Goal: Task Accomplishment & Management: Complete application form

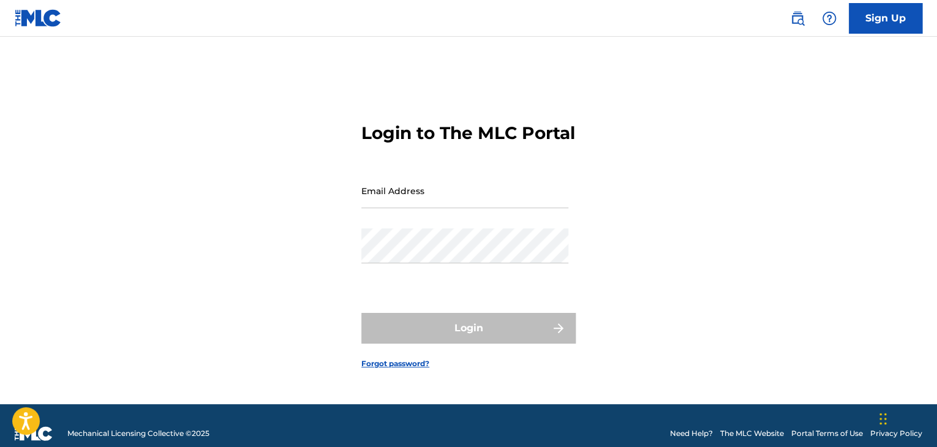
click at [421, 208] on input "Email Address" at bounding box center [464, 190] width 207 height 35
type input "[EMAIL_ADDRESS][DOMAIN_NAME]"
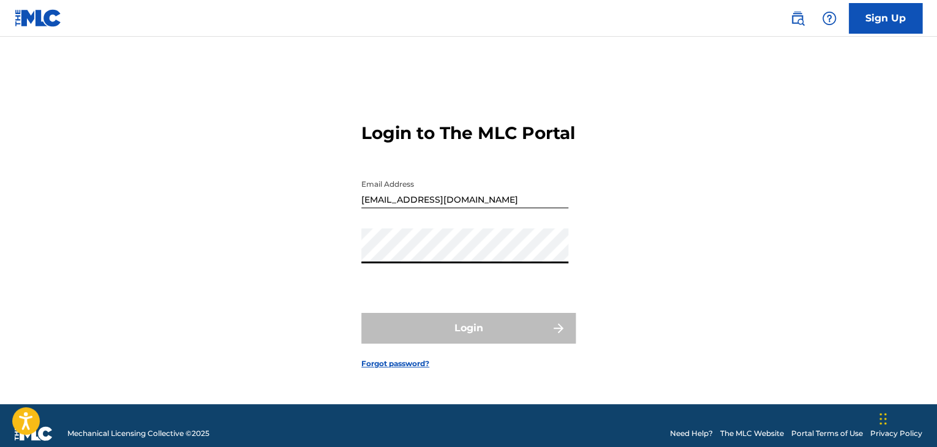
click at [358, 266] on div "Login to The MLC Portal Email Address [EMAIL_ADDRESS][DOMAIN_NAME] Password Log…" at bounding box center [468, 235] width 857 height 337
click at [751, 155] on div "Login to The MLC Portal Email Address [EMAIL_ADDRESS][DOMAIN_NAME] Password Log…" at bounding box center [468, 235] width 857 height 337
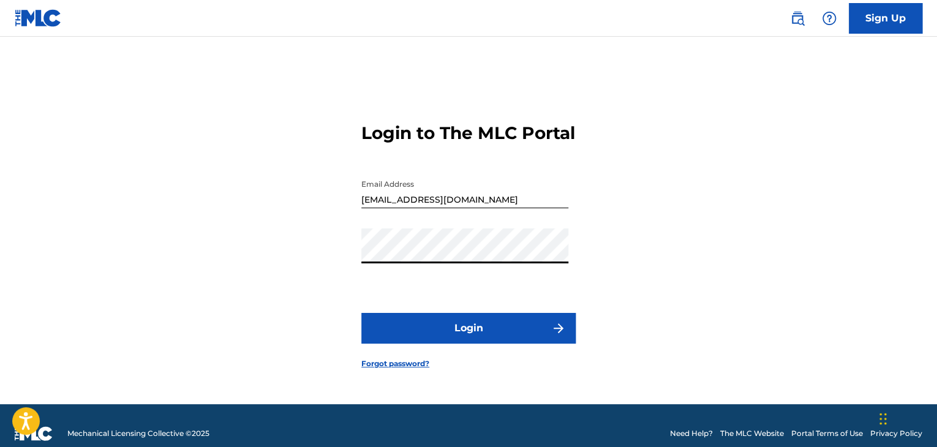
click at [361, 313] on button "Login" at bounding box center [468, 328] width 214 height 31
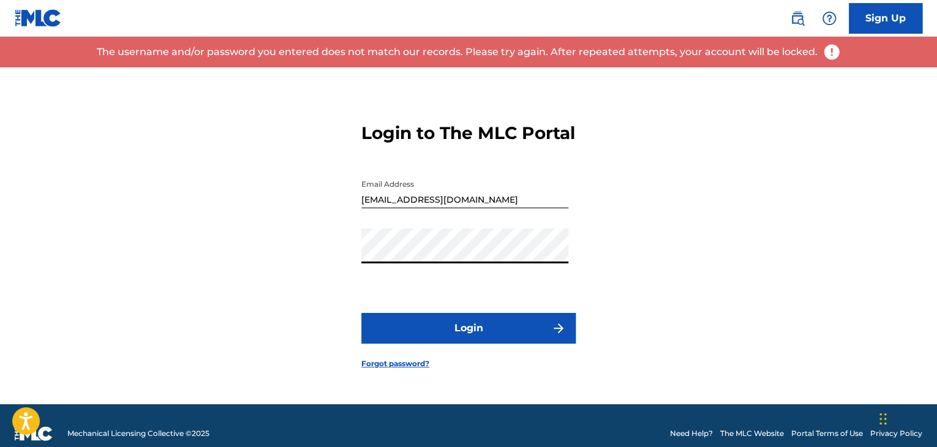
click at [361, 313] on button "Login" at bounding box center [468, 328] width 214 height 31
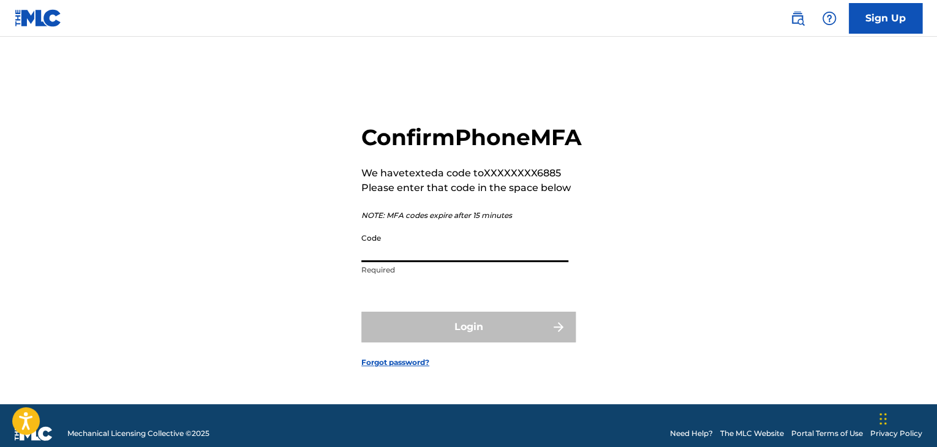
click at [431, 255] on input "Code" at bounding box center [464, 244] width 207 height 35
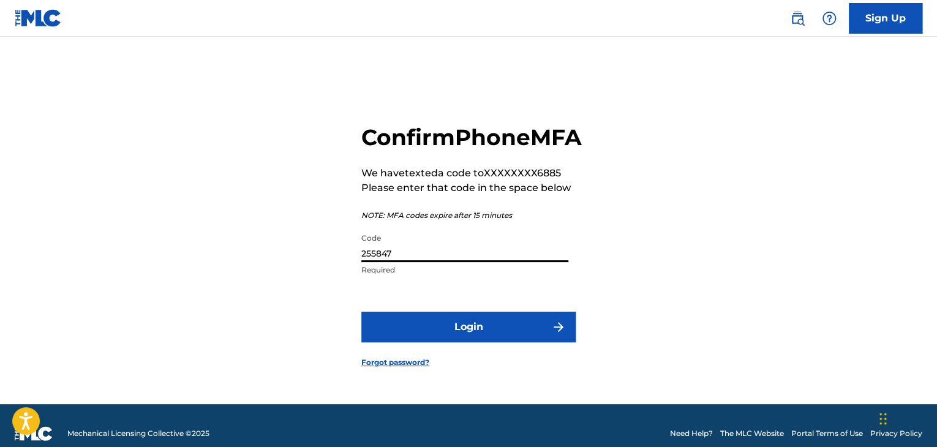
type input "255847"
click at [361, 312] on button "Login" at bounding box center [468, 327] width 214 height 31
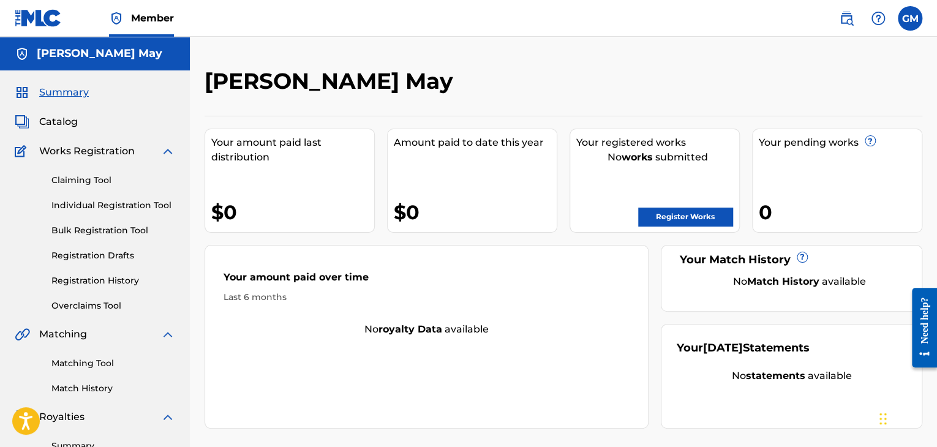
click at [94, 176] on link "Claiming Tool" at bounding box center [113, 180] width 124 height 13
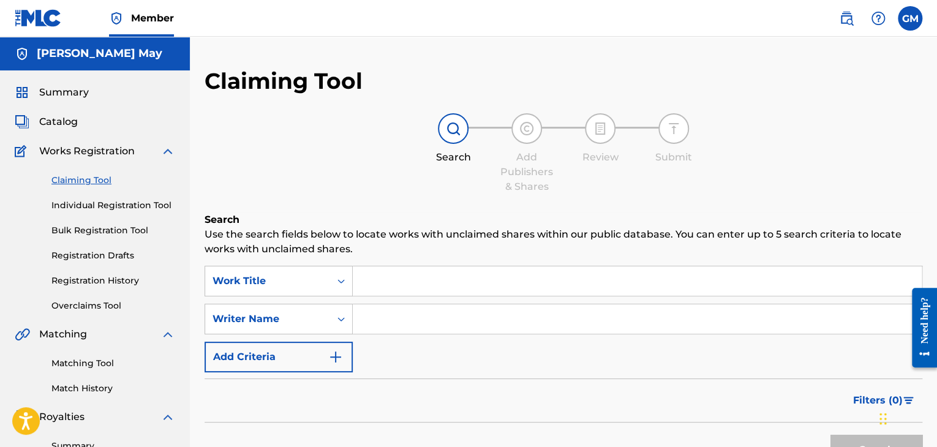
click at [392, 319] on input "Search Form" at bounding box center [637, 318] width 569 height 29
type input "[PERSON_NAME] May"
click at [830, 435] on button "Search" at bounding box center [876, 450] width 92 height 31
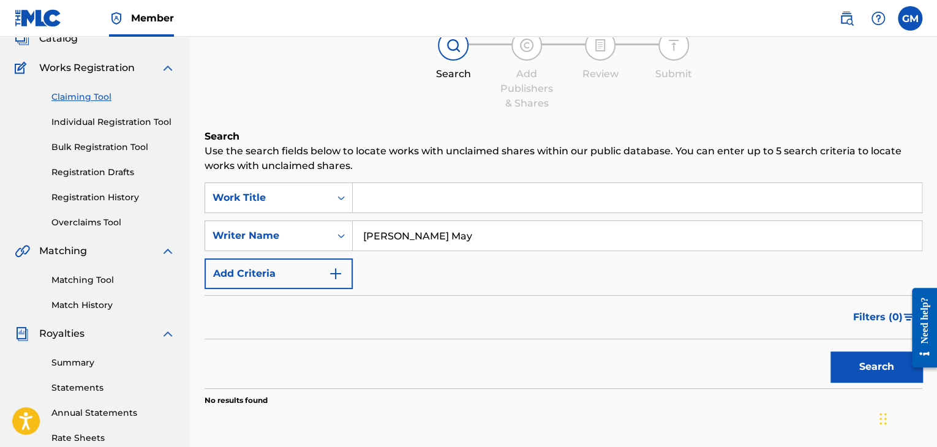
scroll to position [114, 0]
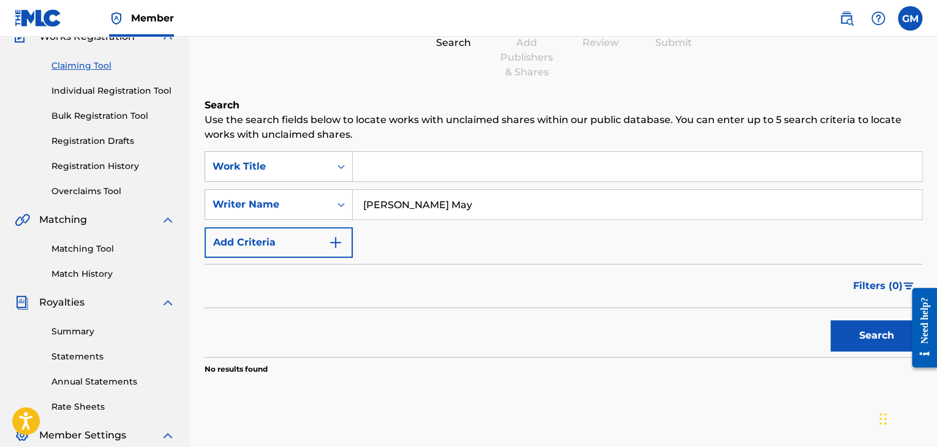
click at [860, 348] on button "Search" at bounding box center [876, 335] width 92 height 31
drag, startPoint x: 468, startPoint y: 202, endPoint x: 362, endPoint y: 219, distance: 107.8
click at [362, 219] on input "[PERSON_NAME] May" at bounding box center [637, 204] width 569 height 29
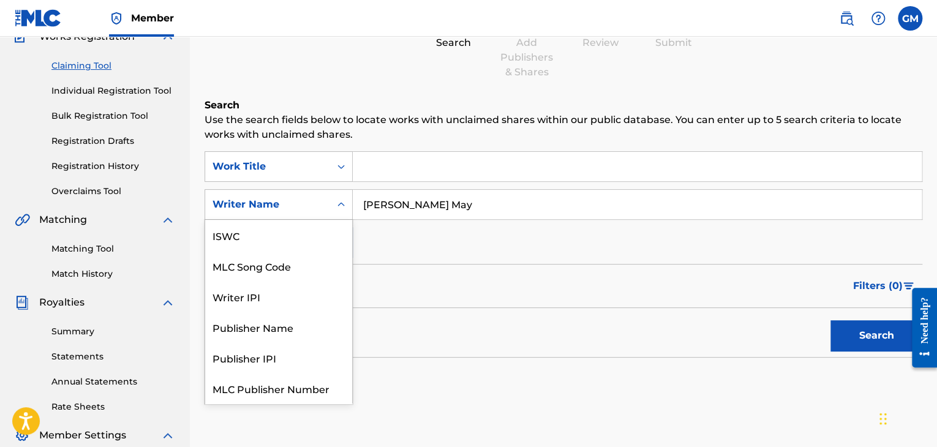
click at [337, 209] on icon "Search Form" at bounding box center [341, 204] width 12 height 12
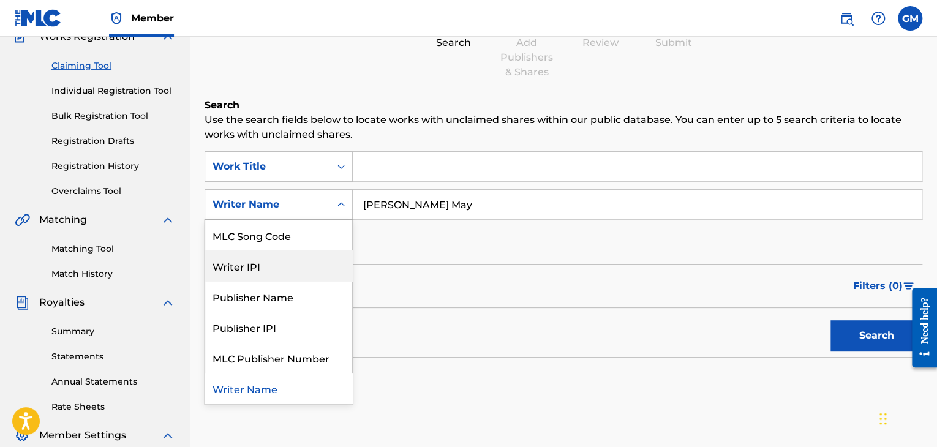
click at [274, 265] on div "Writer IPI" at bounding box center [278, 265] width 147 height 31
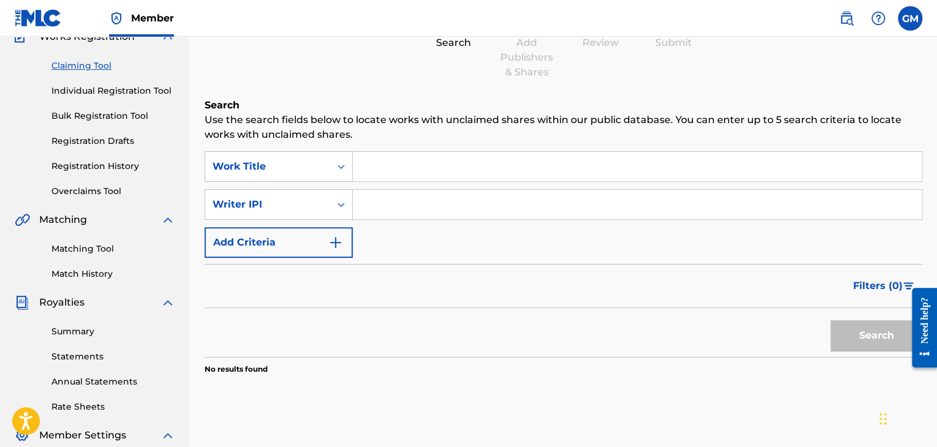
click at [437, 204] on input "Search Form" at bounding box center [637, 204] width 569 height 29
type input "01210822211"
click at [889, 342] on button "Search" at bounding box center [876, 335] width 92 height 31
drag, startPoint x: 458, startPoint y: 207, endPoint x: 347, endPoint y: 208, distance: 110.8
click at [347, 208] on div "SearchWithCriteria29deb582-4523-4a9c-bd6c-8ea32b3ad069 Writer IPI 01210822211" at bounding box center [563, 204] width 718 height 31
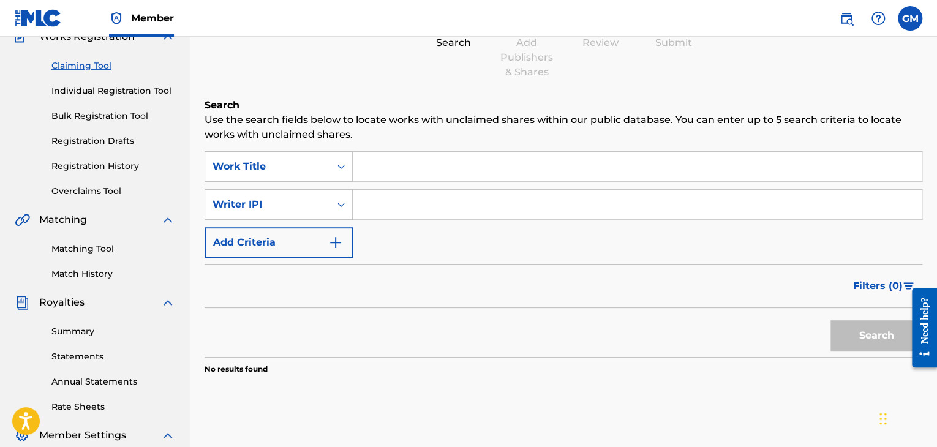
click at [124, 117] on link "Bulk Registration Tool" at bounding box center [113, 116] width 124 height 13
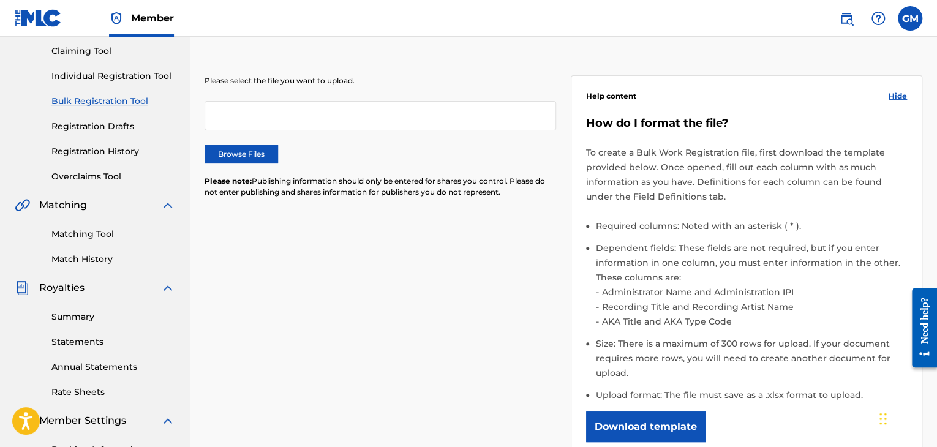
scroll to position [124, 0]
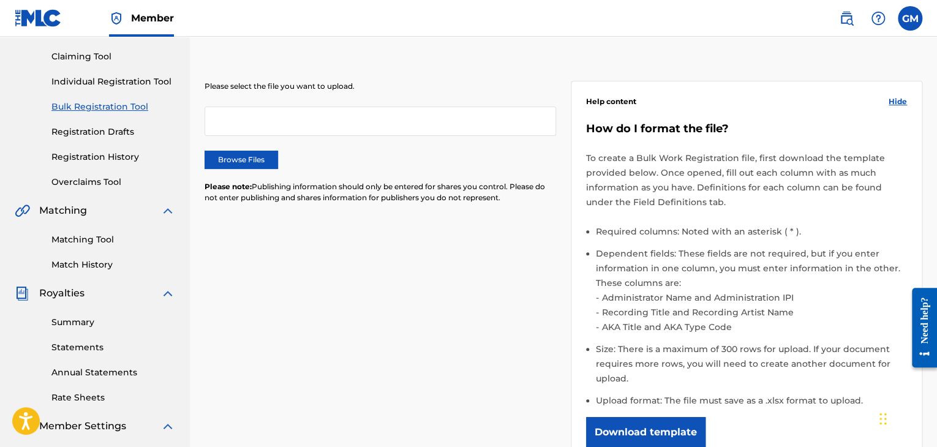
click at [107, 86] on link "Individual Registration Tool" at bounding box center [113, 81] width 124 height 13
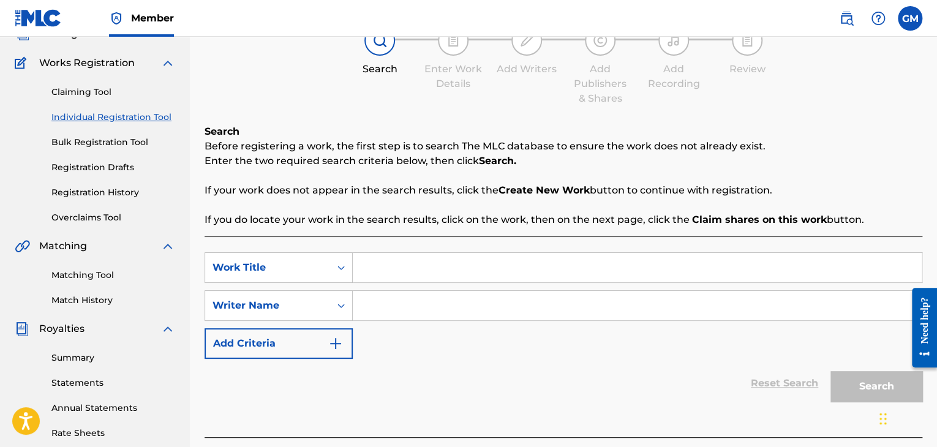
scroll to position [86, 0]
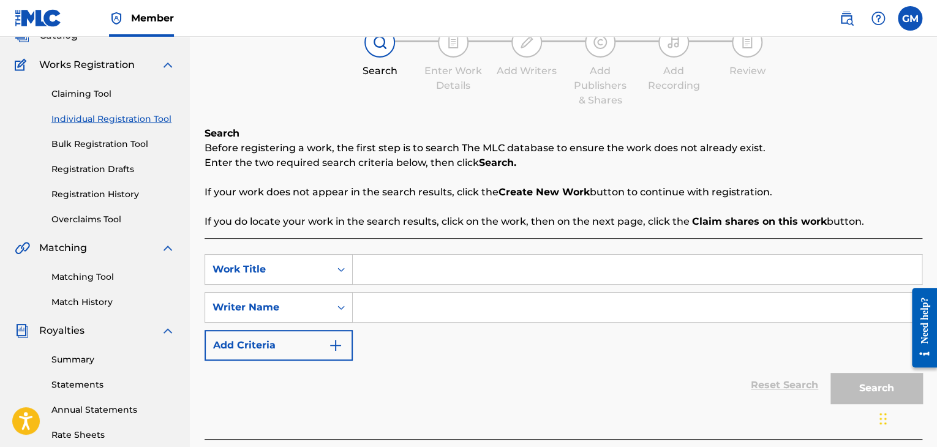
click at [127, 148] on link "Bulk Registration Tool" at bounding box center [113, 144] width 124 height 13
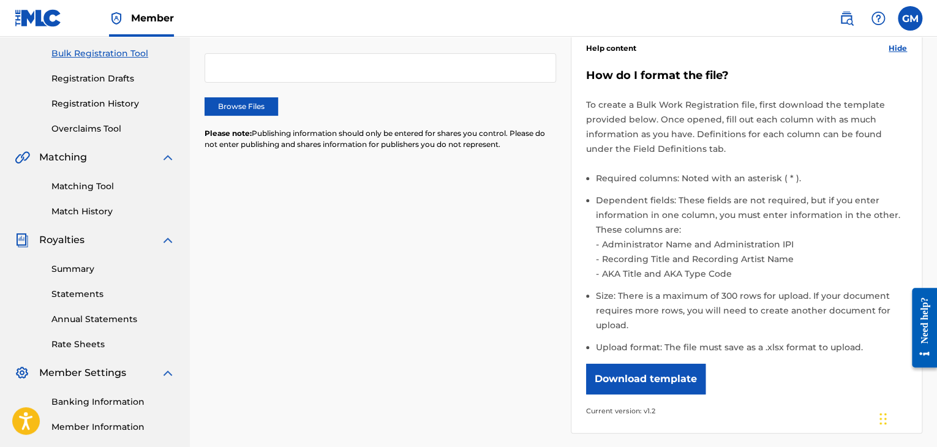
scroll to position [179, 0]
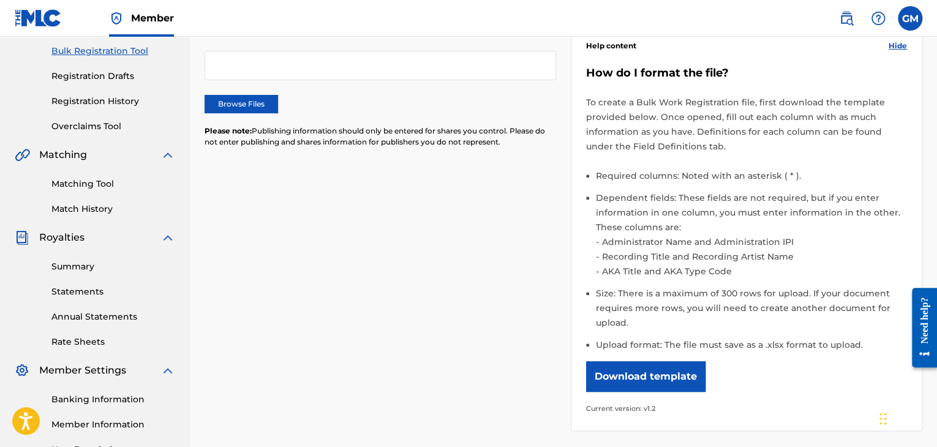
click at [676, 378] on button "Download template" at bounding box center [645, 376] width 119 height 31
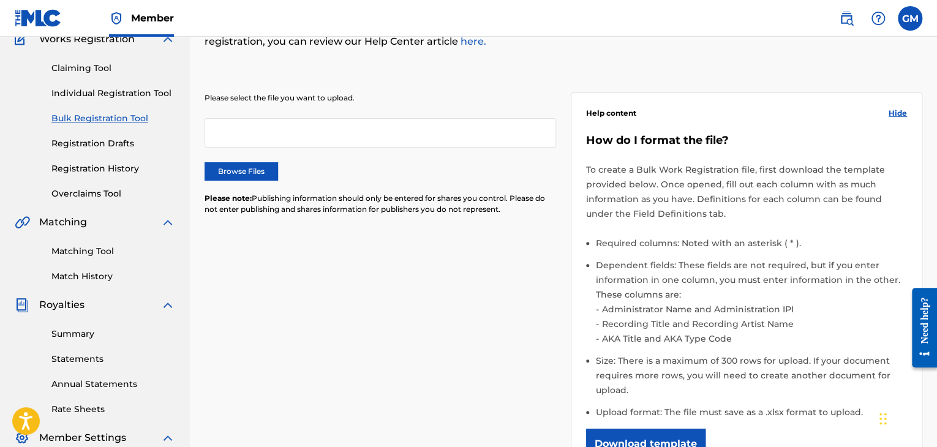
scroll to position [94, 0]
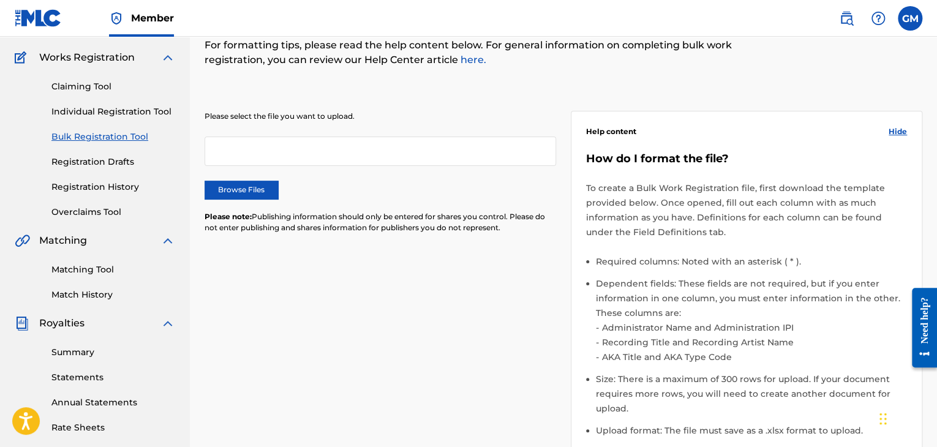
click at [105, 208] on link "Overclaims Tool" at bounding box center [113, 212] width 124 height 13
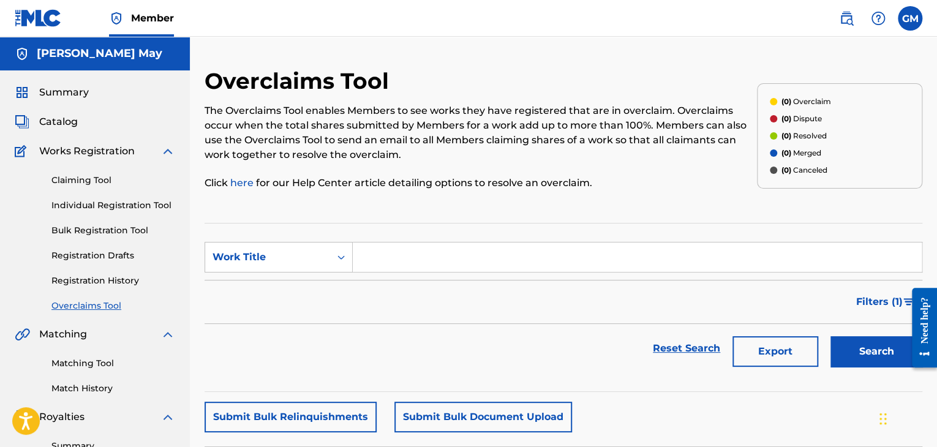
click at [127, 208] on link "Individual Registration Tool" at bounding box center [113, 205] width 124 height 13
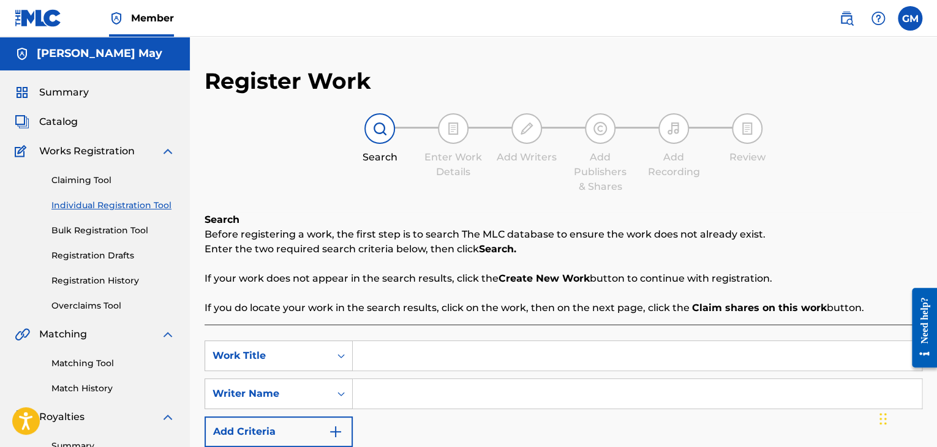
click at [83, 361] on link "Matching Tool" at bounding box center [113, 363] width 124 height 13
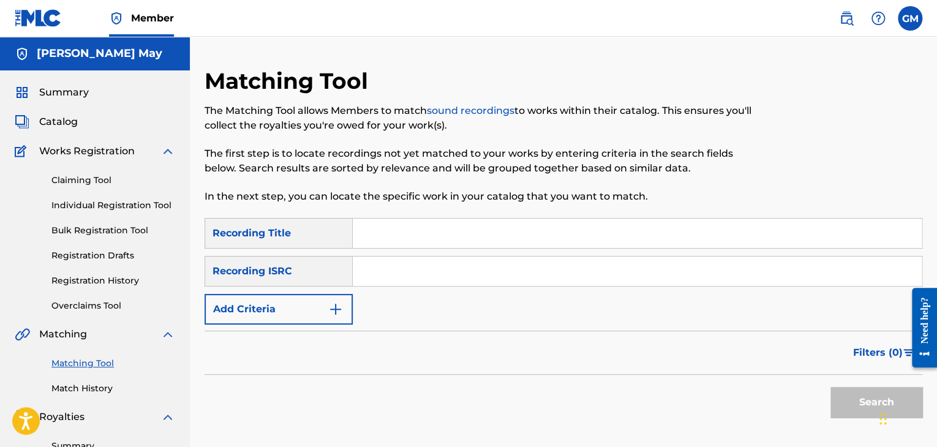
click at [83, 385] on link "Match History" at bounding box center [113, 388] width 124 height 13
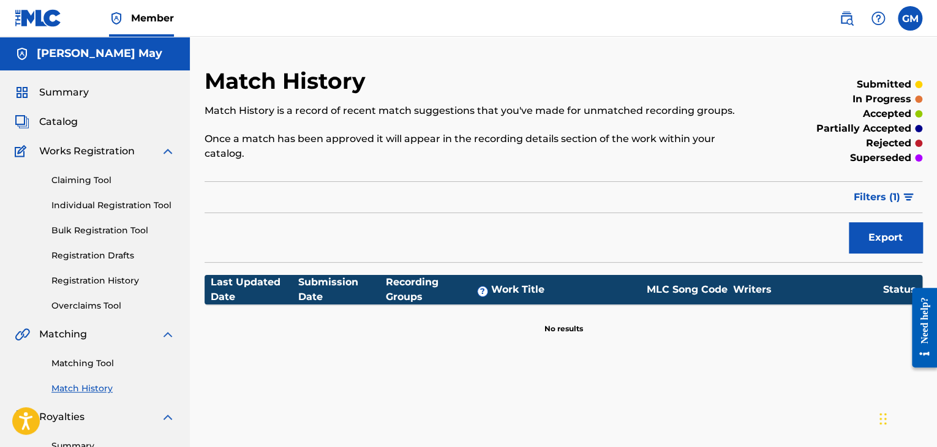
click at [102, 210] on link "Individual Registration Tool" at bounding box center [113, 205] width 124 height 13
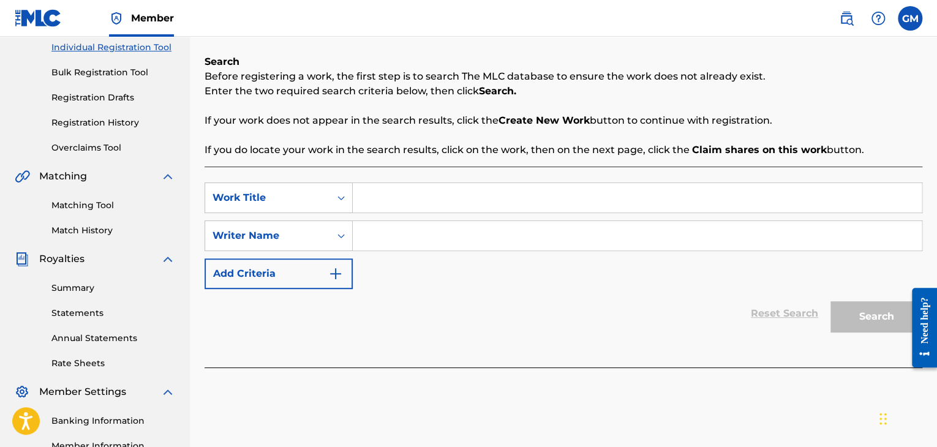
scroll to position [174, 0]
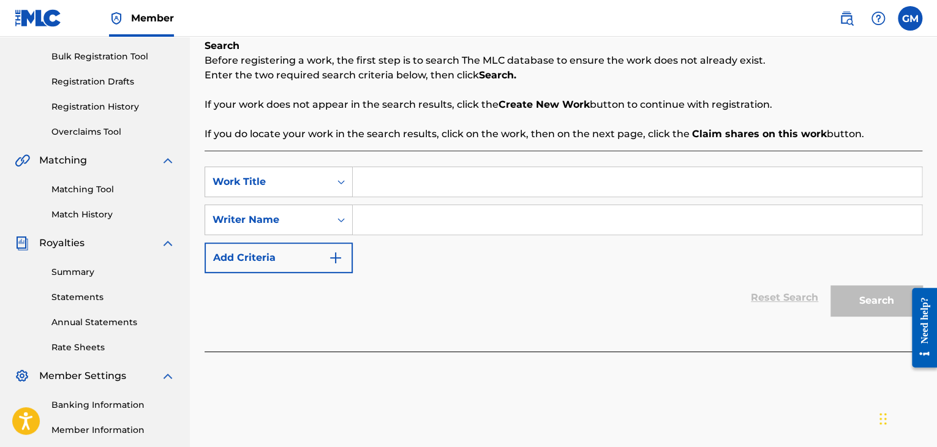
click at [457, 185] on input "Search Form" at bounding box center [637, 181] width 569 height 29
type input "c"
type input "[US_STATE] Wildfire"
click at [416, 215] on input "Search Form" at bounding box center [637, 219] width 569 height 29
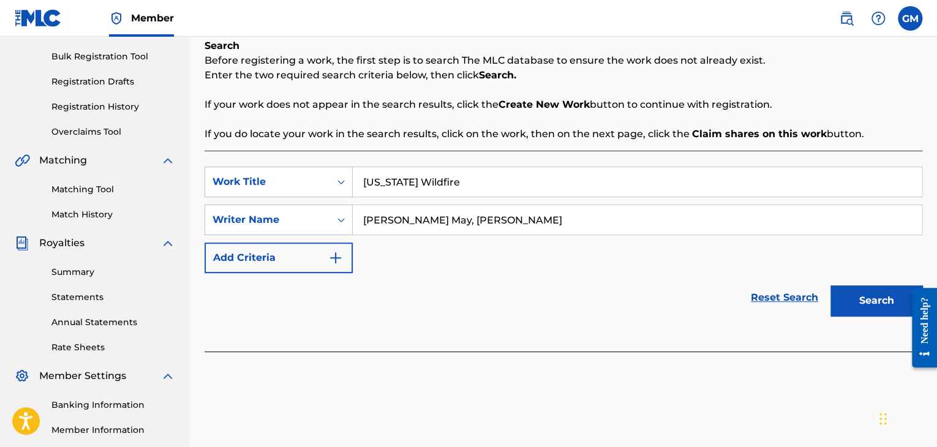
click at [852, 297] on button "Search" at bounding box center [876, 300] width 92 height 31
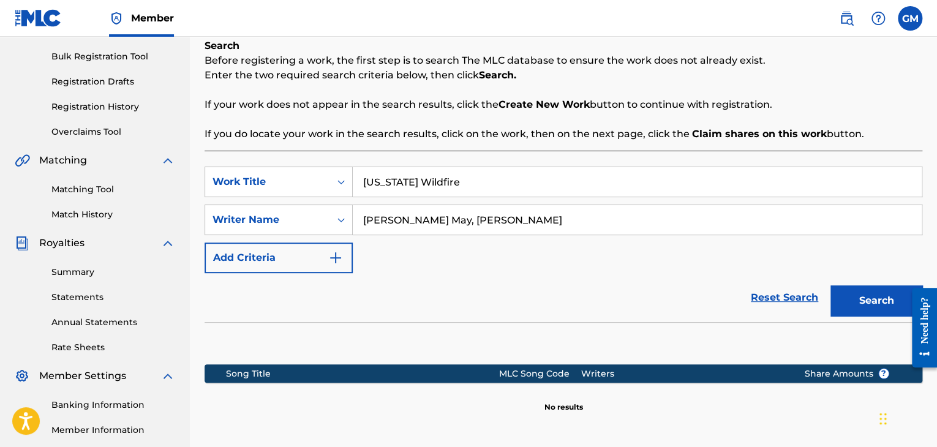
click at [514, 214] on input "[PERSON_NAME] May, [PERSON_NAME]" at bounding box center [637, 219] width 569 height 29
click at [872, 292] on button "Search" at bounding box center [876, 300] width 92 height 31
click at [511, 216] on input "[PERSON_NAME] May" at bounding box center [637, 219] width 569 height 29
type input "G"
type input "[PERSON_NAME]"
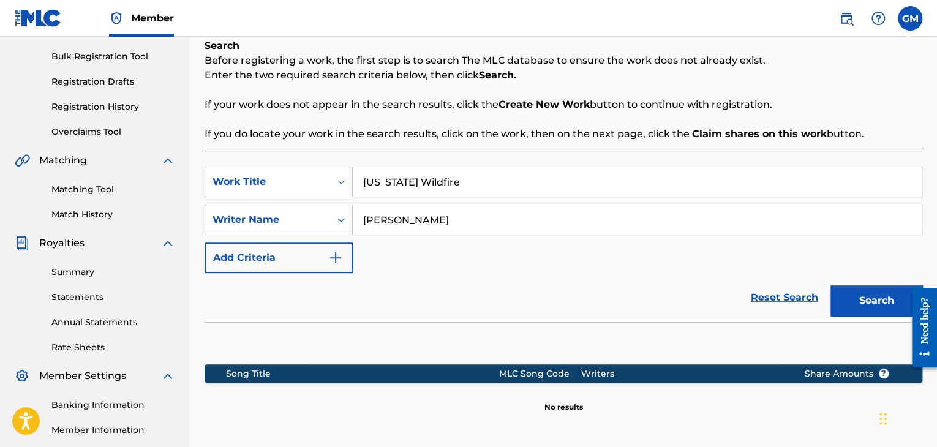
click at [830, 285] on button "Search" at bounding box center [876, 300] width 92 height 31
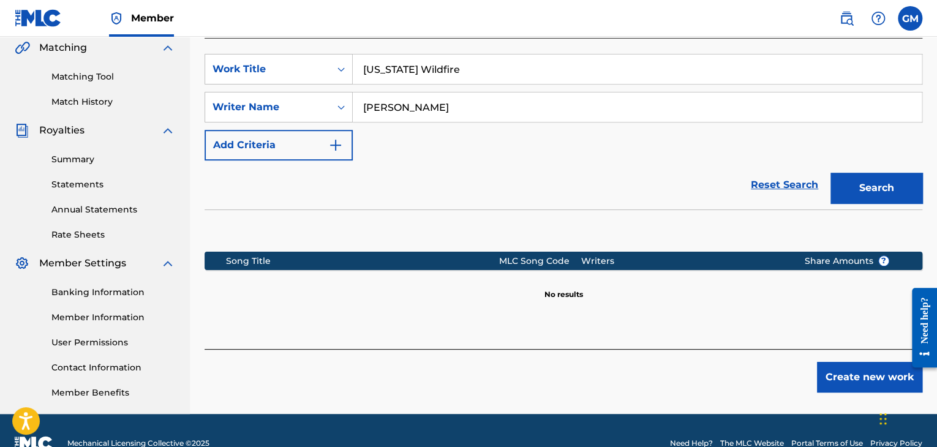
scroll to position [312, 0]
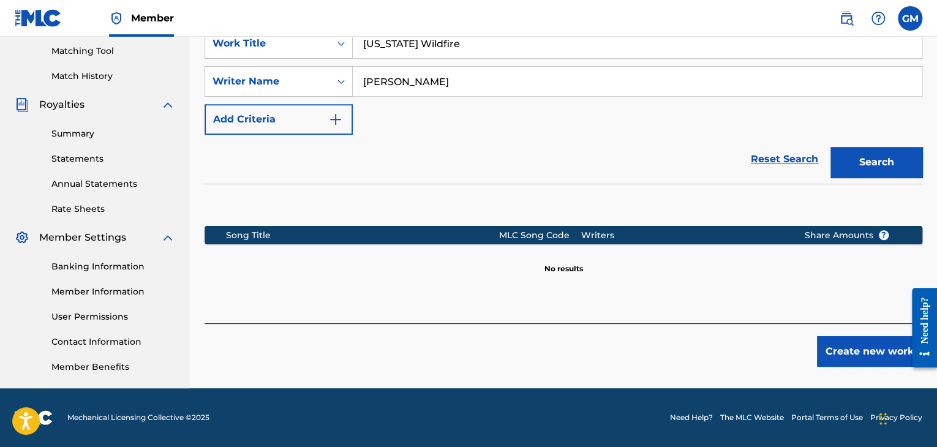
click at [850, 355] on button "Create new work" at bounding box center [869, 351] width 105 height 31
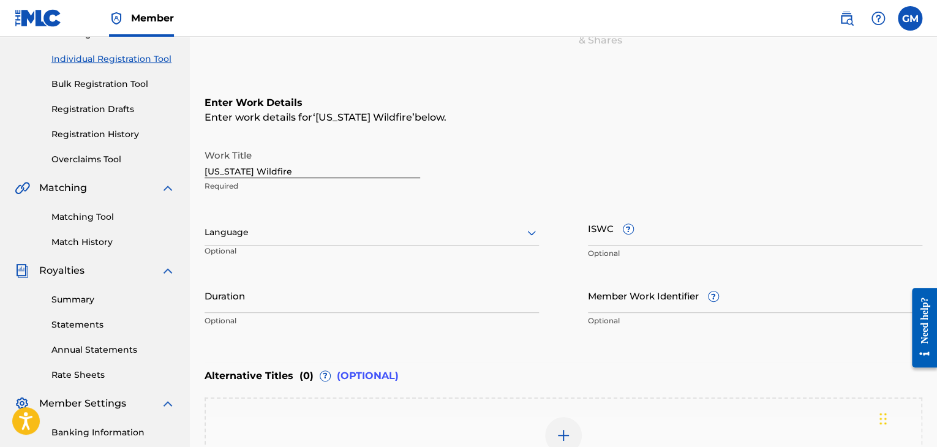
scroll to position [148, 0]
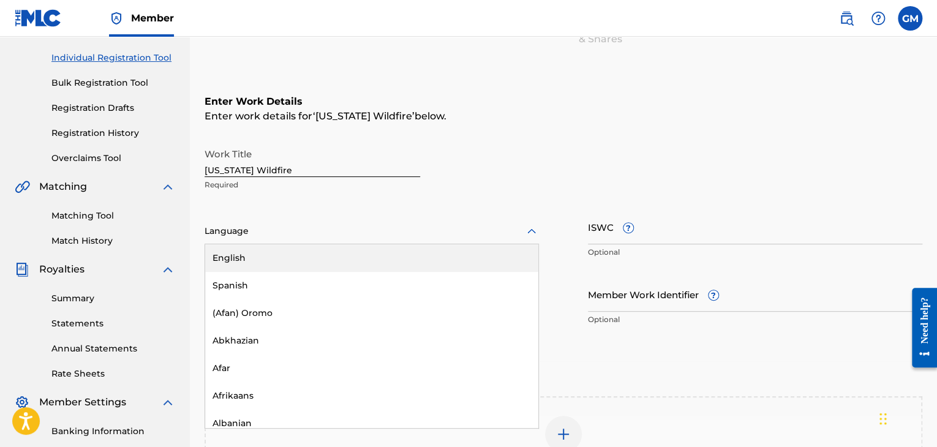
click at [296, 224] on div at bounding box center [371, 230] width 334 height 15
click at [280, 253] on div "English" at bounding box center [371, 258] width 333 height 28
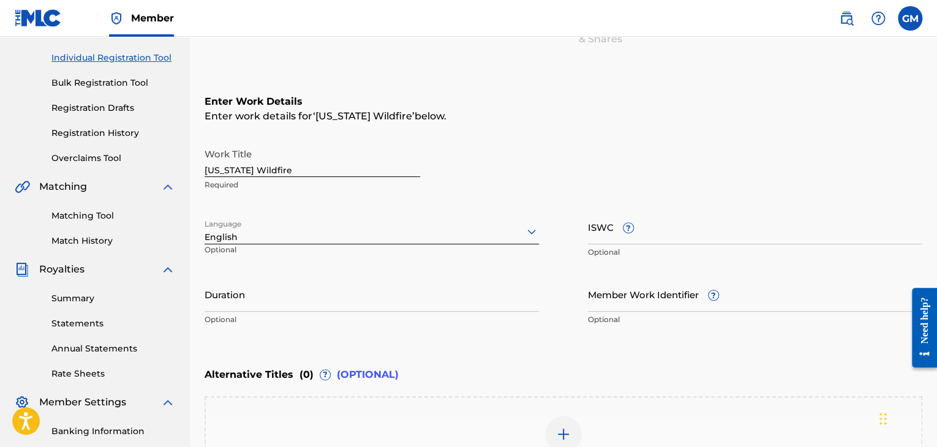
type input "T"
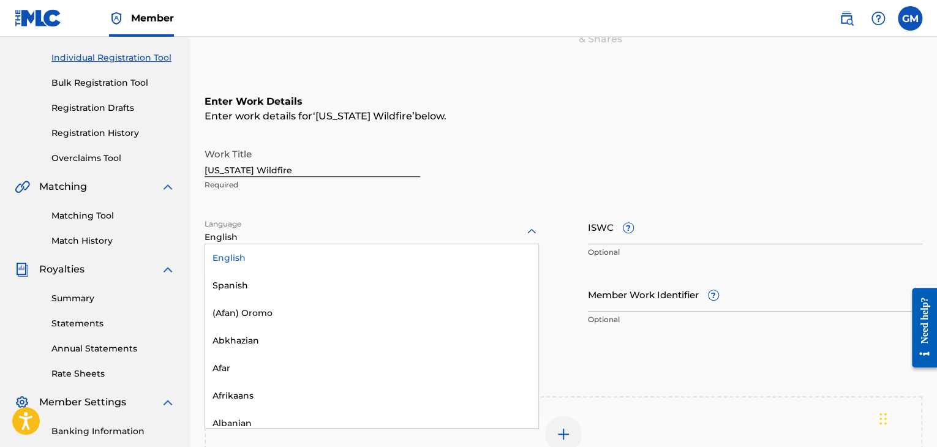
click at [337, 260] on div "English" at bounding box center [371, 258] width 333 height 28
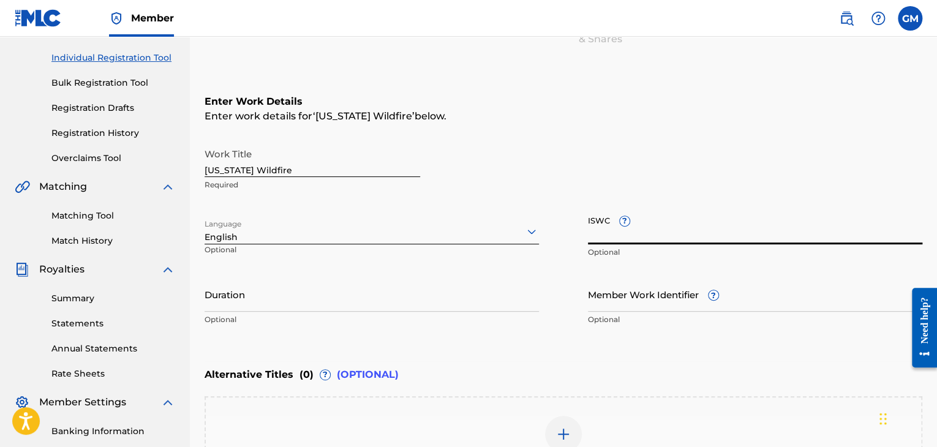
click at [599, 218] on input "ISWC ?" at bounding box center [755, 226] width 334 height 35
type input "T-330.809.799-2"
click at [671, 304] on input "Member Work Identifier ?" at bounding box center [755, 294] width 334 height 35
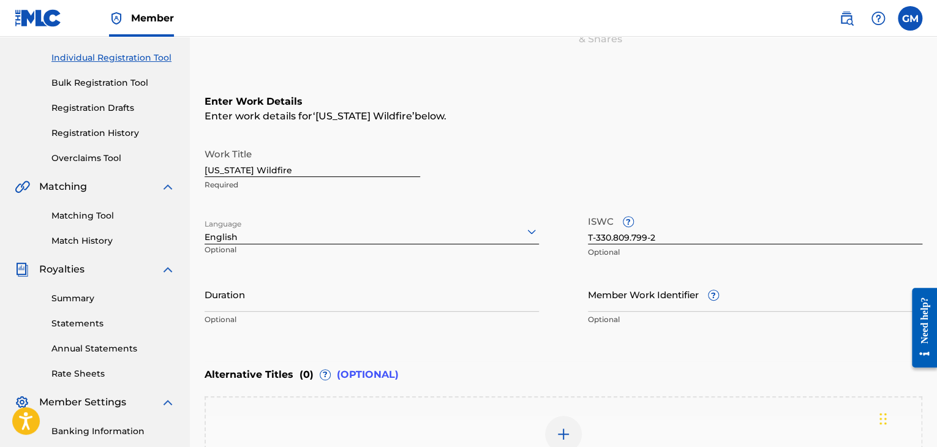
click at [685, 144] on div "Work Title [US_STATE] Wildfire Required" at bounding box center [563, 169] width 718 height 55
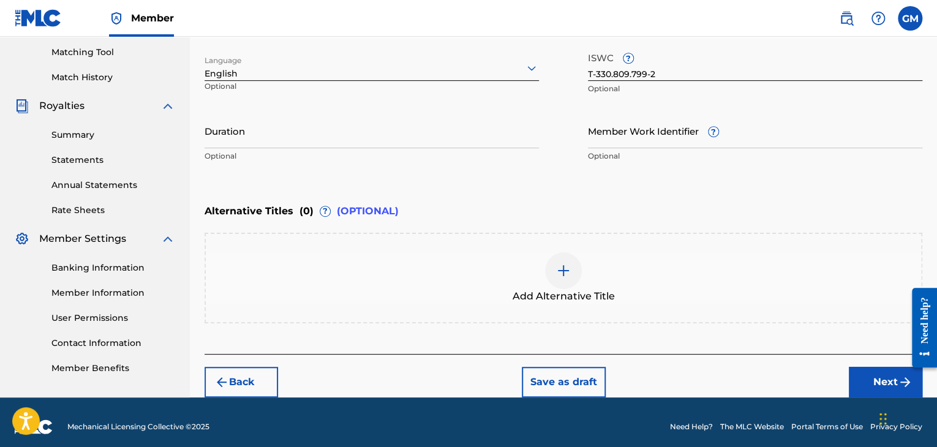
scroll to position [319, 0]
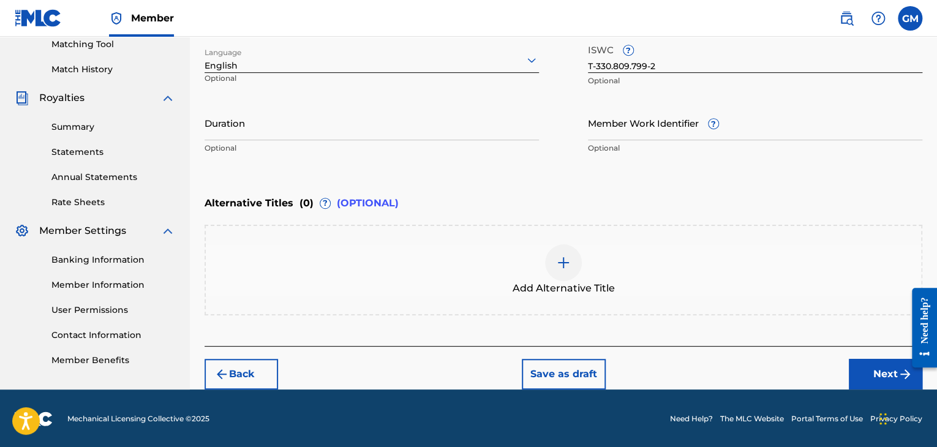
click at [867, 370] on button "Next" at bounding box center [885, 374] width 73 height 31
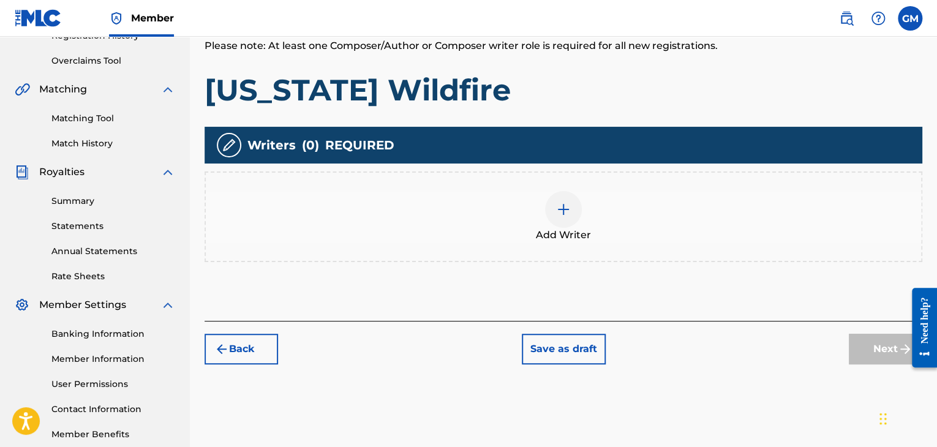
scroll to position [262, 0]
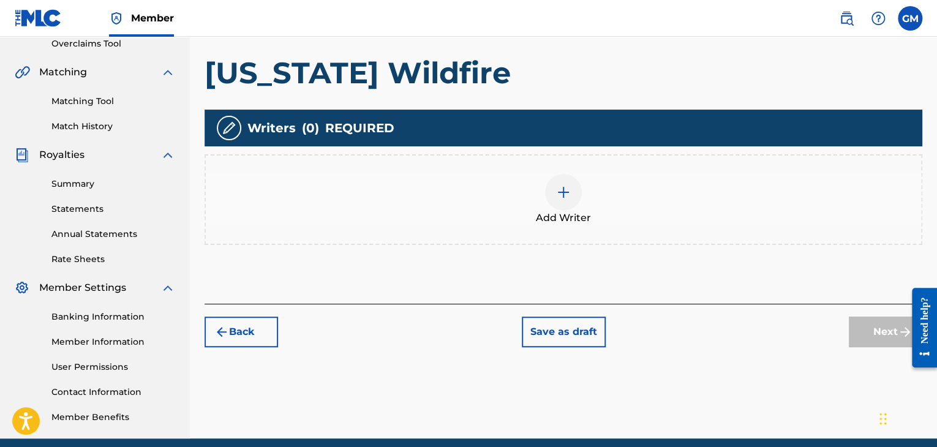
click at [556, 198] on img at bounding box center [563, 192] width 15 height 15
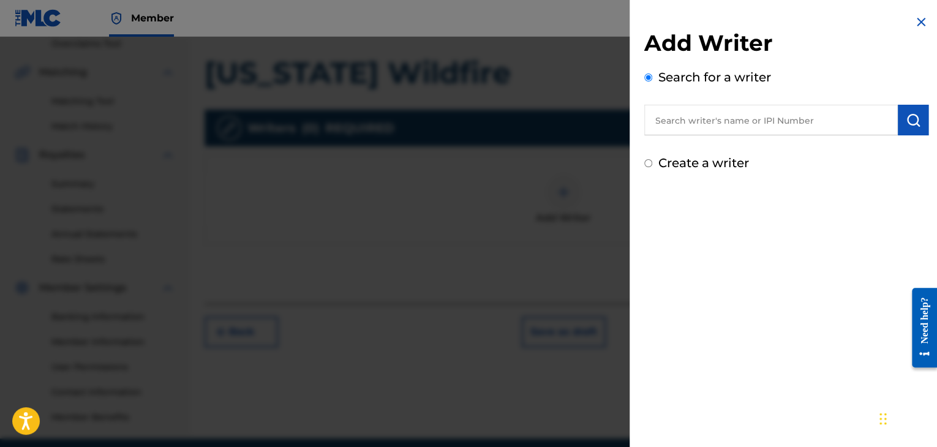
click at [757, 127] on input "text" at bounding box center [770, 120] width 253 height 31
type input "01210822211"
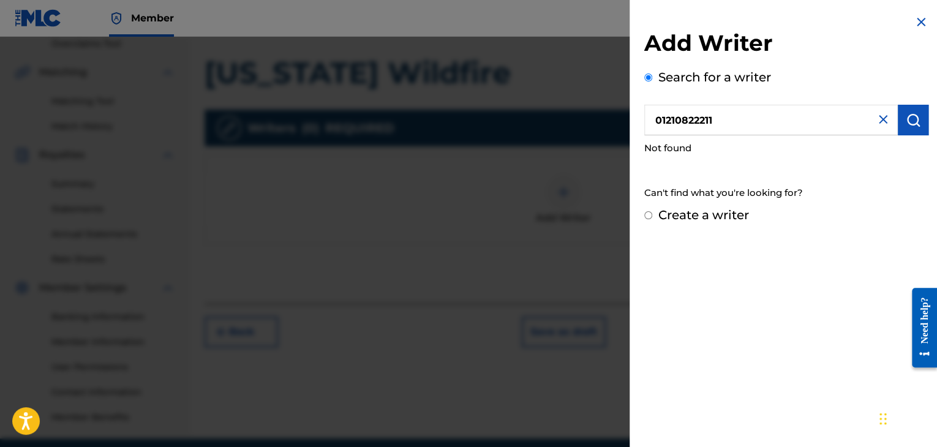
click at [879, 123] on img at bounding box center [882, 119] width 15 height 15
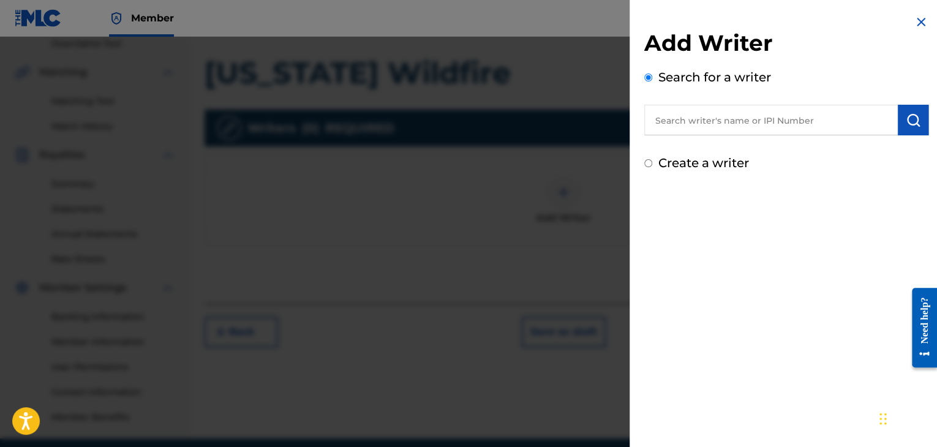
click at [713, 164] on label "Create a writer" at bounding box center [703, 162] width 91 height 15
radio input "true"
click at [652, 164] on input "Create a writer" at bounding box center [648, 163] width 8 height 8
radio input "false"
radio input "true"
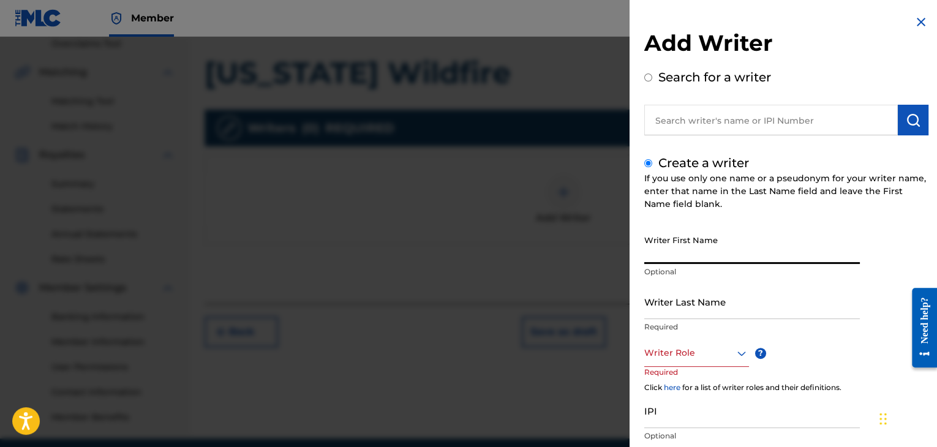
click at [708, 253] on input "Writer First Name" at bounding box center [751, 246] width 215 height 35
type input "[PERSON_NAME]"
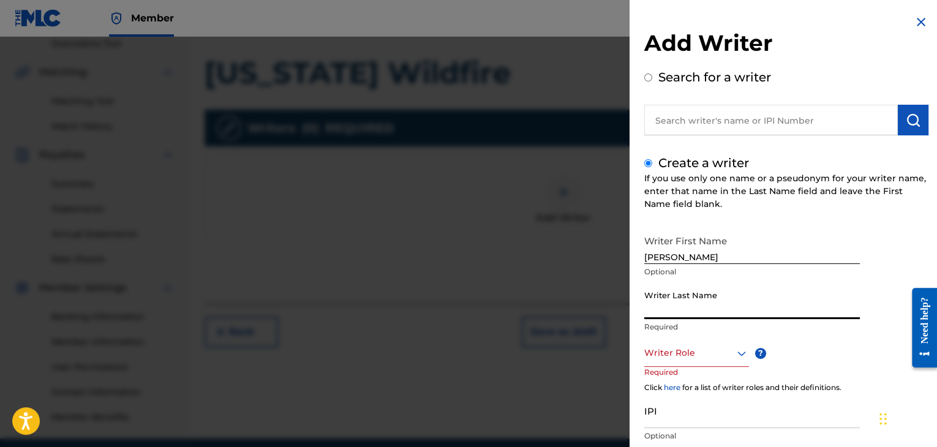
click at [689, 304] on input "Writer Last Name" at bounding box center [751, 301] width 215 height 35
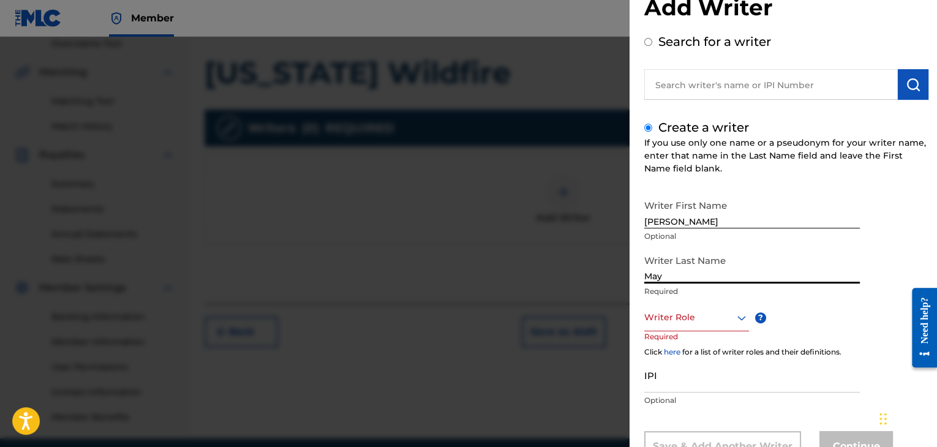
scroll to position [83, 0]
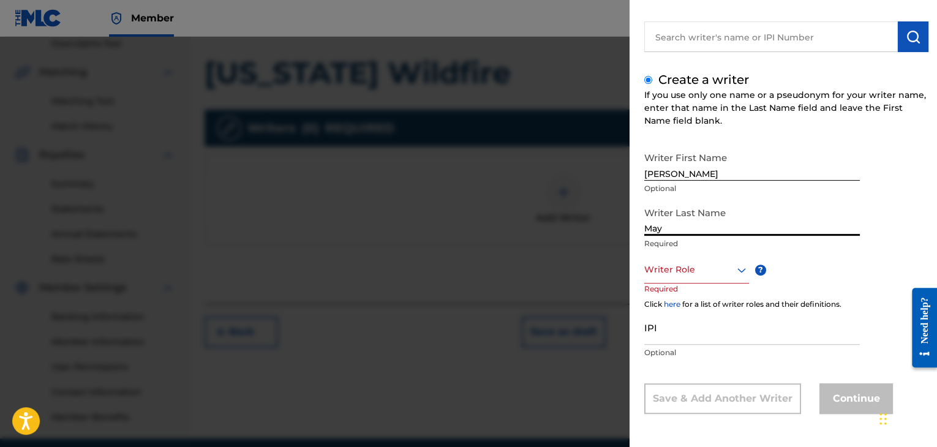
type input "May"
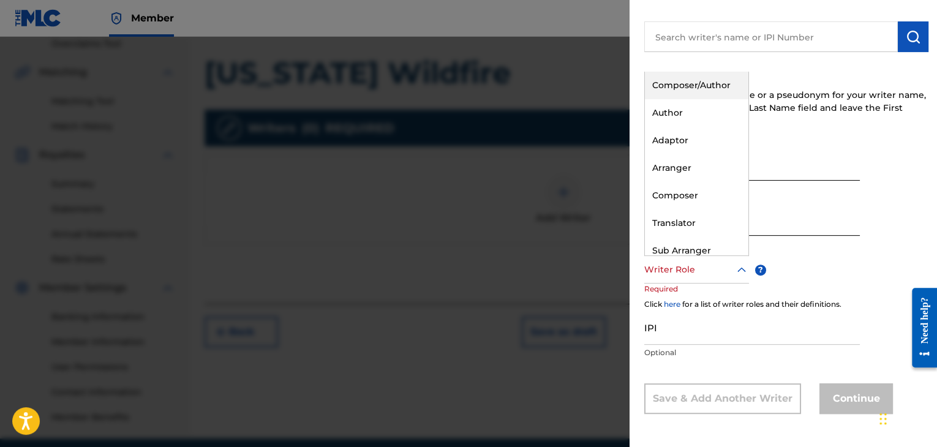
click at [708, 72] on div "Composer/Author" at bounding box center [696, 86] width 103 height 28
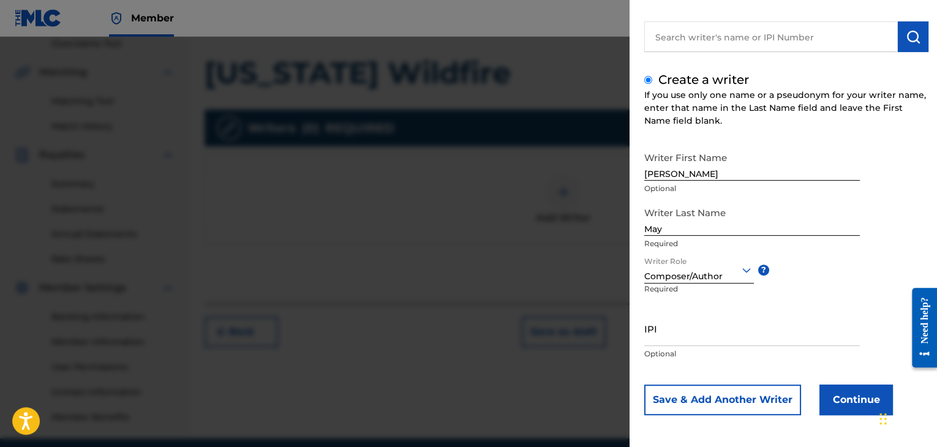
click at [713, 83] on label "Create a writer" at bounding box center [703, 79] width 91 height 15
click at [652, 83] on input "Create a writer" at bounding box center [648, 80] width 8 height 8
click at [720, 340] on input "IPI" at bounding box center [751, 327] width 215 height 35
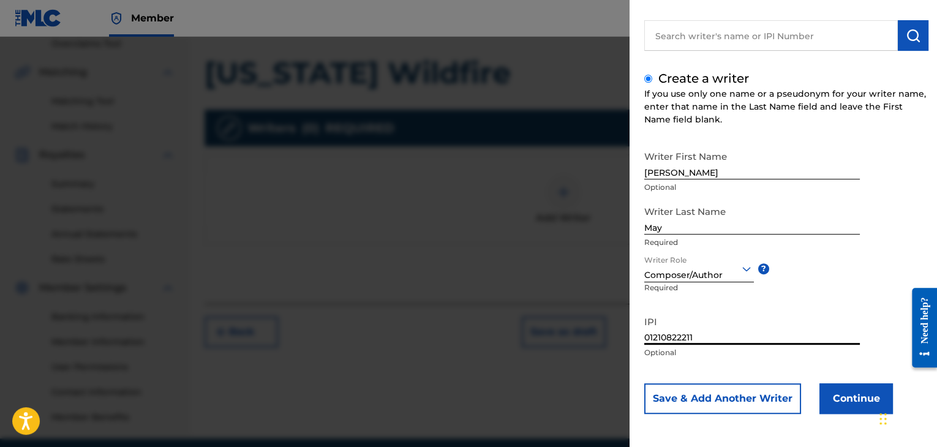
type input "01210822211"
click at [844, 395] on button "Continue" at bounding box center [855, 398] width 73 height 31
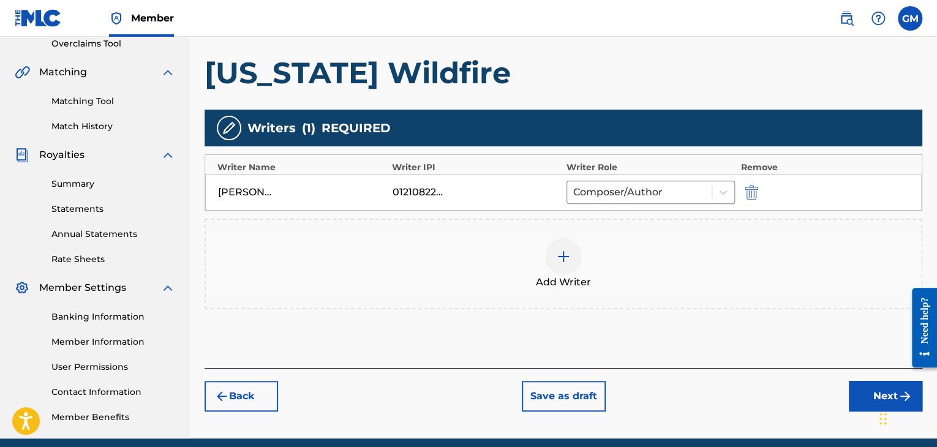
click at [556, 253] on img at bounding box center [563, 256] width 15 height 15
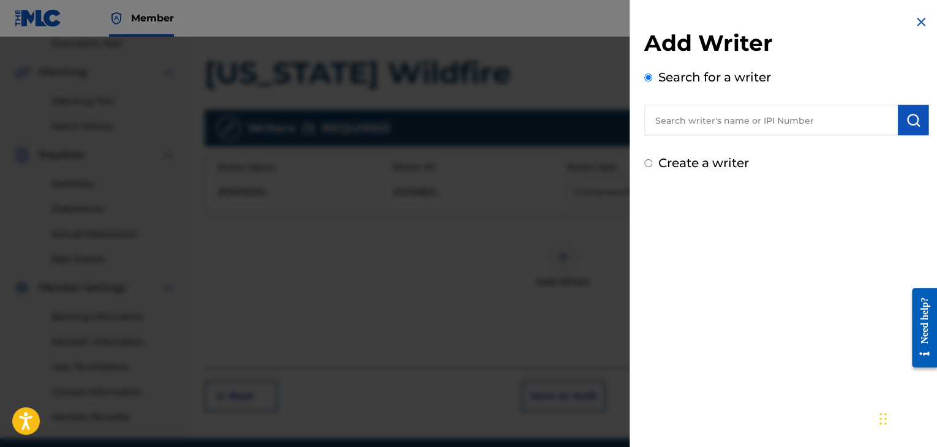
click at [720, 121] on input "text" at bounding box center [770, 120] width 253 height 31
type input "01233875937"
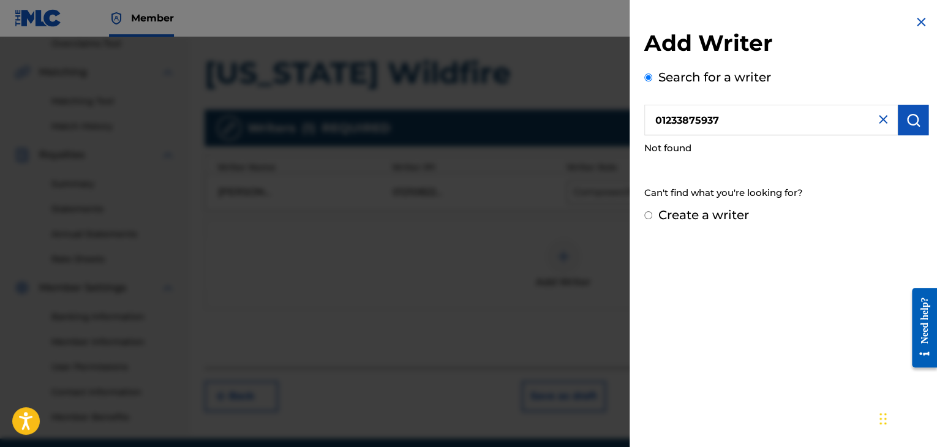
click at [883, 118] on img at bounding box center [882, 119] width 15 height 15
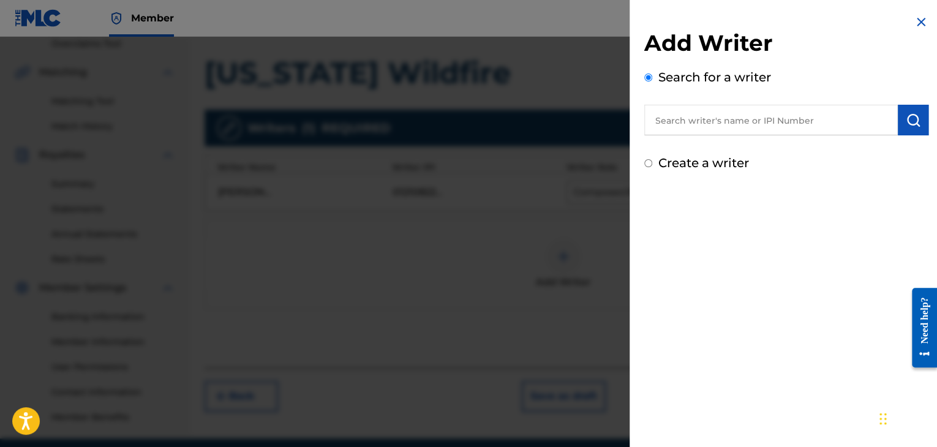
click at [703, 162] on label "Create a writer" at bounding box center [703, 162] width 91 height 15
radio input "true"
click at [652, 162] on input "Create a writer" at bounding box center [648, 163] width 8 height 8
radio input "false"
radio input "true"
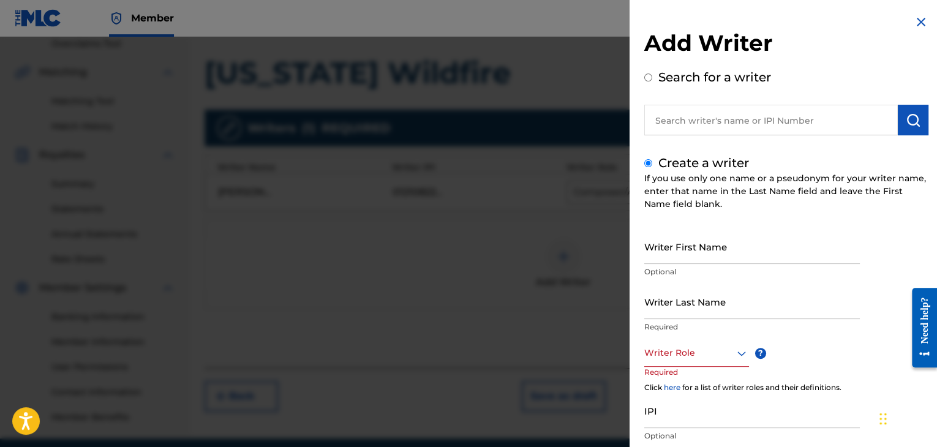
click at [693, 261] on input "Writer First Name" at bounding box center [751, 246] width 215 height 35
click at [747, 312] on input "Writer Last Name" at bounding box center [751, 301] width 215 height 35
click at [725, 255] on input "[PERSON_NAME]" at bounding box center [751, 246] width 215 height 35
type input "[PERSON_NAME]"
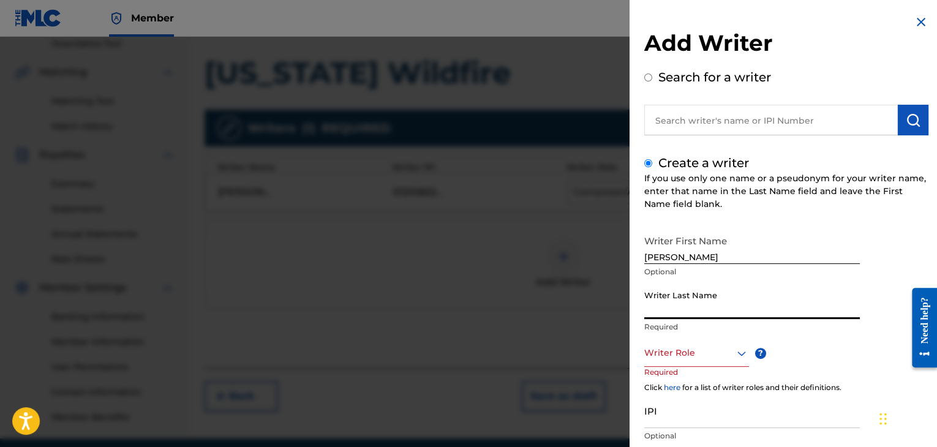
click at [699, 290] on input "Writer Last Name" at bounding box center [751, 301] width 215 height 35
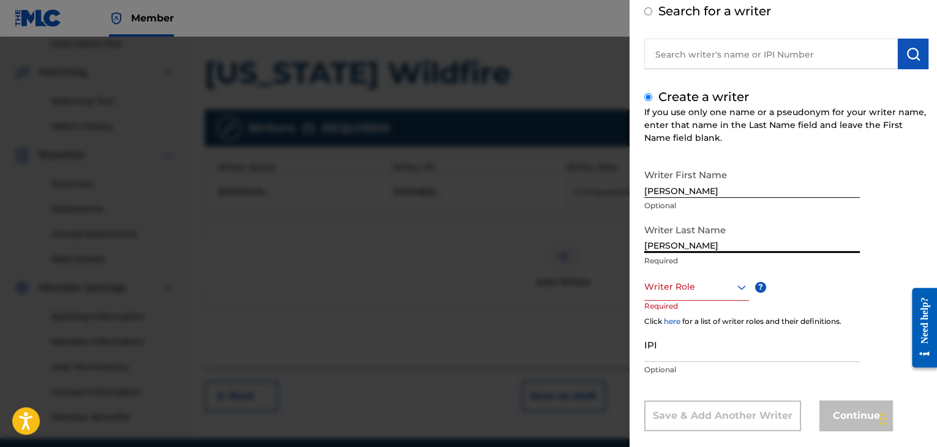
scroll to position [83, 0]
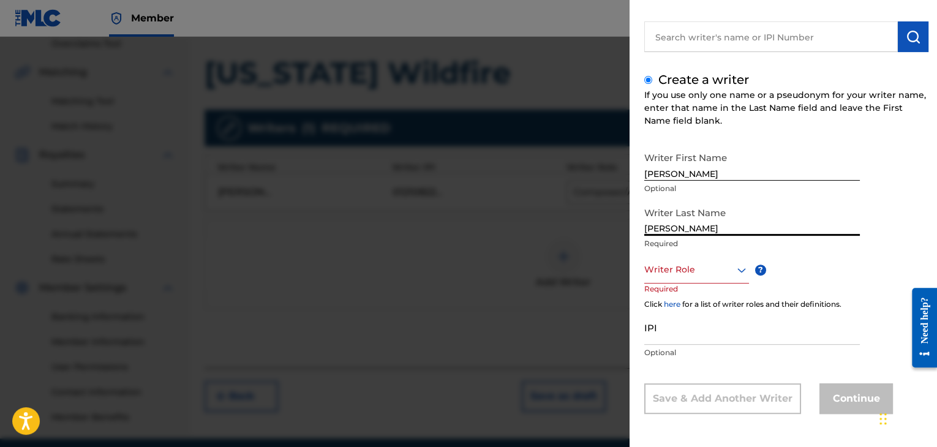
type input "[PERSON_NAME]"
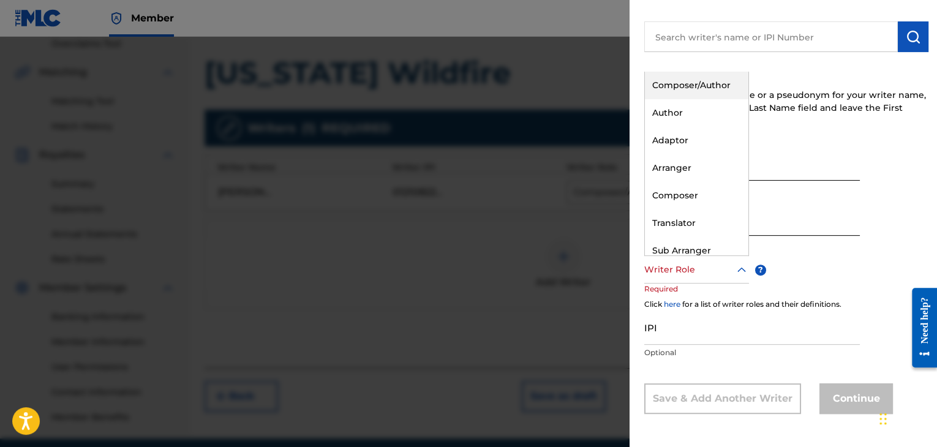
click at [715, 88] on div "Composer/Author" at bounding box center [696, 86] width 103 height 28
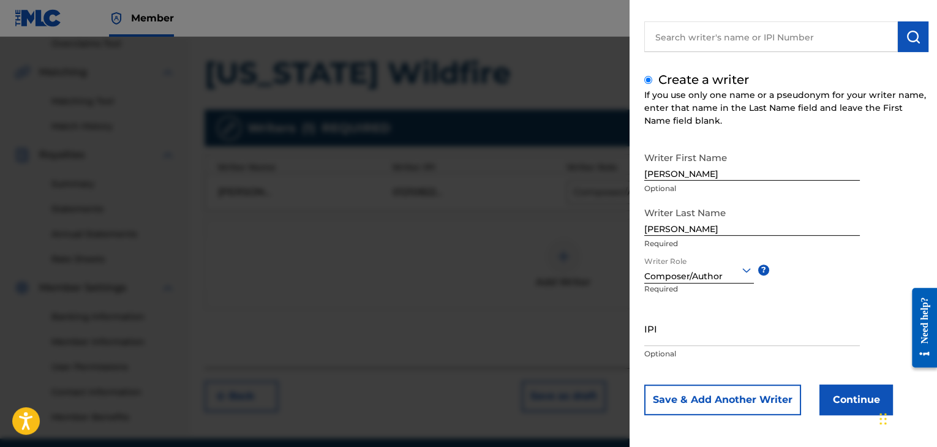
click at [742, 343] on input "IPI" at bounding box center [751, 328] width 215 height 35
type input "01233875937"
click at [844, 394] on button "Continue" at bounding box center [855, 399] width 73 height 31
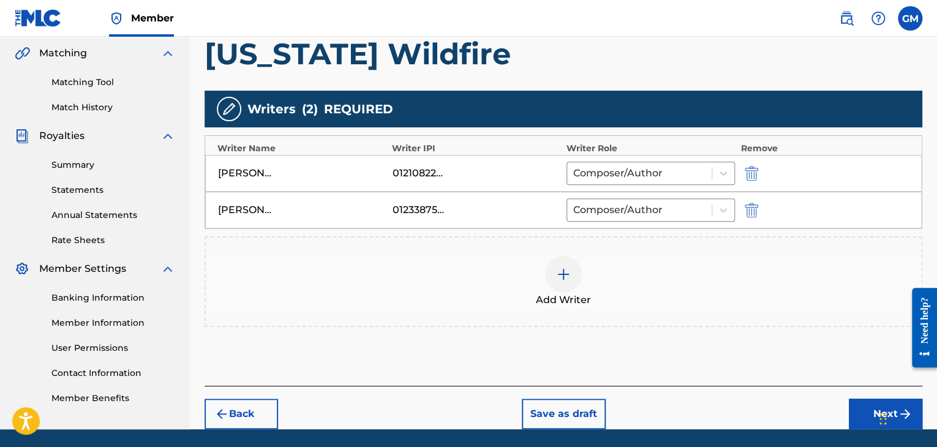
scroll to position [321, 0]
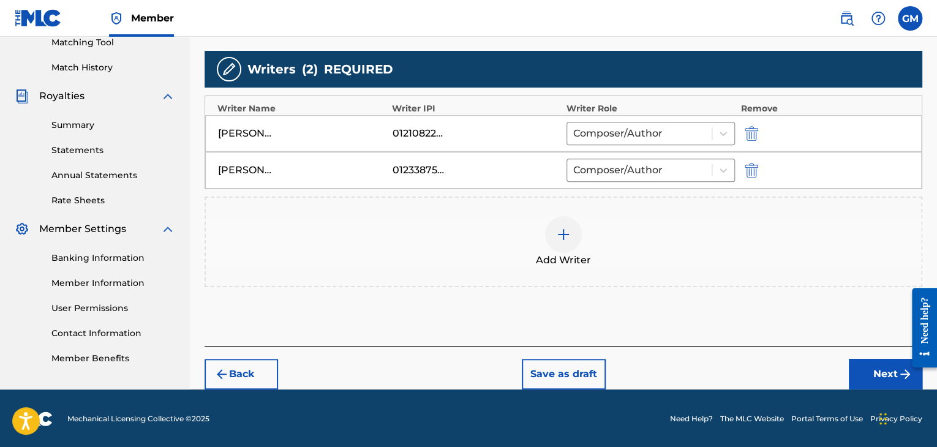
click at [866, 378] on button "Next" at bounding box center [885, 374] width 73 height 31
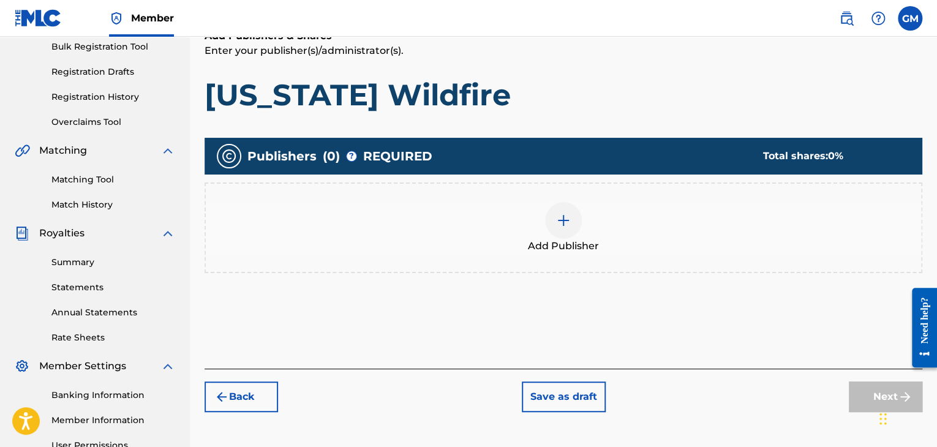
scroll to position [178, 0]
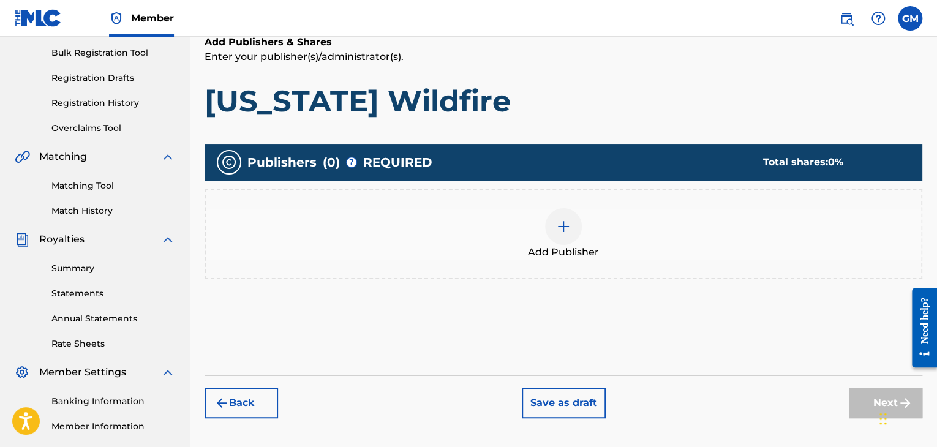
click at [550, 223] on div at bounding box center [563, 226] width 37 height 37
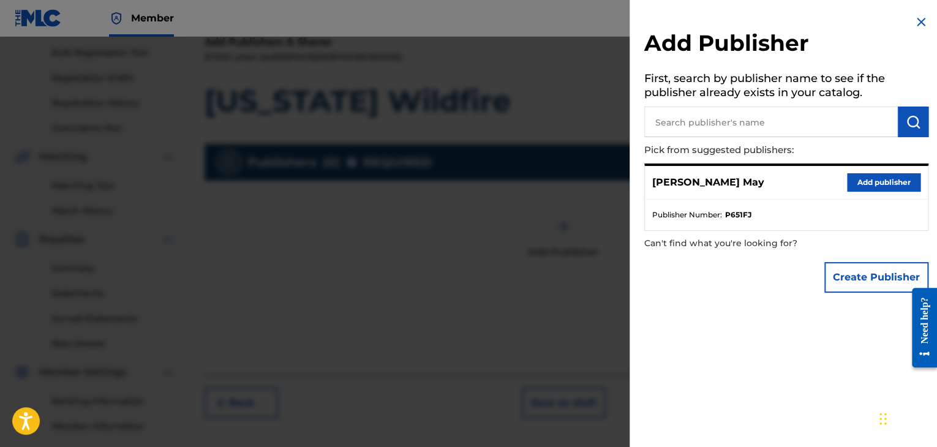
click at [766, 118] on input "text" at bounding box center [770, 122] width 253 height 31
click at [733, 382] on div "Add Publisher First, search by publisher name to see if the publisher already e…" at bounding box center [785, 223] width 313 height 447
click at [784, 126] on input "text" at bounding box center [770, 122] width 253 height 31
type input "[PERSON_NAME] may"
click at [733, 337] on div "Add Publisher First, search by publisher name to see if the publisher already e…" at bounding box center [785, 223] width 313 height 447
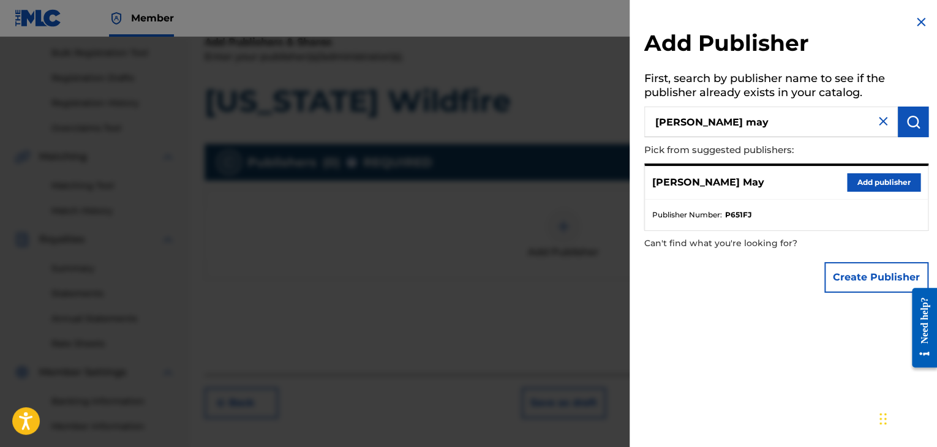
click at [876, 126] on img at bounding box center [882, 121] width 15 height 15
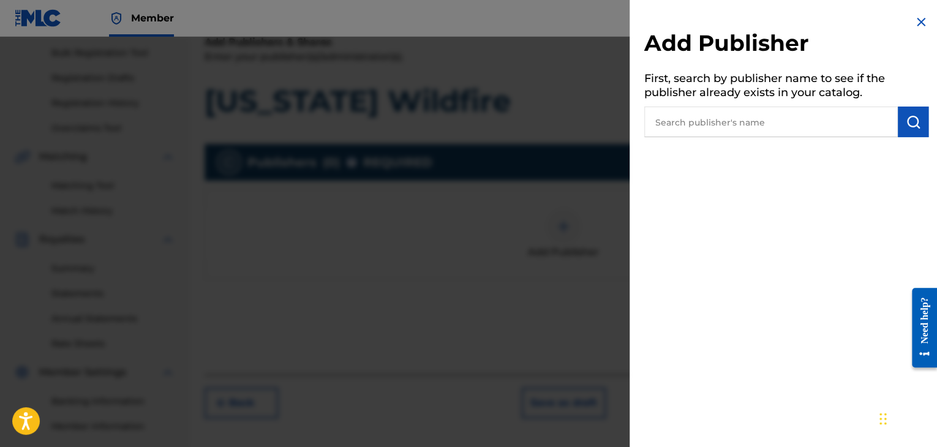
click at [921, 25] on img at bounding box center [920, 22] width 15 height 15
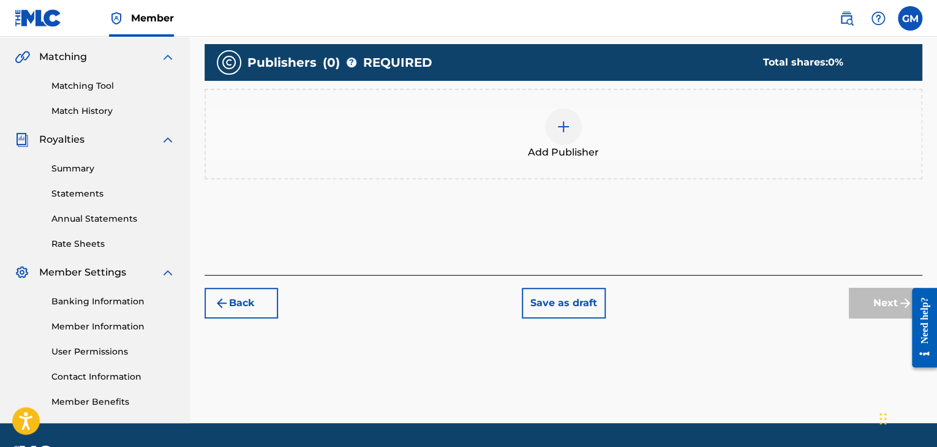
scroll to position [312, 0]
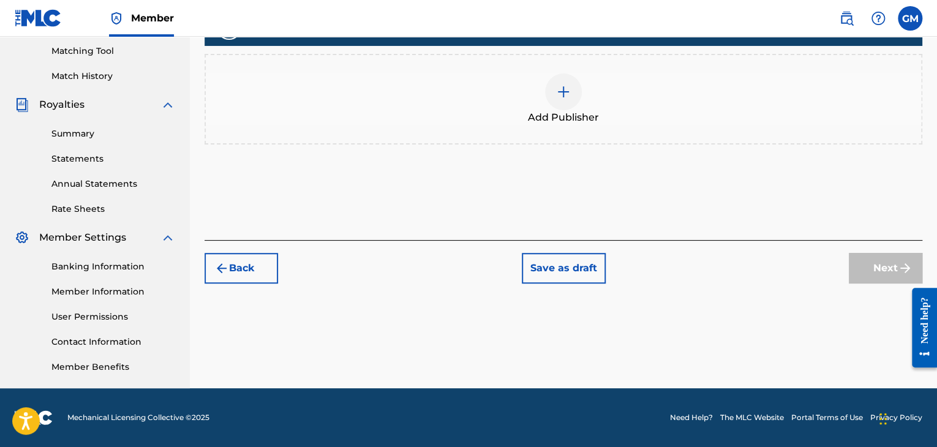
click at [579, 272] on button "Save as draft" at bounding box center [564, 268] width 84 height 31
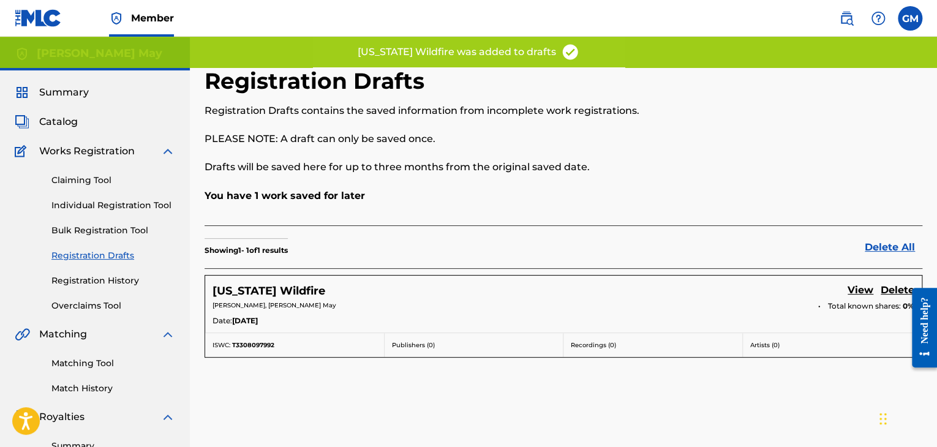
click at [909, 25] on label at bounding box center [909, 18] width 24 height 24
click at [910, 18] on input "[PERSON_NAME] [PERSON_NAME] [PERSON_NAME][EMAIL_ADDRESS][DOMAIN_NAME] Notificat…" at bounding box center [910, 18] width 0 height 0
click at [794, 154] on div "Member GM [PERSON_NAME] [PERSON_NAME][EMAIL_ADDRESS][DOMAIN_NAME] Notification …" at bounding box center [468, 379] width 937 height 759
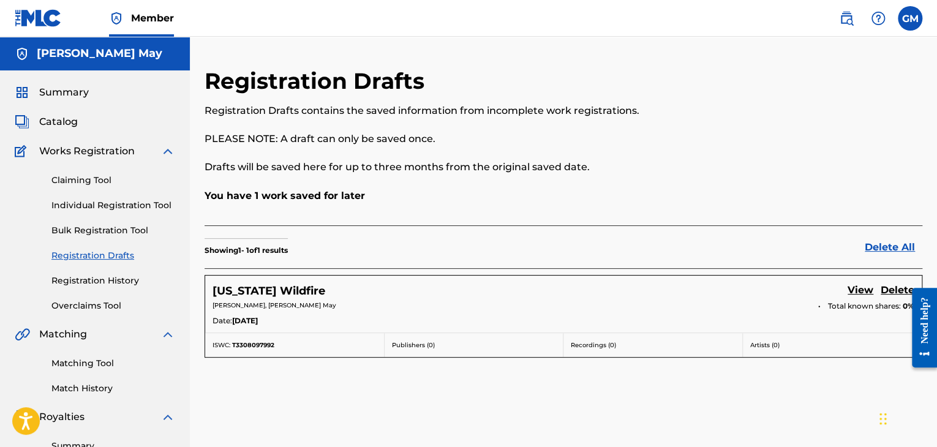
click at [904, 15] on label at bounding box center [909, 18] width 24 height 24
click at [910, 18] on input "[PERSON_NAME] [PERSON_NAME] [PERSON_NAME][EMAIL_ADDRESS][DOMAIN_NAME] Notificat…" at bounding box center [910, 18] width 0 height 0
click at [784, 152] on link "Profile" at bounding box center [789, 152] width 24 height 11
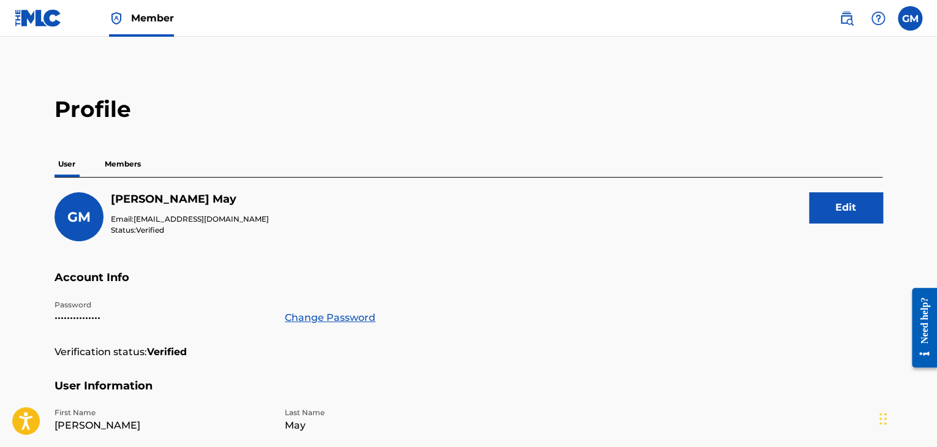
click at [114, 171] on p "Members" at bounding box center [122, 164] width 43 height 26
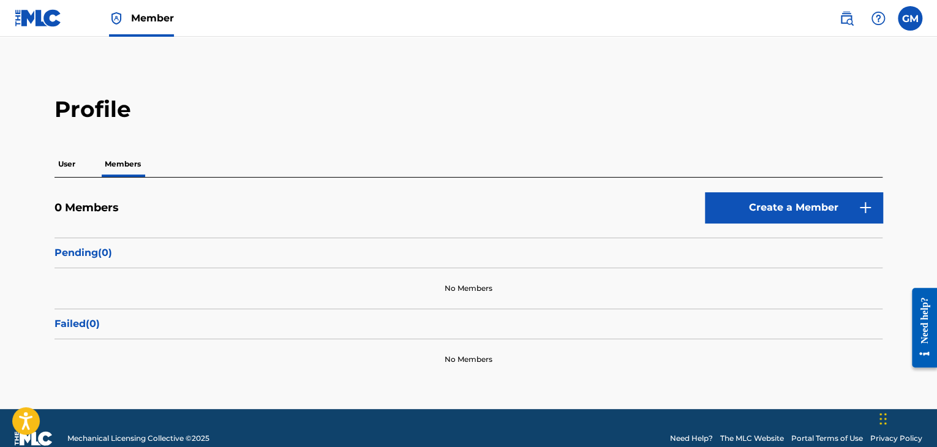
click at [903, 17] on label at bounding box center [909, 18] width 24 height 24
click at [910, 18] on input "[PERSON_NAME] [PERSON_NAME] [PERSON_NAME][EMAIL_ADDRESS][DOMAIN_NAME] Notificat…" at bounding box center [910, 18] width 0 height 0
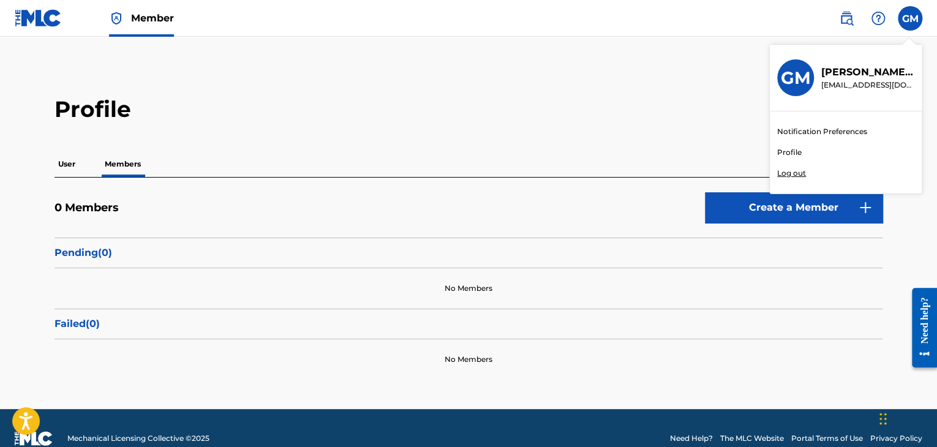
click at [585, 107] on h2 "Profile" at bounding box center [468, 110] width 828 height 28
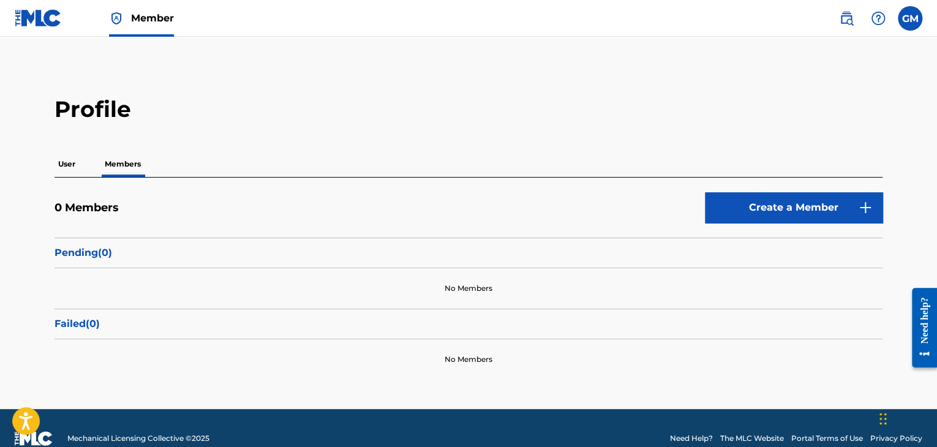
click at [40, 21] on img at bounding box center [38, 18] width 47 height 18
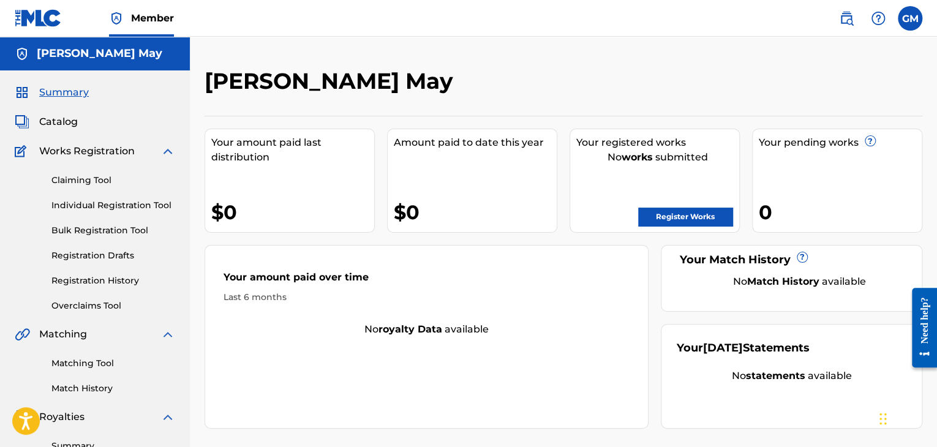
click at [75, 127] on span "Catalog" at bounding box center [58, 121] width 39 height 15
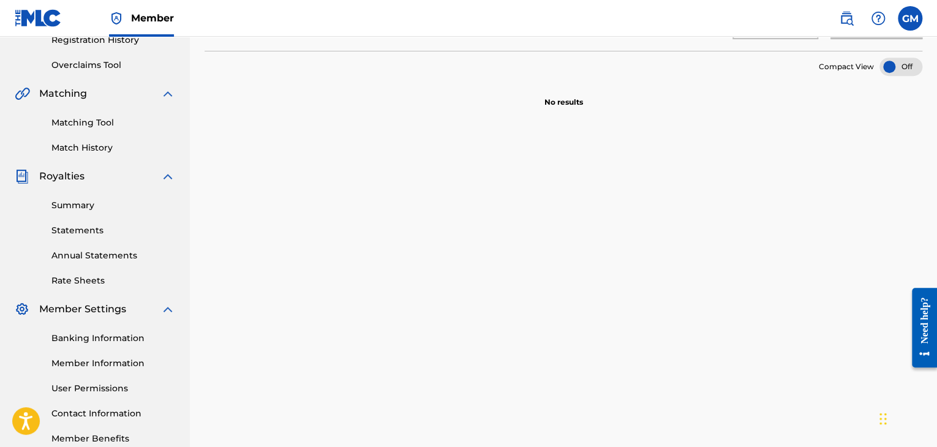
scroll to position [241, 0]
click at [107, 207] on link "Summary" at bounding box center [113, 204] width 124 height 13
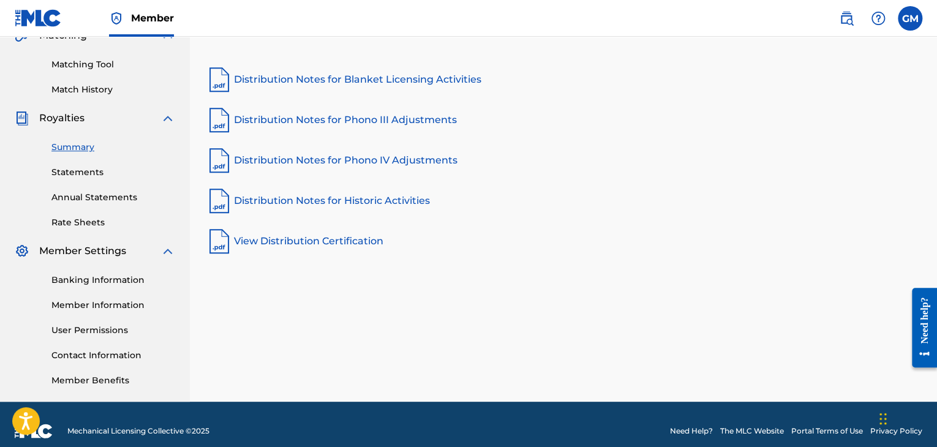
scroll to position [312, 0]
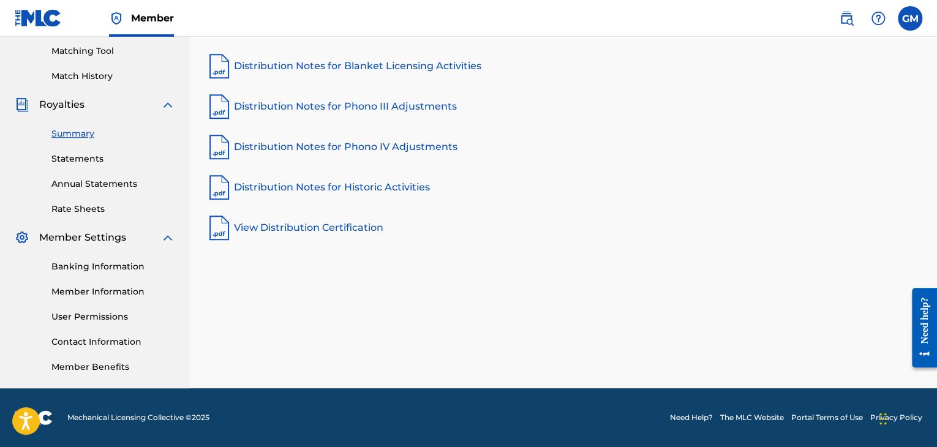
click at [132, 298] on link "Member Information" at bounding box center [113, 291] width 124 height 13
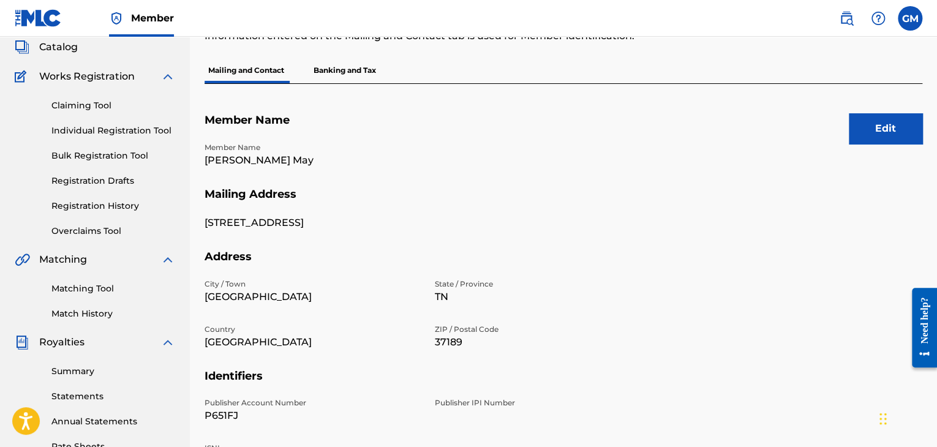
scroll to position [56, 0]
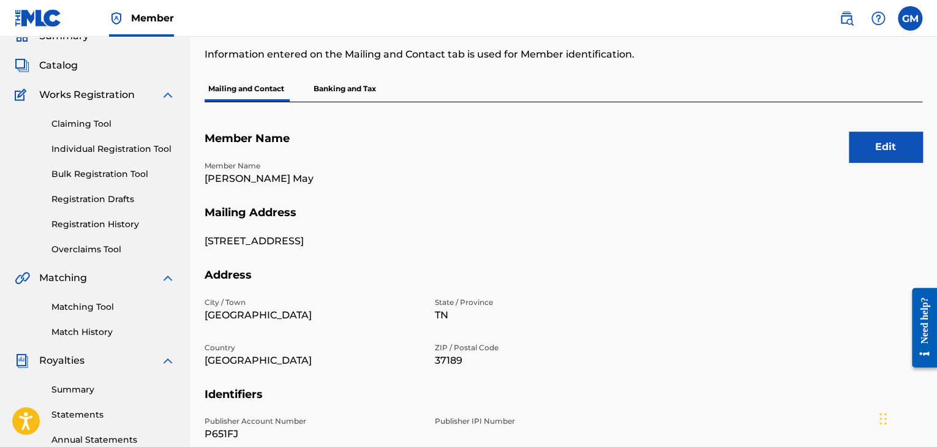
click at [357, 88] on p "Banking and Tax" at bounding box center [345, 89] width 70 height 26
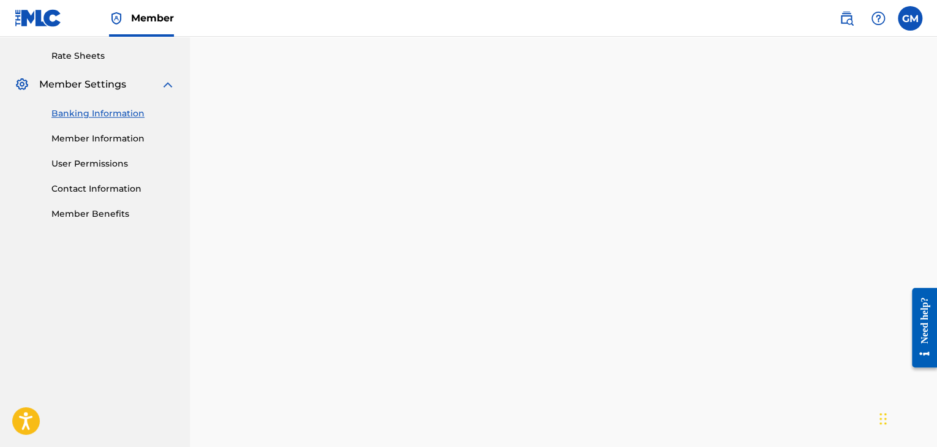
scroll to position [470, 0]
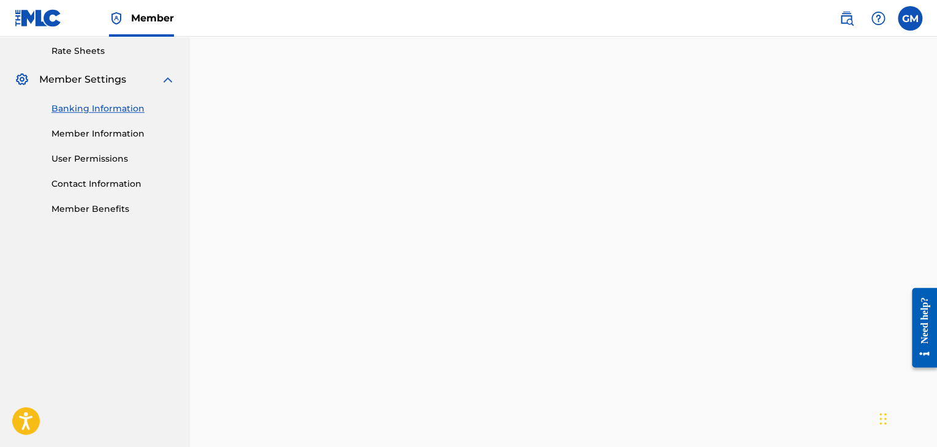
click at [111, 162] on link "User Permissions" at bounding box center [113, 158] width 124 height 13
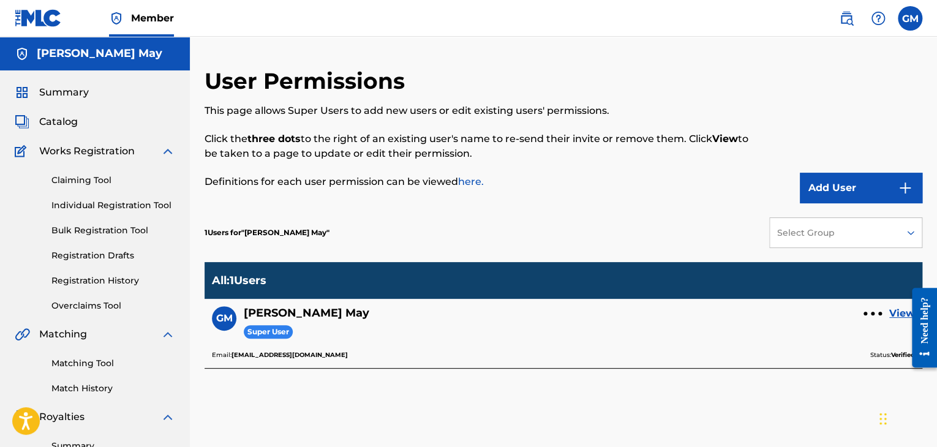
click at [80, 206] on link "Individual Registration Tool" at bounding box center [113, 205] width 124 height 13
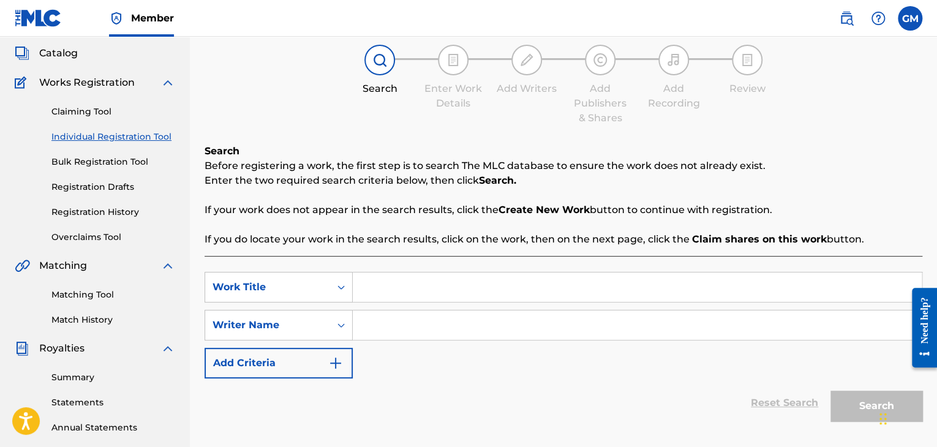
scroll to position [67, 0]
click at [74, 216] on link "Registration History" at bounding box center [113, 213] width 124 height 13
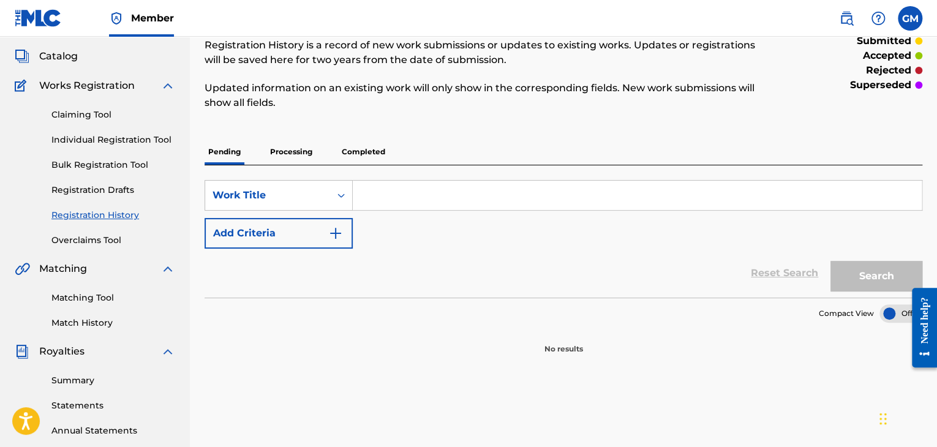
scroll to position [61, 0]
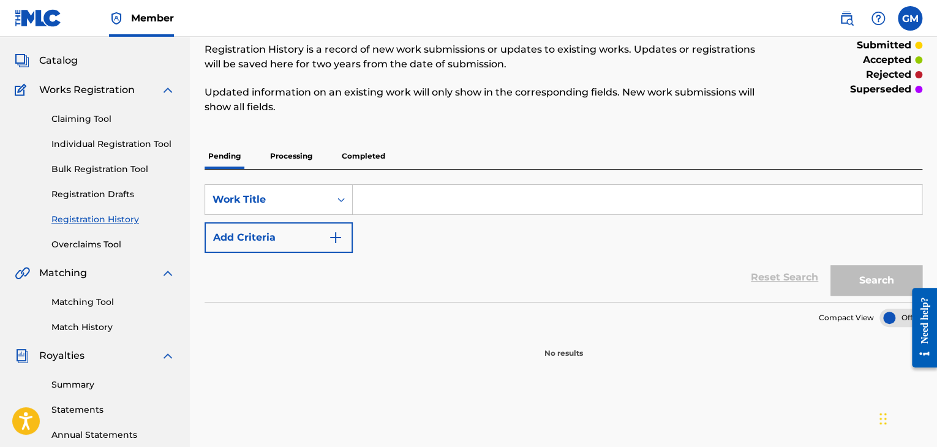
click at [87, 194] on link "Registration Drafts" at bounding box center [113, 194] width 124 height 13
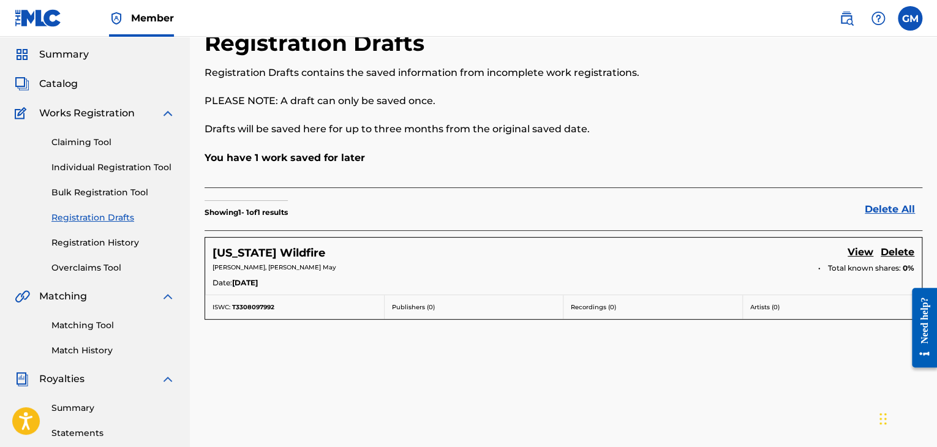
scroll to position [64, 0]
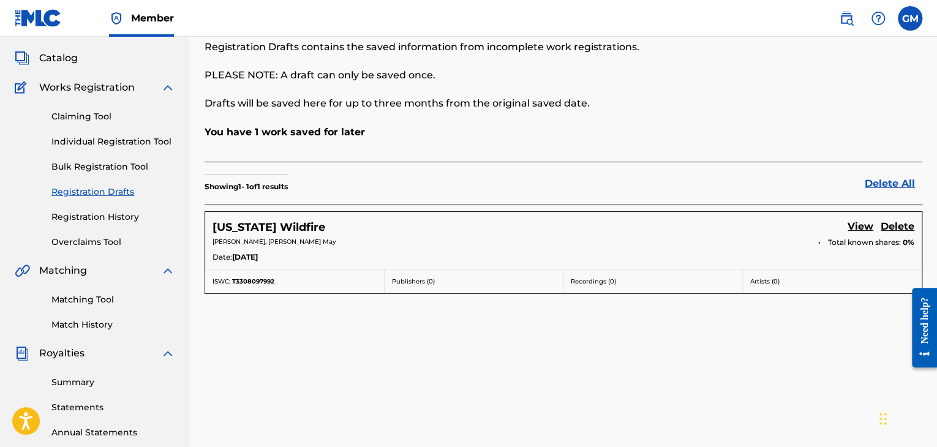
click at [431, 252] on div "Date: [DATE]" at bounding box center [563, 258] width 702 height 13
click at [550, 262] on div "Date: [DATE]" at bounding box center [563, 258] width 702 height 13
click at [561, 255] on div "Date: [DATE]" at bounding box center [563, 258] width 702 height 13
click at [860, 220] on link "View" at bounding box center [860, 227] width 26 height 17
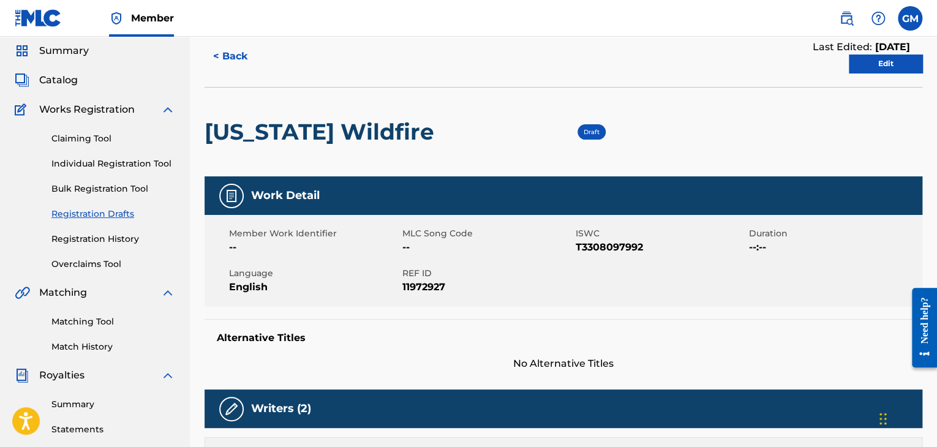
scroll to position [40, 0]
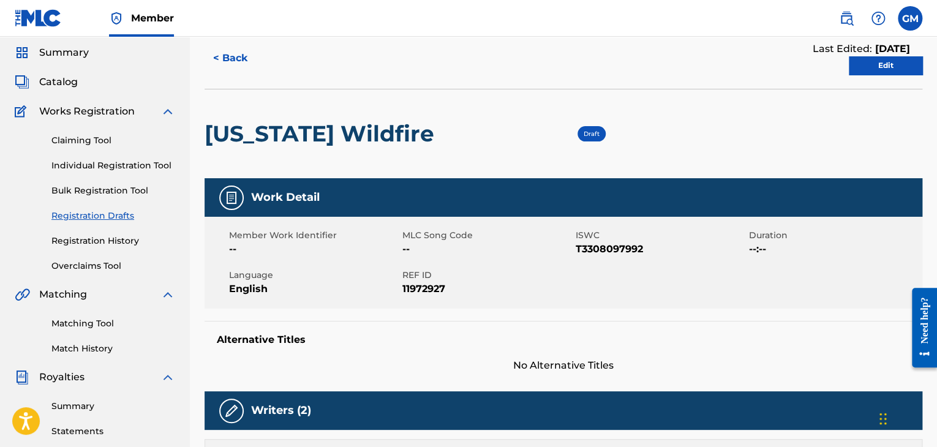
click at [558, 124] on div "Draft" at bounding box center [522, 133] width 165 height 89
click at [875, 72] on link "Edit" at bounding box center [885, 65] width 73 height 18
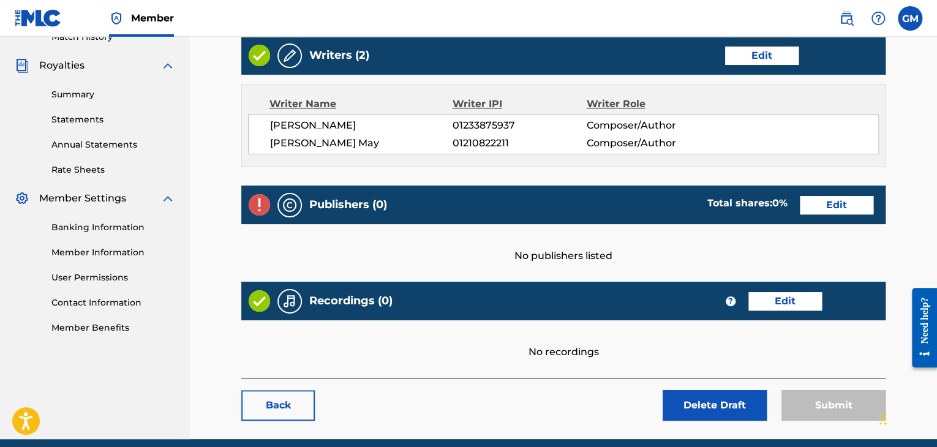
scroll to position [358, 0]
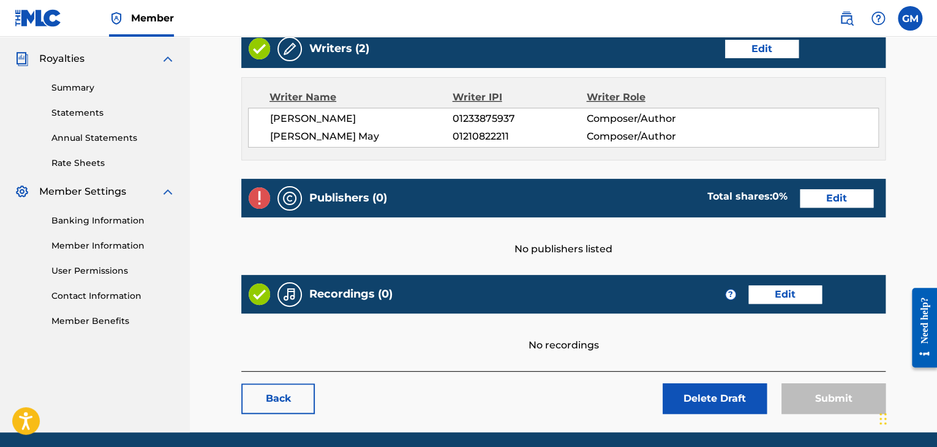
click at [845, 20] on img at bounding box center [846, 18] width 15 height 15
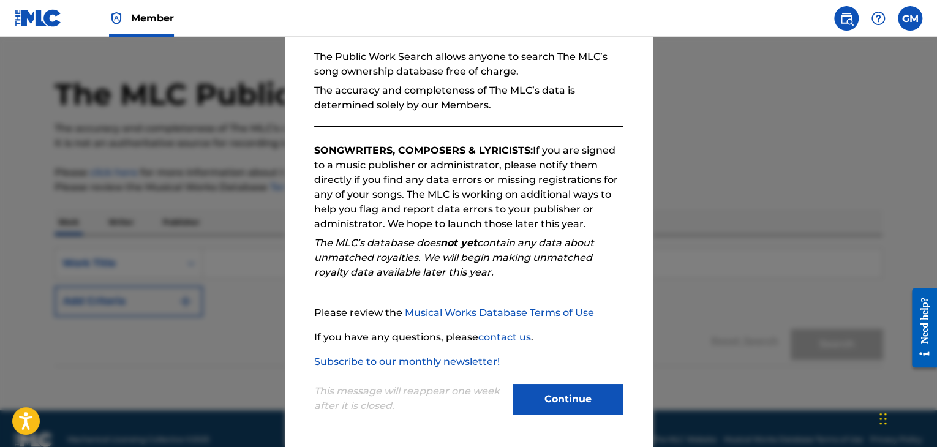
scroll to position [42, 0]
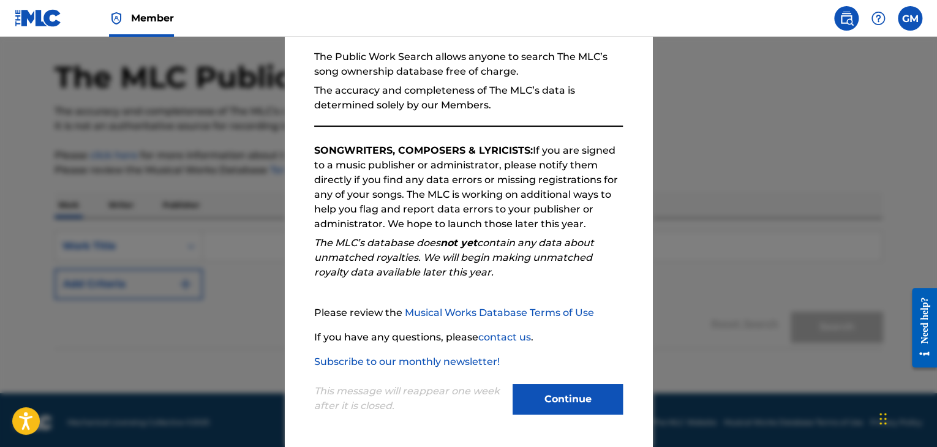
click at [552, 394] on button "Continue" at bounding box center [567, 399] width 110 height 31
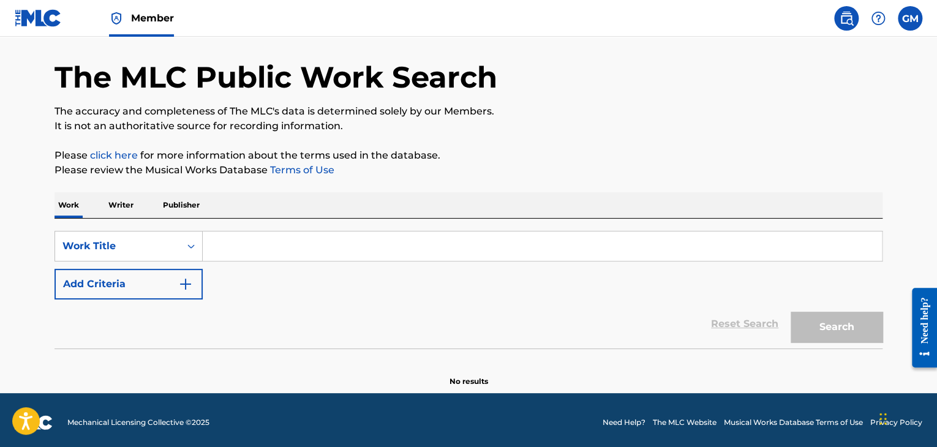
click at [260, 242] on input "Search Form" at bounding box center [542, 245] width 679 height 29
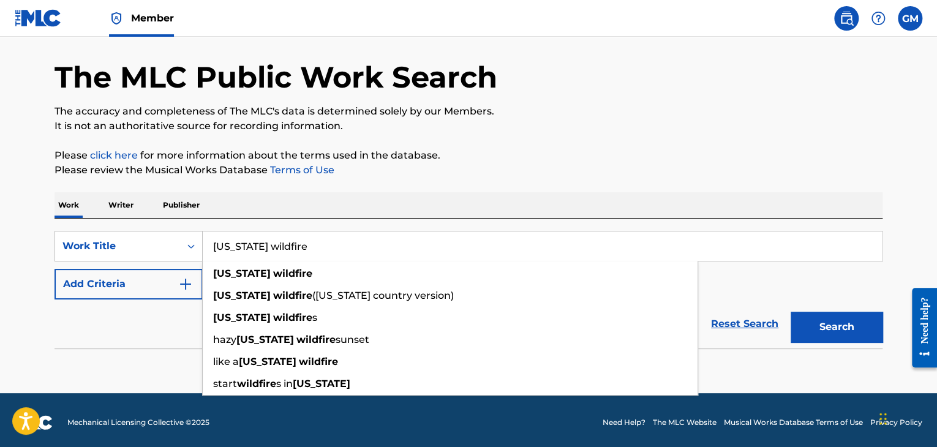
type input "[US_STATE] wildfire"
click at [790, 312] on button "Search" at bounding box center [836, 327] width 92 height 31
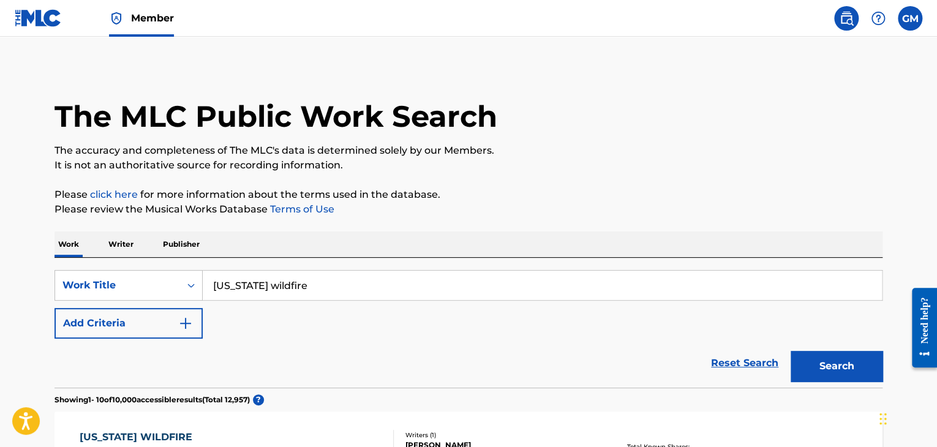
scroll to position [1, 0]
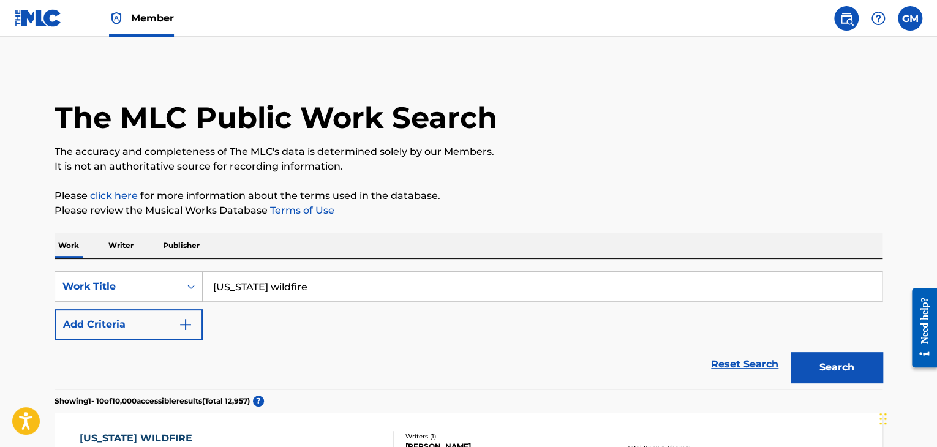
click at [110, 323] on button "Add Criteria" at bounding box center [128, 324] width 148 height 31
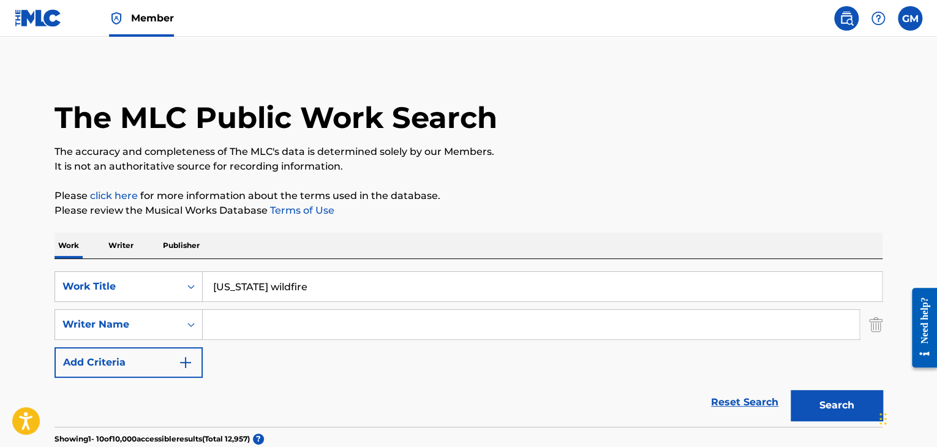
click at [219, 329] on input "Search Form" at bounding box center [531, 324] width 656 height 29
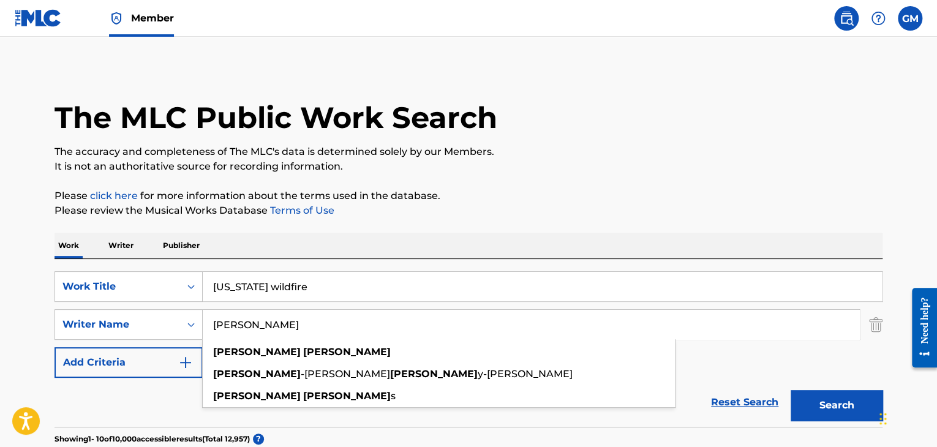
type input "[PERSON_NAME]"
click at [790, 390] on button "Search" at bounding box center [836, 405] width 92 height 31
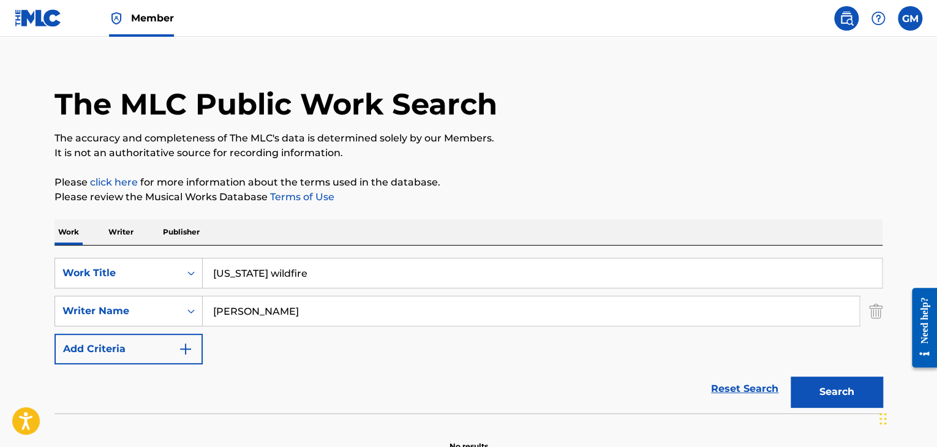
scroll to position [10, 0]
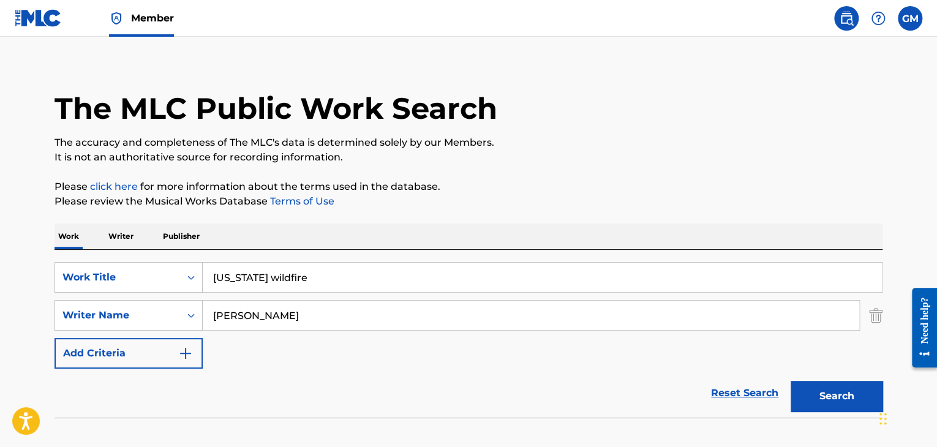
click at [866, 314] on div "SearchWithCriteria912b7d53-4b12-450d-a84e-1576a3674f82 Writer Name [PERSON_NAME]" at bounding box center [468, 315] width 828 height 31
click at [871, 314] on img "Search Form" at bounding box center [875, 315] width 13 height 31
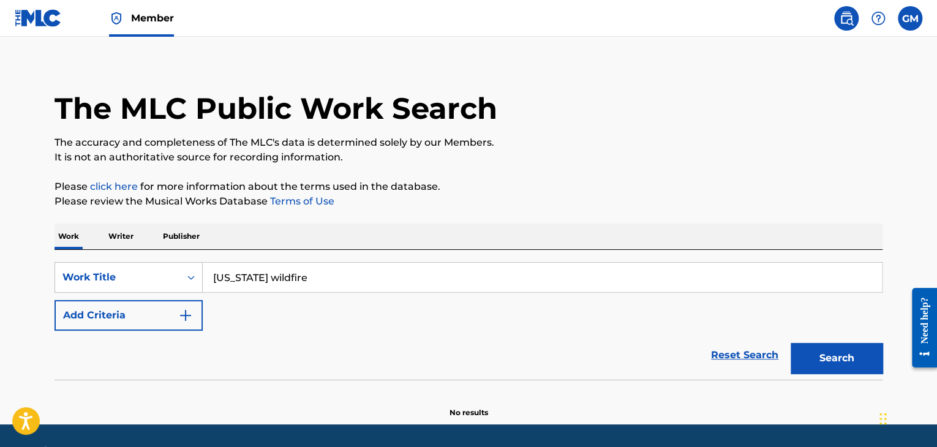
click at [760, 361] on link "Reset Search" at bounding box center [745, 355] width 80 height 27
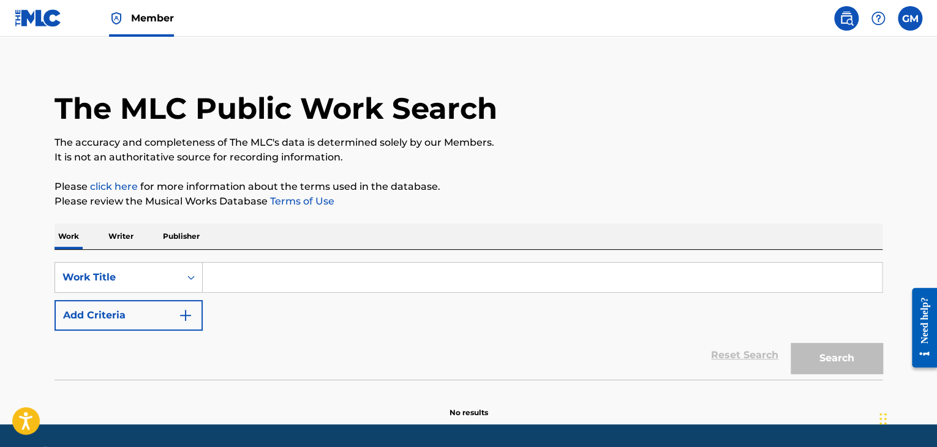
click at [37, 20] on img at bounding box center [38, 18] width 47 height 18
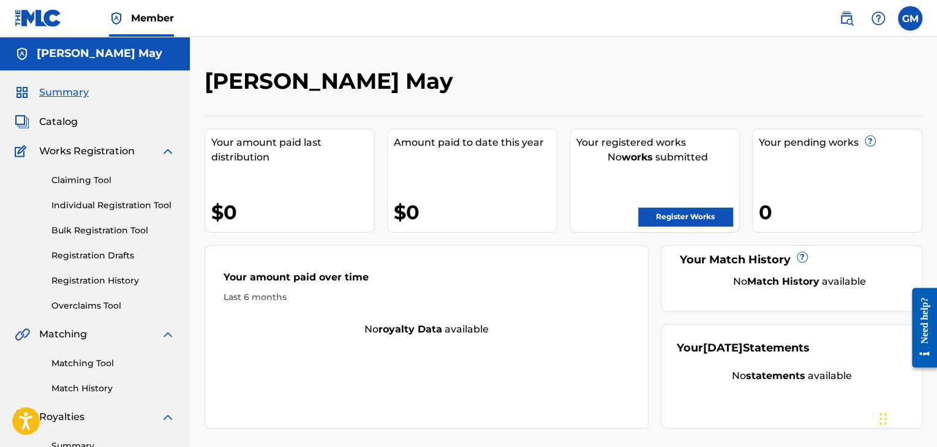
click at [114, 255] on link "Registration Drafts" at bounding box center [113, 255] width 124 height 13
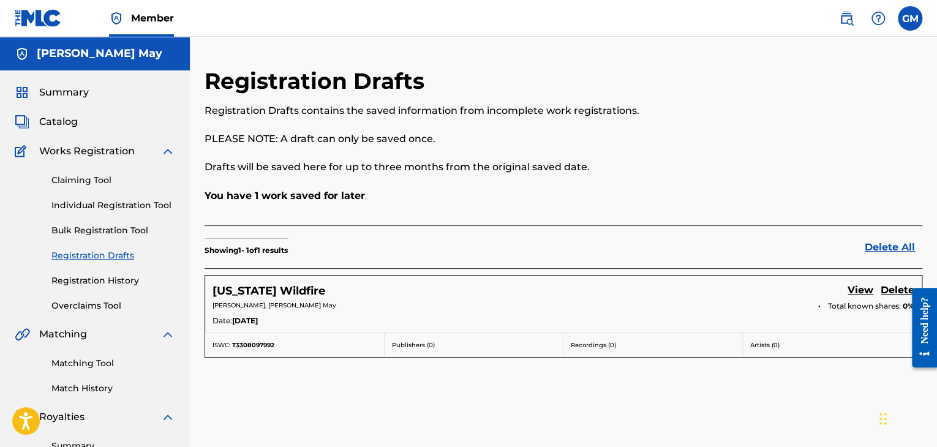
click at [855, 289] on link "View" at bounding box center [860, 291] width 26 height 17
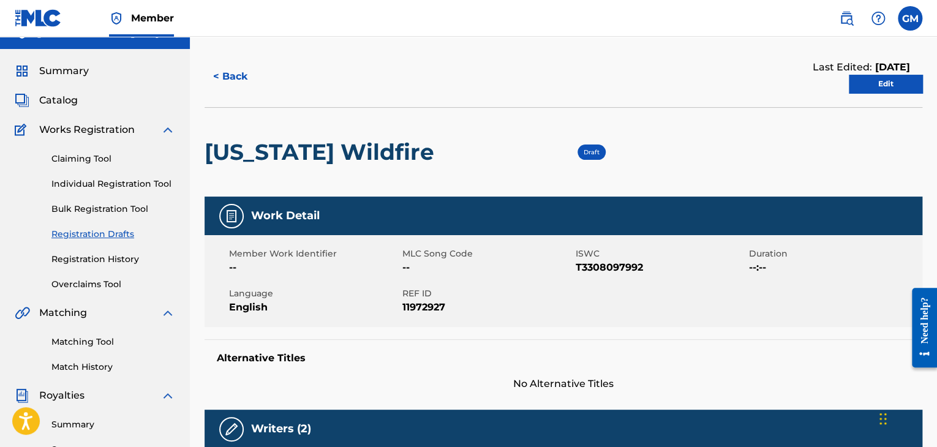
scroll to position [15, 0]
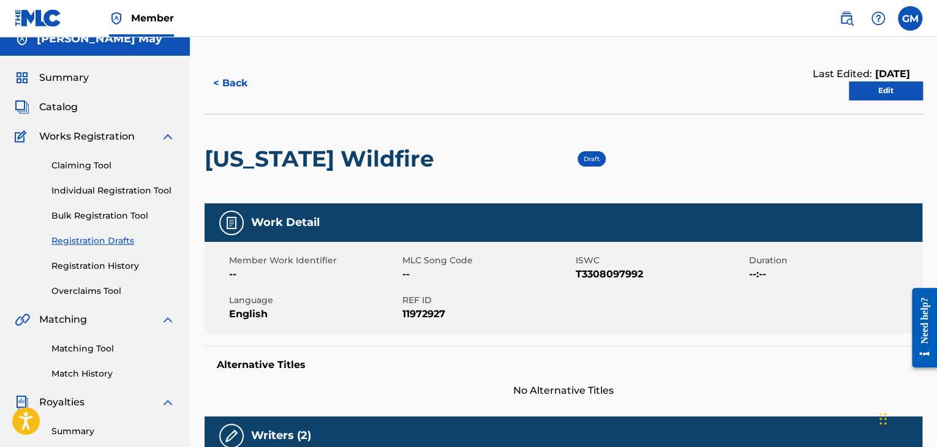
click at [894, 90] on link "Edit" at bounding box center [885, 90] width 73 height 18
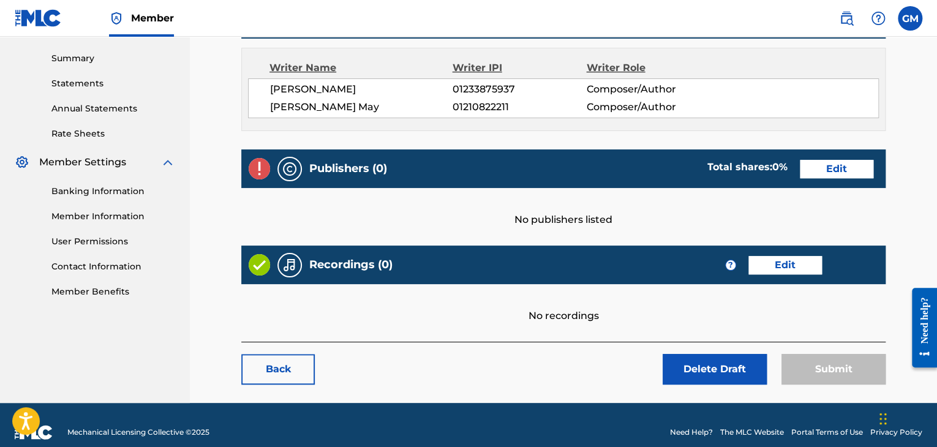
scroll to position [389, 0]
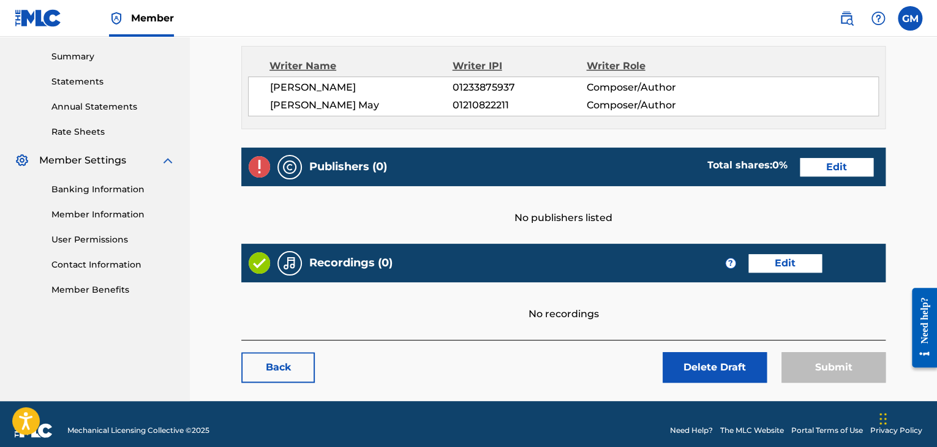
click at [836, 171] on link "Edit" at bounding box center [836, 167] width 73 height 18
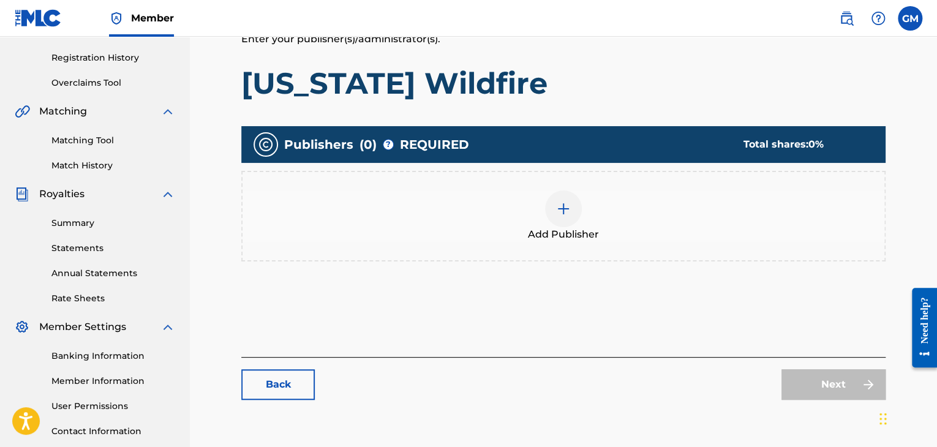
scroll to position [228, 0]
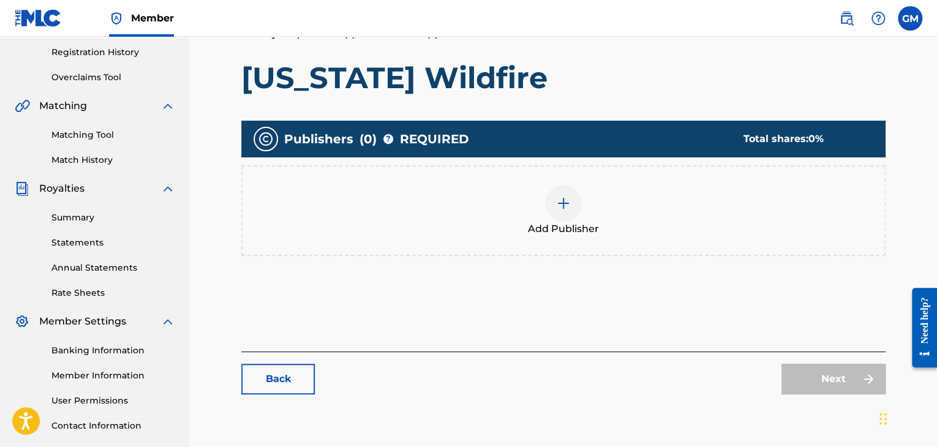
click at [569, 211] on div at bounding box center [563, 203] width 37 height 37
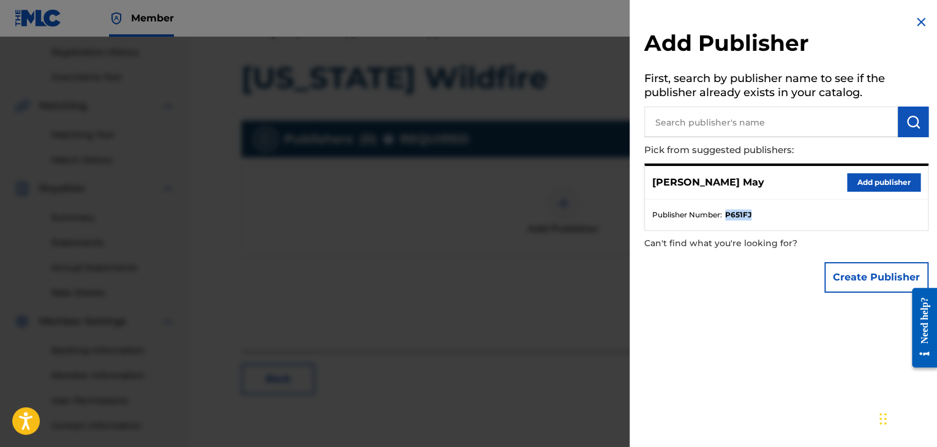
drag, startPoint x: 725, startPoint y: 214, endPoint x: 756, endPoint y: 212, distance: 31.3
click at [756, 212] on li "Publisher Number : P651FJ" at bounding box center [786, 214] width 268 height 11
copy strong "P651FJ"
click at [913, 15] on img at bounding box center [920, 22] width 15 height 15
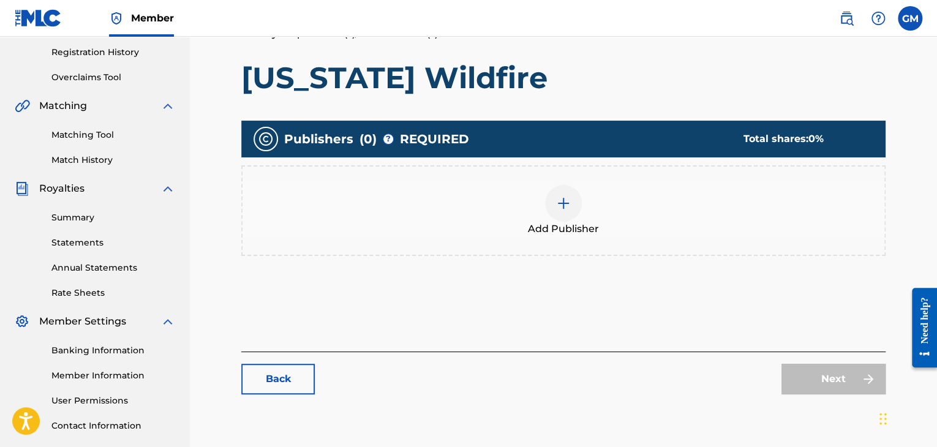
click at [849, 15] on img at bounding box center [846, 18] width 15 height 15
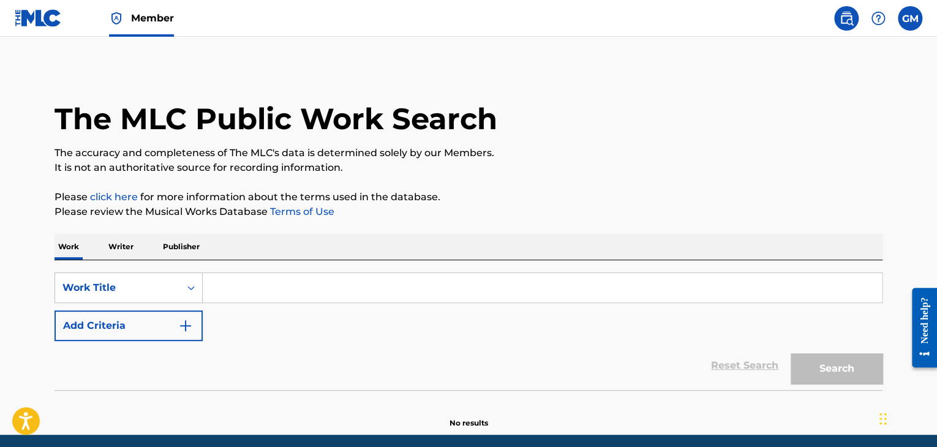
click at [182, 329] on img "Search Form" at bounding box center [185, 325] width 15 height 15
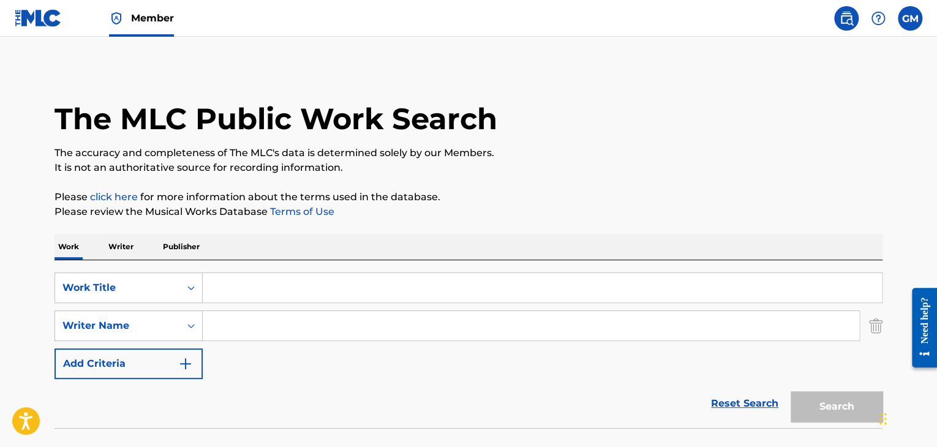
click at [869, 331] on img "Search Form" at bounding box center [875, 325] width 13 height 31
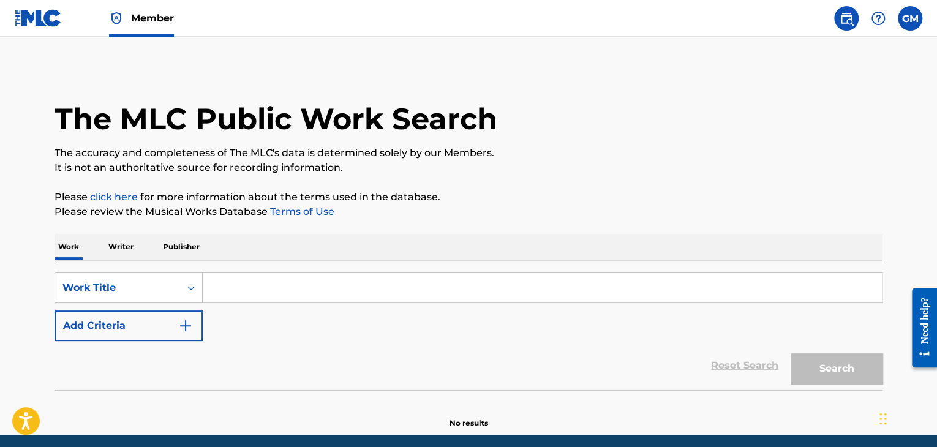
click at [190, 251] on p "Publisher" at bounding box center [181, 247] width 44 height 26
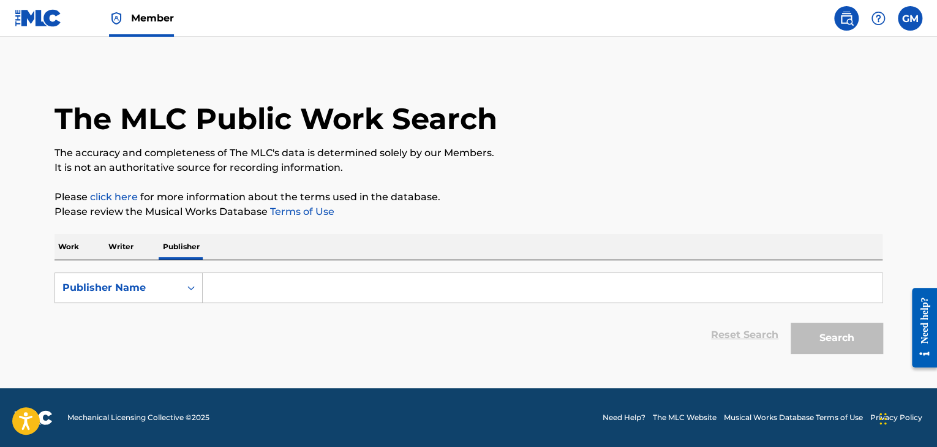
click at [266, 285] on input "Search Form" at bounding box center [542, 287] width 679 height 29
paste input "P651FJ"
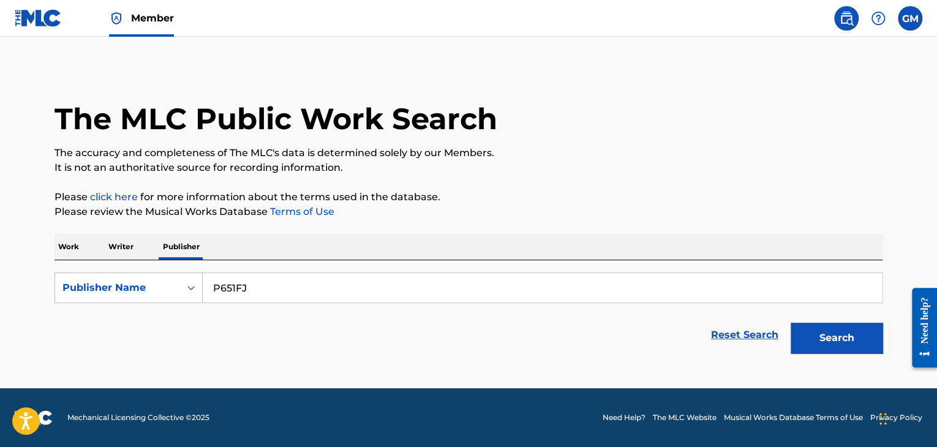
click at [820, 340] on button "Search" at bounding box center [836, 338] width 92 height 31
click at [501, 284] on input "P651FJ" at bounding box center [542, 287] width 679 height 29
type input "P"
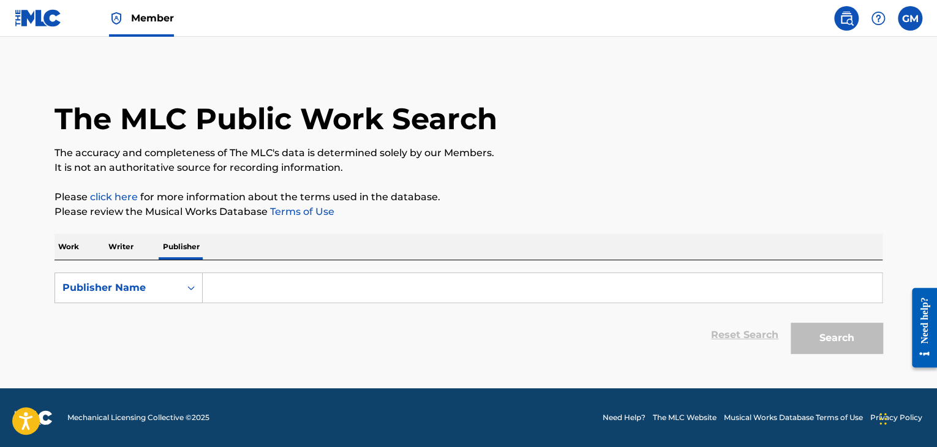
click at [501, 284] on input "Search Form" at bounding box center [542, 287] width 679 height 29
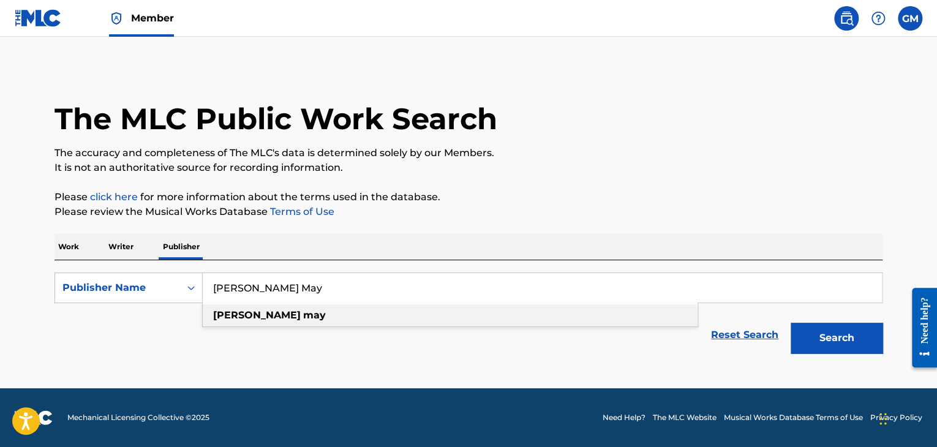
click at [438, 309] on div "[PERSON_NAME] may" at bounding box center [450, 315] width 495 height 22
type input "[PERSON_NAME] may"
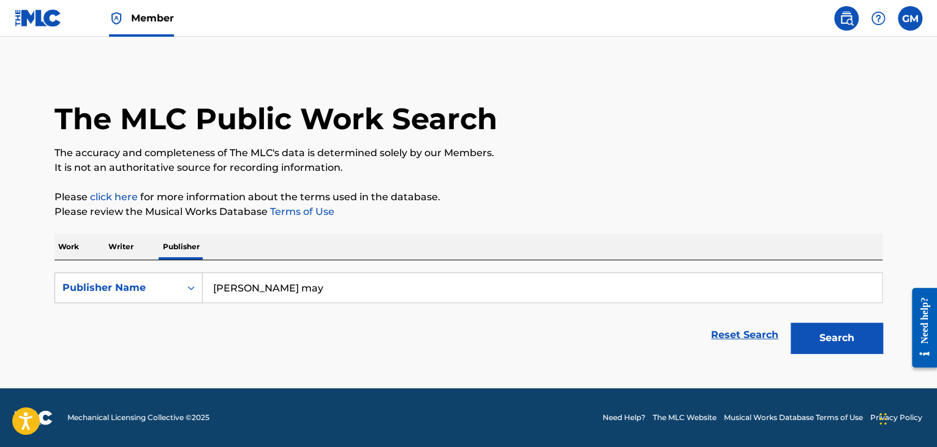
click at [835, 333] on button "Search" at bounding box center [836, 338] width 92 height 31
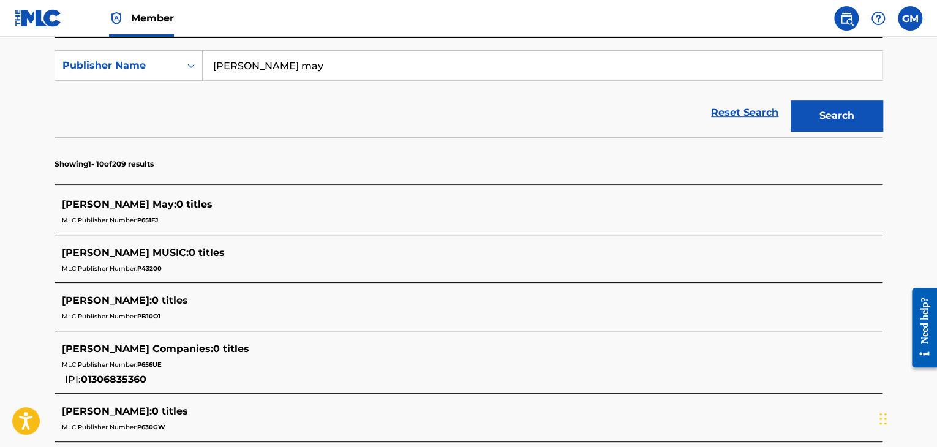
scroll to position [212, 0]
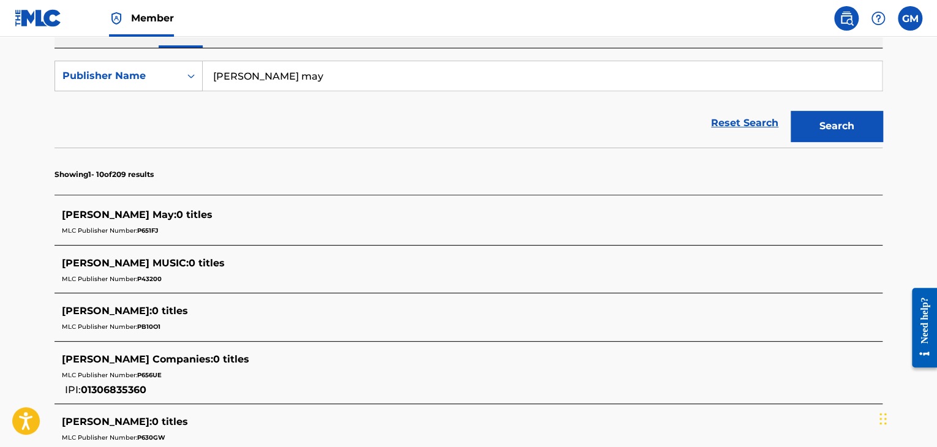
click at [176, 215] on span "0 titles" at bounding box center [194, 215] width 36 height 12
click at [31, 17] on img at bounding box center [38, 18] width 47 height 18
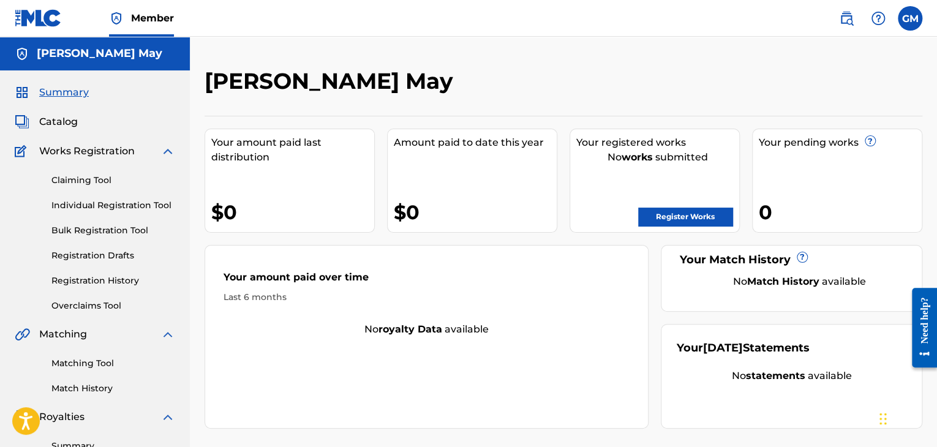
click at [118, 257] on link "Registration Drafts" at bounding box center [113, 255] width 124 height 13
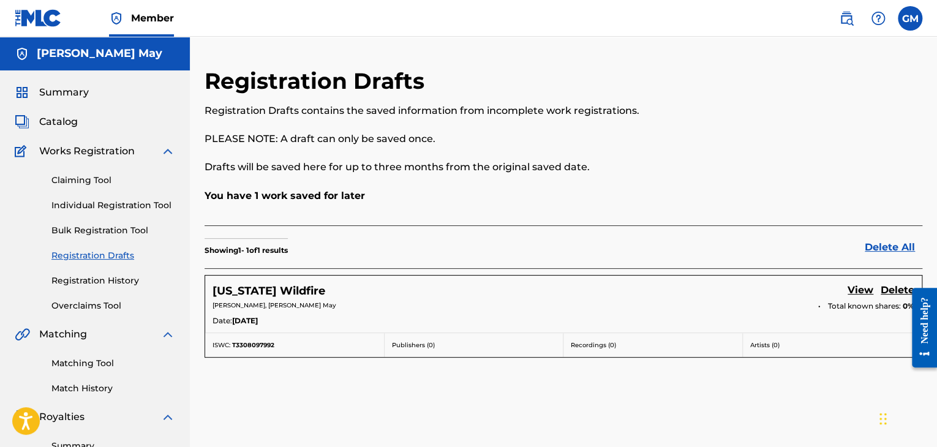
click at [860, 287] on link "View" at bounding box center [860, 291] width 26 height 17
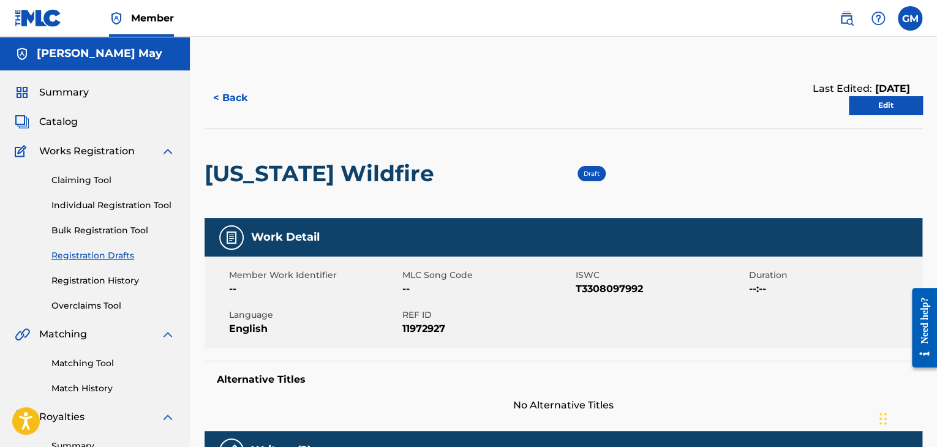
click at [872, 100] on link "Edit" at bounding box center [885, 105] width 73 height 18
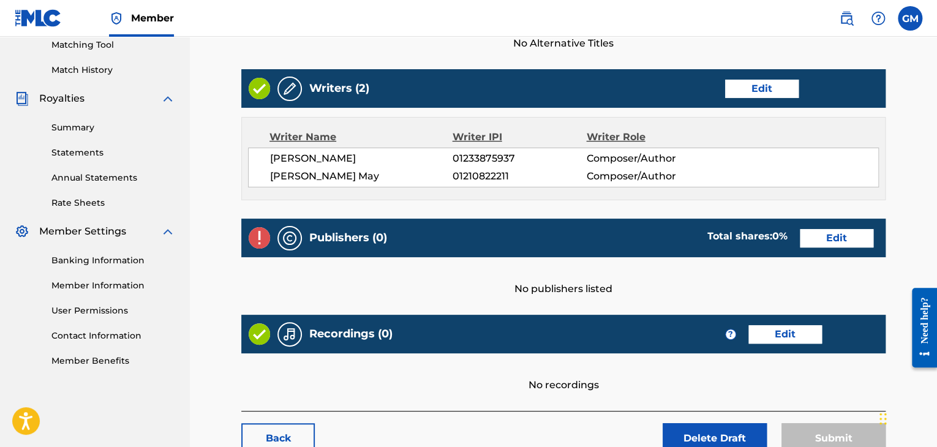
scroll to position [337, 0]
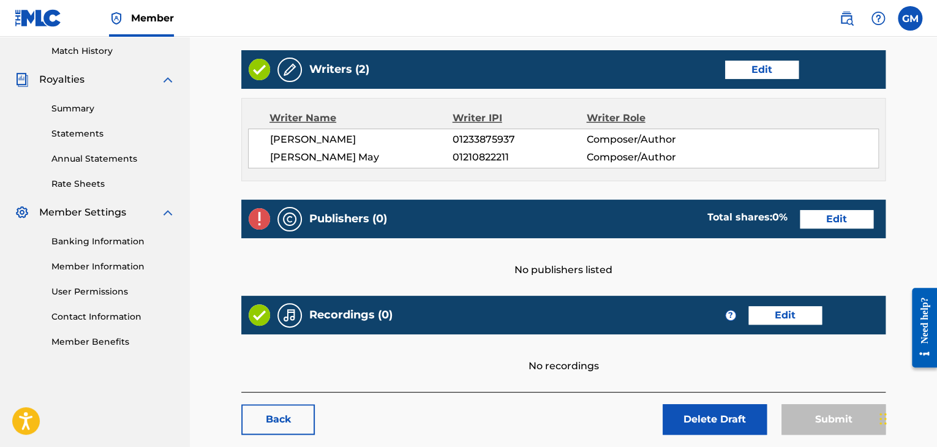
click at [838, 219] on link "Edit" at bounding box center [836, 219] width 73 height 18
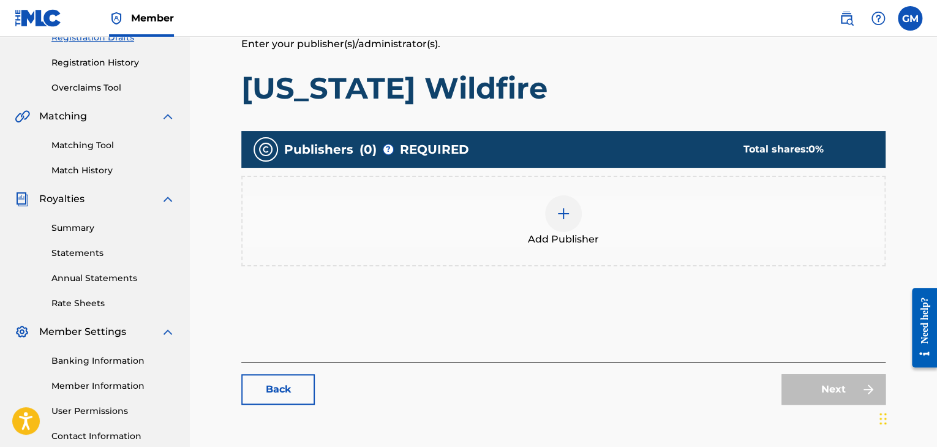
scroll to position [216, 0]
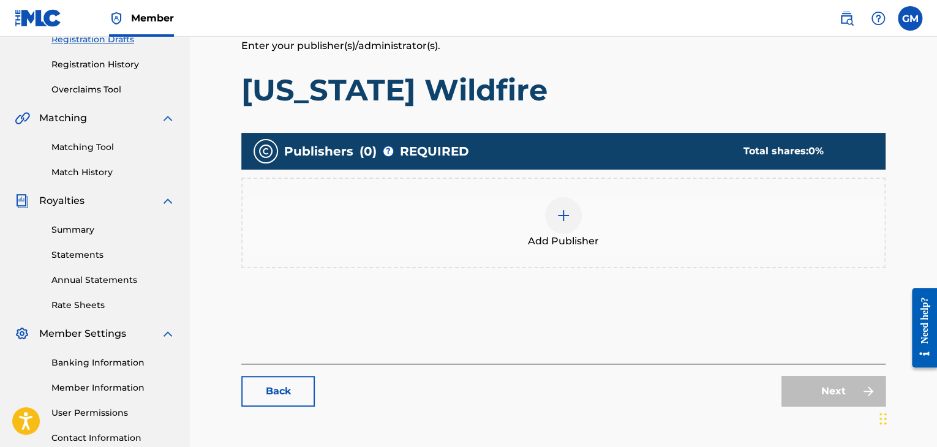
click at [563, 220] on img at bounding box center [563, 215] width 15 height 15
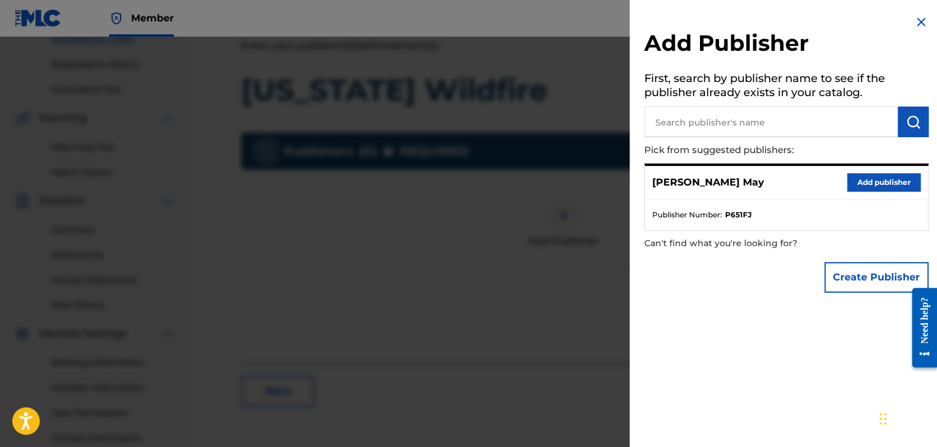
click at [889, 180] on button "Add publisher" at bounding box center [883, 182] width 73 height 18
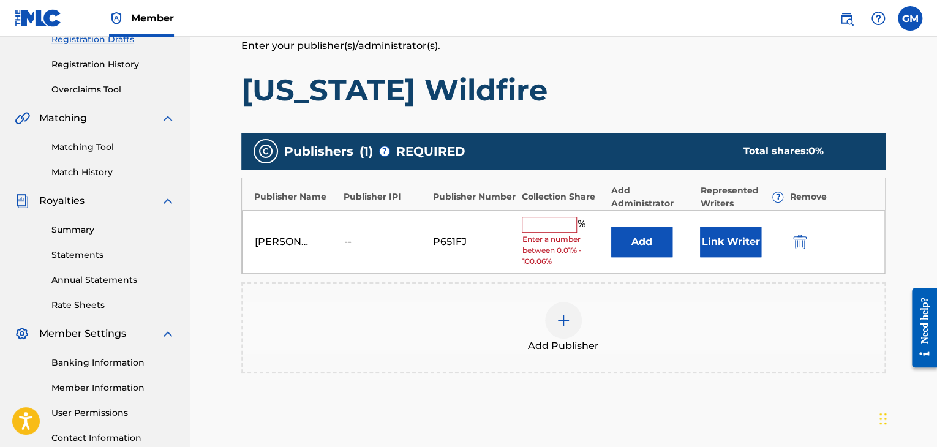
click at [550, 220] on input "text" at bounding box center [549, 225] width 55 height 16
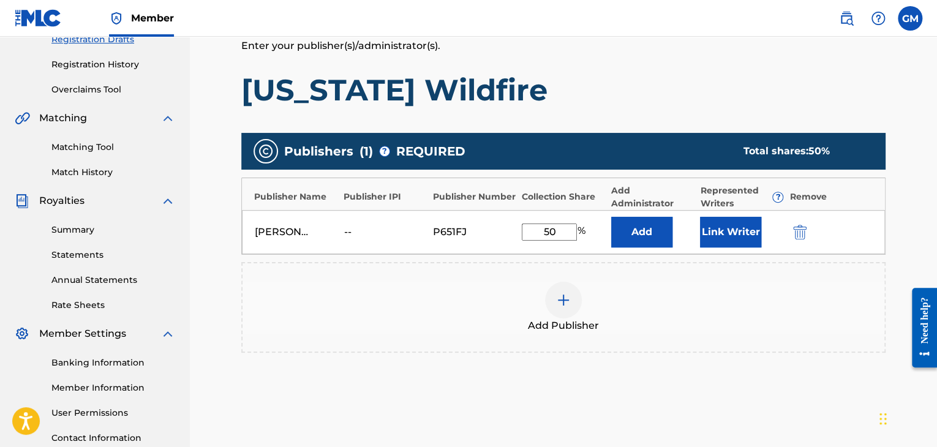
type input "50"
click at [733, 229] on button "Link Writer" at bounding box center [730, 232] width 61 height 31
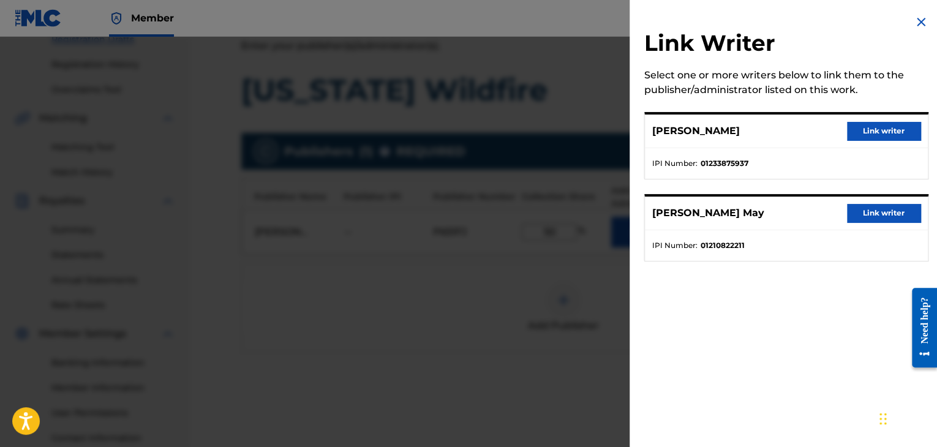
click at [886, 216] on button "Link writer" at bounding box center [883, 213] width 73 height 18
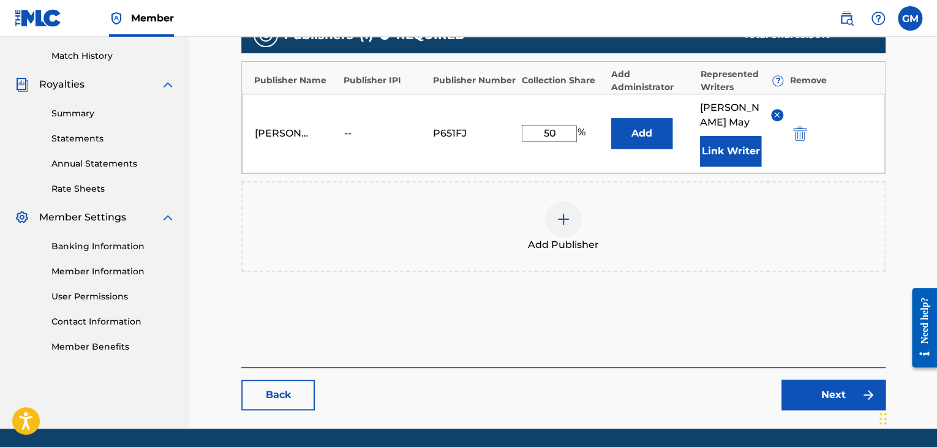
scroll to position [335, 0]
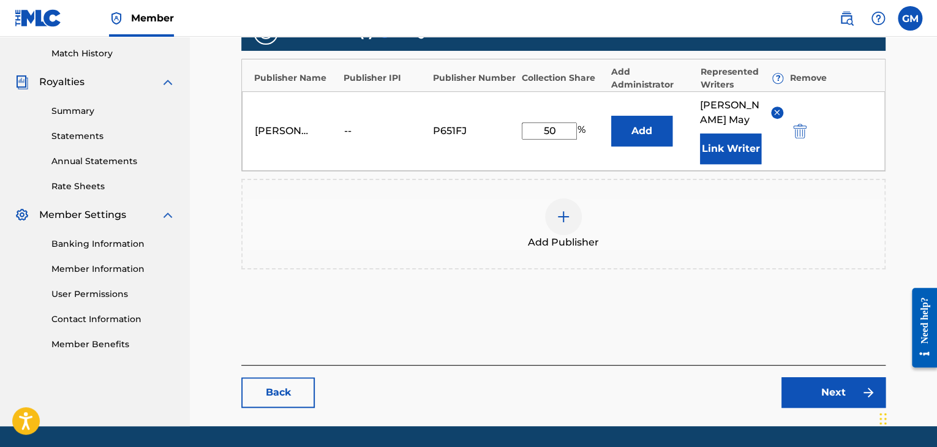
click at [812, 389] on link "Next" at bounding box center [833, 392] width 104 height 31
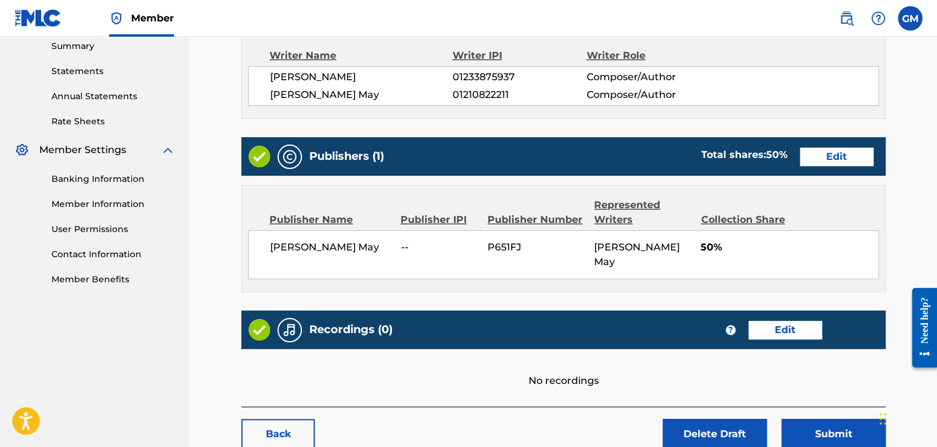
scroll to position [463, 0]
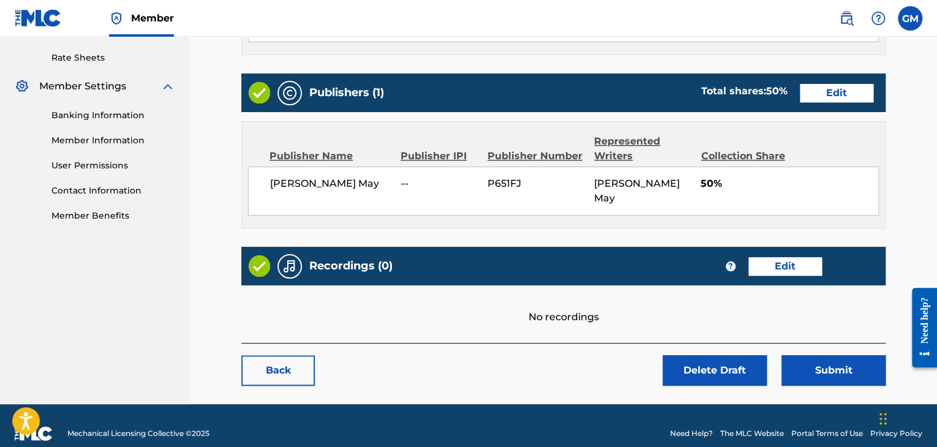
click at [788, 257] on link "Edit" at bounding box center [784, 266] width 73 height 18
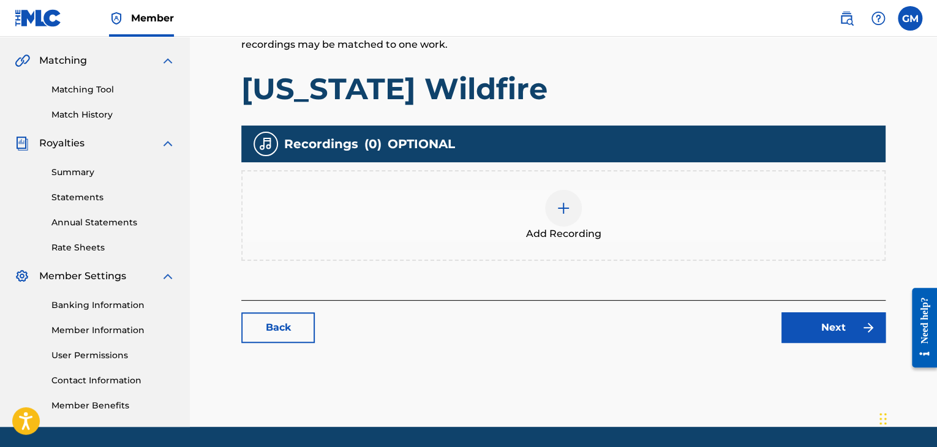
scroll to position [260, 0]
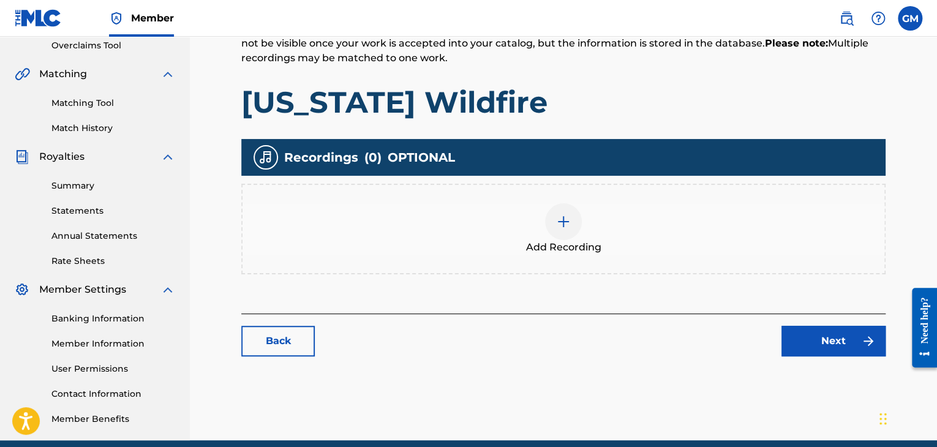
click at [568, 230] on div at bounding box center [563, 221] width 37 height 37
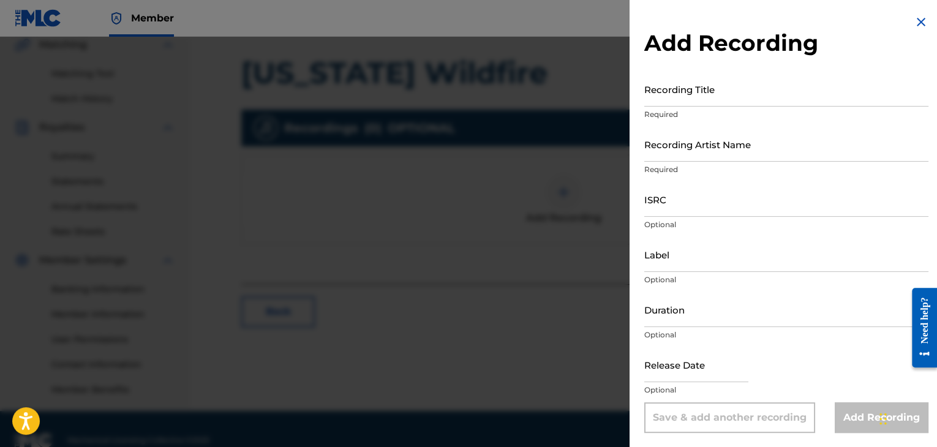
scroll to position [296, 0]
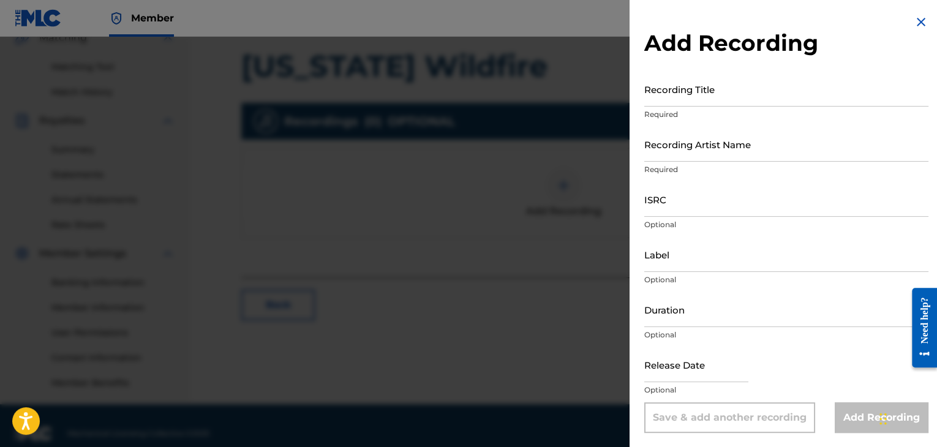
click at [727, 97] on input "Recording Title" at bounding box center [786, 89] width 284 height 35
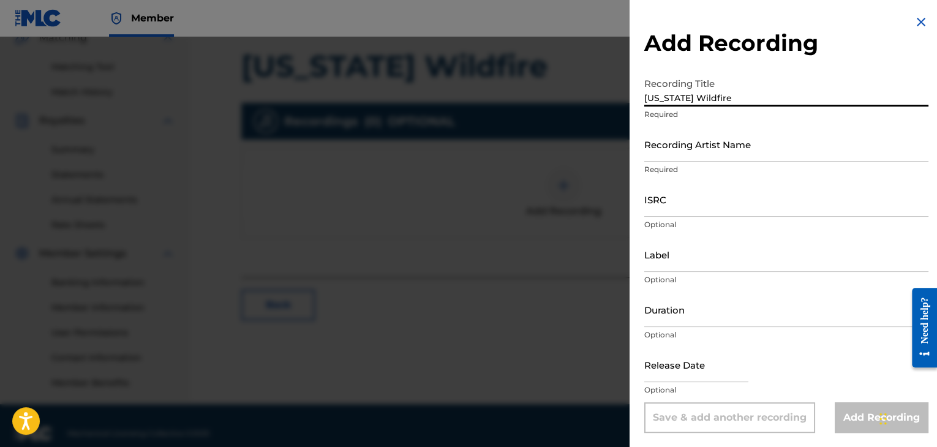
type input "[US_STATE] Wildfire"
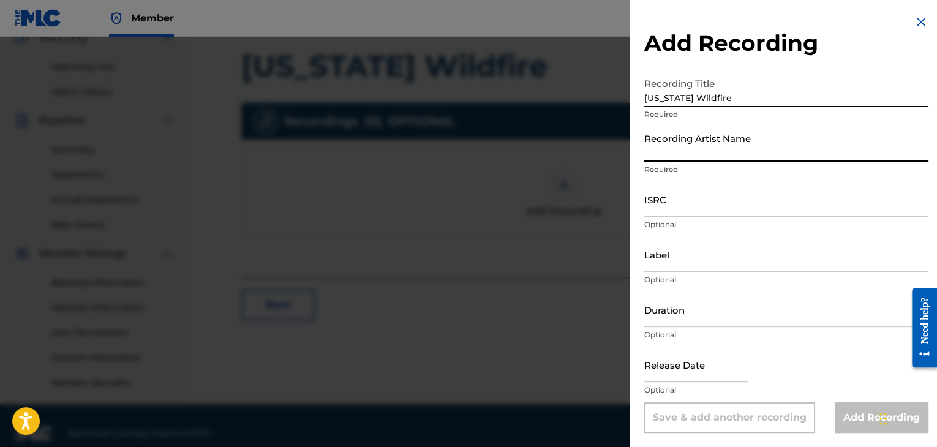
click at [693, 149] on input "Recording Artist Name" at bounding box center [786, 144] width 284 height 35
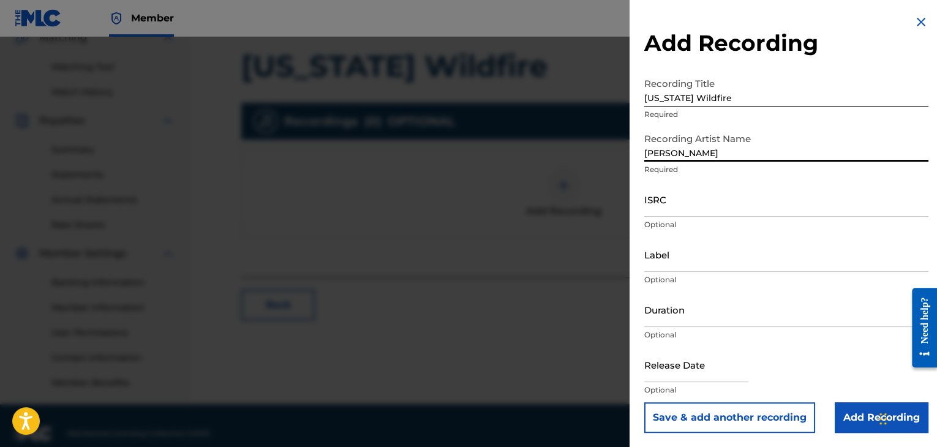
type input "[PERSON_NAME]"
click at [688, 200] on input "ISRC" at bounding box center [786, 199] width 284 height 35
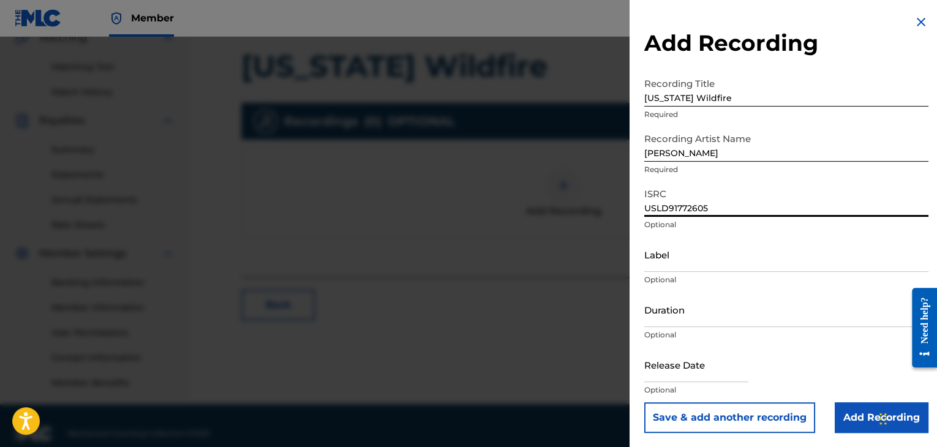
scroll to position [1, 0]
type input "USLD91772605"
click at [665, 365] on input "text" at bounding box center [696, 364] width 104 height 35
select select "7"
select select "2025"
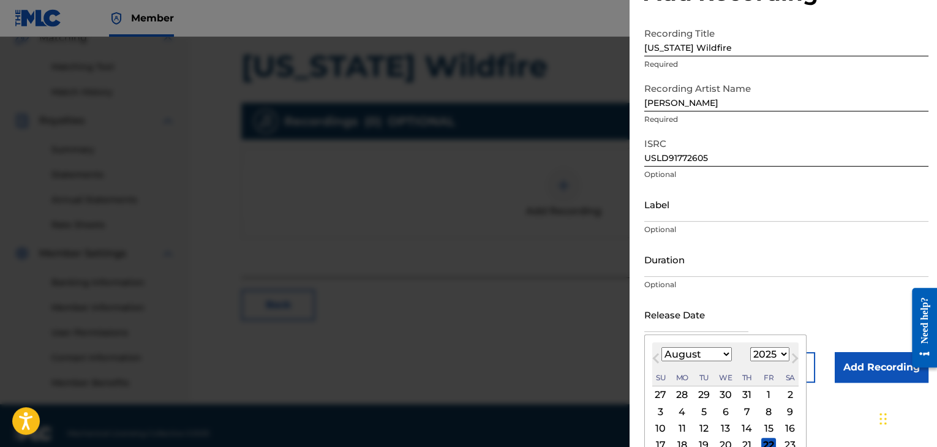
scroll to position [114, 0]
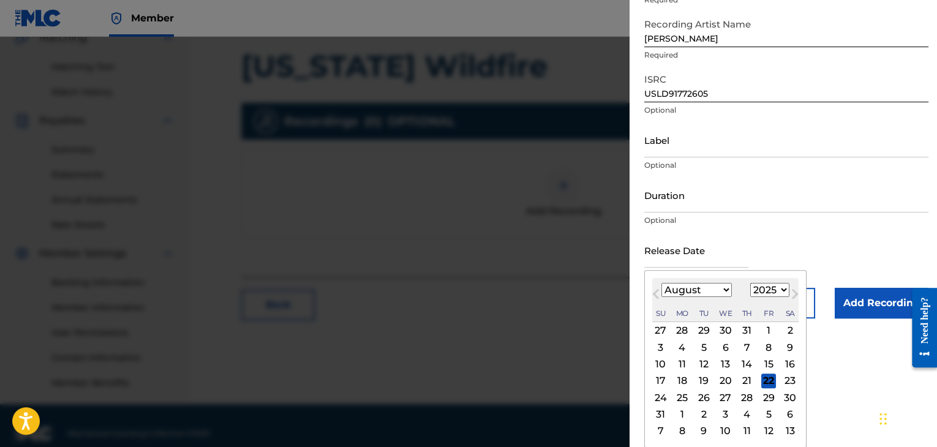
click at [713, 288] on select "January February March April May June July August September October November De…" at bounding box center [696, 290] width 70 height 14
select select "2"
click at [661, 283] on select "January February March April May June July August September October November De…" at bounding box center [696, 290] width 70 height 14
click at [747, 350] on div "6" at bounding box center [747, 347] width 15 height 15
type input "[DATE]"
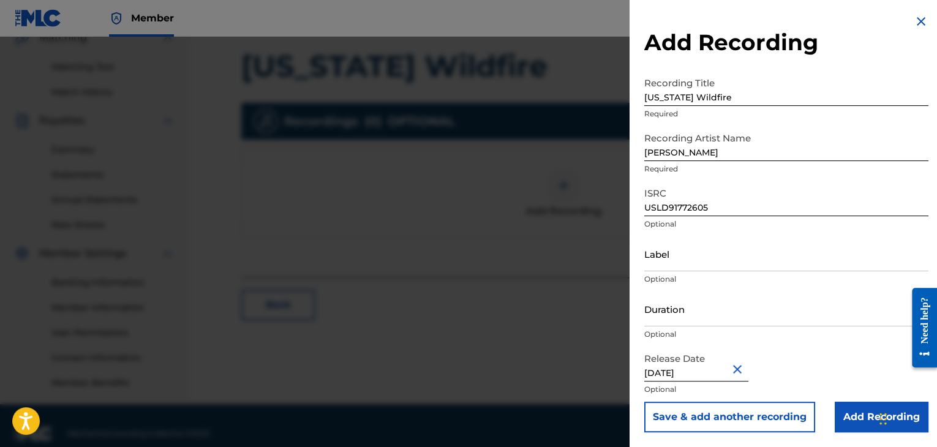
scroll to position [312, 0]
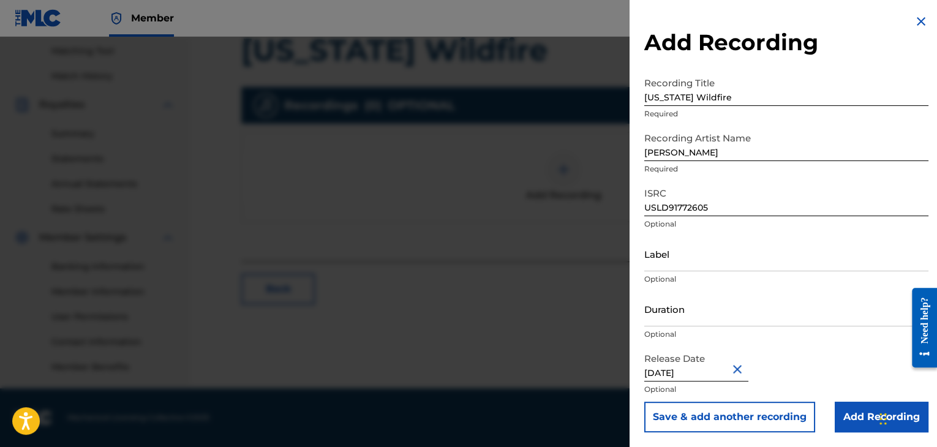
click at [837, 414] on input "Add Recording" at bounding box center [881, 417] width 94 height 31
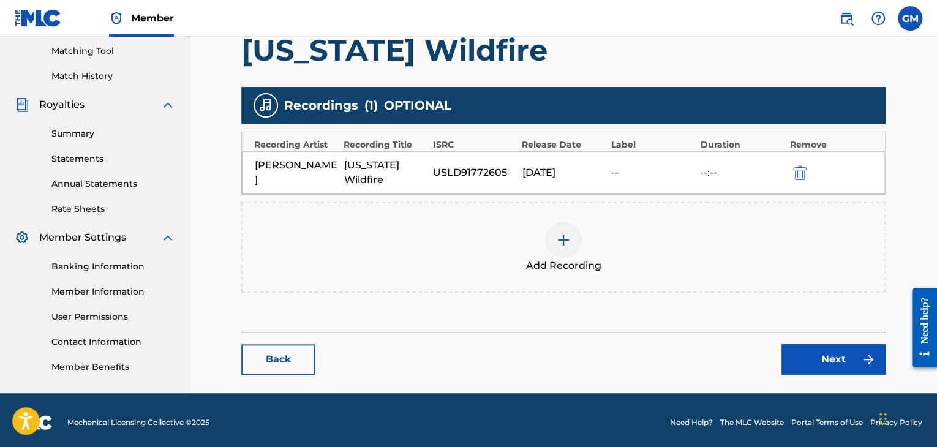
click at [820, 362] on link "Next" at bounding box center [833, 359] width 104 height 31
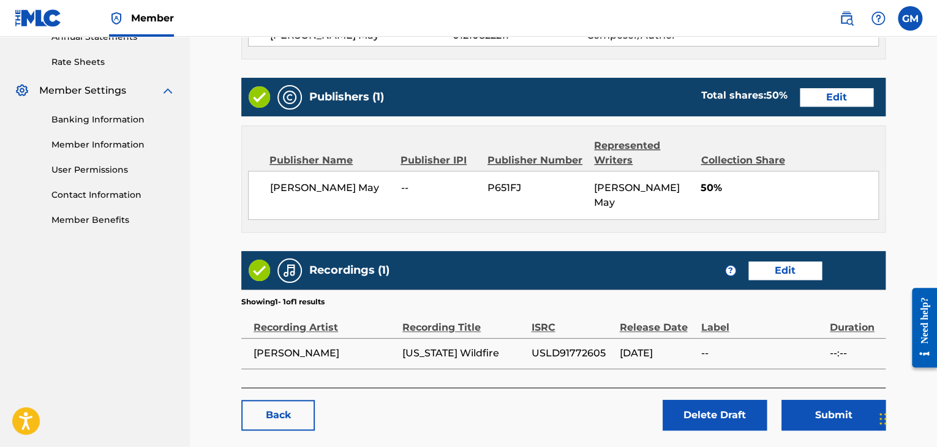
scroll to position [462, 0]
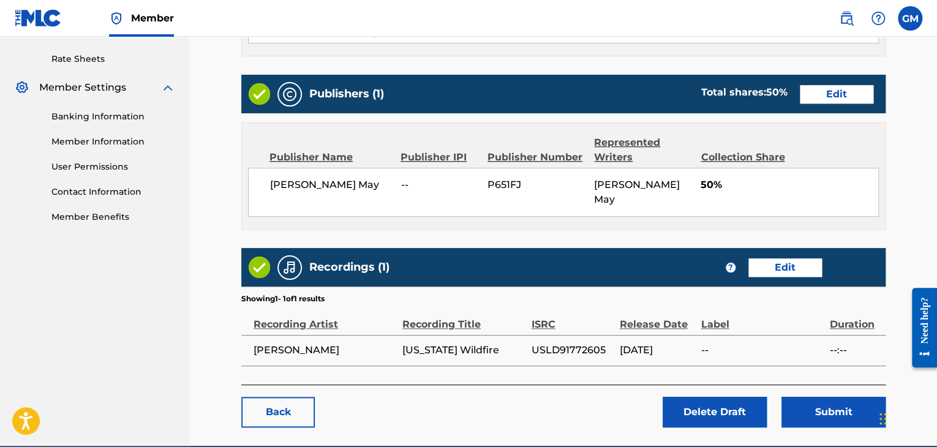
click at [836, 400] on button "Submit" at bounding box center [833, 412] width 104 height 31
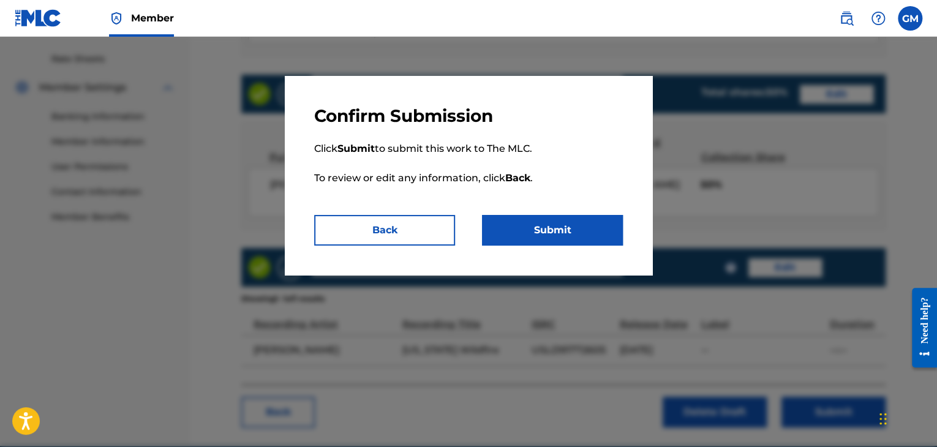
click at [525, 219] on button "Submit" at bounding box center [552, 230] width 141 height 31
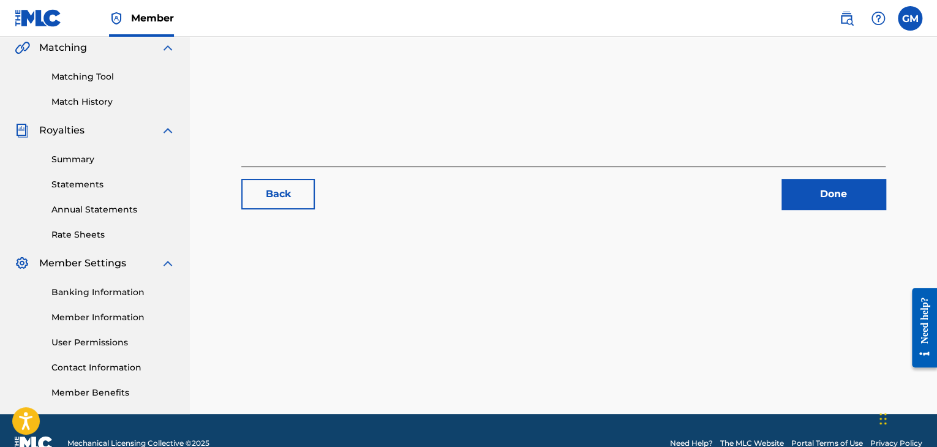
scroll to position [294, 0]
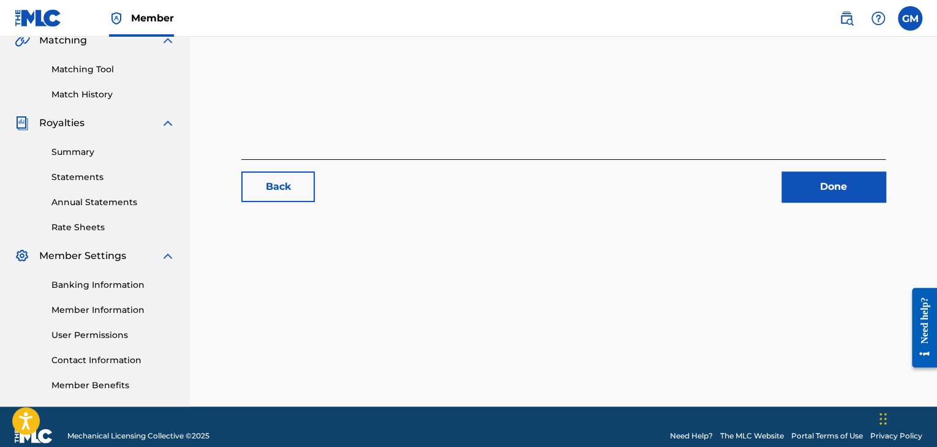
click at [88, 156] on link "Summary" at bounding box center [113, 152] width 124 height 13
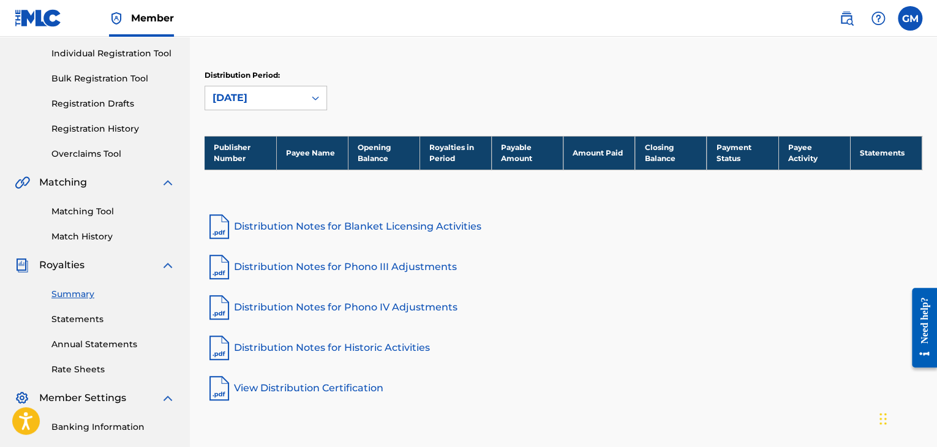
scroll to position [152, 0]
click at [415, 229] on link "Distribution Notes for Blanket Licensing Activities" at bounding box center [563, 226] width 718 height 29
click at [88, 320] on link "Statements" at bounding box center [113, 319] width 124 height 13
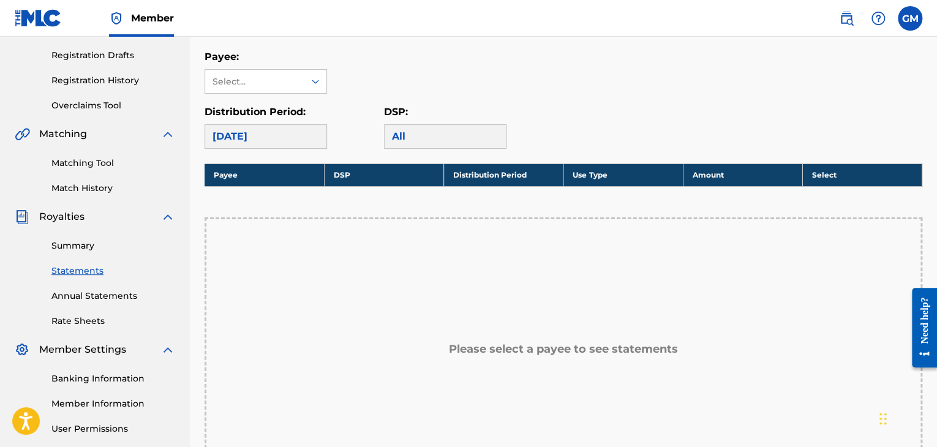
scroll to position [204, 0]
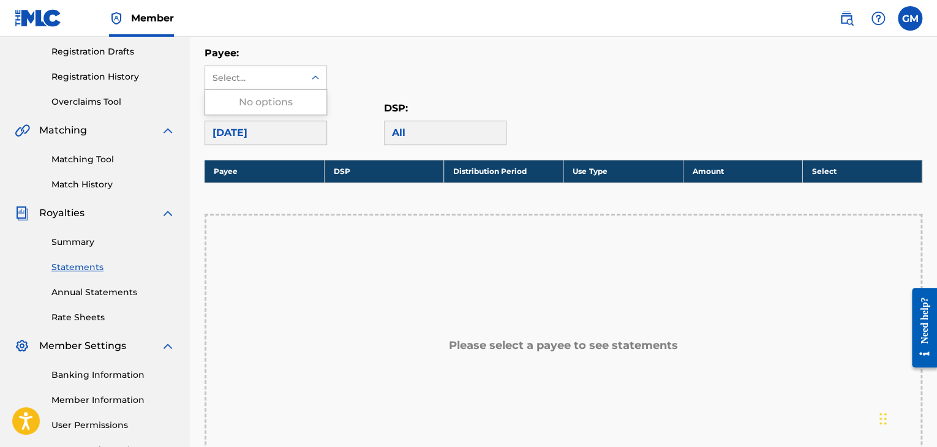
click at [313, 72] on icon at bounding box center [315, 78] width 12 height 12
click at [92, 316] on link "Rate Sheets" at bounding box center [113, 317] width 124 height 13
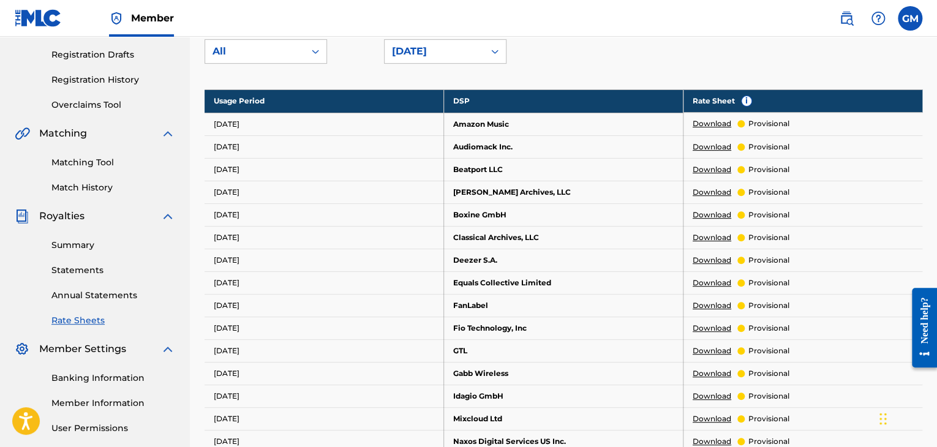
click at [220, 362] on td "[DATE]" at bounding box center [323, 373] width 239 height 23
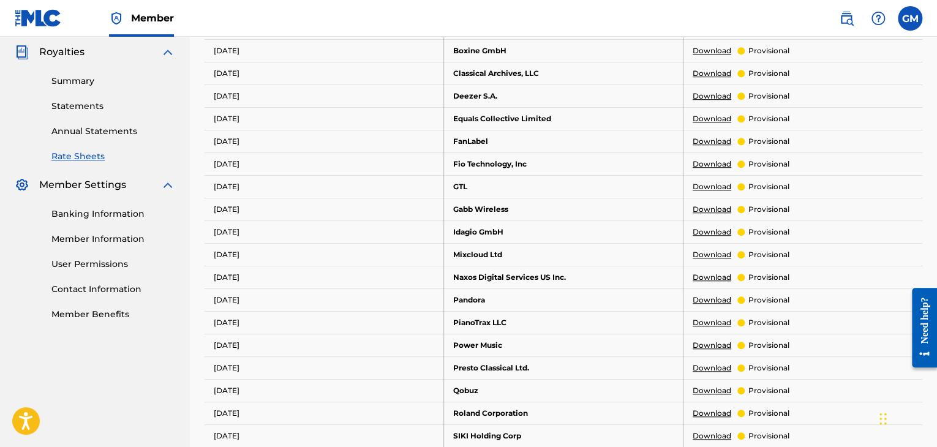
scroll to position [367, 0]
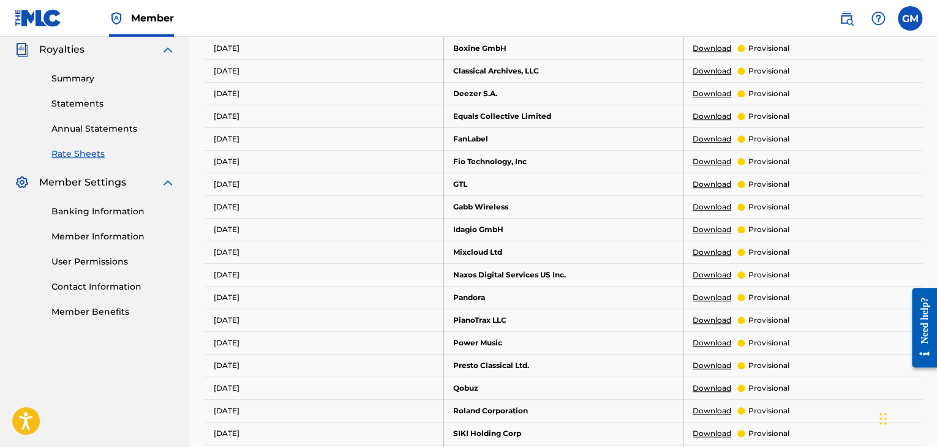
click at [116, 230] on link "Member Information" at bounding box center [113, 236] width 124 height 13
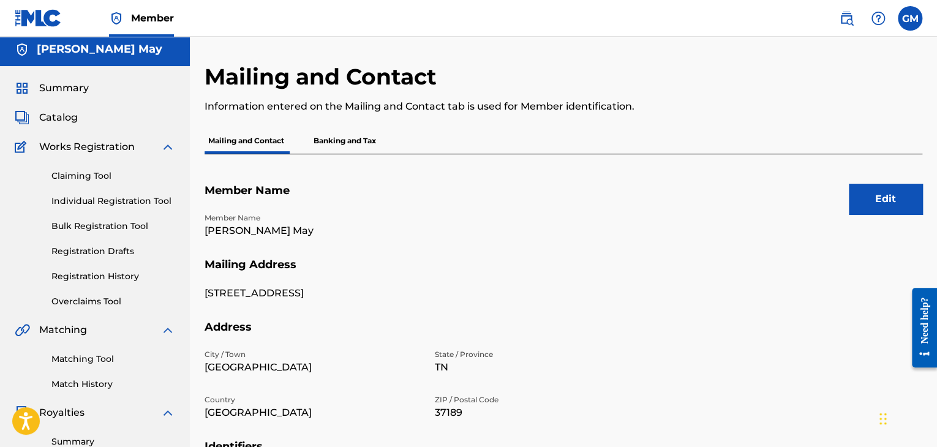
scroll to position [4, 0]
click at [84, 203] on link "Individual Registration Tool" at bounding box center [113, 201] width 124 height 13
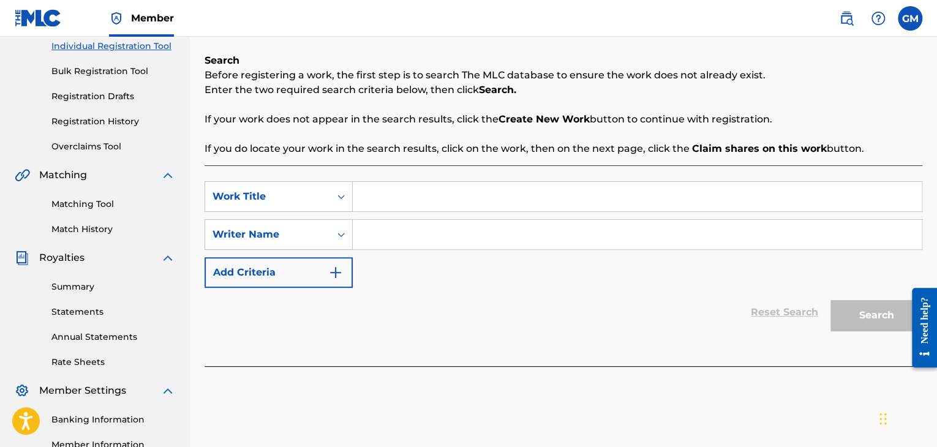
scroll to position [171, 0]
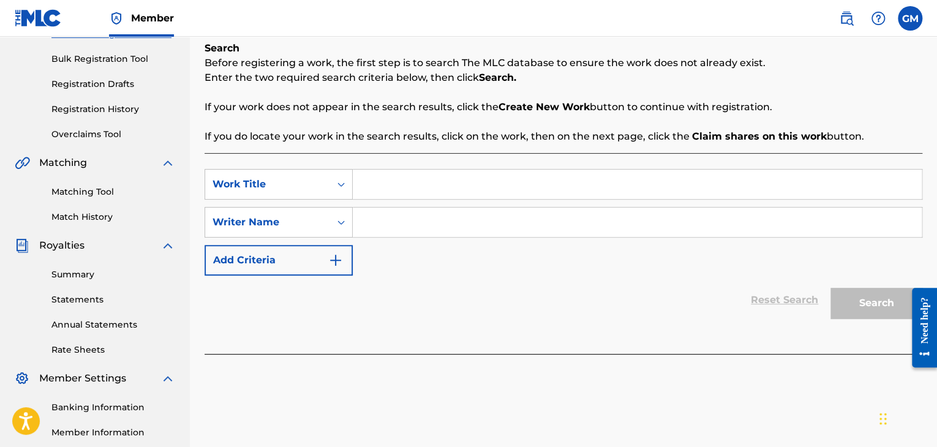
click at [402, 182] on input "Search Form" at bounding box center [637, 184] width 569 height 29
type input "call me crazy"
click at [495, 225] on input "Search Form" at bounding box center [637, 222] width 569 height 29
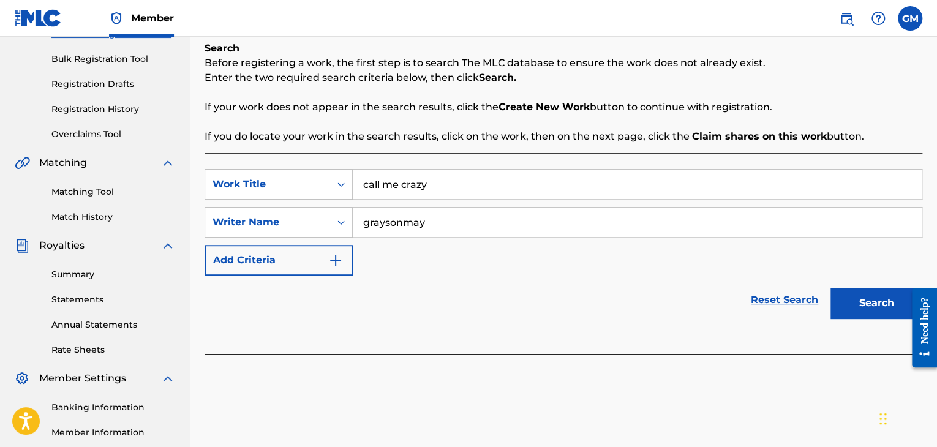
click at [830, 288] on button "Search" at bounding box center [876, 303] width 92 height 31
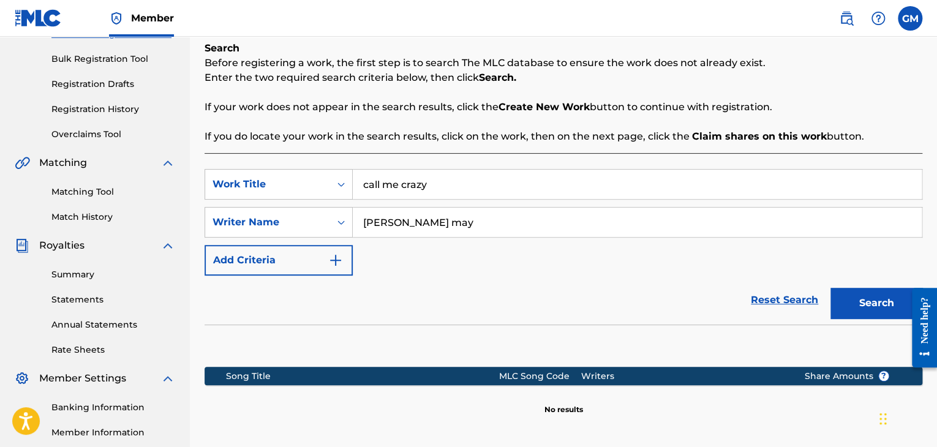
type input "[PERSON_NAME] may"
click at [830, 288] on button "Search" at bounding box center [876, 303] width 92 height 31
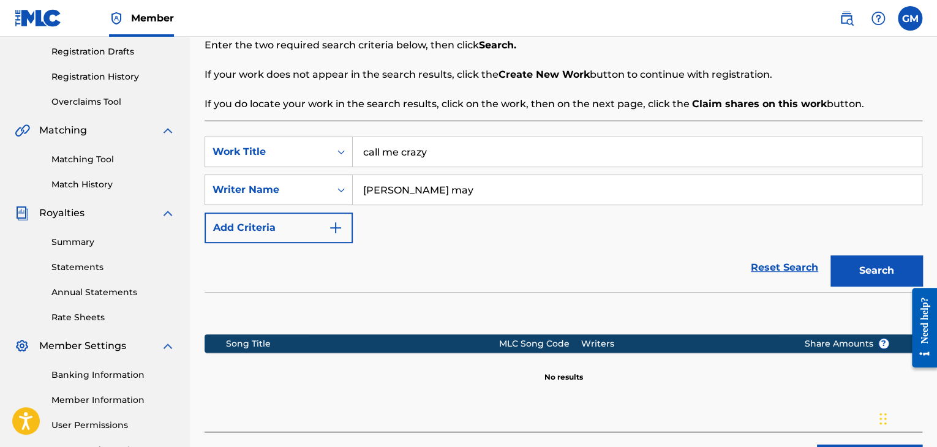
scroll to position [291, 0]
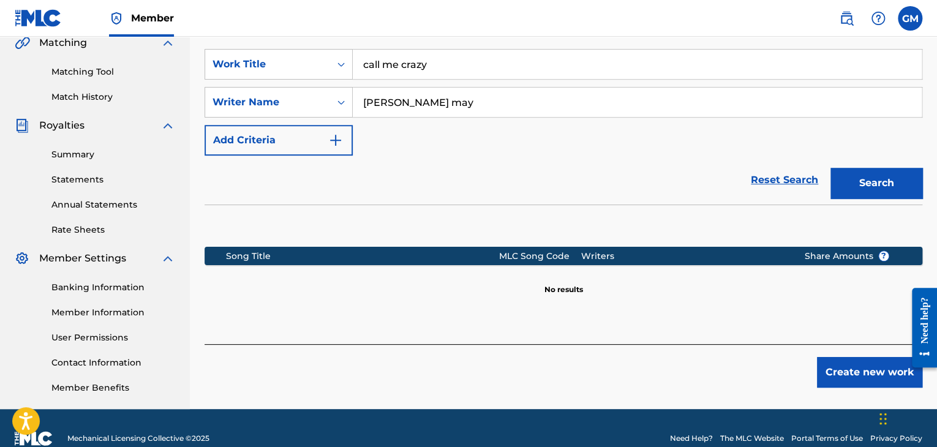
click at [852, 377] on button "Create new work" at bounding box center [869, 372] width 105 height 31
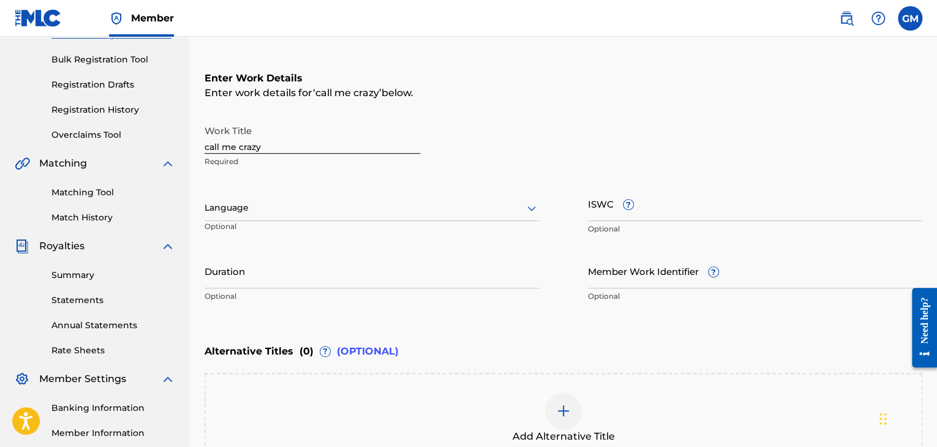
scroll to position [170, 0]
click at [278, 143] on input "call me crazy" at bounding box center [311, 136] width 215 height 35
type input "c"
type input "Call Me Crazy"
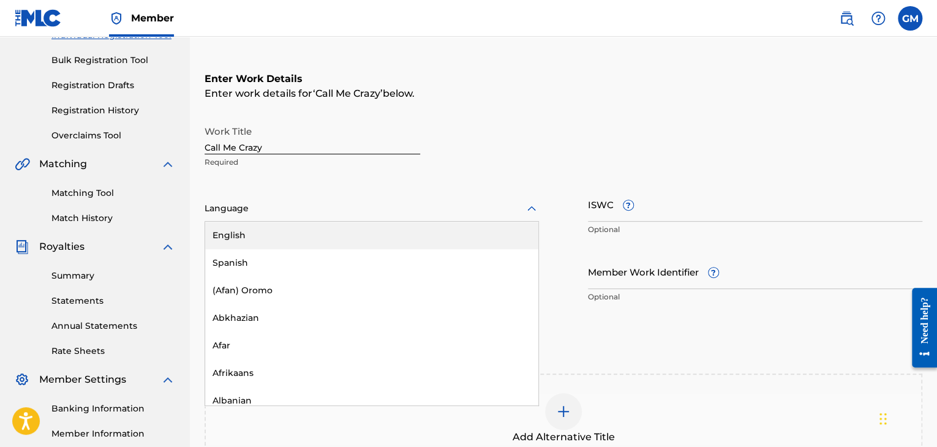
click at [416, 218] on div "Language" at bounding box center [371, 209] width 334 height 26
click at [350, 224] on div "English" at bounding box center [371, 236] width 333 height 28
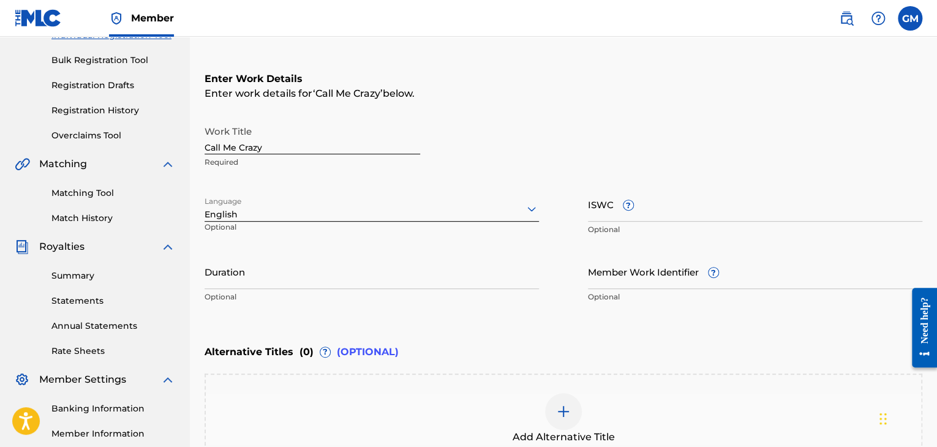
click at [605, 207] on input "ISWC ?" at bounding box center [755, 204] width 334 height 35
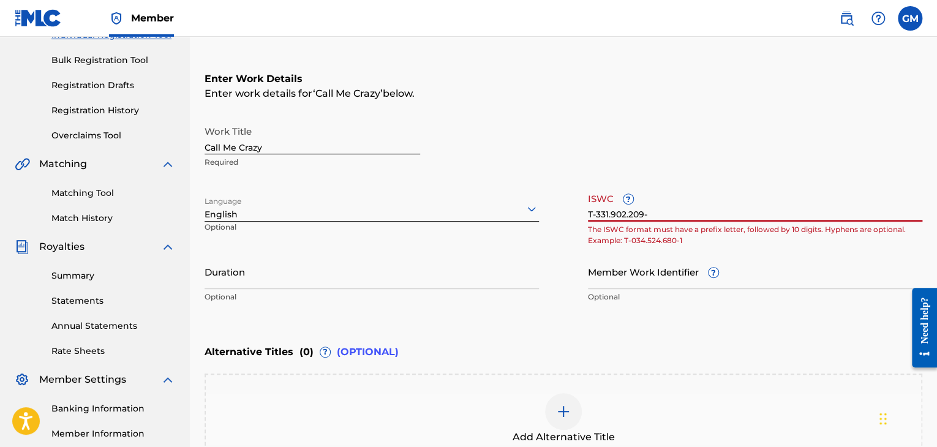
type input "T-331.902.209-4"
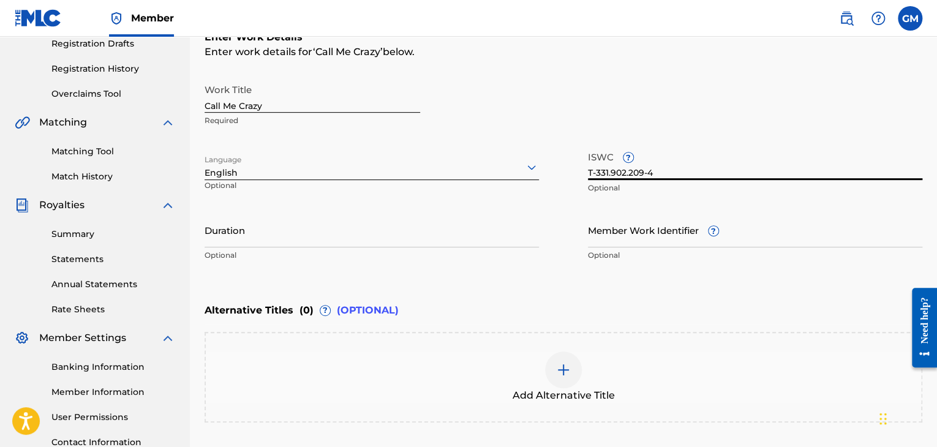
scroll to position [319, 0]
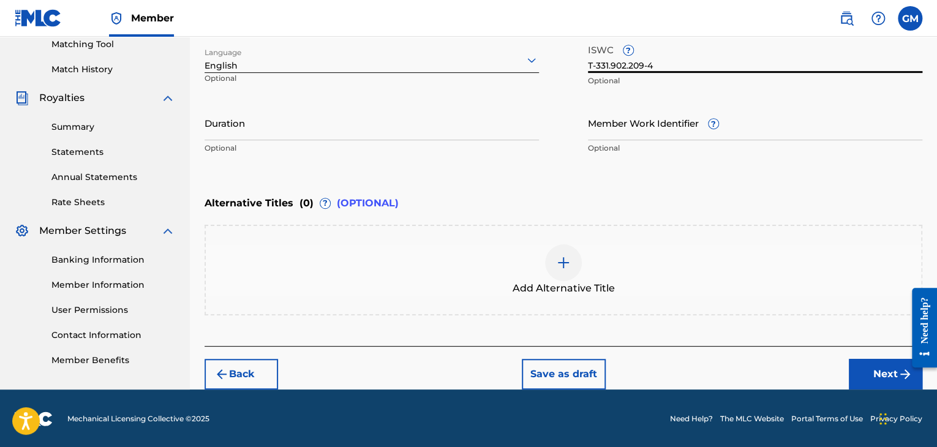
click at [869, 377] on button "Next" at bounding box center [885, 374] width 73 height 31
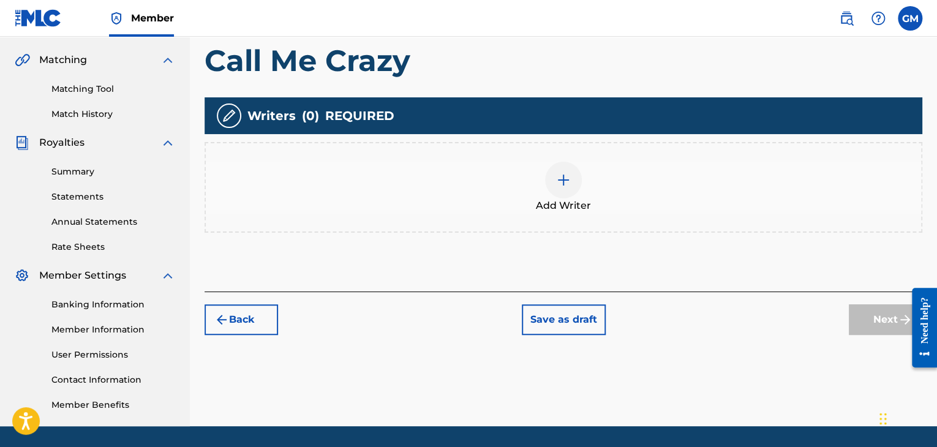
scroll to position [270, 0]
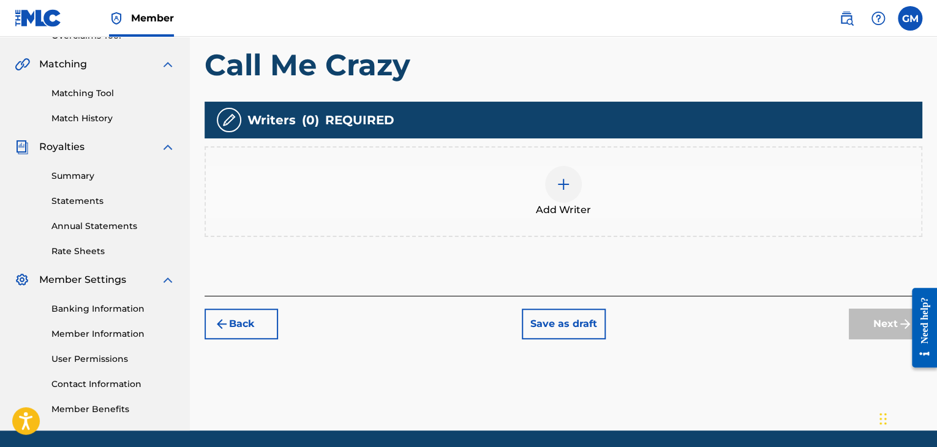
click at [561, 194] on div at bounding box center [563, 184] width 37 height 37
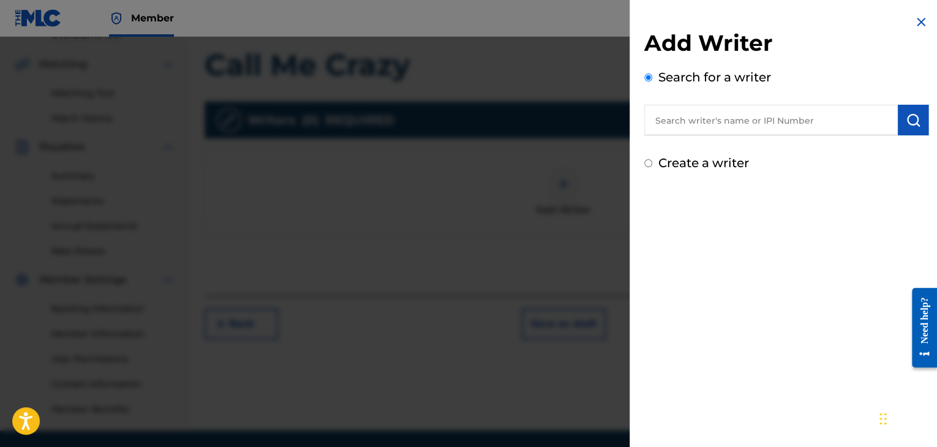
click at [768, 119] on input "text" at bounding box center [770, 120] width 253 height 31
type input "[PERSON_NAME] may"
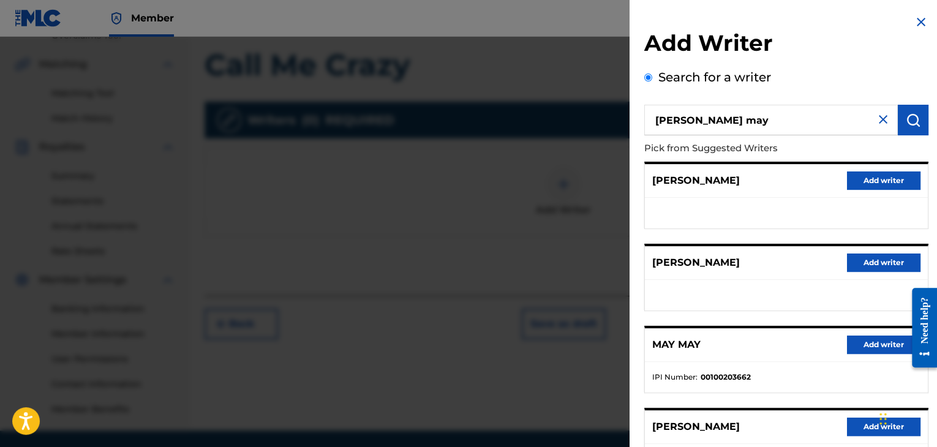
click at [881, 117] on img at bounding box center [882, 119] width 15 height 15
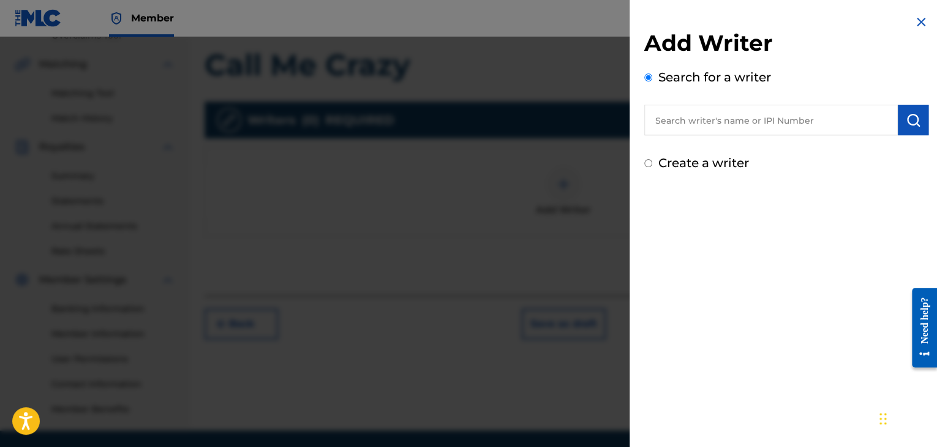
click at [760, 127] on input "text" at bounding box center [770, 120] width 253 height 31
type input "01210822211"
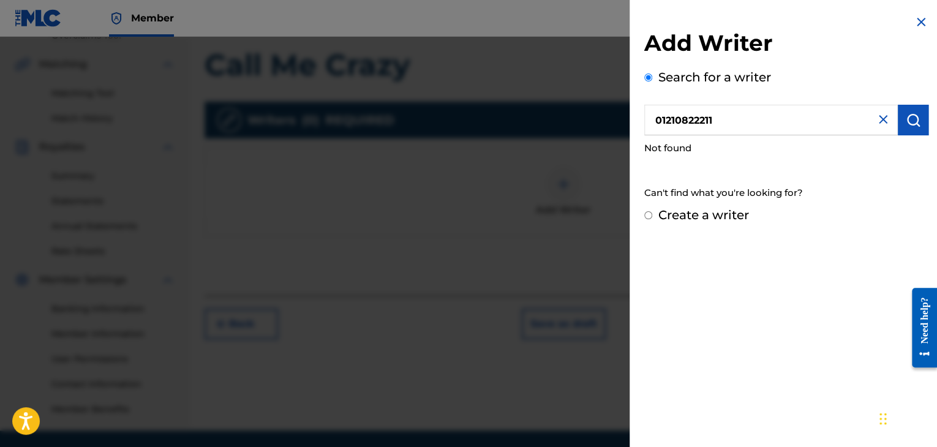
click at [879, 116] on img at bounding box center [882, 119] width 15 height 15
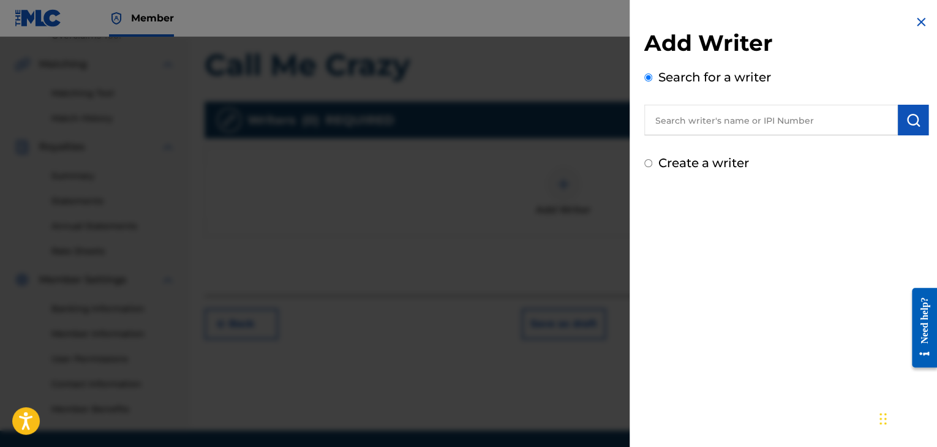
click at [738, 162] on label "Create a writer" at bounding box center [703, 162] width 91 height 15
radio input "true"
click at [652, 162] on input "Create a writer" at bounding box center [648, 163] width 8 height 8
radio input "false"
radio input "true"
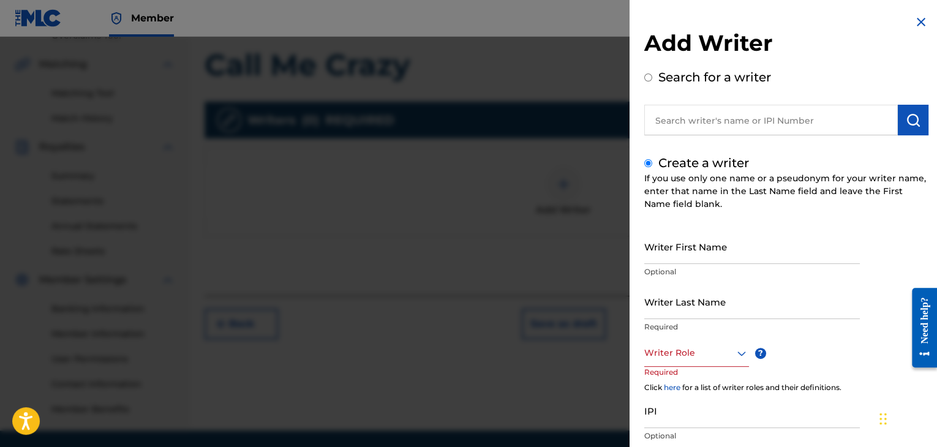
click at [681, 259] on input "Writer First Name" at bounding box center [751, 246] width 215 height 35
type input "[PERSON_NAME]"
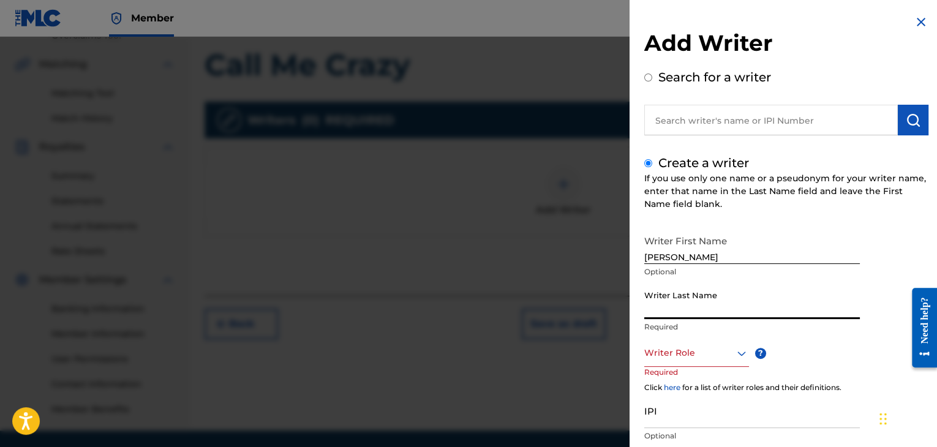
click at [742, 307] on input "Writer Last Name" at bounding box center [751, 301] width 215 height 35
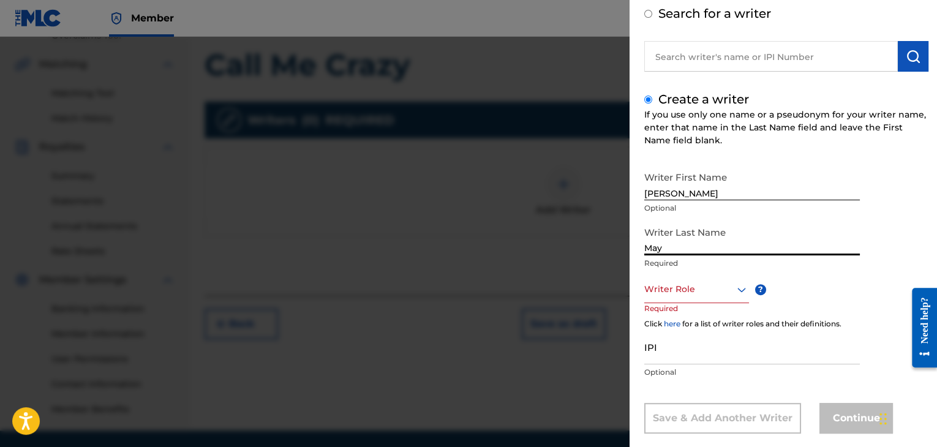
scroll to position [83, 0]
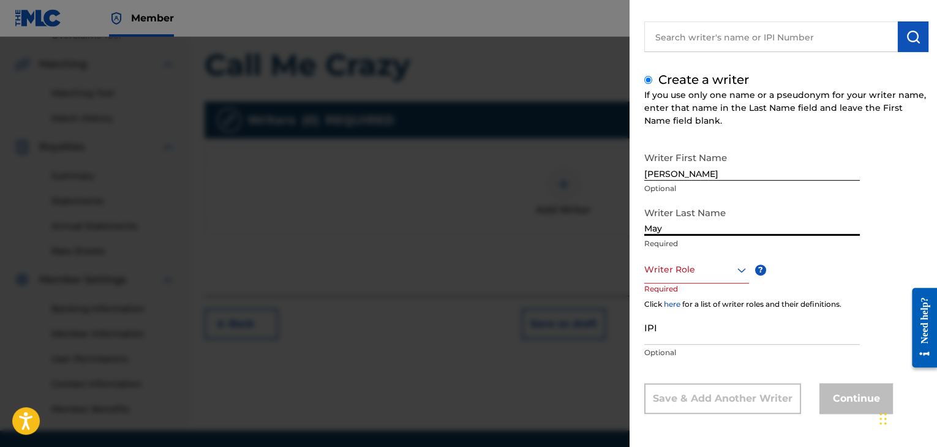
type input "May"
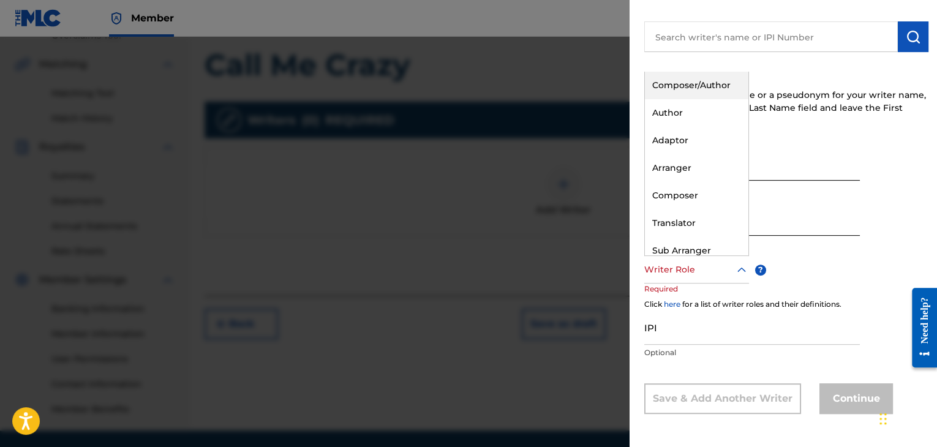
click at [709, 88] on div "Composer/Author" at bounding box center [696, 86] width 103 height 28
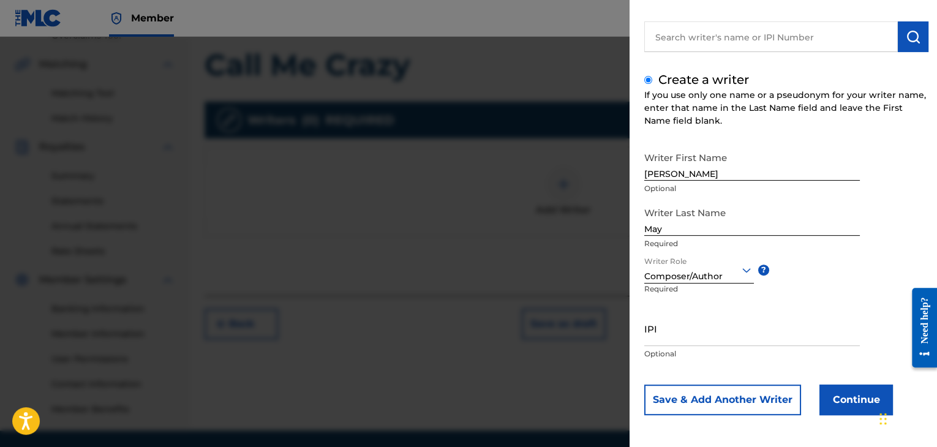
click at [740, 335] on input "IPI" at bounding box center [751, 328] width 215 height 35
type input "01210822211"
click at [861, 399] on button "Continue" at bounding box center [855, 399] width 73 height 31
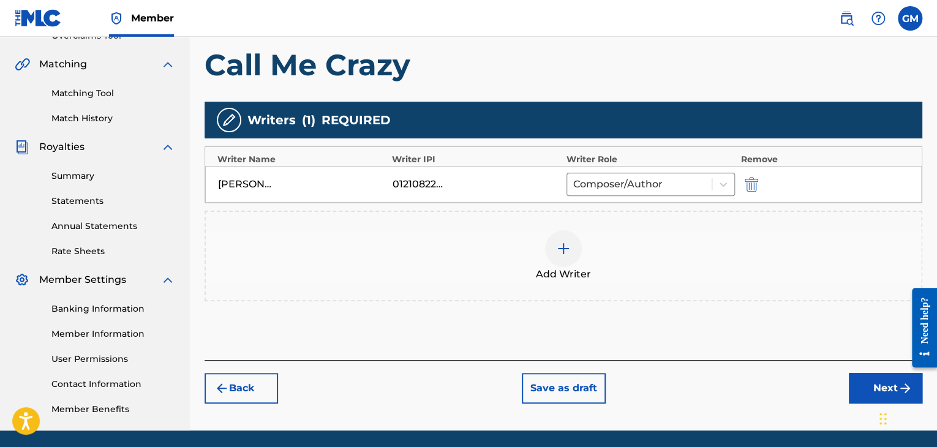
click at [263, 179] on div "[PERSON_NAME] May" at bounding box center [245, 184] width 55 height 15
click at [759, 179] on button "submit" at bounding box center [750, 184] width 18 height 14
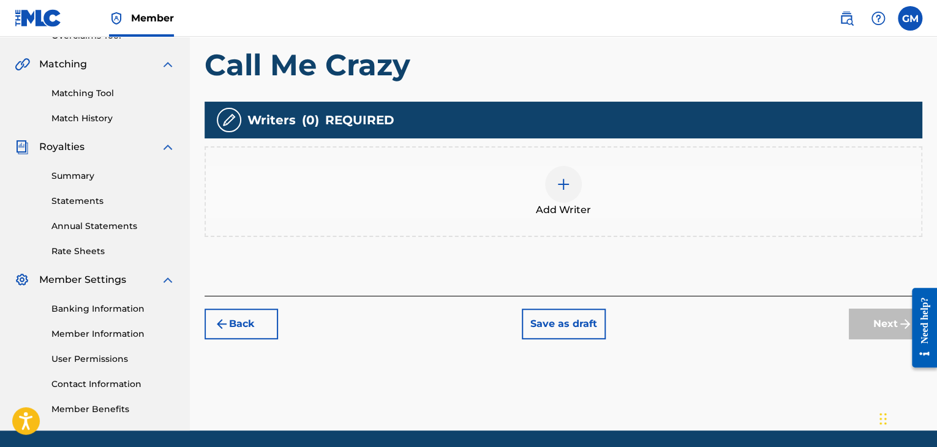
click at [540, 182] on div "Add Writer" at bounding box center [563, 191] width 715 height 51
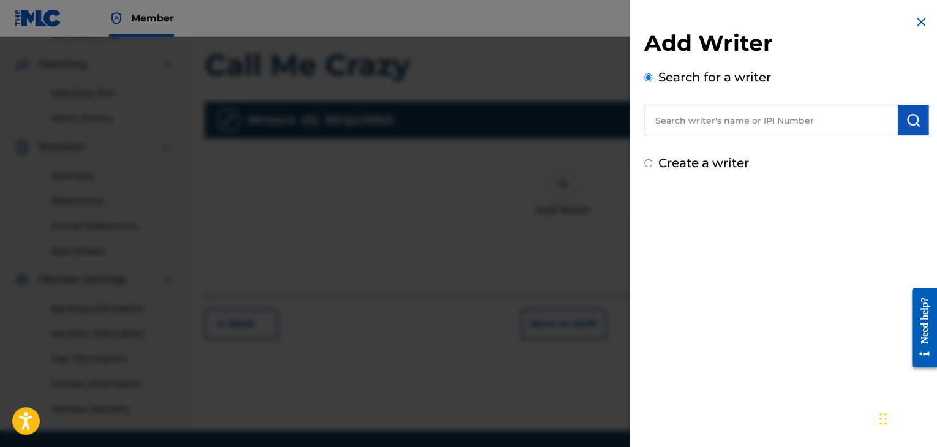
click at [725, 162] on label "Create a writer" at bounding box center [703, 162] width 91 height 15
radio input "true"
click at [652, 162] on input "Create a writer" at bounding box center [648, 163] width 8 height 8
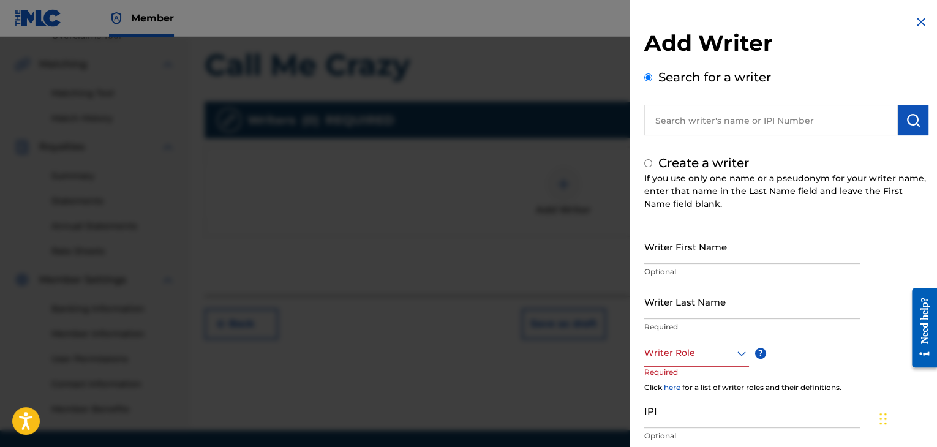
radio input "false"
radio input "true"
click at [694, 237] on input "Writer First Name" at bounding box center [751, 246] width 215 height 35
type input "[PERSON_NAME]"
click at [702, 310] on input "Writer Last Name" at bounding box center [751, 301] width 215 height 35
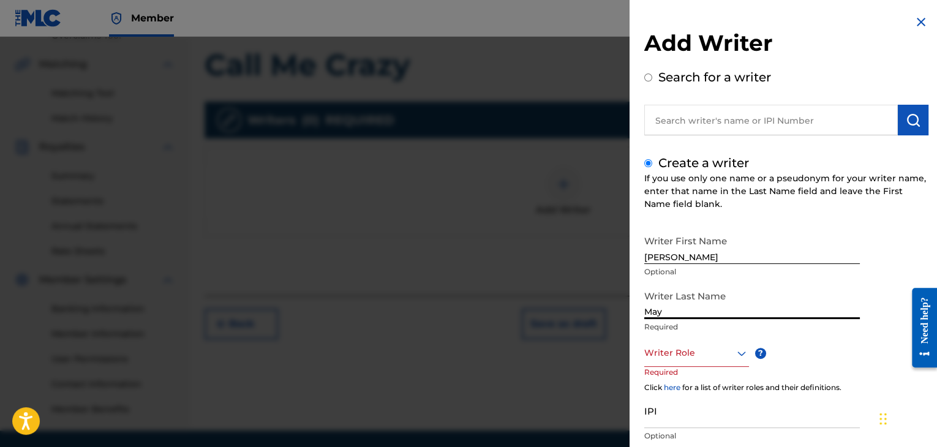
type input "May"
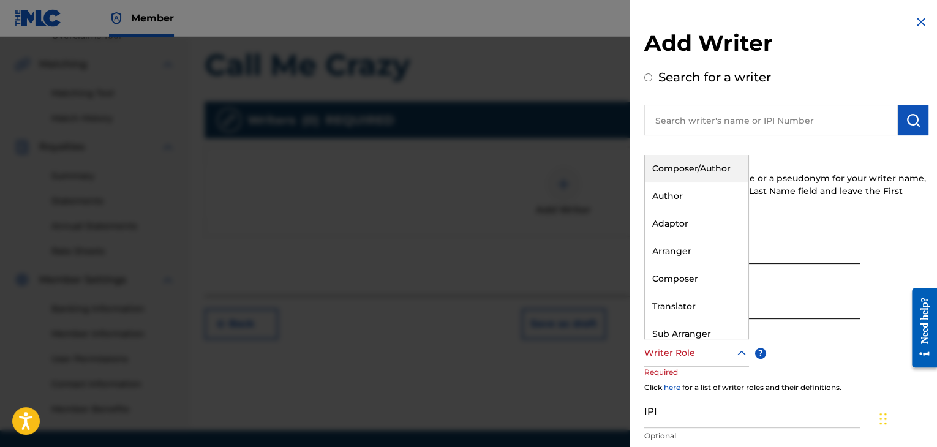
click at [721, 169] on div "Composer/Author" at bounding box center [696, 169] width 103 height 28
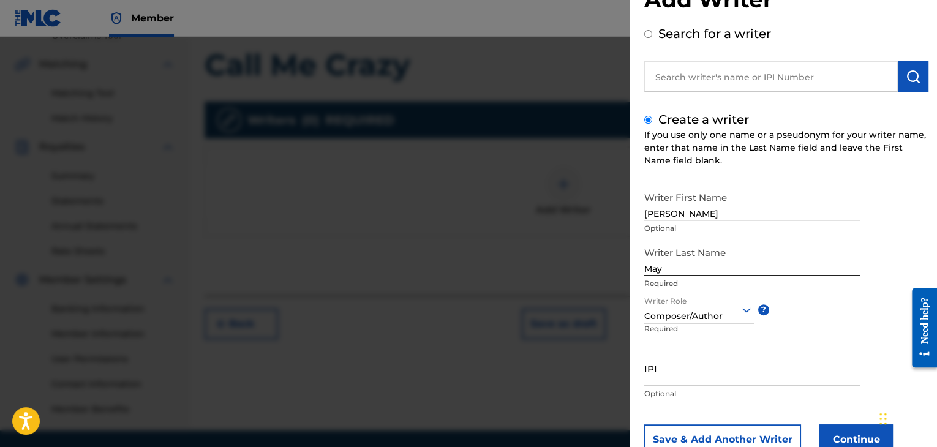
scroll to position [84, 0]
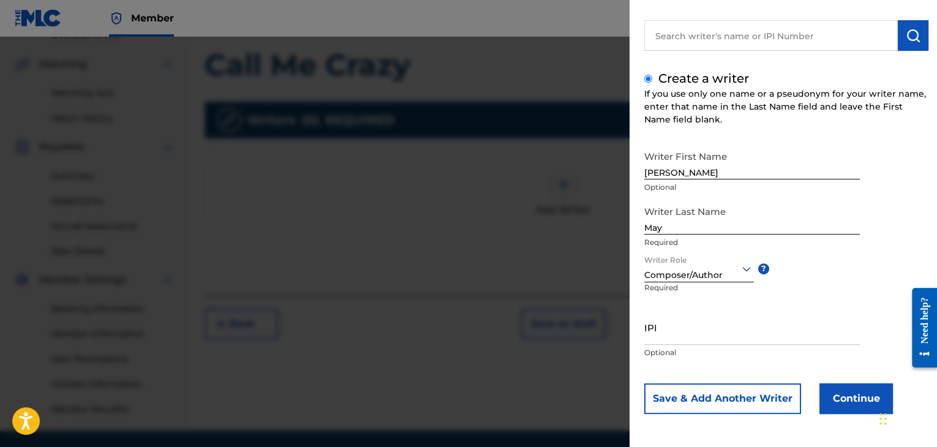
click at [764, 340] on input "IPI" at bounding box center [751, 327] width 215 height 35
type input "01210822211"
click at [853, 402] on button "Continue" at bounding box center [855, 398] width 73 height 31
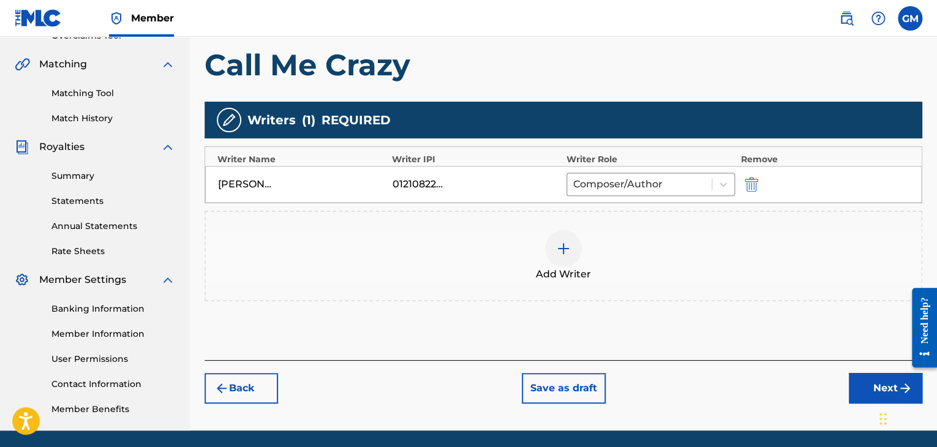
click at [875, 384] on button "Next" at bounding box center [885, 388] width 73 height 31
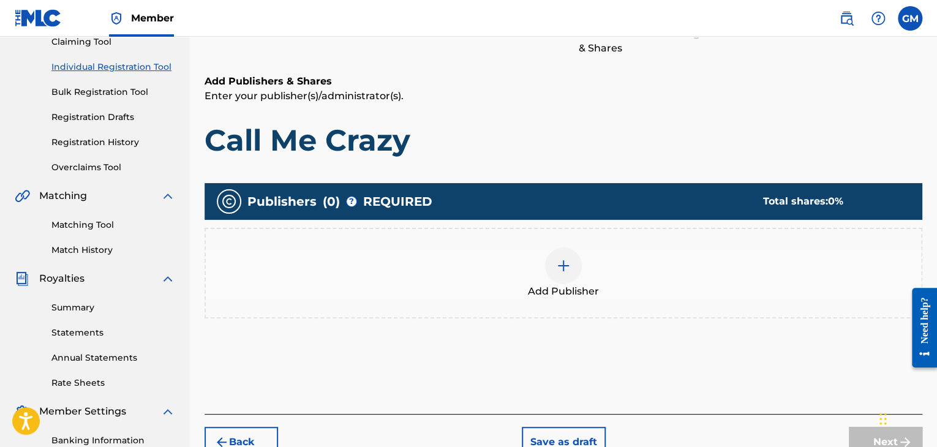
scroll to position [140, 0]
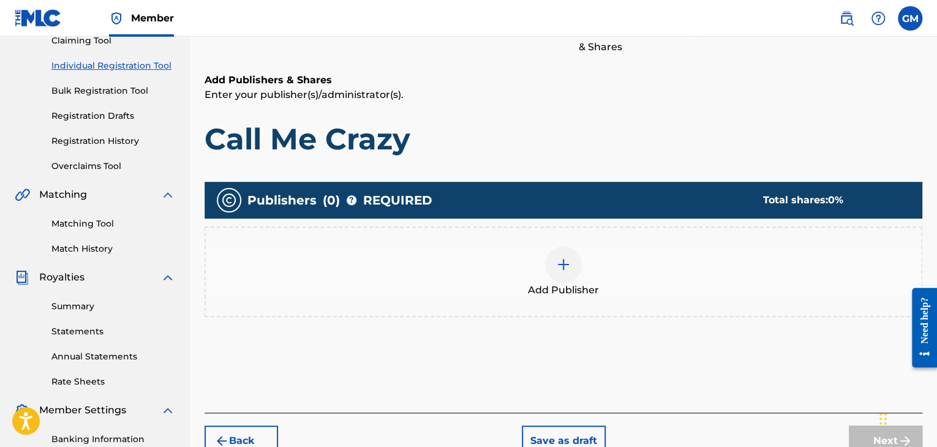
click at [576, 266] on div at bounding box center [563, 264] width 37 height 37
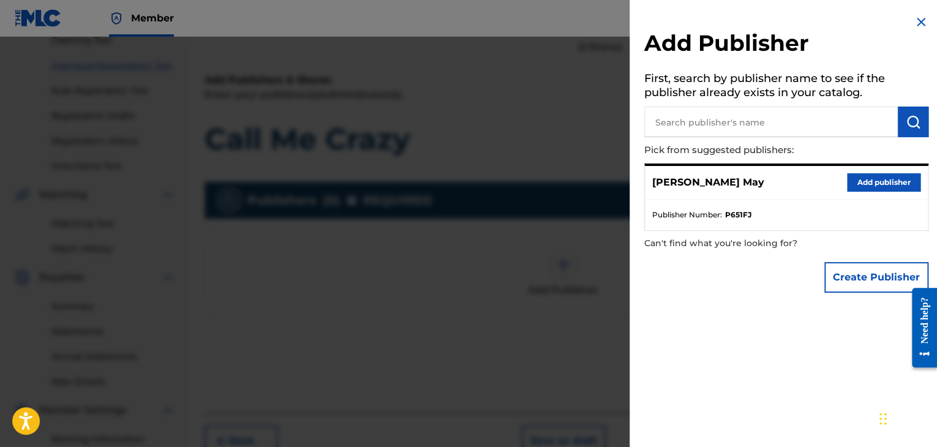
click at [870, 179] on button "Add publisher" at bounding box center [883, 182] width 73 height 18
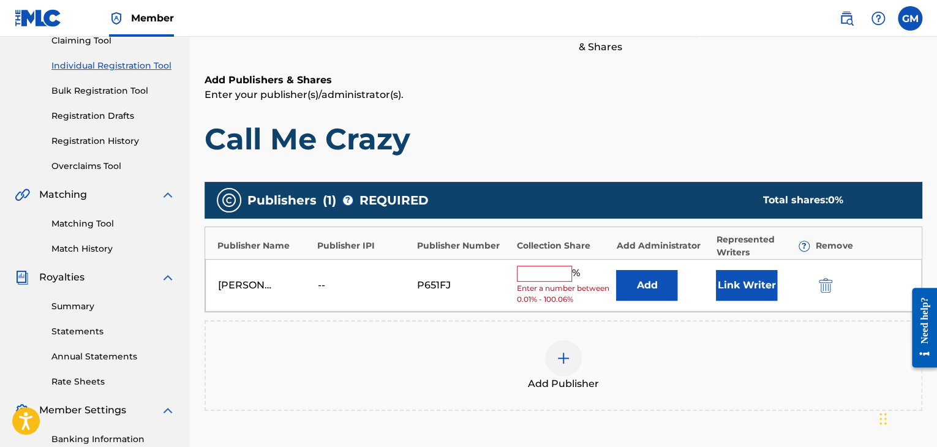
click at [557, 272] on input "text" at bounding box center [544, 274] width 55 height 16
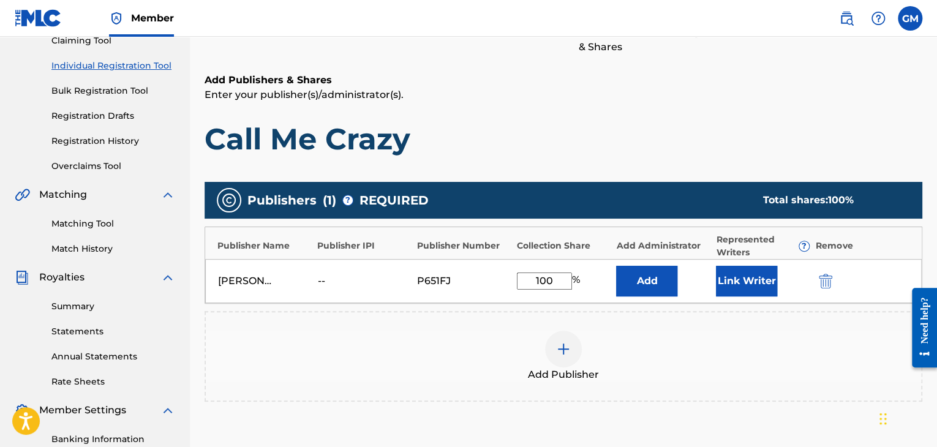
type input "100"
click at [759, 349] on div "Add Publisher" at bounding box center [563, 356] width 715 height 51
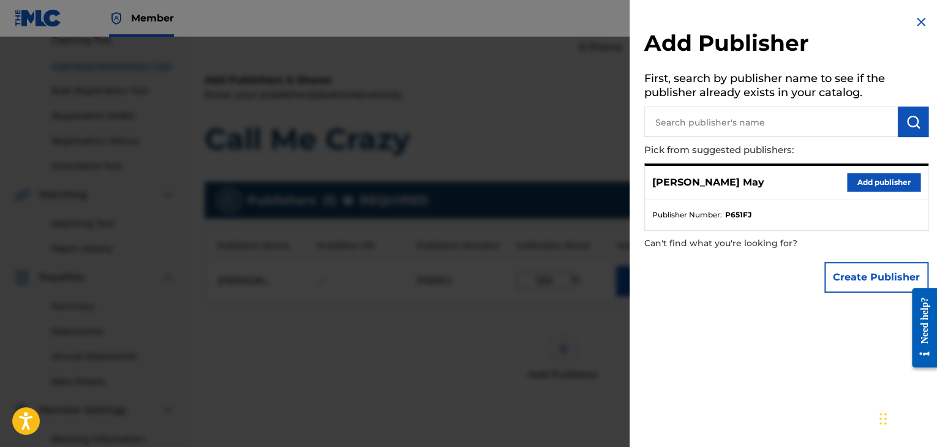
click at [913, 20] on img at bounding box center [920, 22] width 15 height 15
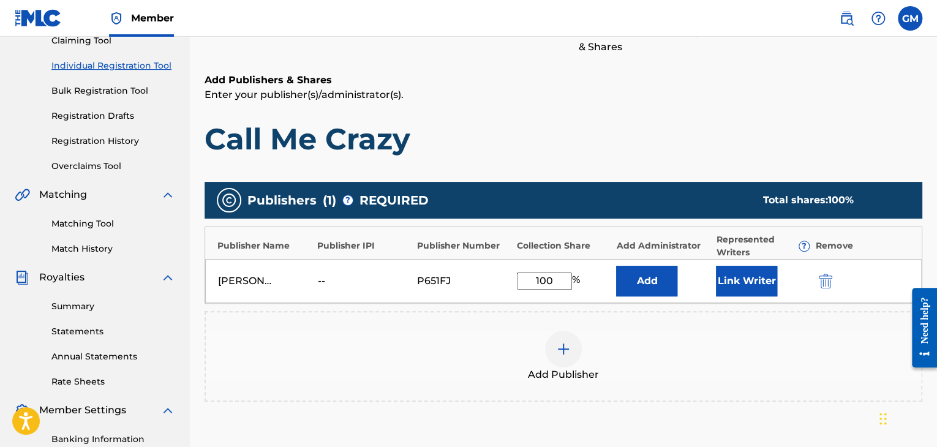
click at [744, 283] on button "Link Writer" at bounding box center [746, 281] width 61 height 31
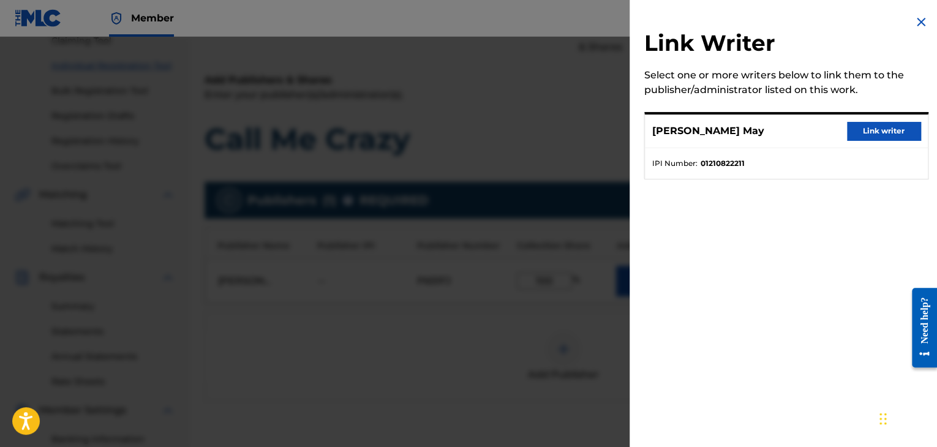
click at [873, 129] on button "Link writer" at bounding box center [883, 131] width 73 height 18
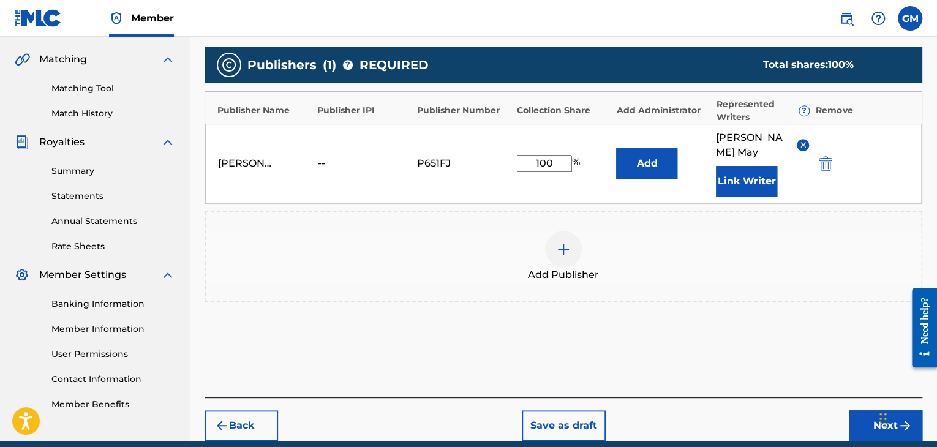
scroll to position [271, 0]
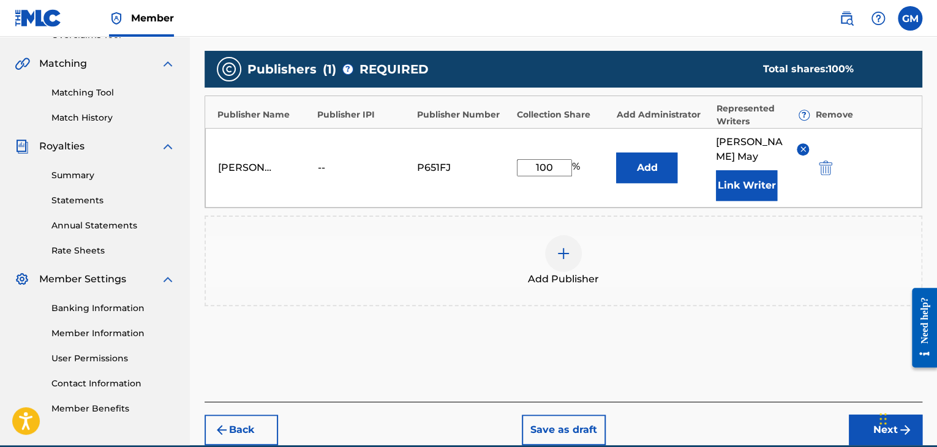
click at [861, 416] on button "Next" at bounding box center [885, 429] width 73 height 31
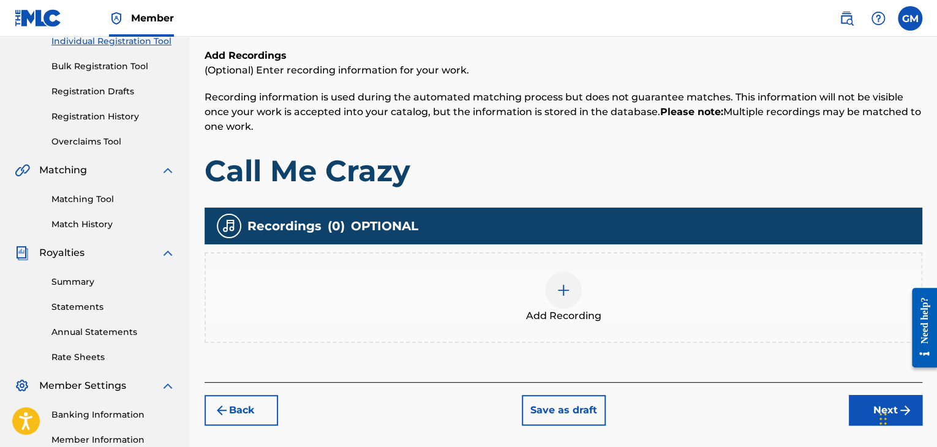
scroll to position [179, 0]
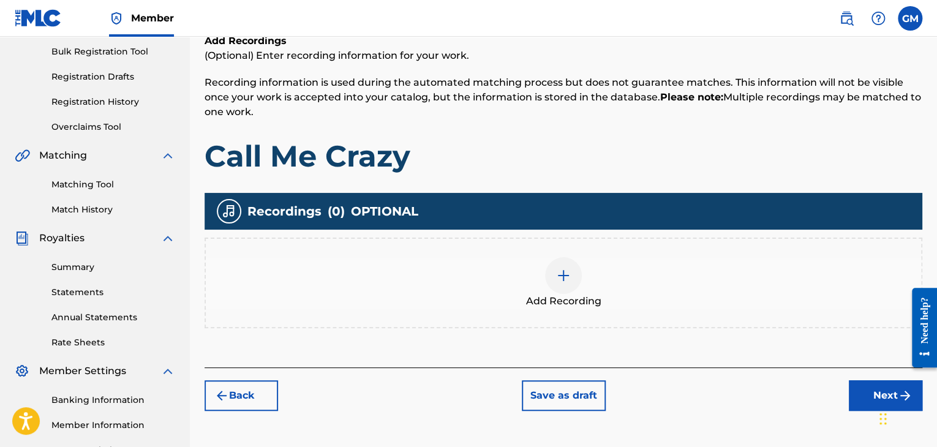
click at [568, 289] on div at bounding box center [563, 275] width 37 height 37
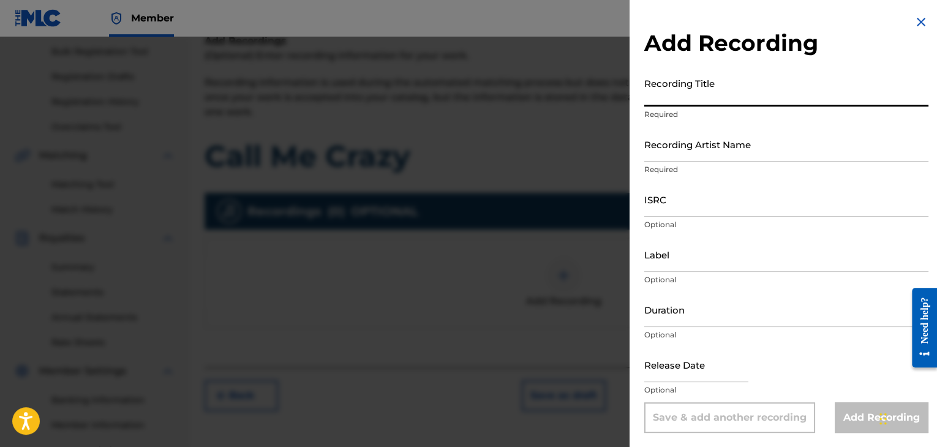
click at [711, 84] on input "Recording Title" at bounding box center [786, 89] width 284 height 35
type input "Call Me Crazy"
click at [730, 149] on input "Recording Artist Name" at bounding box center [786, 144] width 284 height 35
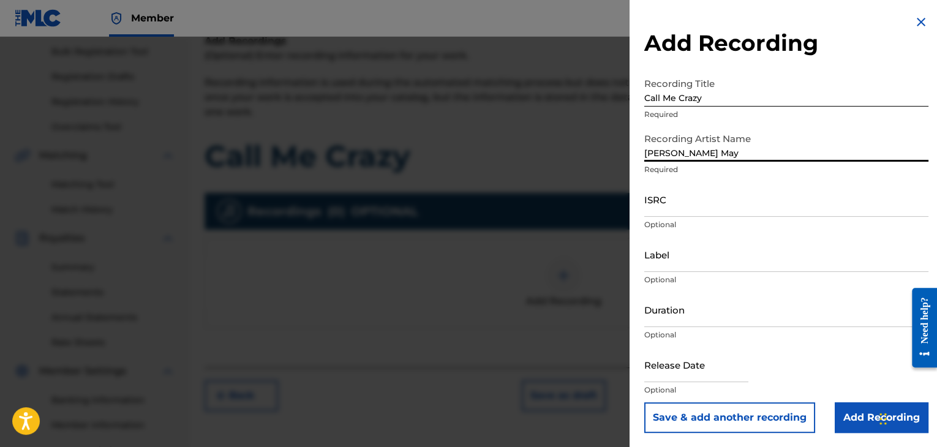
type input "[PERSON_NAME] May"
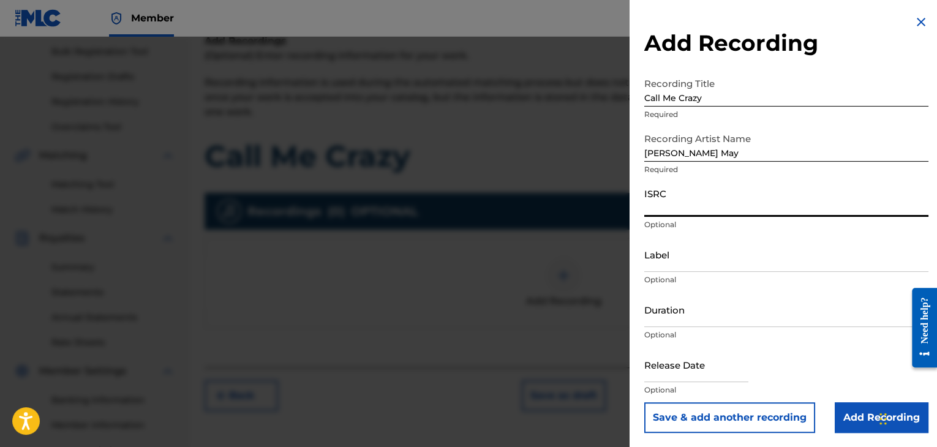
click at [689, 201] on input "ISRC" at bounding box center [786, 199] width 284 height 35
type input "SE6QE2284853"
click at [702, 362] on input "text" at bounding box center [696, 364] width 104 height 35
select select "7"
select select "2025"
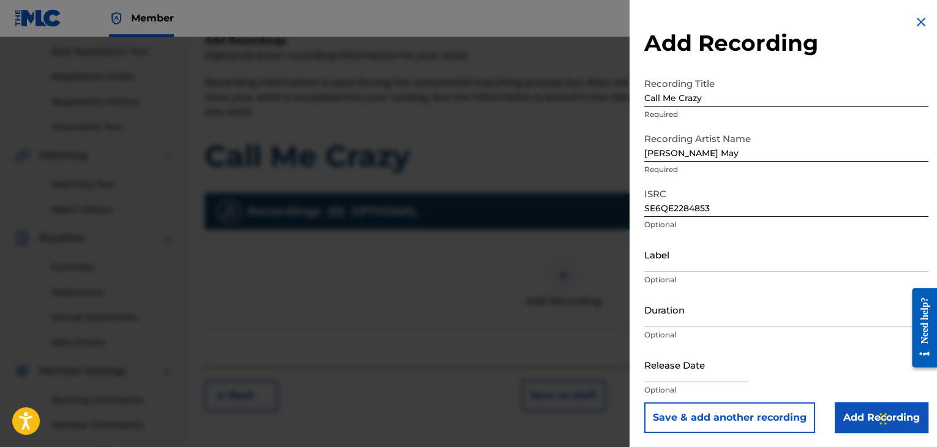
click at [814, 363] on div "Release Date Optional" at bounding box center [786, 374] width 284 height 55
select select "7"
select select "2025"
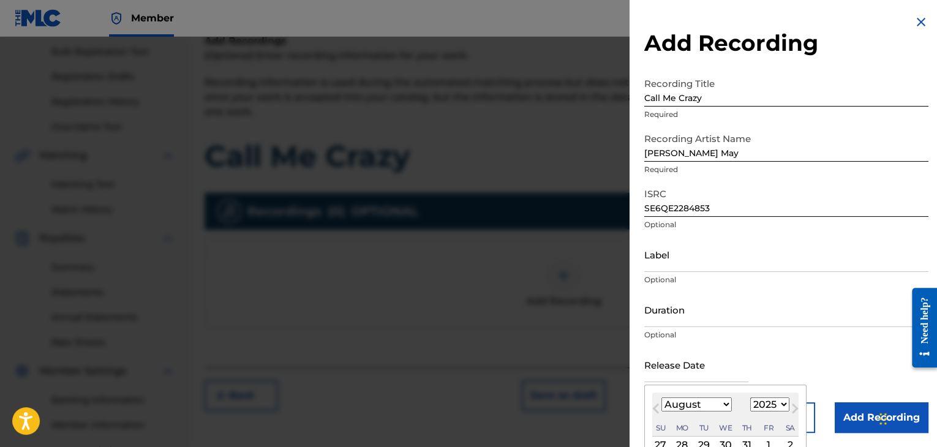
click at [700, 368] on input "text" at bounding box center [696, 364] width 104 height 35
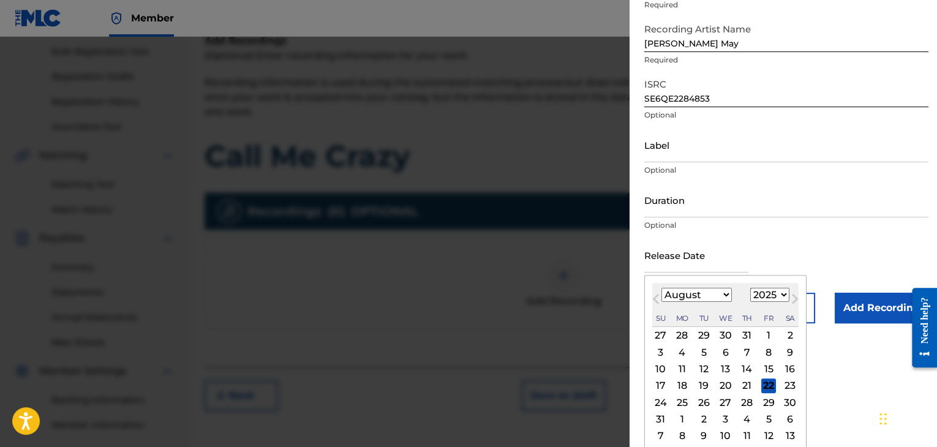
scroll to position [114, 0]
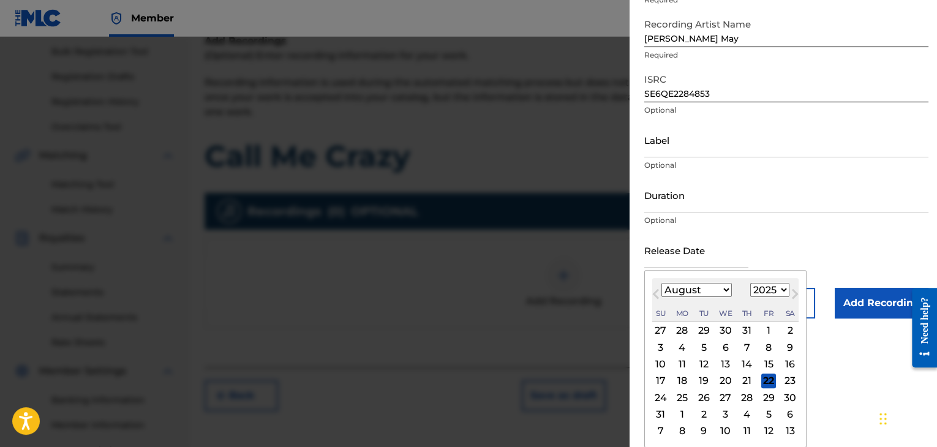
click at [657, 293] on span "Previous Month" at bounding box center [657, 296] width 0 height 18
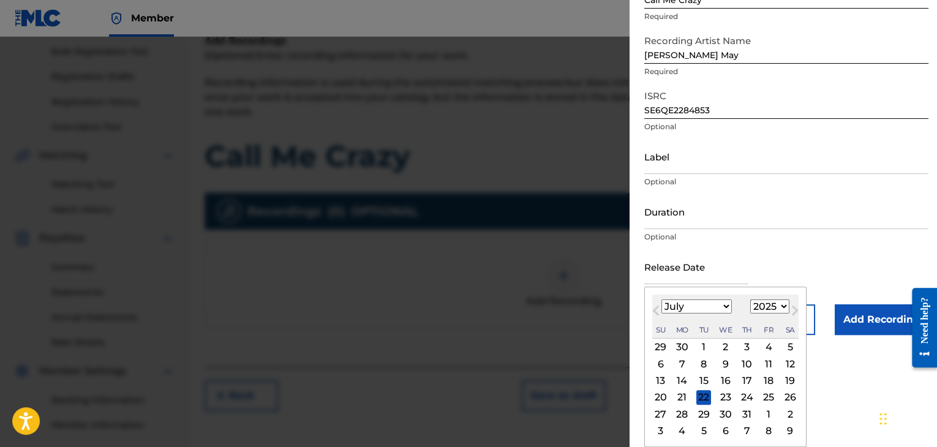
scroll to position [98, 0]
click at [693, 307] on select "January February March April May June July August September October November De…" at bounding box center [696, 306] width 70 height 14
select select "5"
click at [661, 299] on select "January February March April May June July August September October November De…" at bounding box center [696, 306] width 70 height 14
click at [771, 305] on select "1899 1900 1901 1902 1903 1904 1905 1906 1907 1908 1909 1910 1911 1912 1913 1914…" at bounding box center [769, 306] width 39 height 14
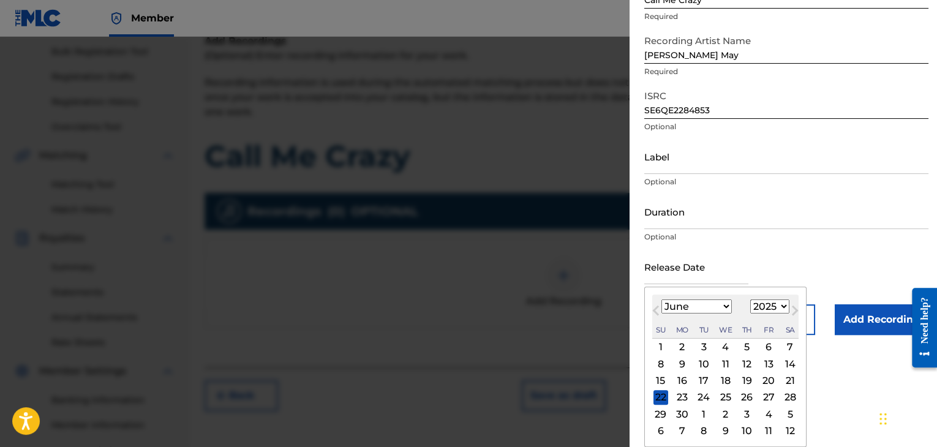
select select "2022"
click at [750, 299] on select "1899 1900 1901 1902 1903 1904 1905 1906 1907 1908 1909 1910 1911 1912 1913 1914…" at bounding box center [769, 306] width 39 height 14
click at [725, 411] on div "29" at bounding box center [725, 414] width 15 height 15
type input "[DATE]"
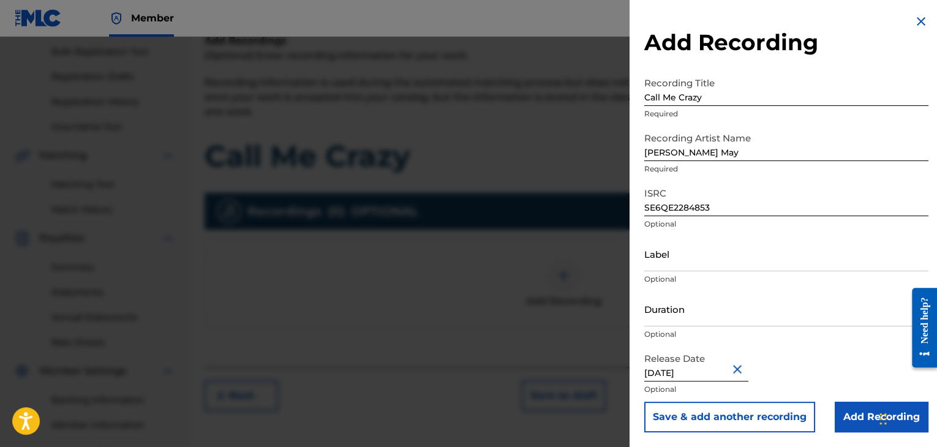
click at [849, 425] on input "Add Recording" at bounding box center [881, 417] width 94 height 31
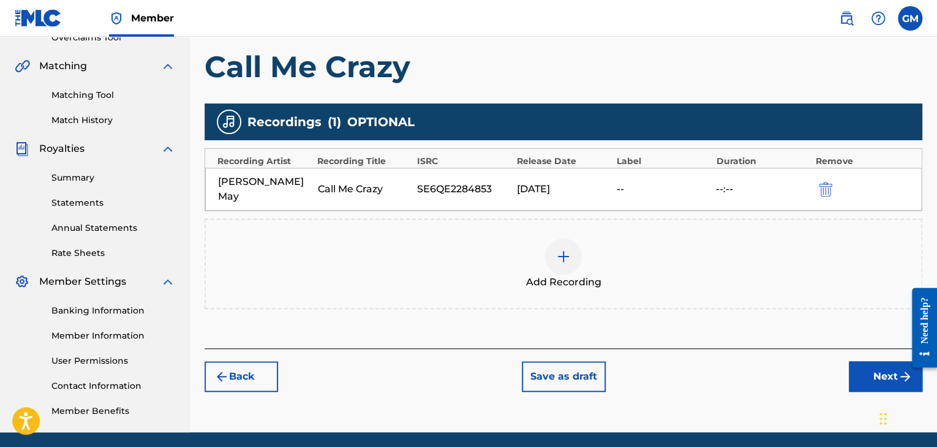
click at [868, 364] on button "Next" at bounding box center [885, 376] width 73 height 31
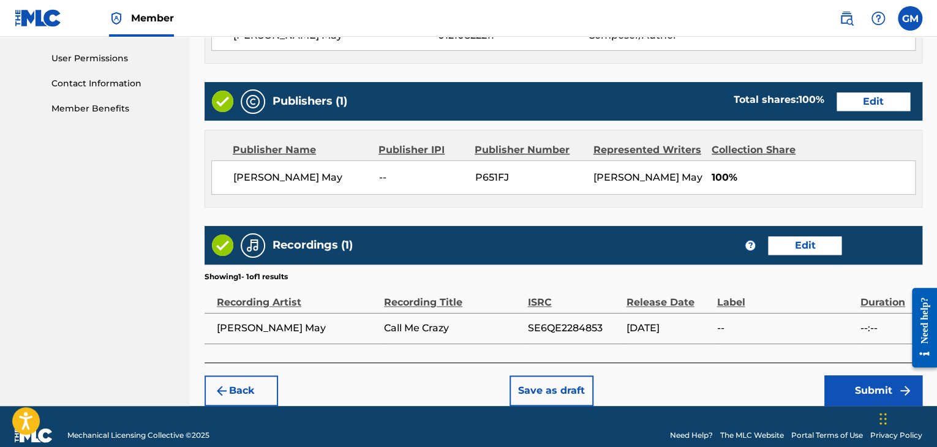
scroll to position [587, 0]
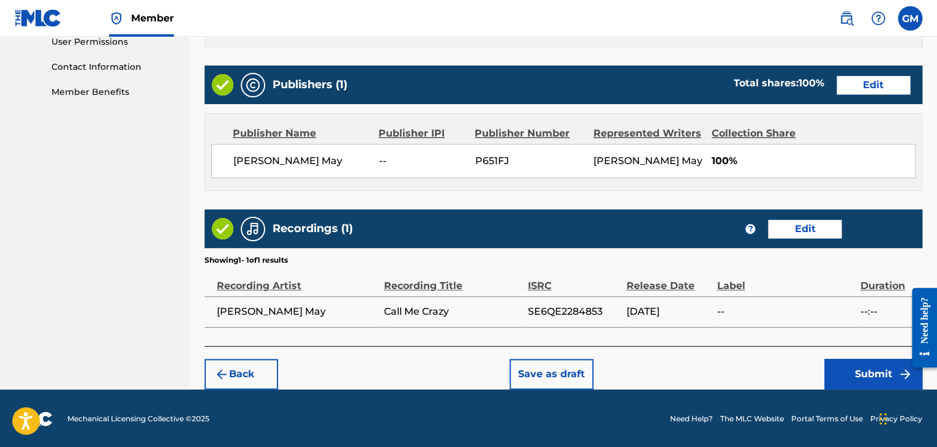
click at [842, 374] on button "Submit" at bounding box center [873, 374] width 98 height 31
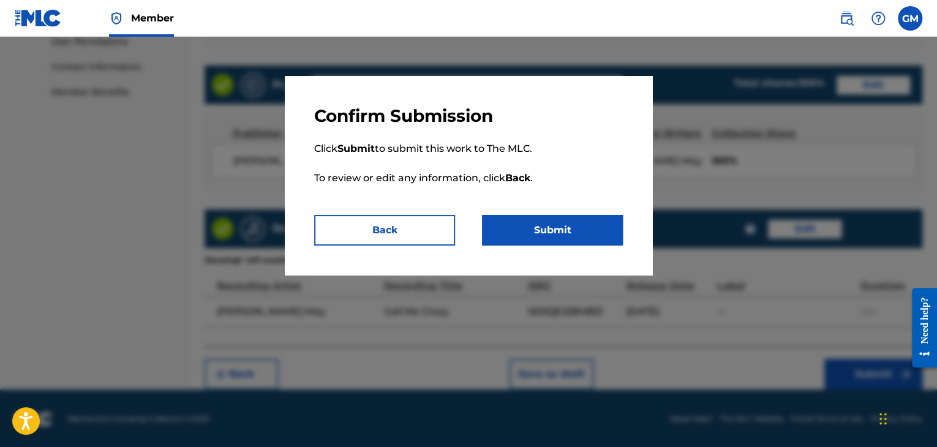
click at [566, 236] on button "Submit" at bounding box center [552, 230] width 141 height 31
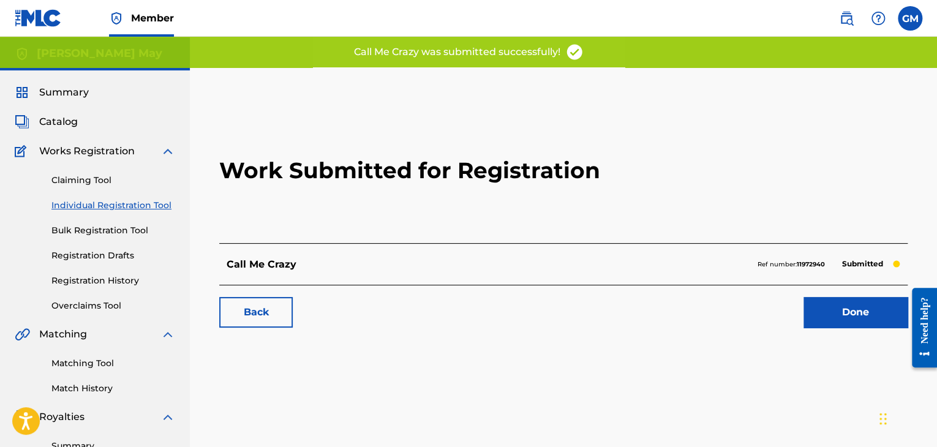
click at [834, 313] on link "Done" at bounding box center [855, 312] width 104 height 31
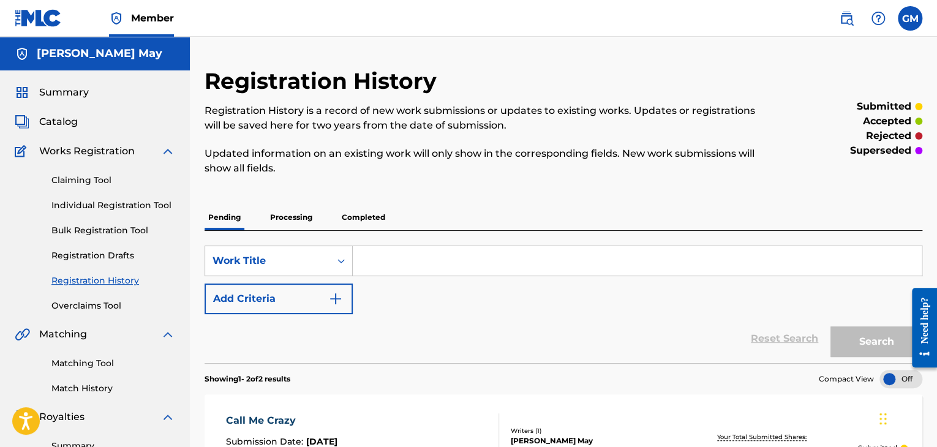
click at [120, 206] on link "Individual Registration Tool" at bounding box center [113, 205] width 124 height 13
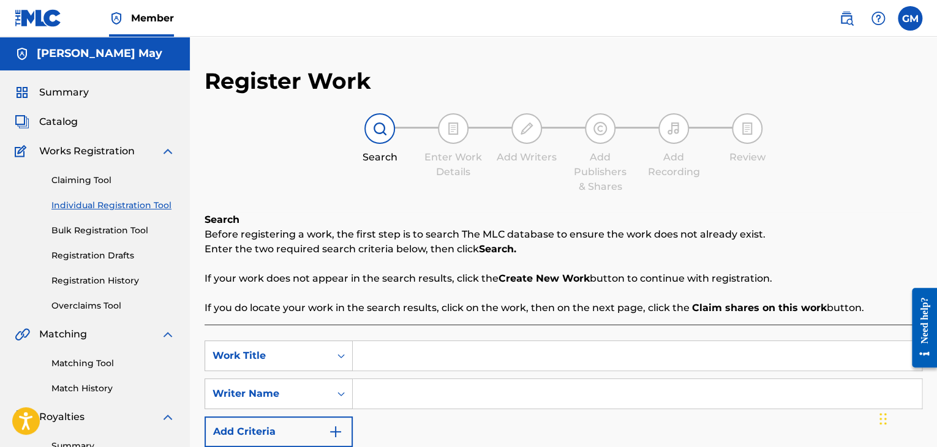
click at [437, 351] on input "Search Form" at bounding box center [637, 355] width 569 height 29
type input "t"
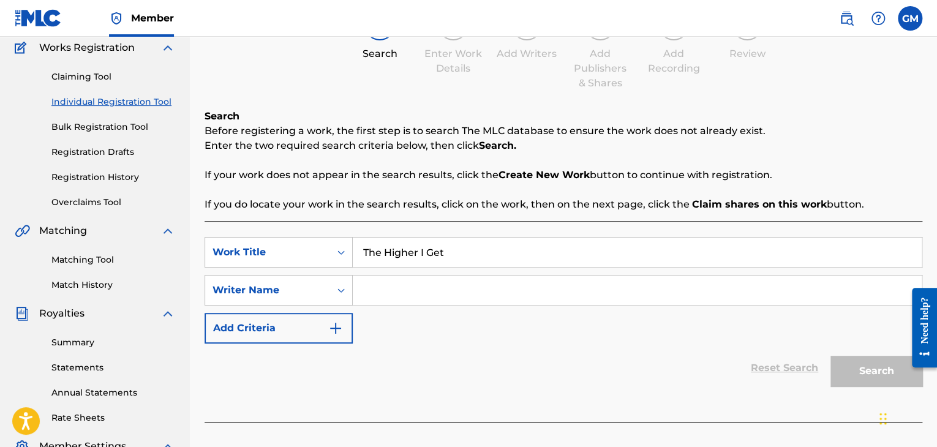
scroll to position [105, 0]
type input "The Higher I Get"
click at [622, 301] on input "Search Form" at bounding box center [637, 288] width 569 height 29
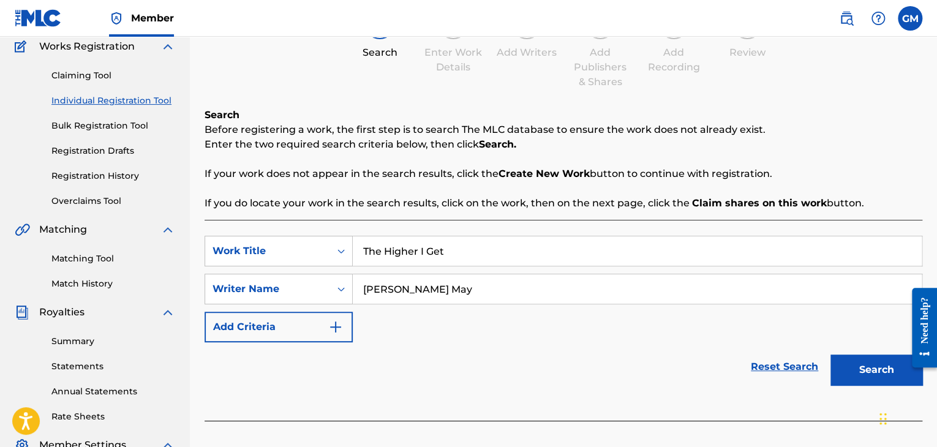
type input "[PERSON_NAME] May"
click at [867, 382] on button "Search" at bounding box center [876, 369] width 92 height 31
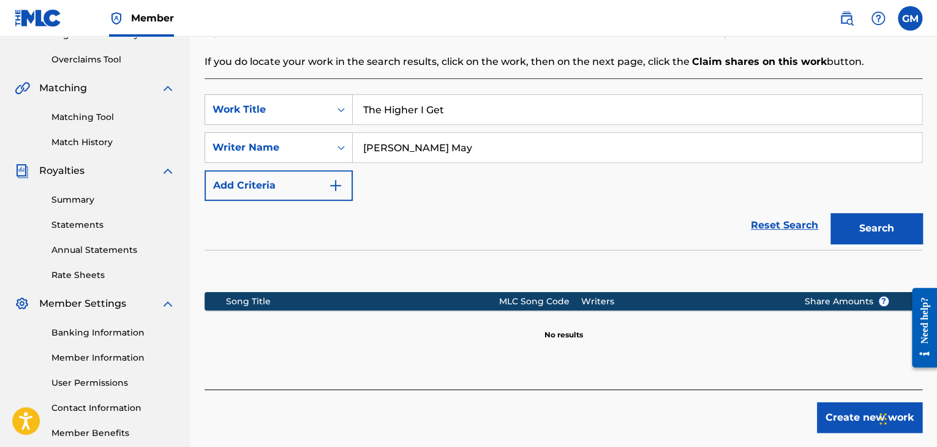
scroll to position [245, 0]
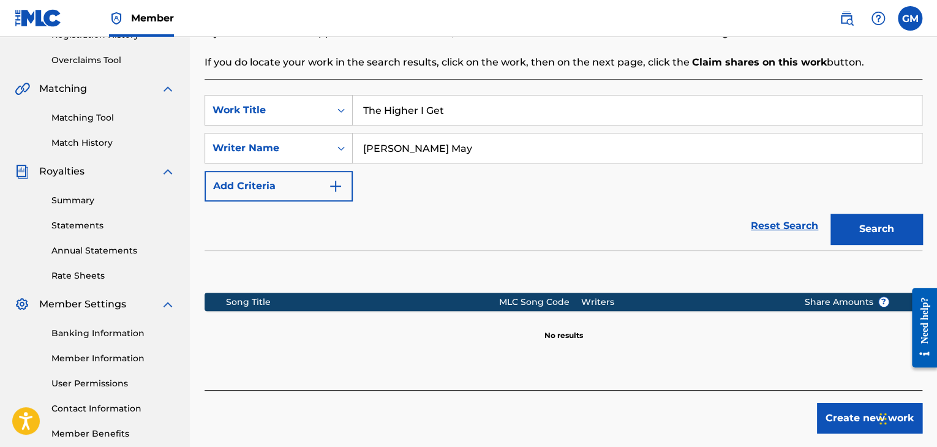
click at [840, 424] on button "Create new work" at bounding box center [869, 418] width 105 height 31
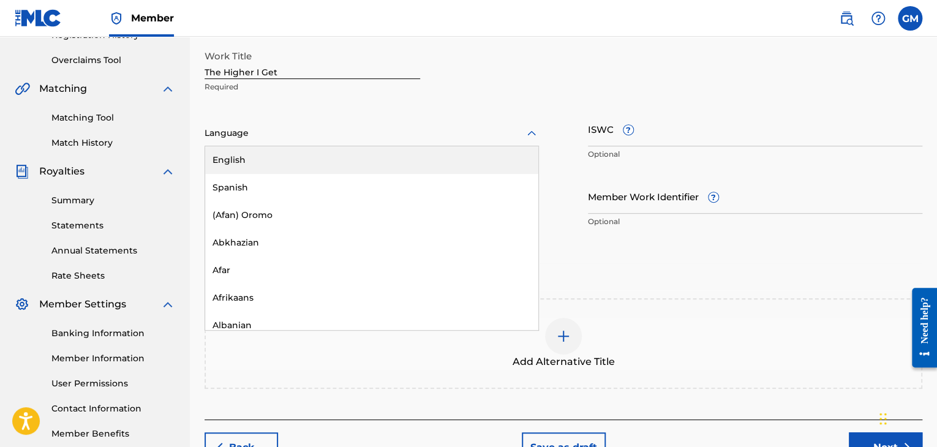
click at [388, 130] on div at bounding box center [371, 133] width 334 height 15
click at [355, 162] on div "English" at bounding box center [371, 160] width 333 height 28
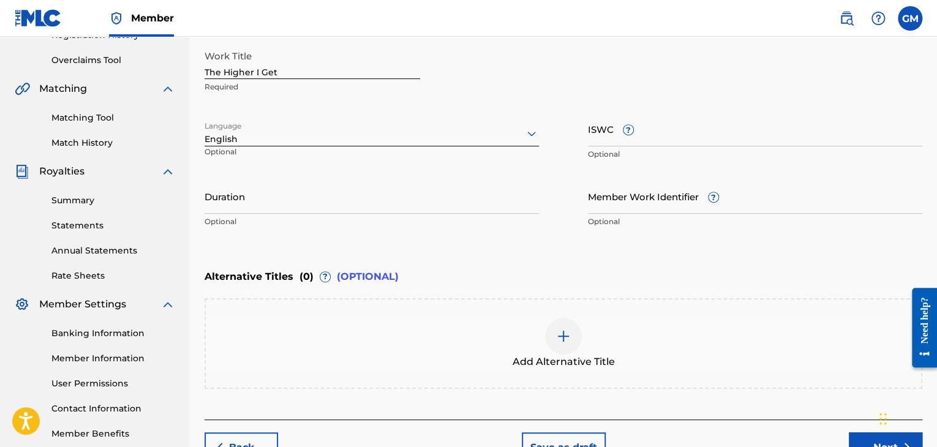
click at [593, 126] on input "ISWC ?" at bounding box center [755, 128] width 334 height 35
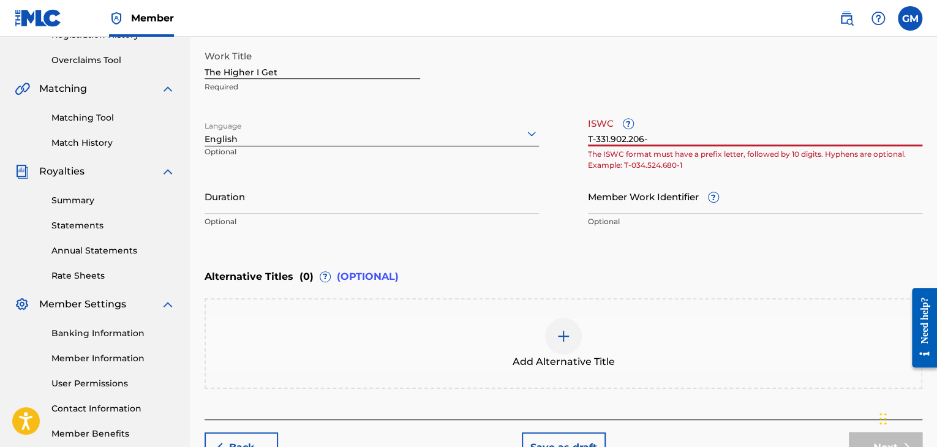
type input "T-331.902.206-1"
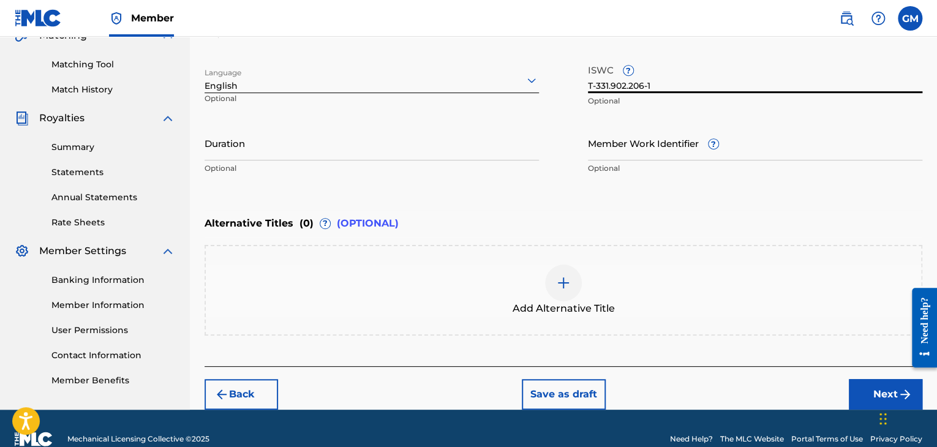
scroll to position [319, 0]
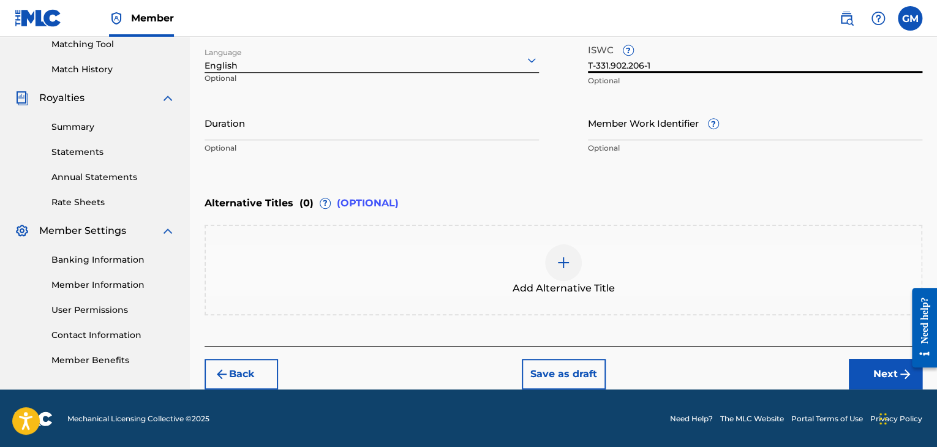
click at [860, 382] on button "Next" at bounding box center [885, 374] width 73 height 31
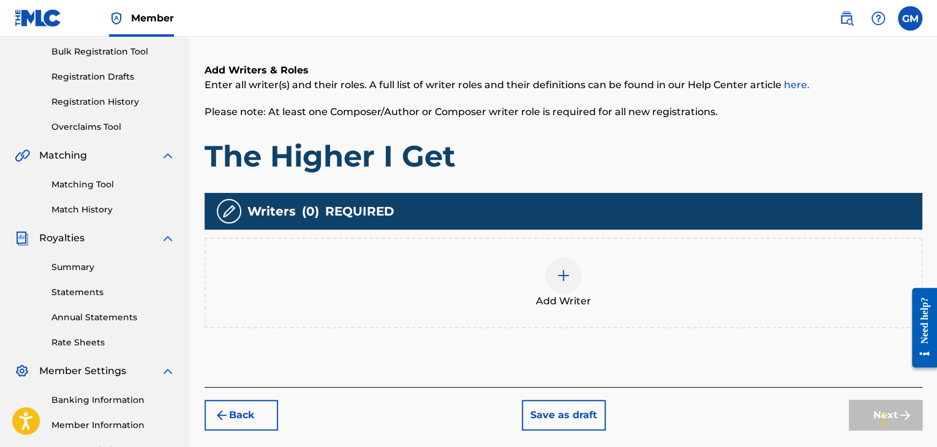
scroll to position [193, 0]
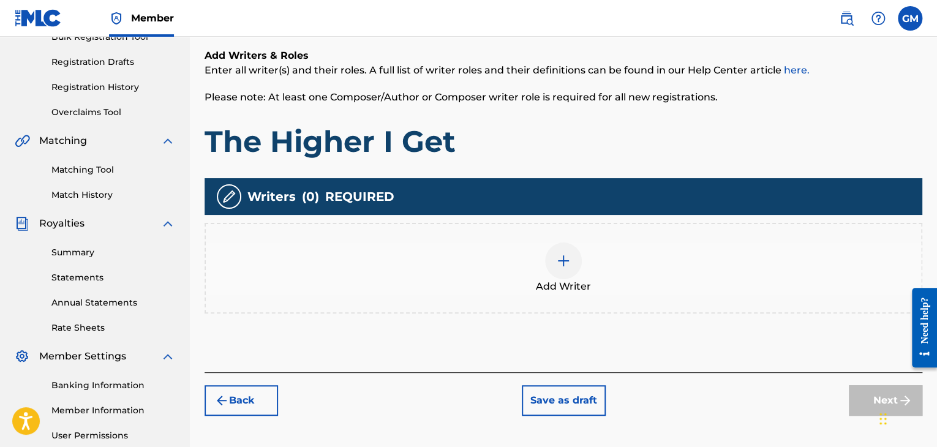
click at [576, 264] on div at bounding box center [563, 260] width 37 height 37
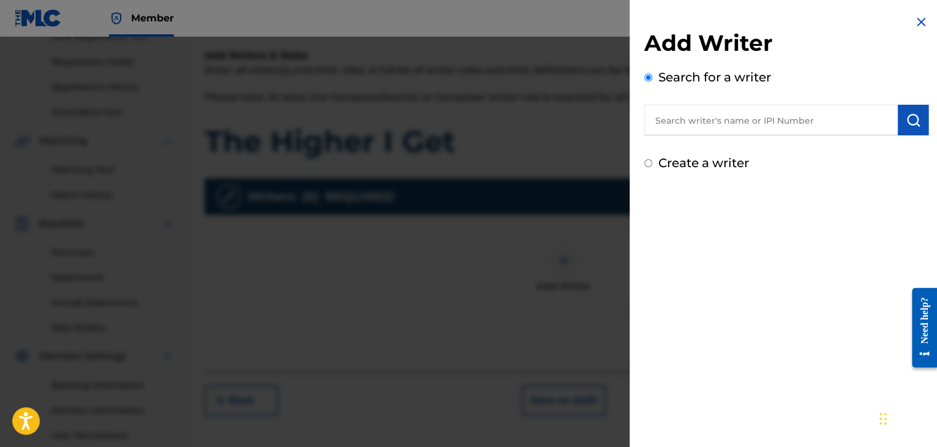
click at [687, 162] on label "Create a writer" at bounding box center [703, 162] width 91 height 15
radio input "true"
click at [652, 162] on input "Create a writer" at bounding box center [648, 163] width 8 height 8
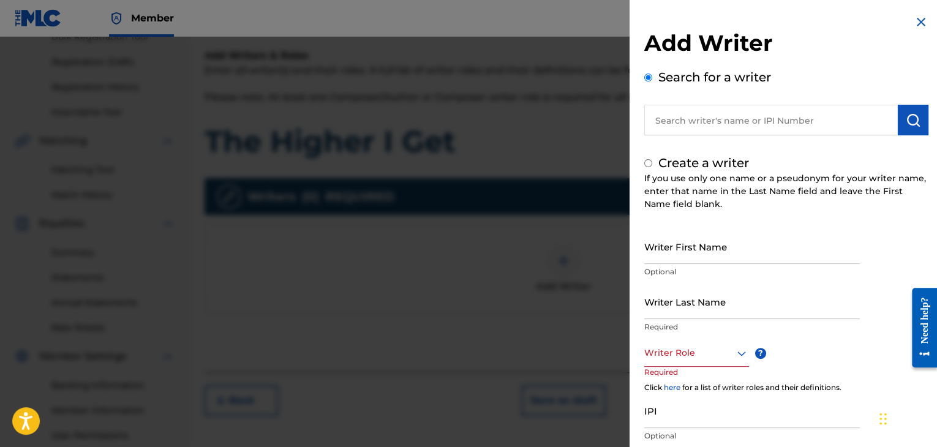
radio input "false"
radio input "true"
click at [698, 82] on label "Search for a writer" at bounding box center [714, 77] width 113 height 15
click at [652, 81] on input "Search for a writer" at bounding box center [648, 77] width 8 height 8
radio input "false"
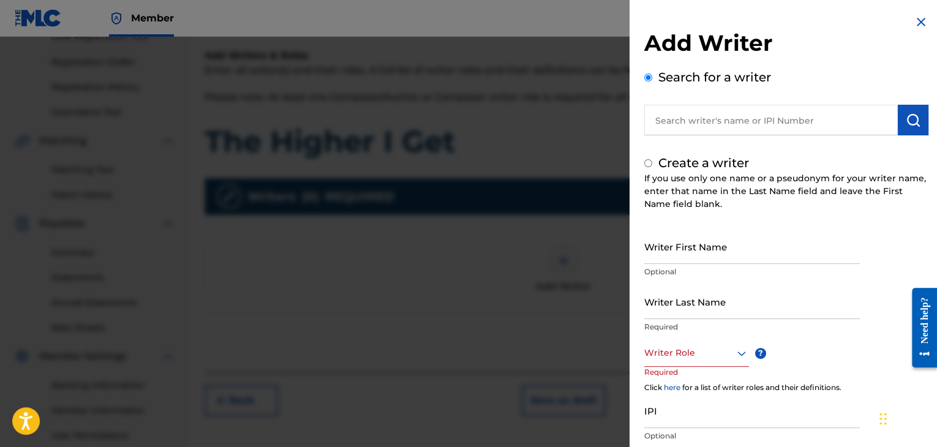
radio input "true"
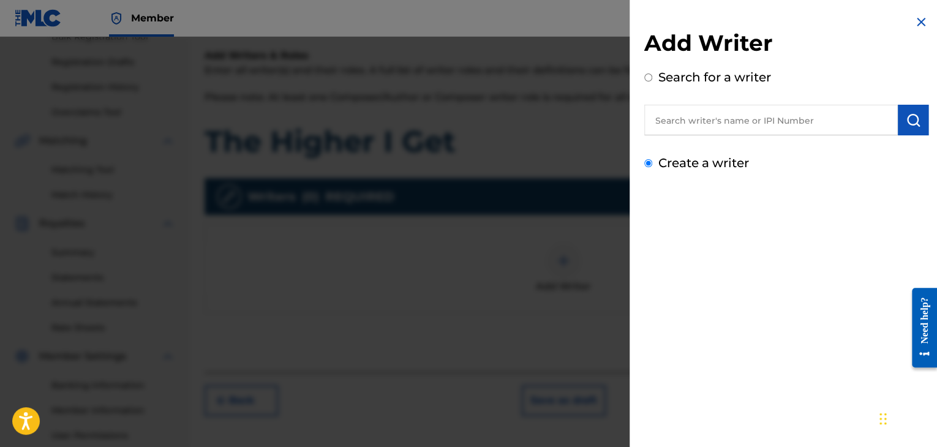
radio input "true"
click at [730, 120] on input "text" at bounding box center [770, 120] width 253 height 31
type input "[PERSON_NAME] May"
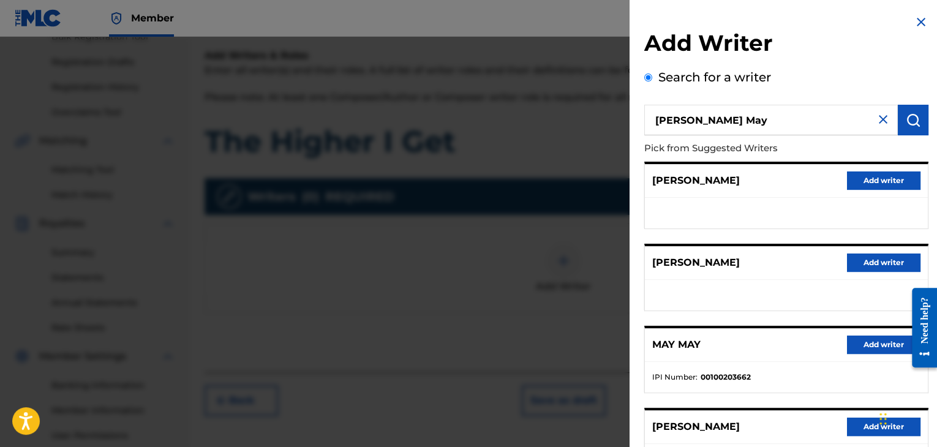
click at [881, 122] on img at bounding box center [882, 119] width 15 height 15
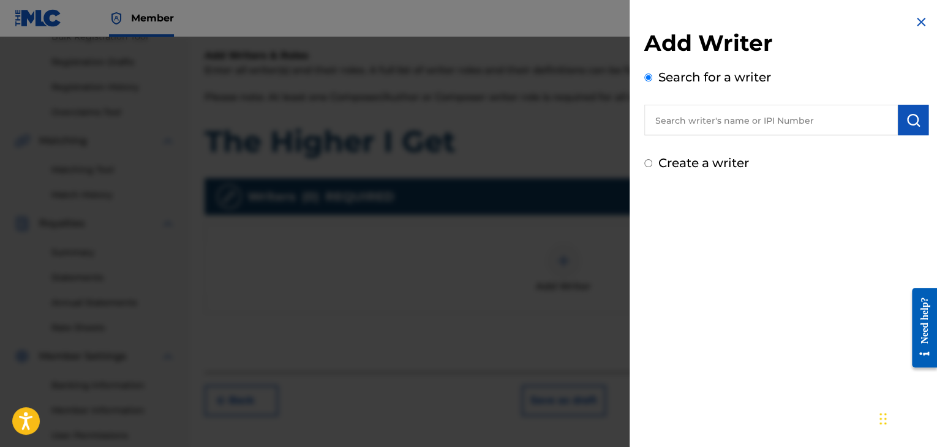
click at [744, 163] on label "Create a writer" at bounding box center [703, 162] width 91 height 15
radio input "true"
click at [652, 163] on input "Create a writer" at bounding box center [648, 163] width 8 height 8
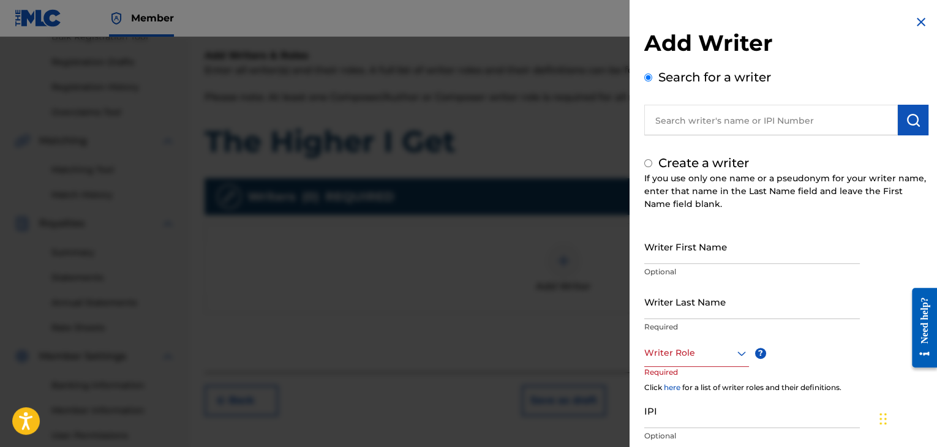
radio input "false"
radio input "true"
click at [691, 258] on input "Writer First Name" at bounding box center [751, 246] width 215 height 35
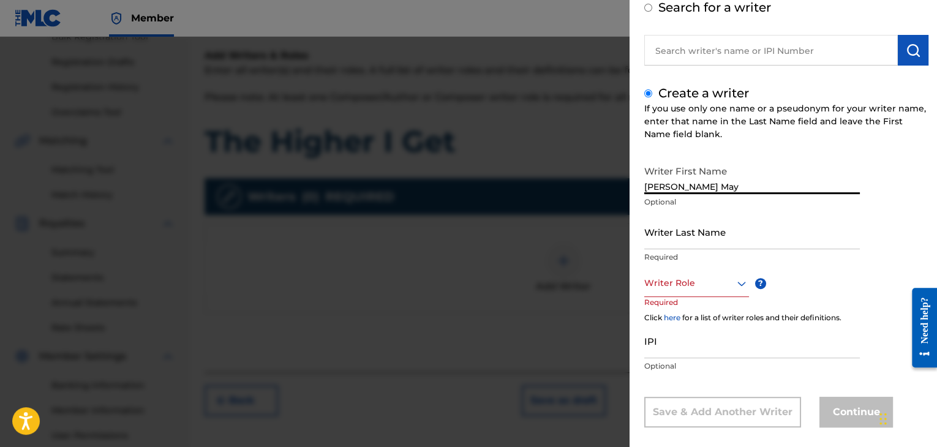
scroll to position [83, 0]
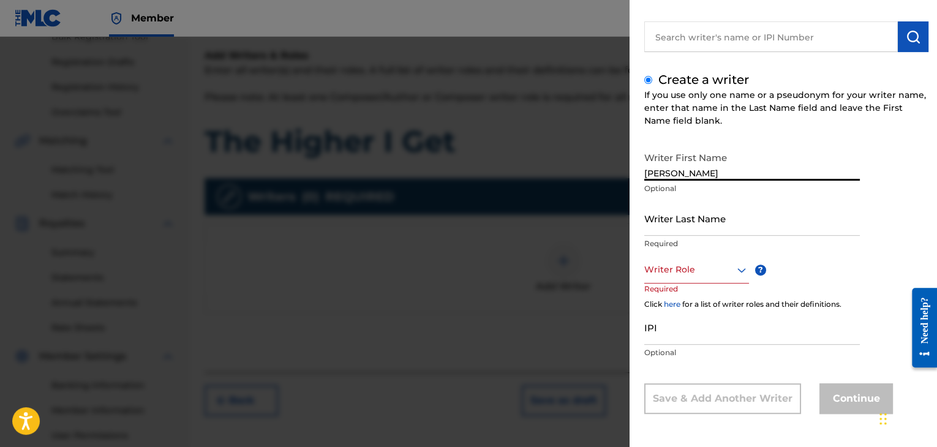
type input "[PERSON_NAME]"
click at [759, 225] on input "Writer Last Name" at bounding box center [751, 218] width 215 height 35
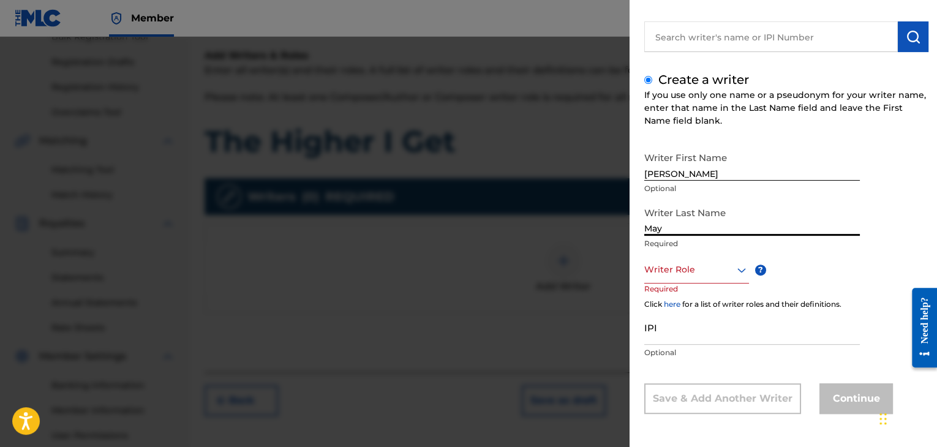
type input "May"
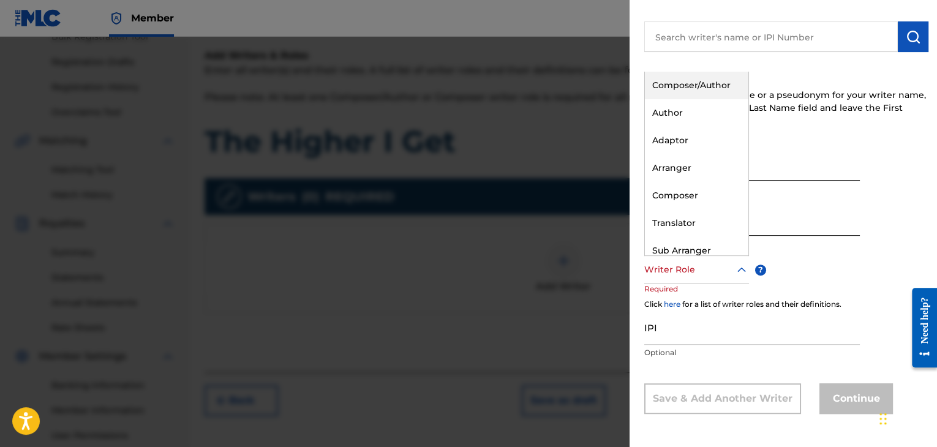
click at [698, 86] on div "Composer/Author" at bounding box center [696, 86] width 103 height 28
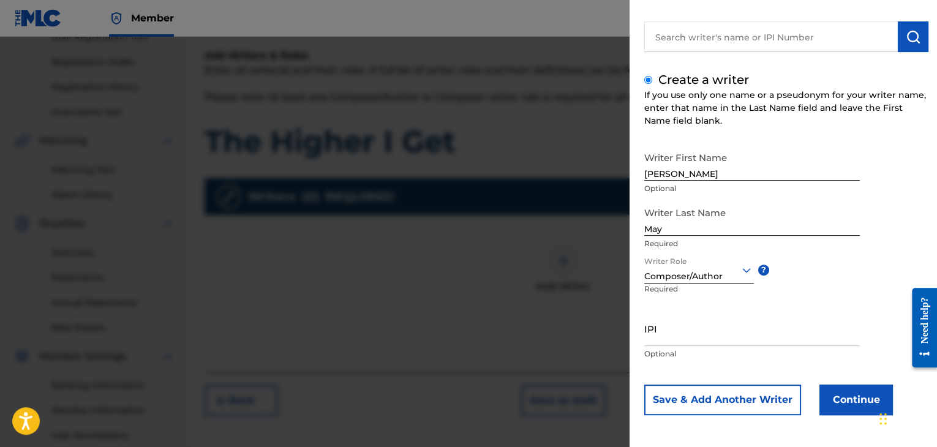
click at [722, 343] on input "IPI" at bounding box center [751, 328] width 215 height 35
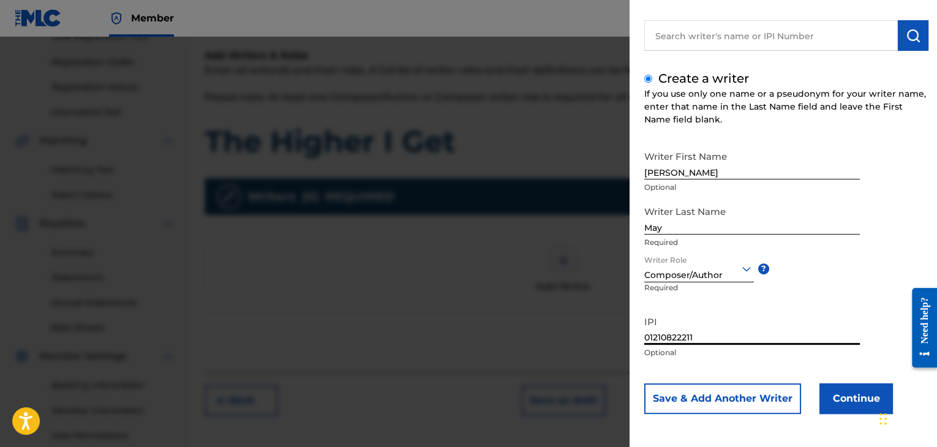
type input "01210822211"
click at [848, 395] on button "Continue" at bounding box center [855, 398] width 73 height 31
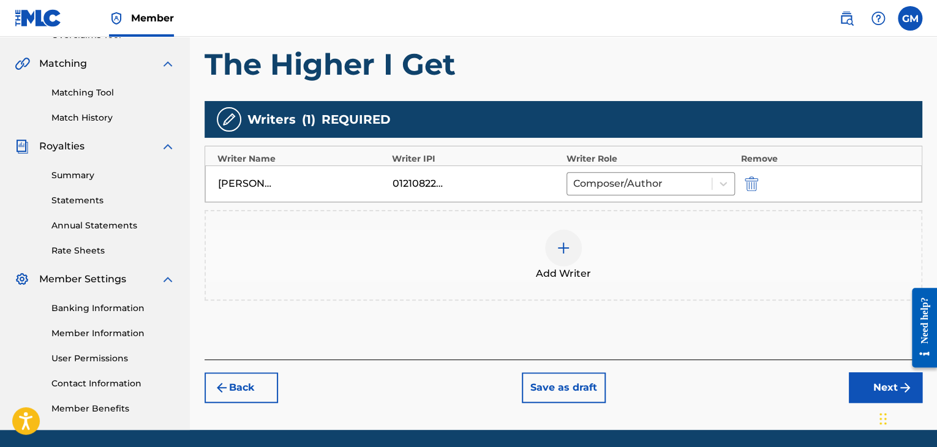
click at [858, 392] on button "Next" at bounding box center [885, 387] width 73 height 31
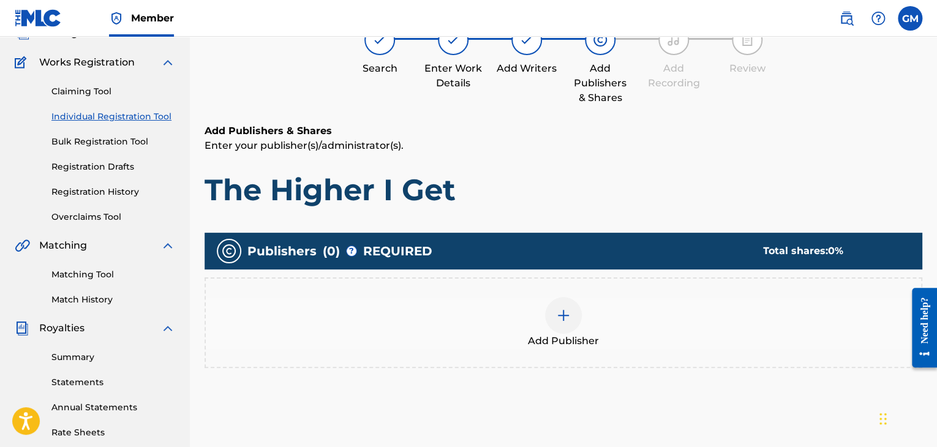
scroll to position [55, 0]
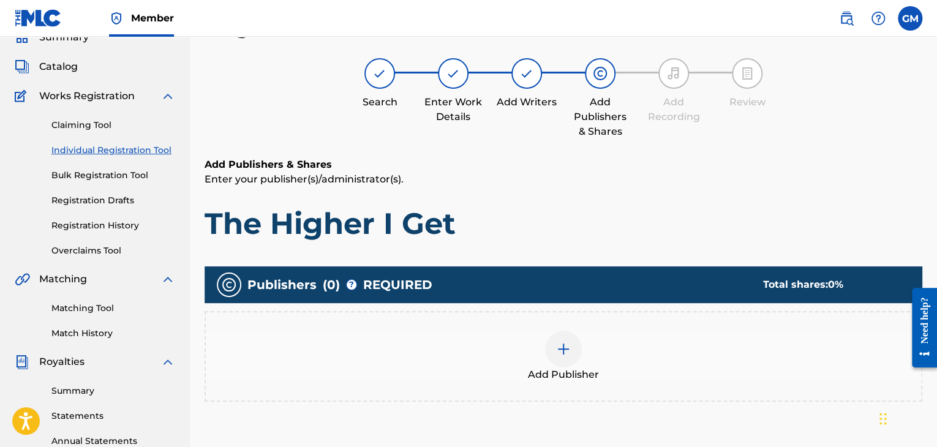
click at [568, 362] on div at bounding box center [563, 349] width 37 height 37
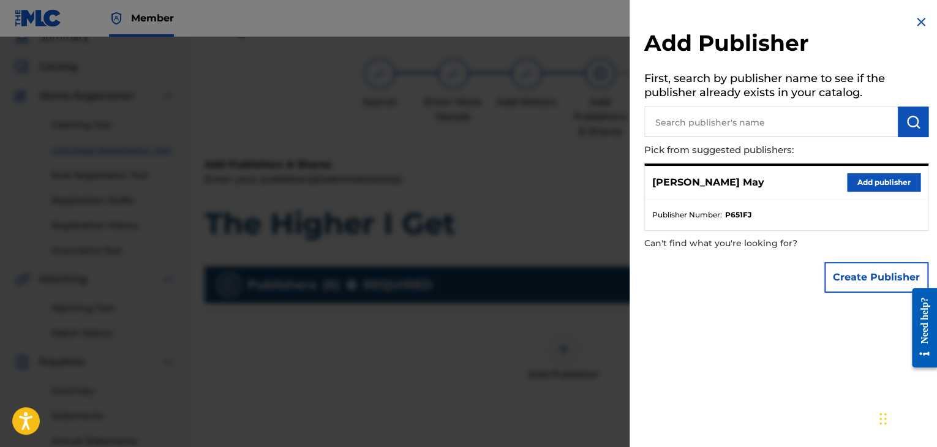
click at [884, 182] on button "Add publisher" at bounding box center [883, 182] width 73 height 18
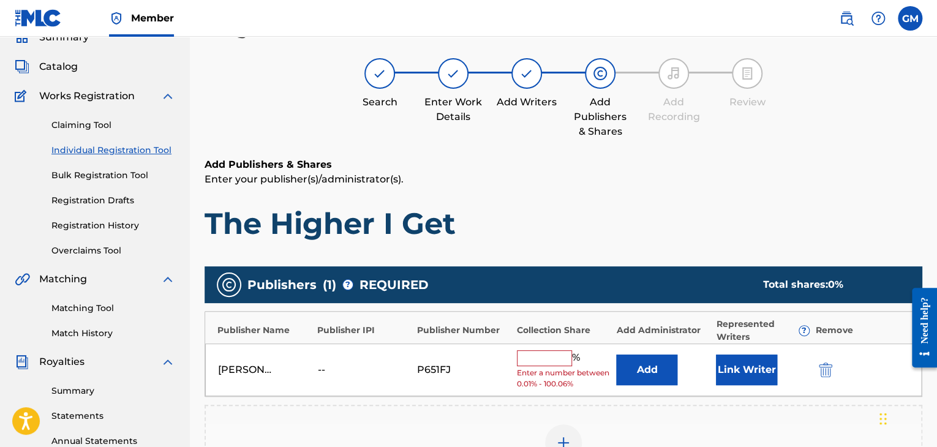
click at [547, 363] on input "text" at bounding box center [544, 358] width 55 height 16
type input "100"
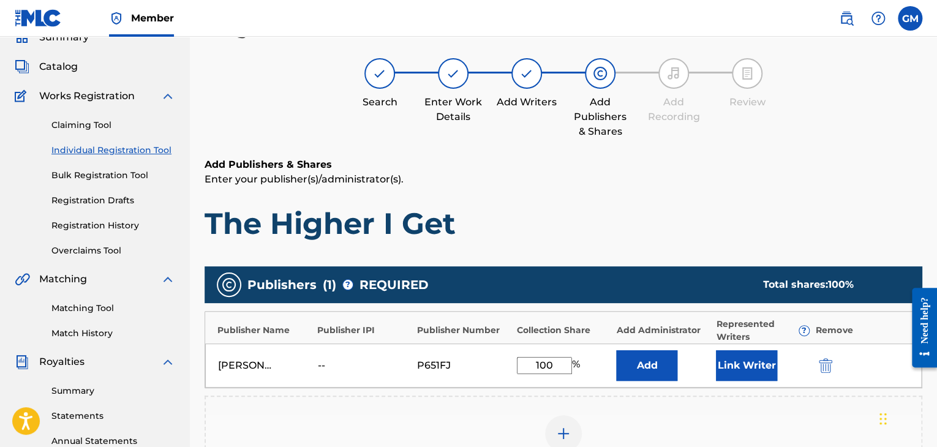
click at [762, 368] on button "Link Writer" at bounding box center [746, 365] width 61 height 31
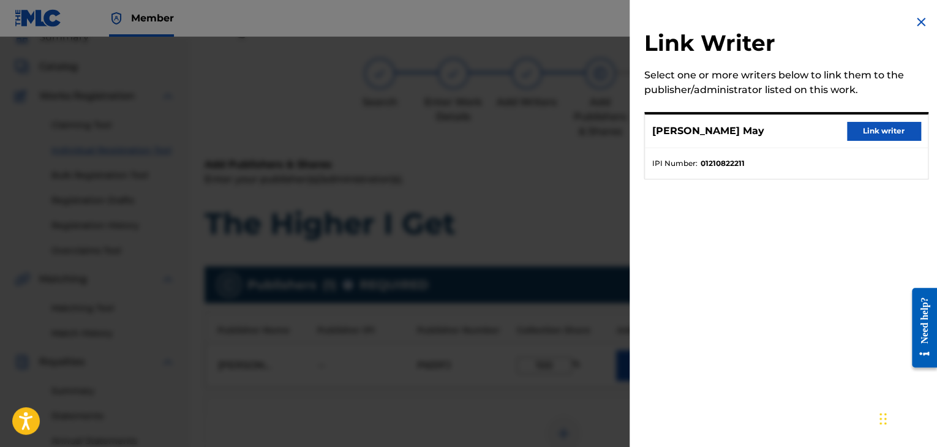
click at [875, 132] on button "Link writer" at bounding box center [883, 131] width 73 height 18
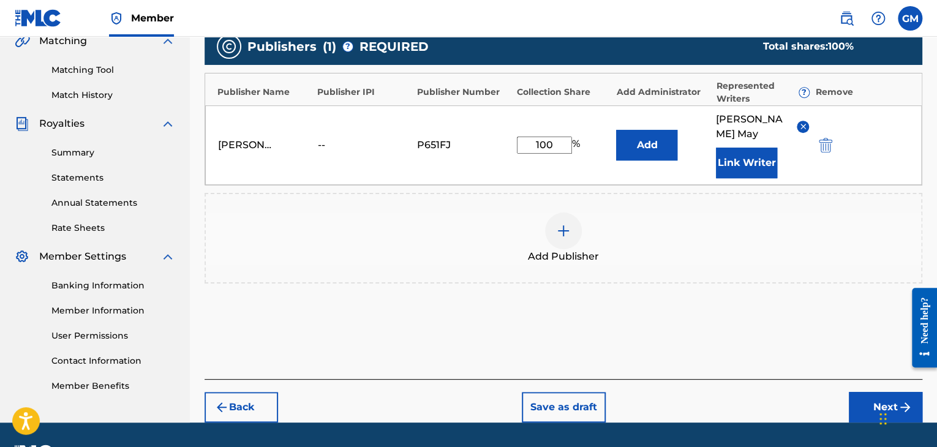
click at [866, 392] on button "Next" at bounding box center [885, 407] width 73 height 31
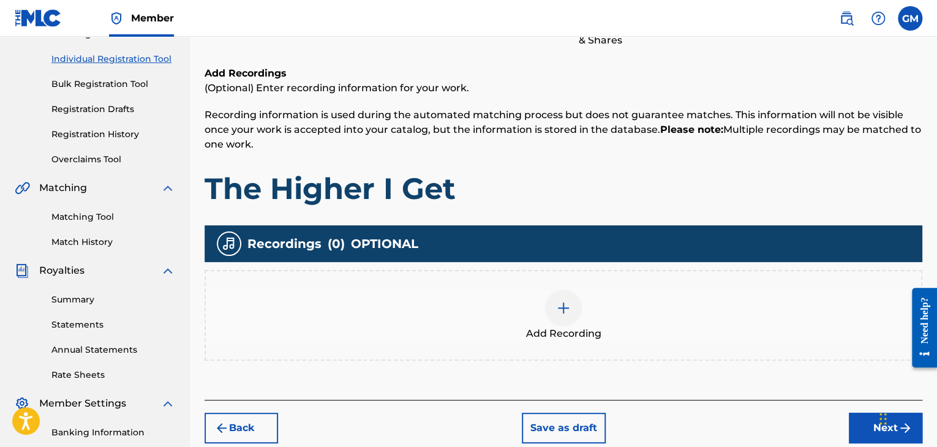
scroll to position [183, 0]
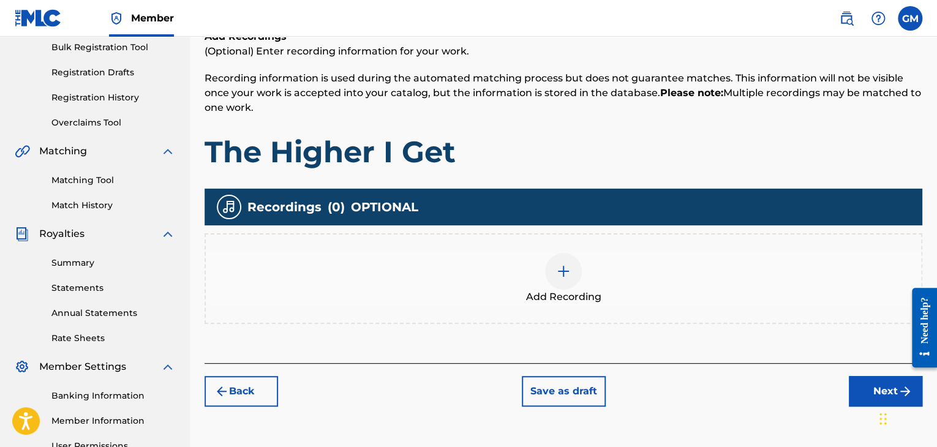
click at [564, 275] on img at bounding box center [563, 271] width 15 height 15
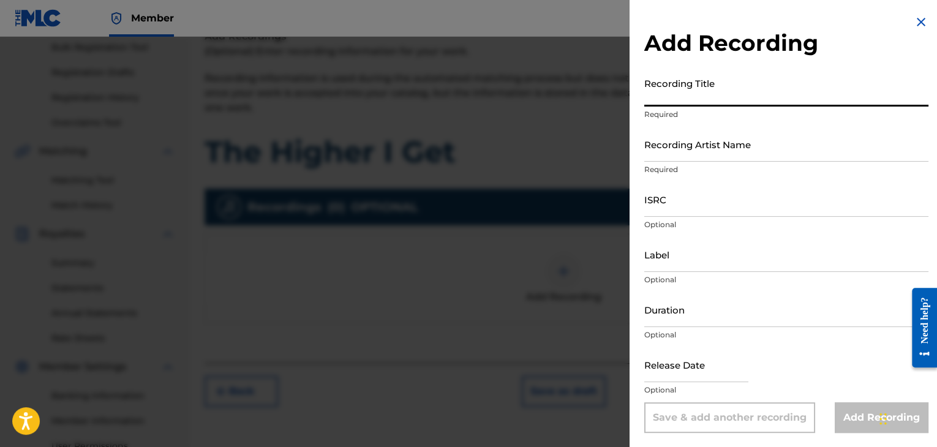
click at [733, 96] on input "Recording Title" at bounding box center [786, 89] width 284 height 35
type input "The Higher I Get"
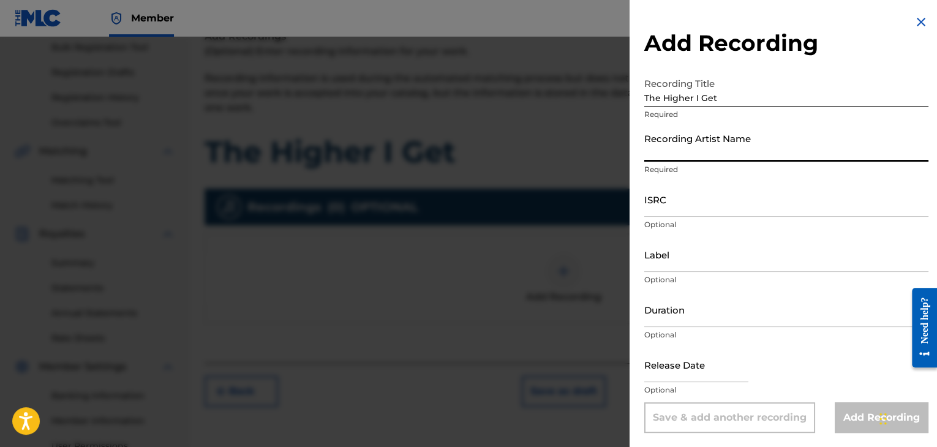
click at [711, 150] on input "Recording Artist Name" at bounding box center [786, 144] width 284 height 35
type input "[PERSON_NAME] May"
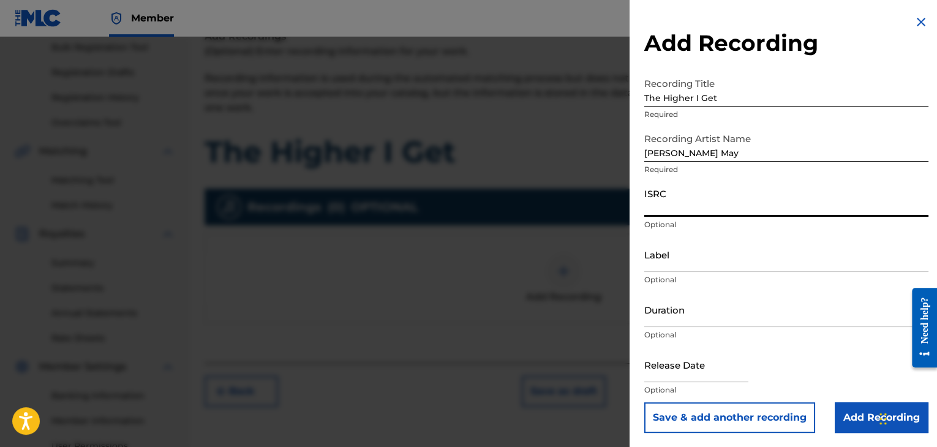
click at [713, 206] on input "ISRC" at bounding box center [786, 199] width 284 height 35
type input "SE6HN2345620"
select select "7"
select select "2025"
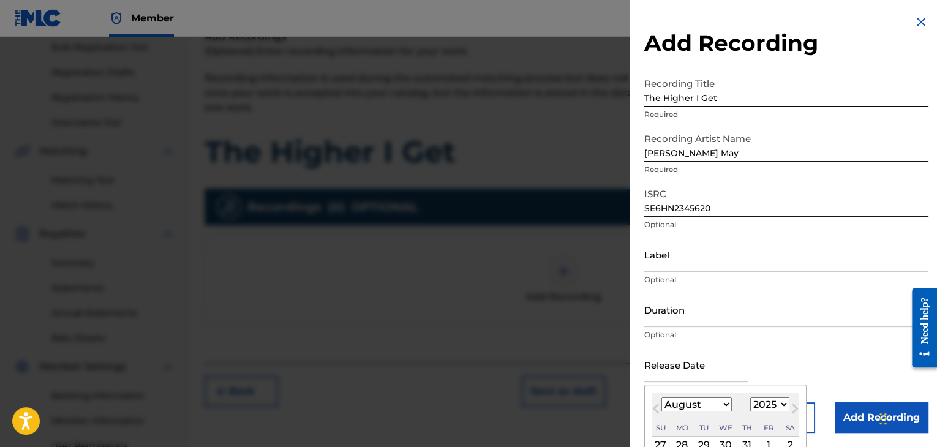
click at [703, 370] on input "text" at bounding box center [696, 364] width 104 height 35
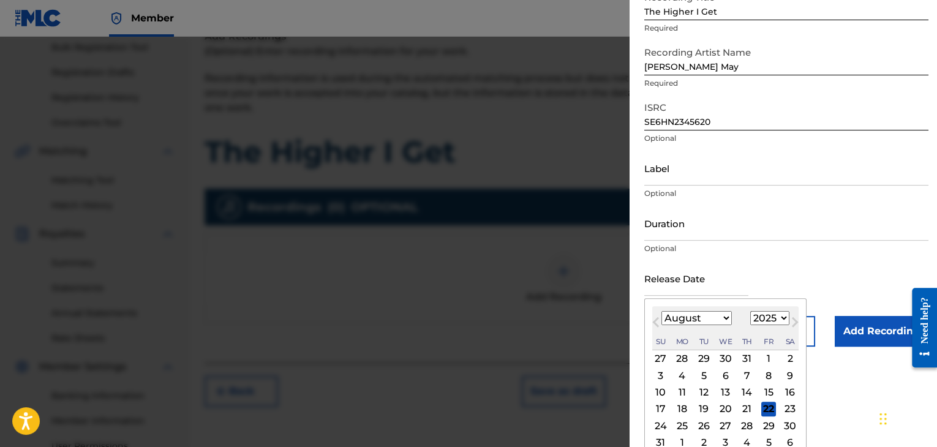
scroll to position [96, 0]
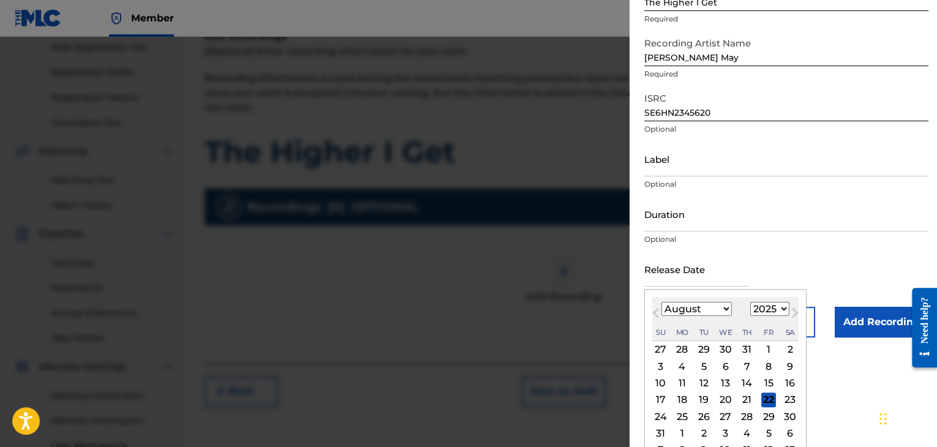
click at [710, 312] on select "January February March April May June July August September October November De…" at bounding box center [696, 309] width 70 height 14
select select "2"
click at [661, 302] on select "January February March April May June July August September October November De…" at bounding box center [696, 309] width 70 height 14
click at [777, 309] on select "1899 1900 1901 1902 1903 1904 1905 1906 1907 1908 1909 1910 1911 1912 1913 1914…" at bounding box center [769, 309] width 39 height 14
select select "2023"
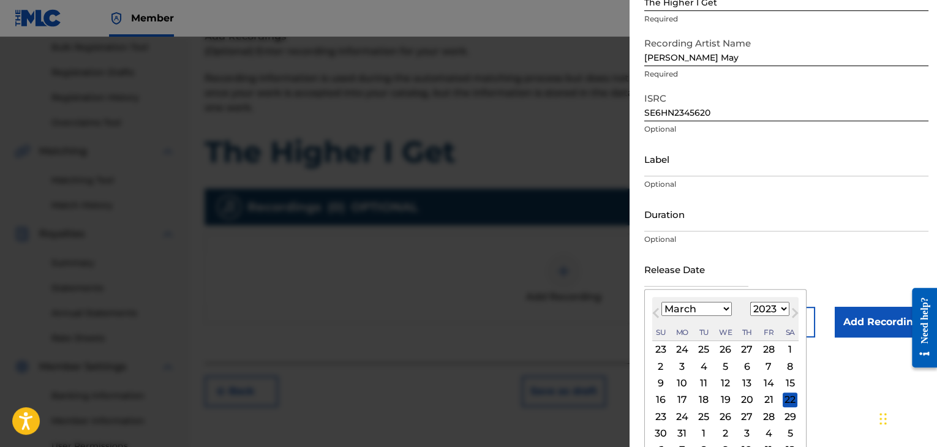
click at [750, 302] on select "1899 1900 1901 1902 1903 1904 1905 1906 1907 1908 1909 1910 1911 1912 1913 1914…" at bounding box center [769, 309] width 39 height 14
click at [767, 416] on div "31" at bounding box center [768, 416] width 15 height 15
type input "[DATE]"
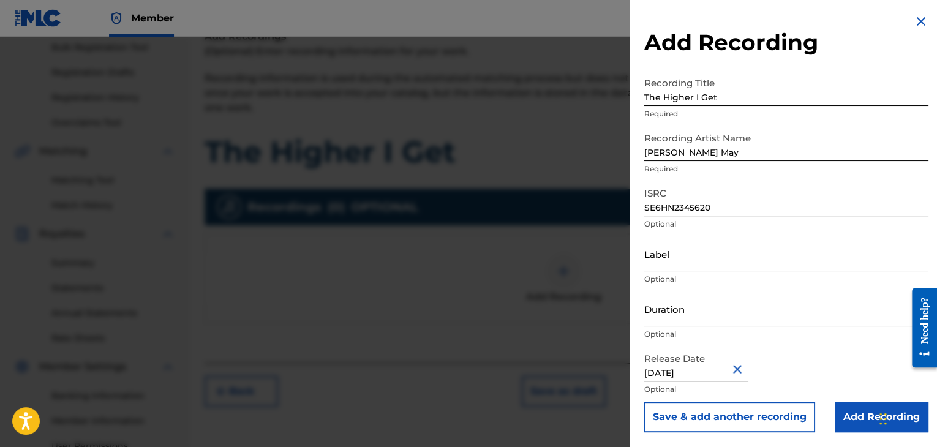
scroll to position [1, 0]
click at [857, 412] on input "Add Recording" at bounding box center [881, 417] width 94 height 31
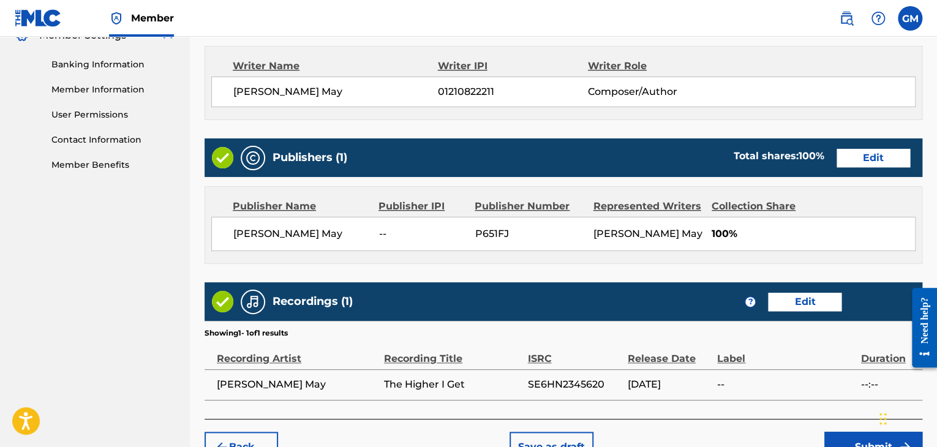
scroll to position [587, 0]
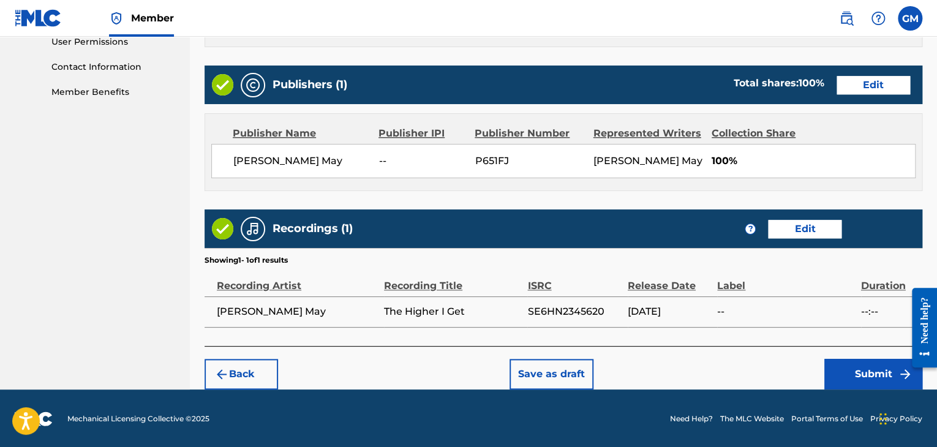
click at [864, 369] on button "Submit" at bounding box center [873, 374] width 98 height 31
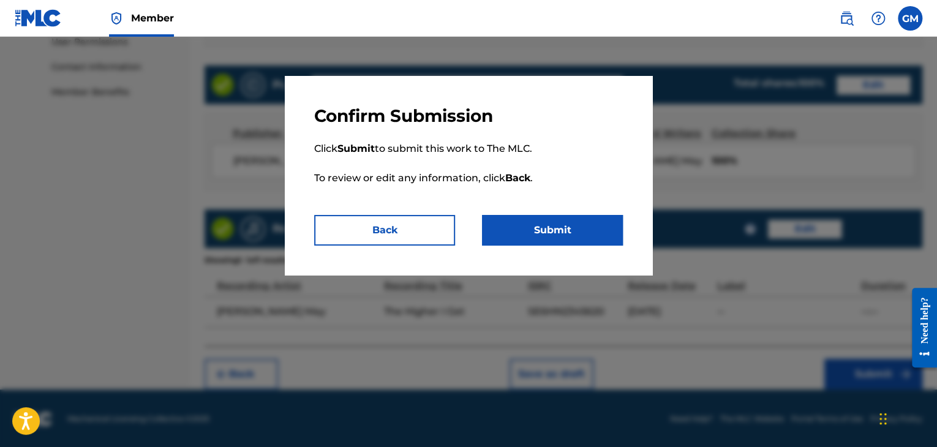
click at [586, 227] on button "Submit" at bounding box center [552, 230] width 141 height 31
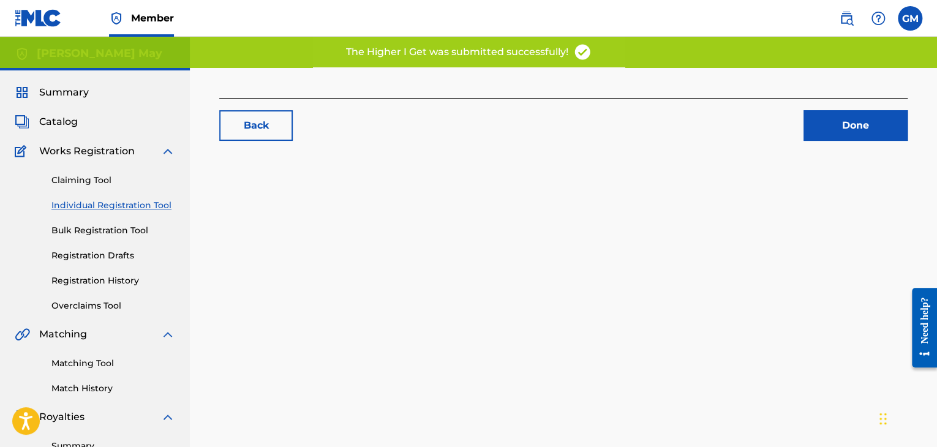
click at [835, 132] on link "Done" at bounding box center [855, 125] width 104 height 31
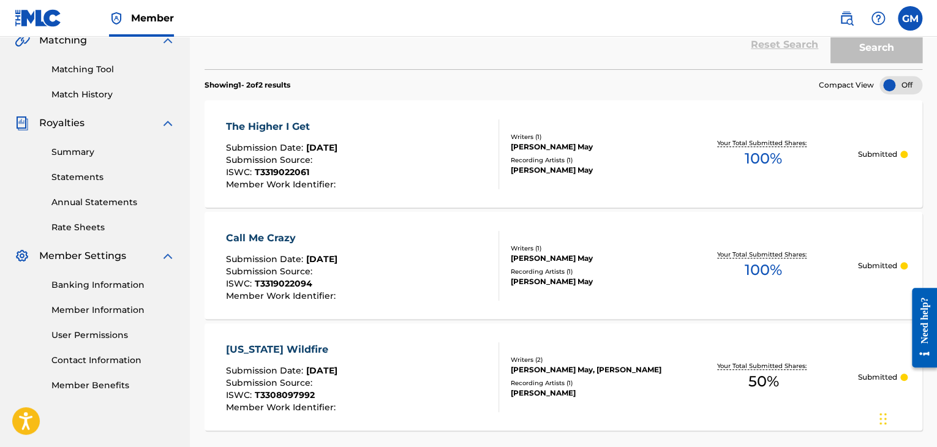
scroll to position [291, 0]
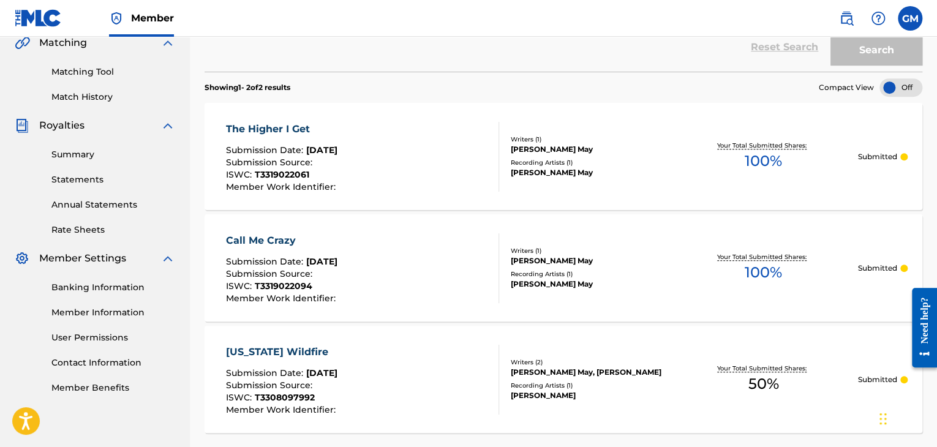
click at [142, 316] on link "Member Information" at bounding box center [113, 312] width 124 height 13
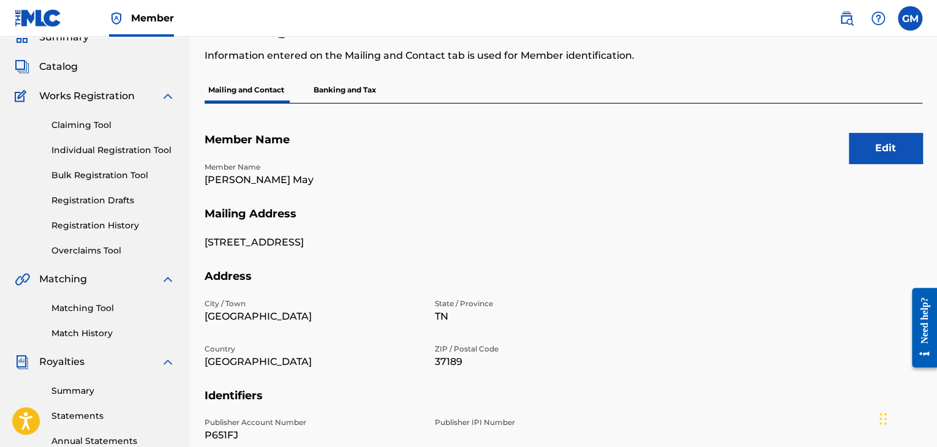
scroll to position [54, 0]
click at [158, 155] on link "Individual Registration Tool" at bounding box center [113, 151] width 124 height 13
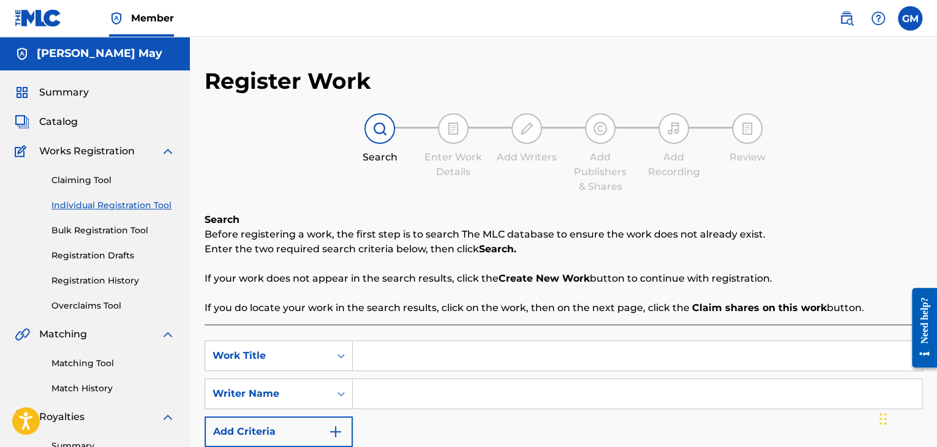
click at [125, 257] on link "Registration Drafts" at bounding box center [113, 255] width 124 height 13
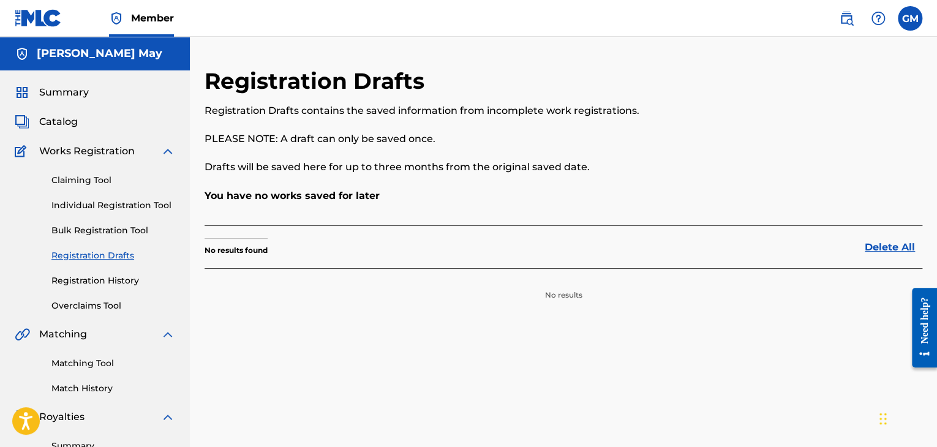
click at [129, 285] on link "Registration History" at bounding box center [113, 280] width 124 height 13
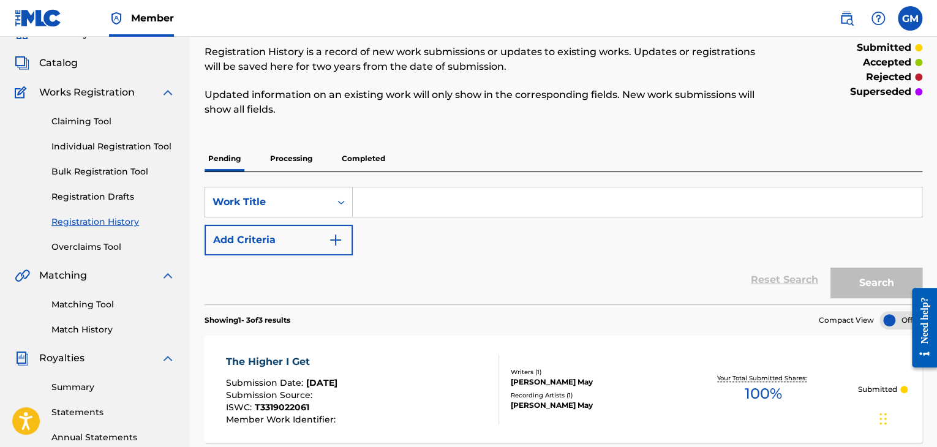
scroll to position [53, 0]
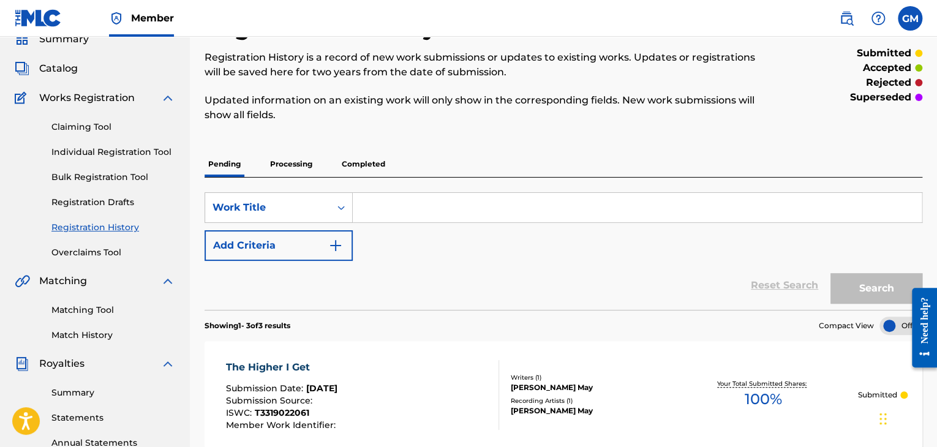
click at [154, 156] on link "Individual Registration Tool" at bounding box center [113, 152] width 124 height 13
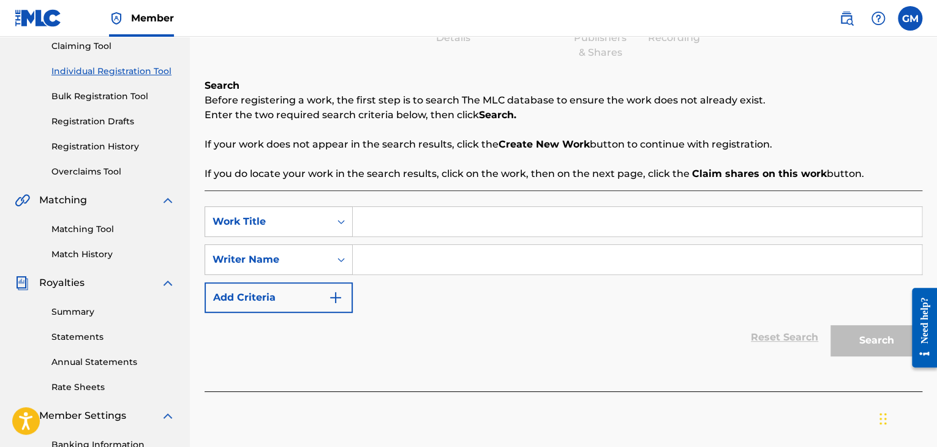
scroll to position [135, 0]
click at [396, 222] on input "Search Form" at bounding box center [637, 220] width 569 height 29
type input "Love Your Pain Away"
click at [415, 263] on input "Search Form" at bounding box center [637, 258] width 569 height 29
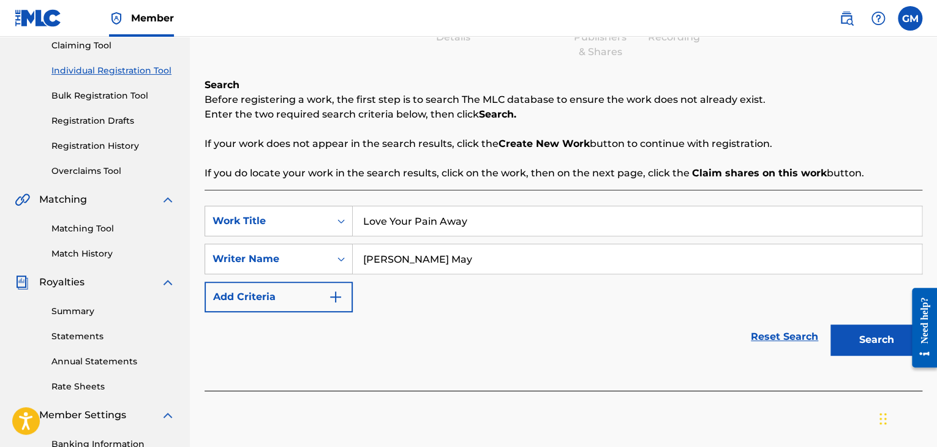
type input "[PERSON_NAME] May"
click at [842, 340] on button "Search" at bounding box center [876, 339] width 92 height 31
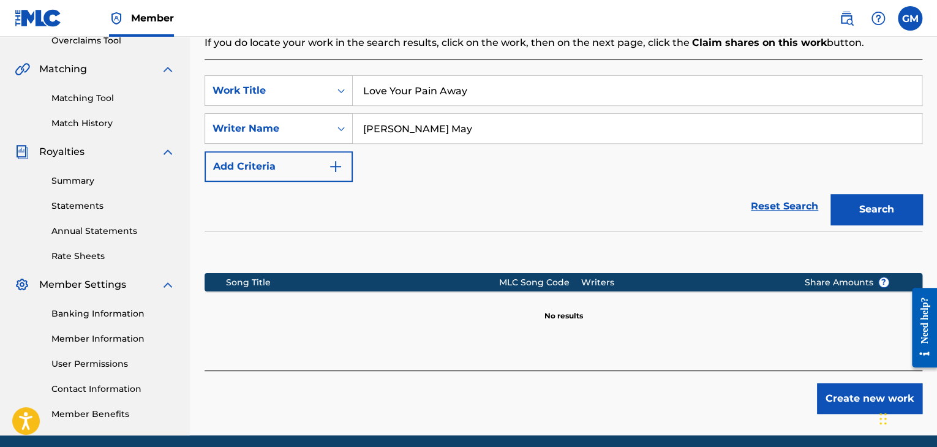
scroll to position [290, 0]
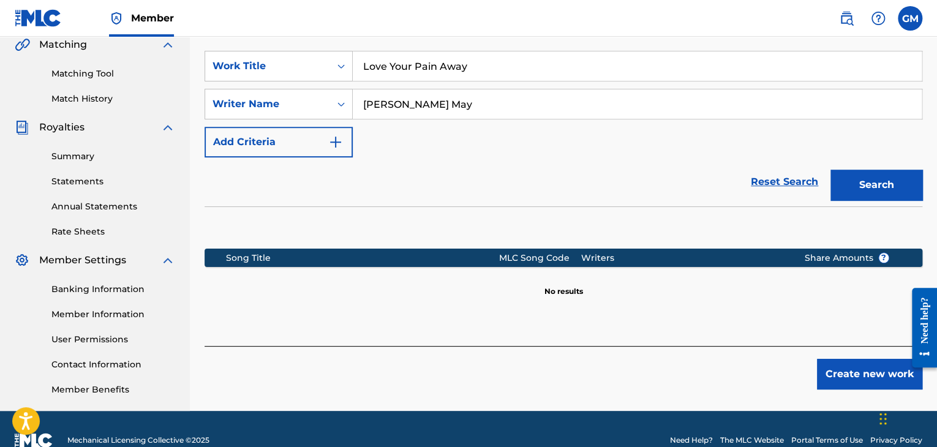
click at [845, 374] on button "Create new work" at bounding box center [869, 374] width 105 height 31
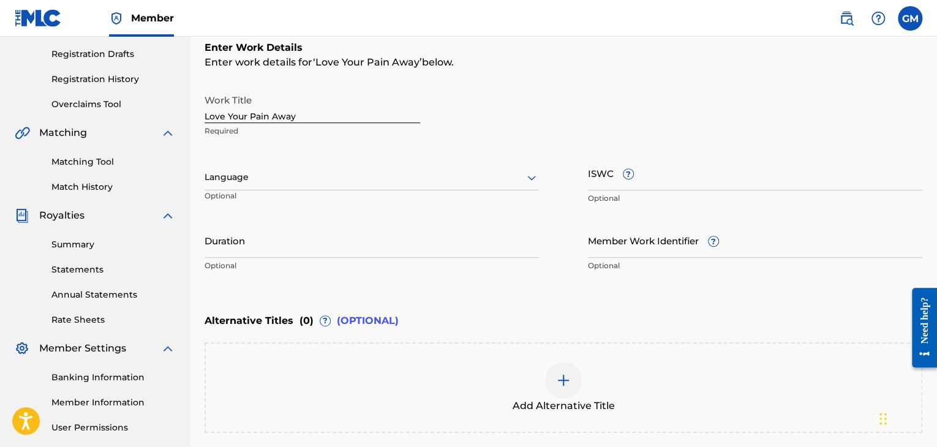
scroll to position [197, 0]
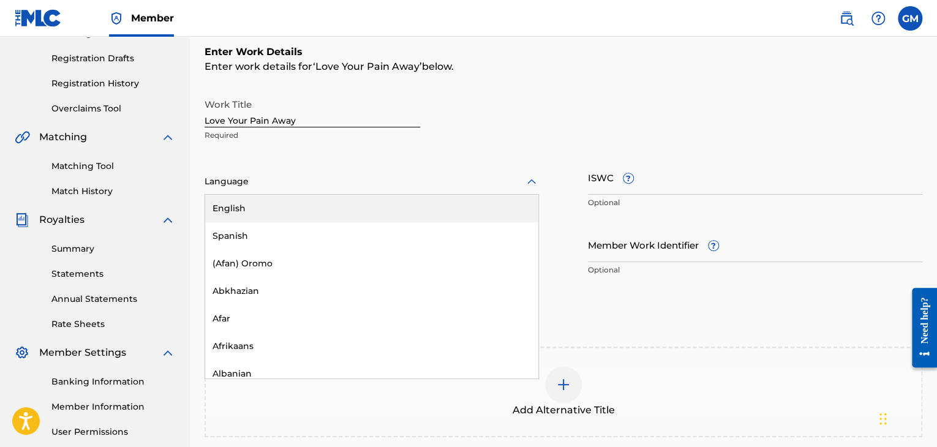
click at [517, 185] on div at bounding box center [371, 181] width 334 height 15
click at [424, 207] on div "English" at bounding box center [371, 209] width 333 height 28
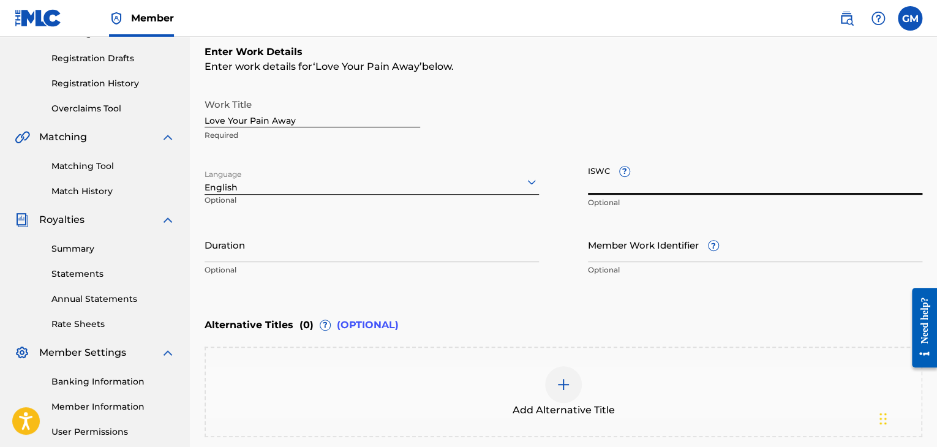
click at [603, 179] on input "ISWC ?" at bounding box center [755, 177] width 334 height 35
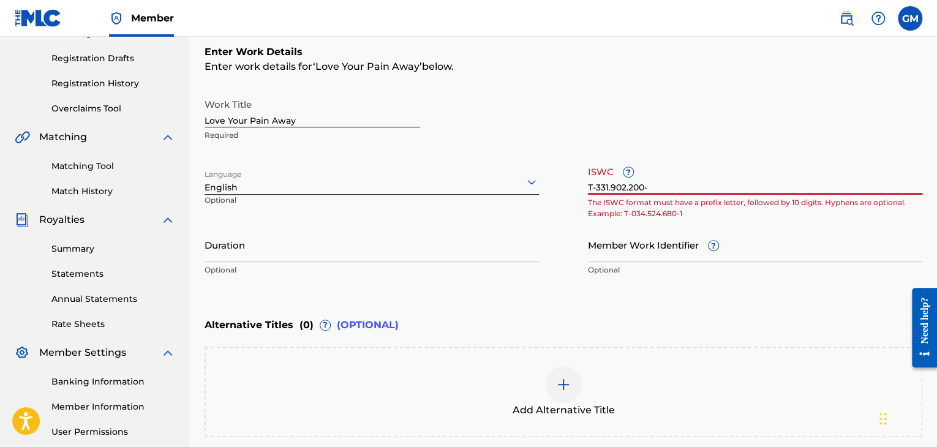
type input "T-331.902.200-5"
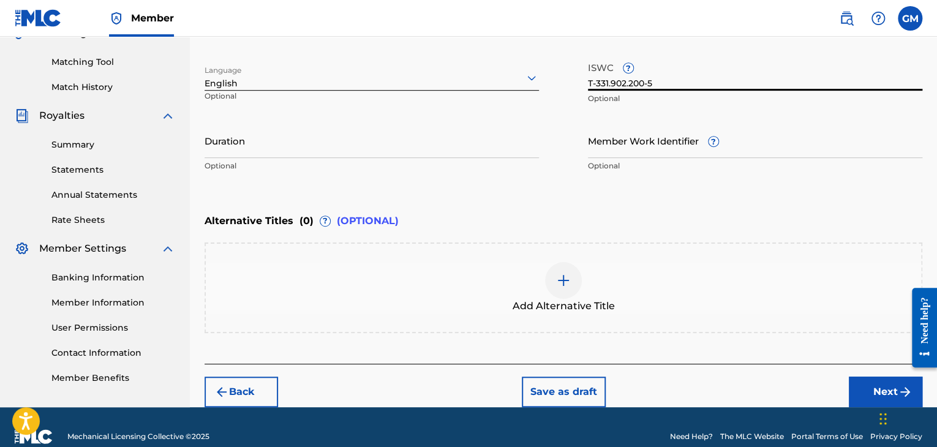
click at [852, 389] on button "Next" at bounding box center [885, 392] width 73 height 31
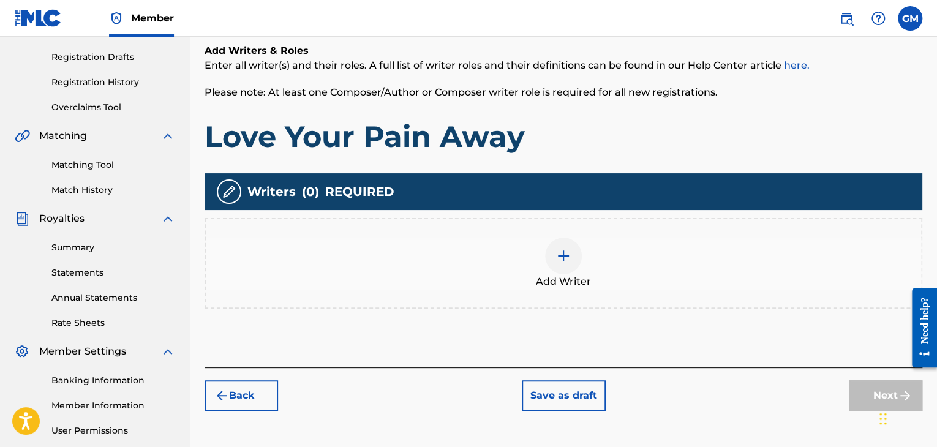
scroll to position [201, 0]
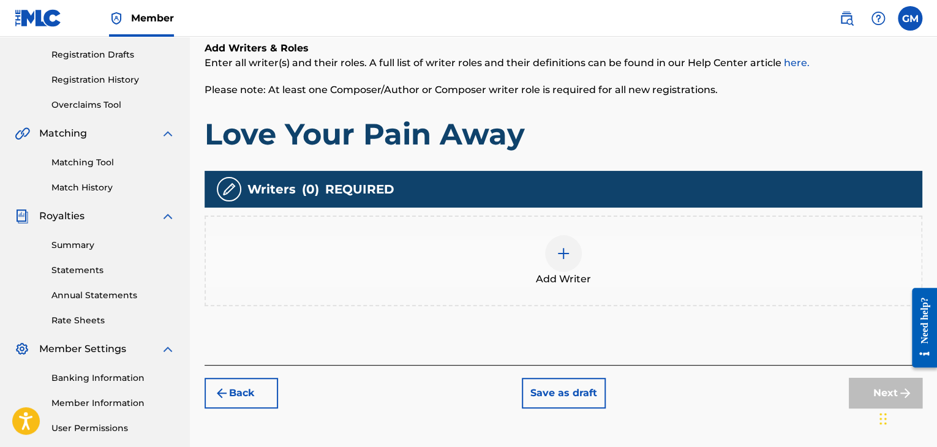
click at [566, 267] on div at bounding box center [563, 253] width 37 height 37
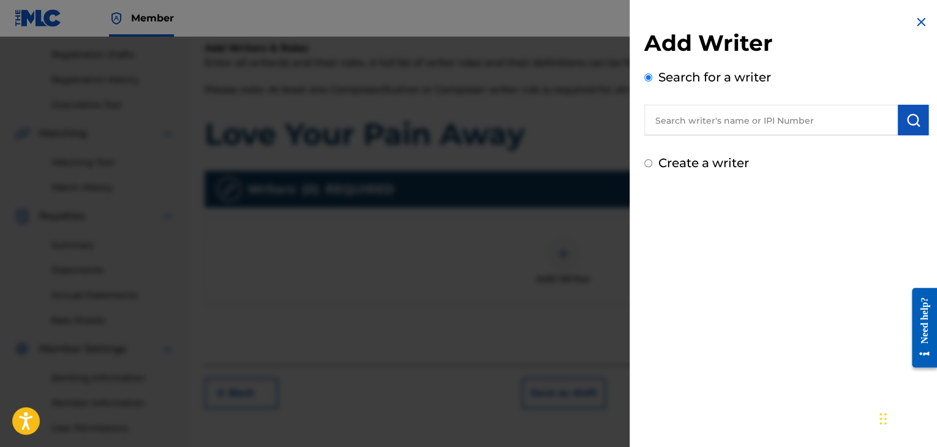
click at [702, 166] on label "Create a writer" at bounding box center [703, 162] width 91 height 15
radio input "true"
click at [652, 166] on input "Create a writer" at bounding box center [648, 163] width 8 height 8
radio input "false"
radio input "true"
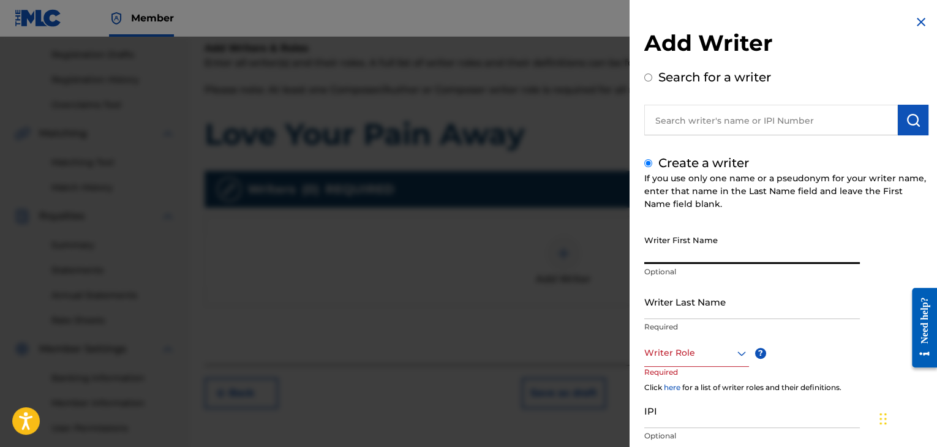
click at [724, 261] on input "Writer First Name" at bounding box center [751, 246] width 215 height 35
type input "[PERSON_NAME]"
click at [716, 312] on input "Writer Last Name" at bounding box center [751, 301] width 215 height 35
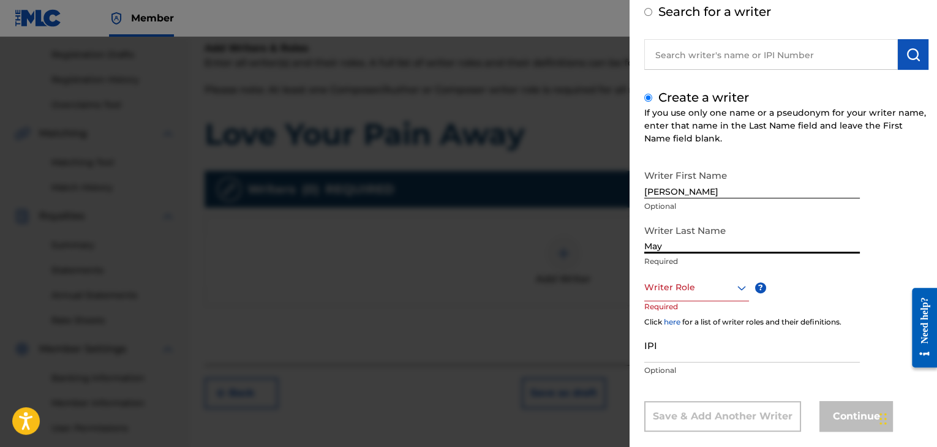
scroll to position [83, 0]
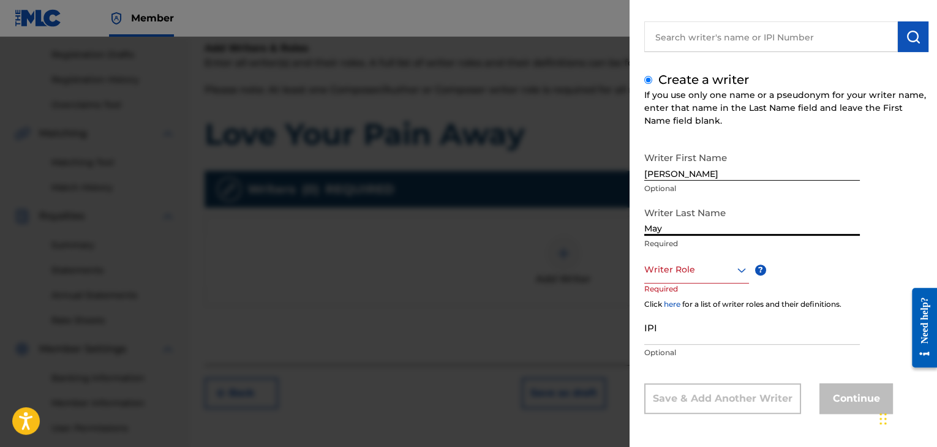
type input "May"
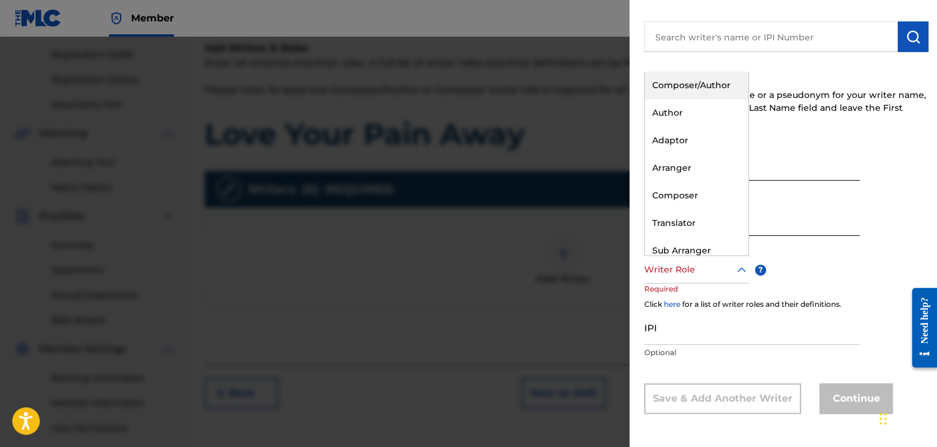
click at [706, 86] on div "Composer/Author" at bounding box center [696, 86] width 103 height 28
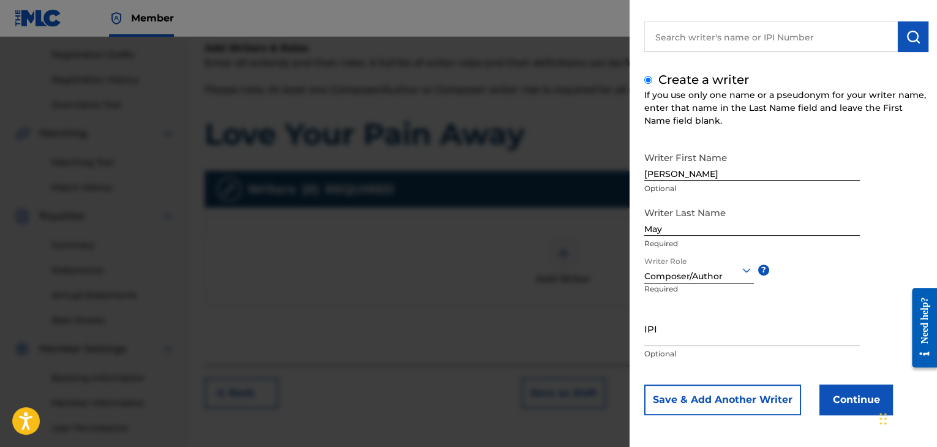
click at [732, 339] on input "IPI" at bounding box center [751, 328] width 215 height 35
type input "01210822211"
click at [841, 405] on button "Continue" at bounding box center [855, 399] width 73 height 31
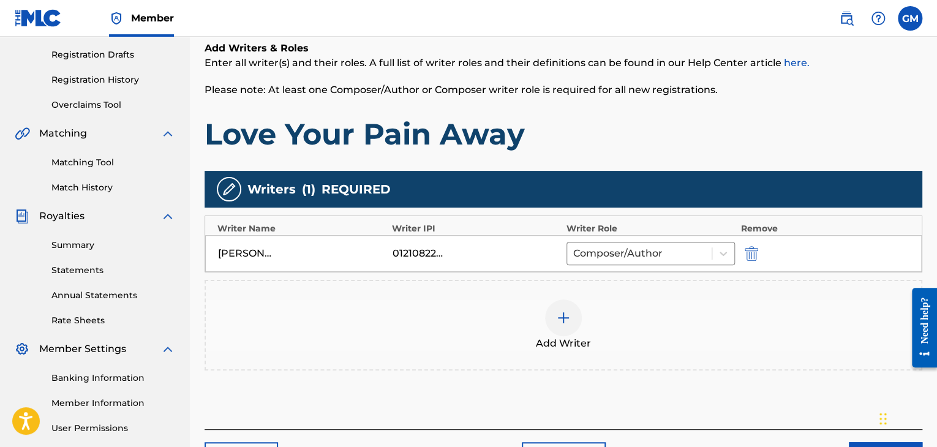
click at [567, 311] on img at bounding box center [563, 317] width 15 height 15
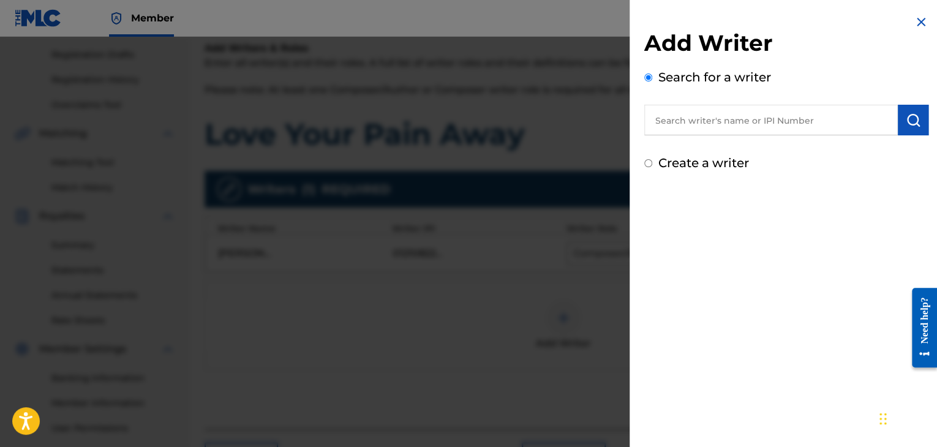
click at [726, 123] on input "text" at bounding box center [770, 120] width 253 height 31
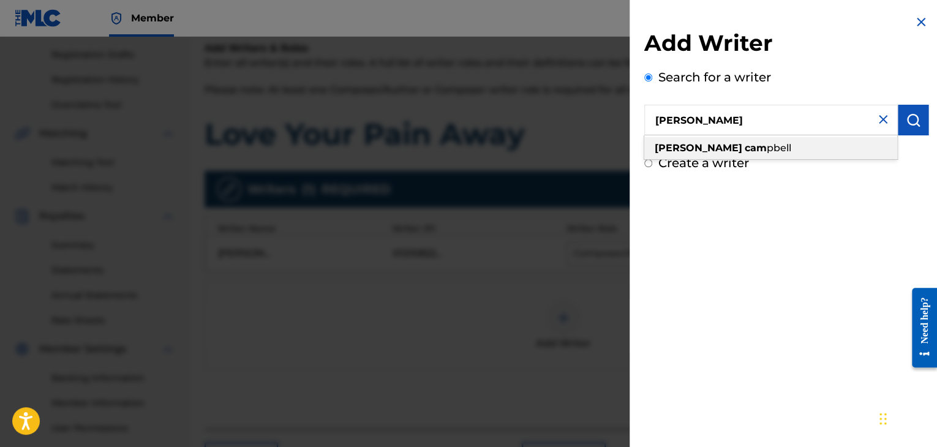
click at [766, 146] on span "pbell" at bounding box center [778, 148] width 24 height 12
type input "[PERSON_NAME]"
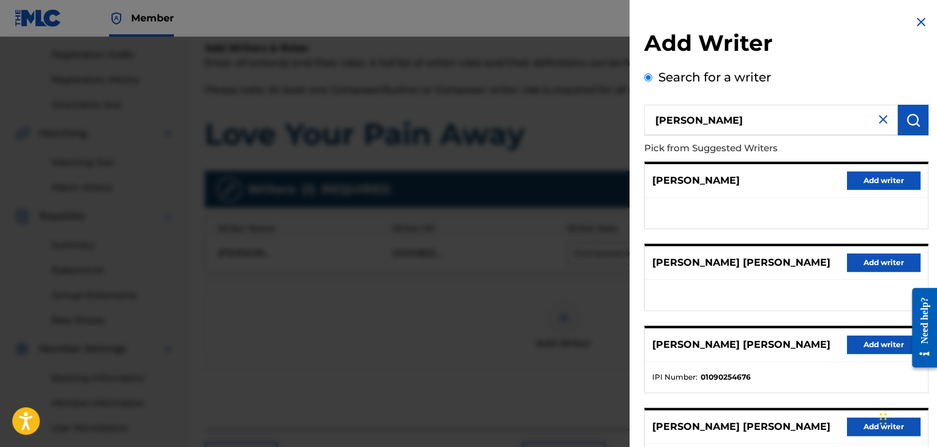
click at [722, 182] on p "[PERSON_NAME]" at bounding box center [696, 180] width 88 height 15
click at [877, 118] on img at bounding box center [882, 119] width 15 height 15
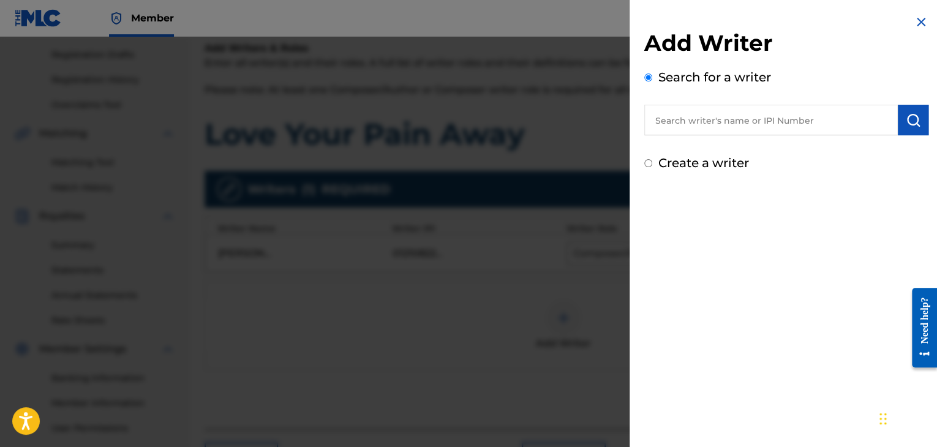
click at [730, 160] on label "Create a writer" at bounding box center [703, 162] width 91 height 15
radio input "true"
click at [652, 160] on input "Create a writer" at bounding box center [648, 163] width 8 height 8
radio input "false"
radio input "true"
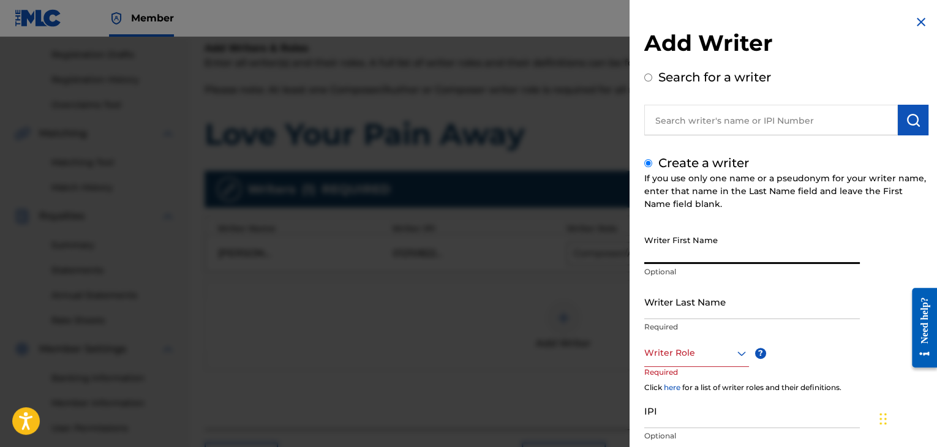
click at [694, 259] on input "Writer First Name" at bounding box center [751, 246] width 215 height 35
click at [730, 77] on label "Search for a writer" at bounding box center [714, 77] width 113 height 15
click at [652, 77] on input "Search for a writer" at bounding box center [648, 77] width 8 height 8
radio input "false"
radio input "true"
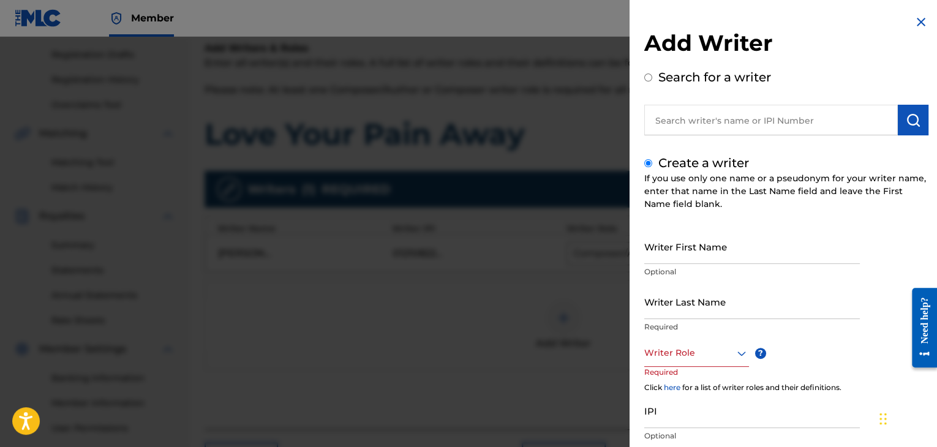
radio input "true"
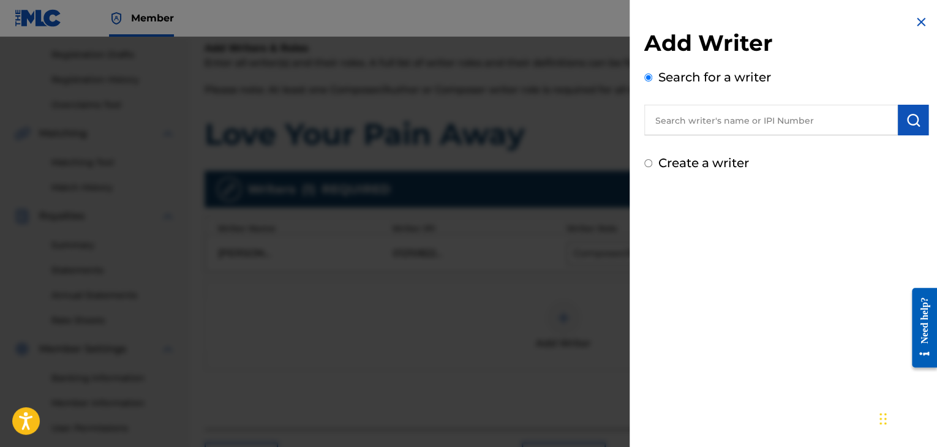
click at [727, 116] on input "text" at bounding box center [770, 120] width 253 height 31
type input "01214243010"
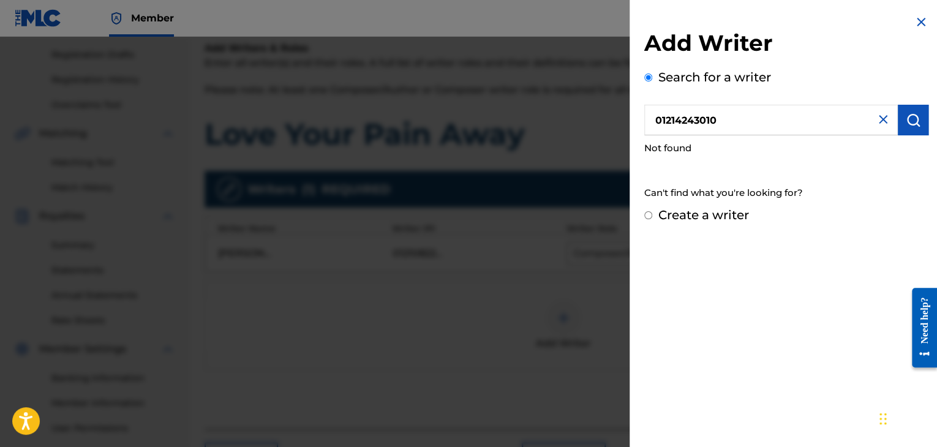
click at [878, 118] on img at bounding box center [882, 119] width 15 height 15
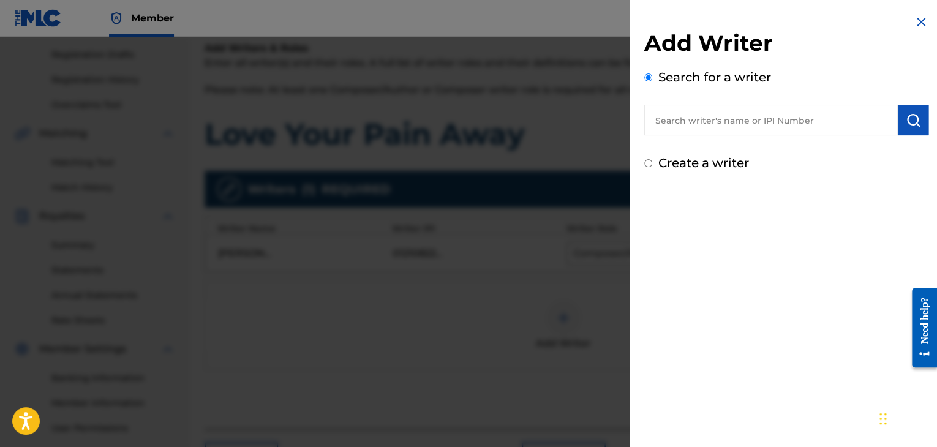
click at [724, 162] on label "Create a writer" at bounding box center [703, 162] width 91 height 15
radio input "true"
click at [652, 162] on input "Create a writer" at bounding box center [648, 163] width 8 height 8
radio input "false"
radio input "true"
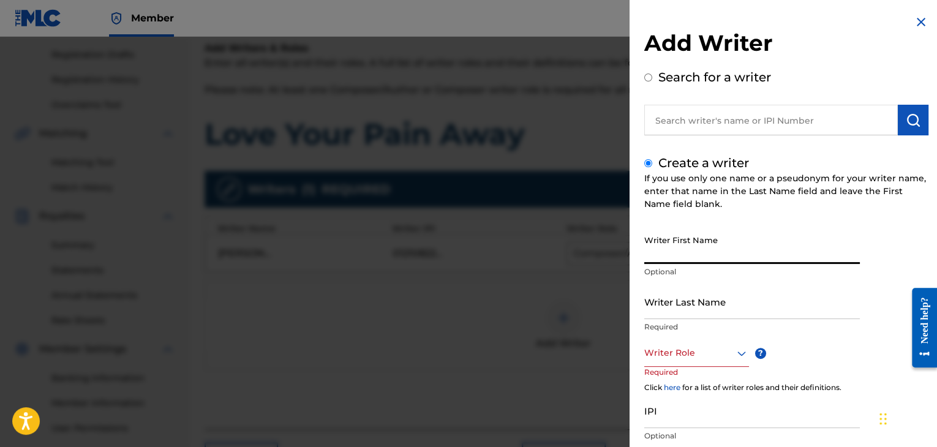
click at [683, 249] on input "Writer First Name" at bounding box center [751, 246] width 215 height 35
type input "[PERSON_NAME]"
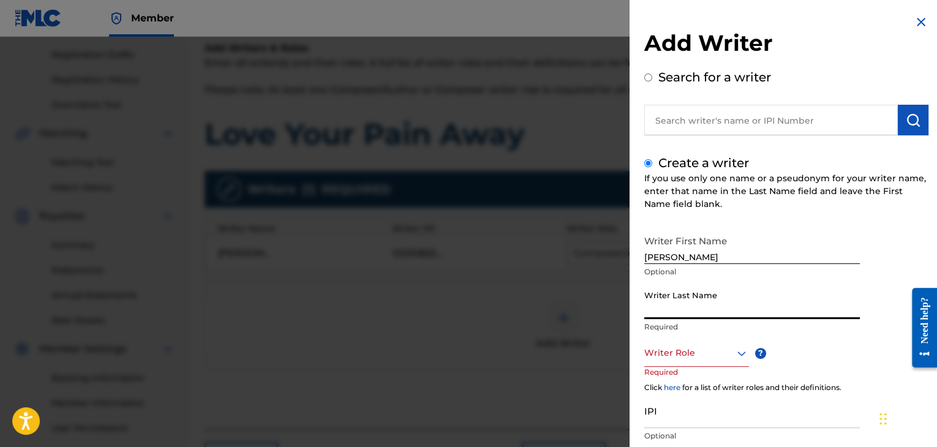
click at [683, 304] on input "Writer Last Name" at bounding box center [751, 301] width 215 height 35
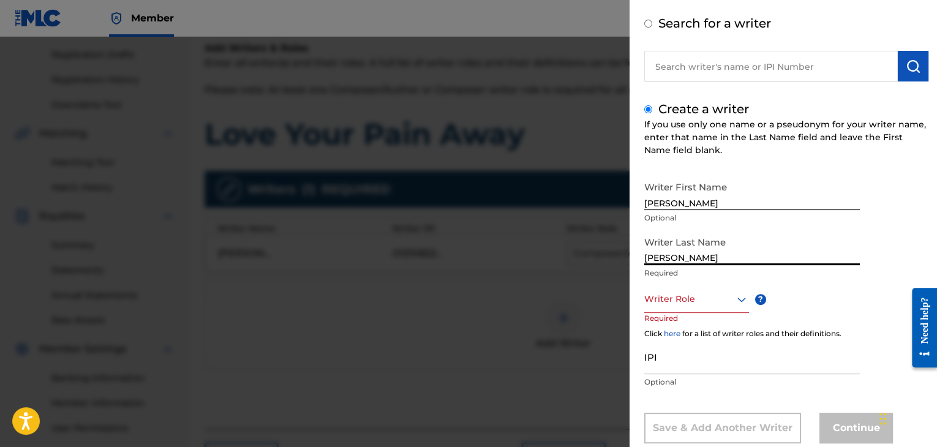
scroll to position [58, 0]
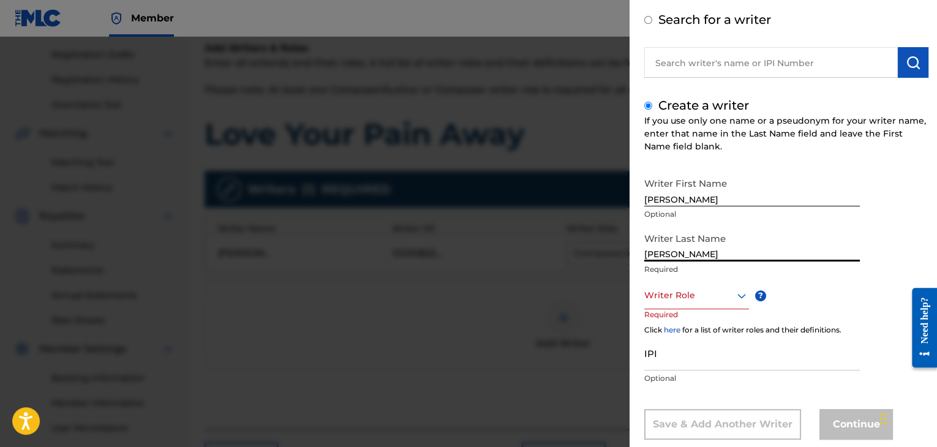
type input "[PERSON_NAME]"
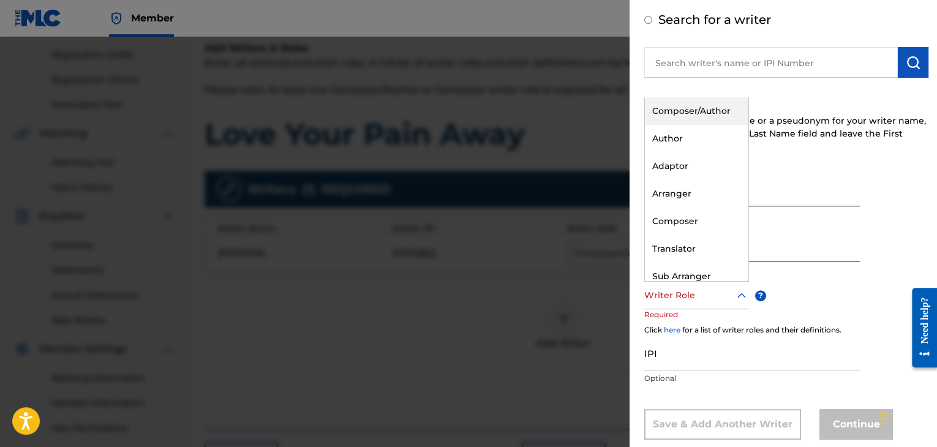
click at [684, 114] on div "Composer/Author" at bounding box center [696, 111] width 103 height 28
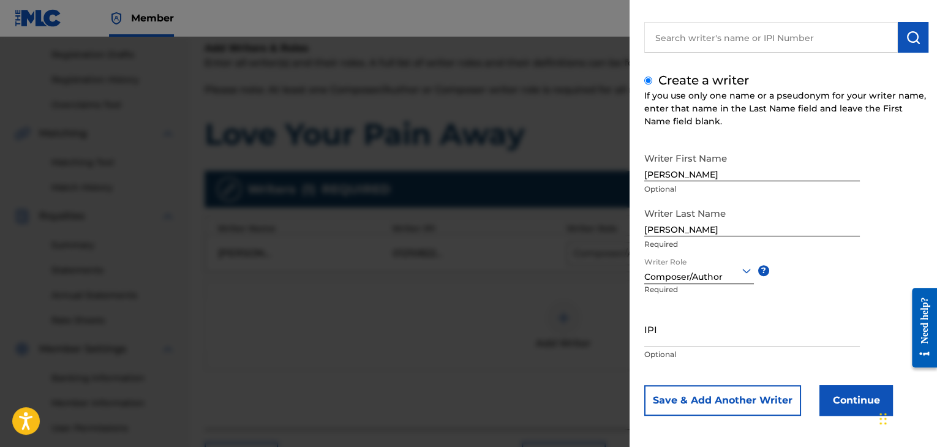
scroll to position [84, 0]
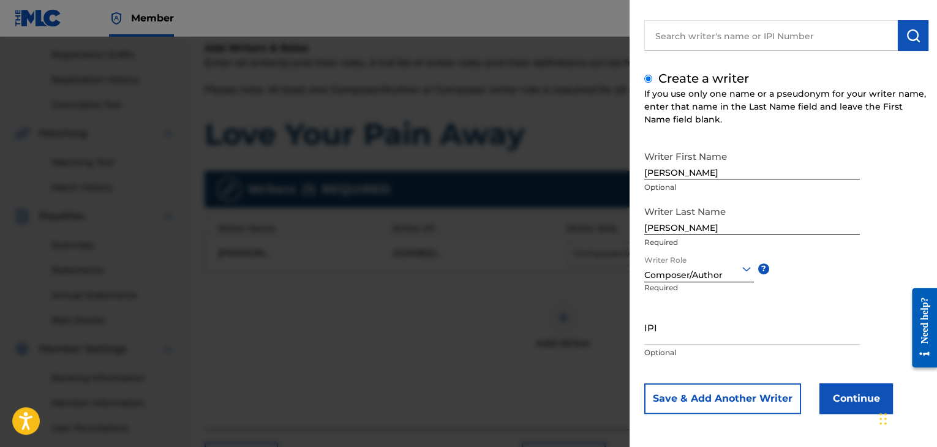
click at [757, 340] on input "IPI" at bounding box center [751, 327] width 215 height 35
type input "01214243010"
click at [851, 397] on button "Continue" at bounding box center [855, 398] width 73 height 31
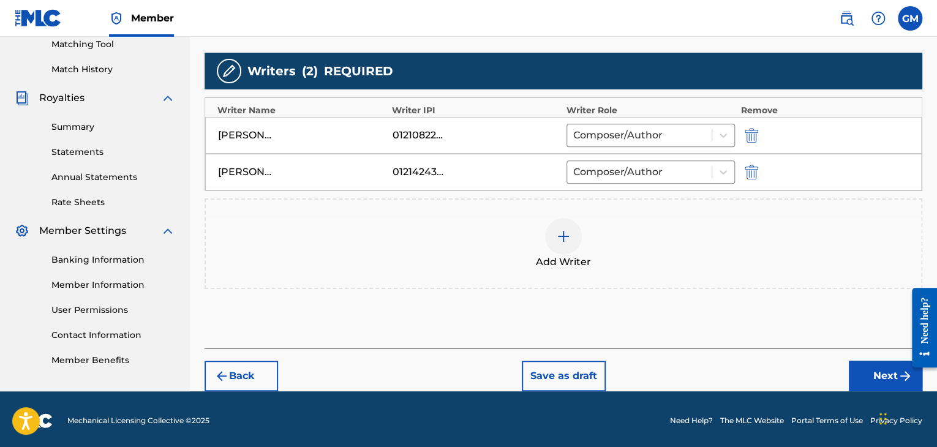
click at [867, 377] on button "Next" at bounding box center [885, 376] width 73 height 31
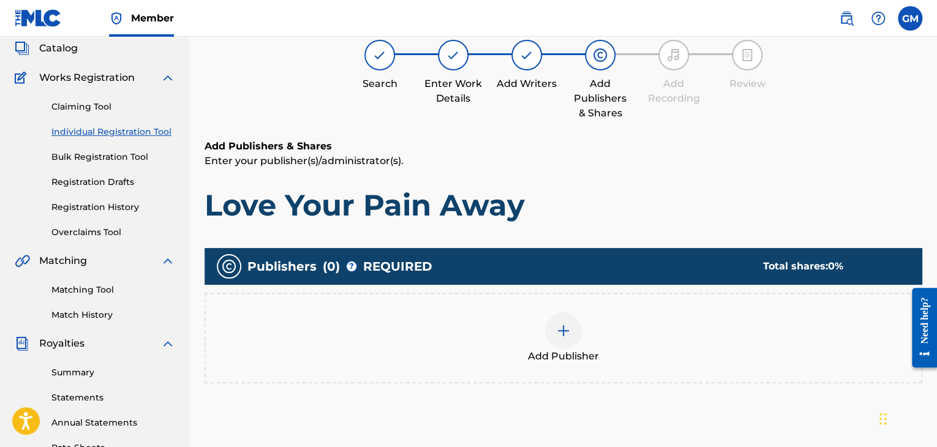
scroll to position [55, 0]
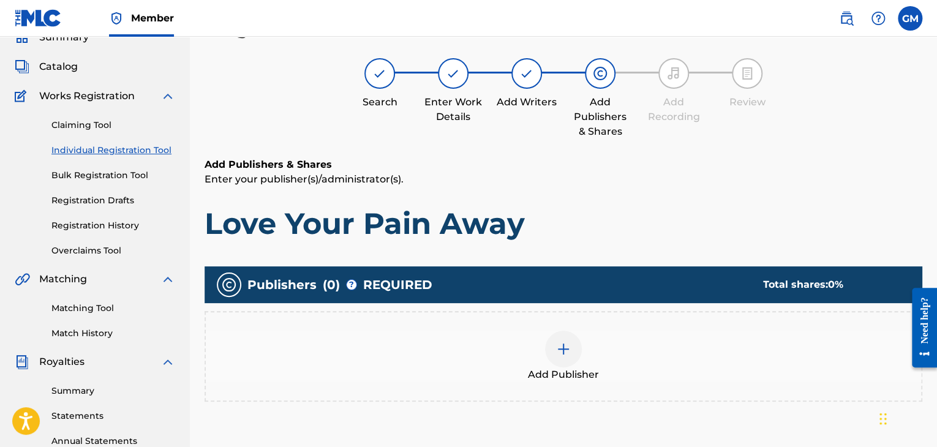
click at [560, 349] on img at bounding box center [563, 349] width 15 height 15
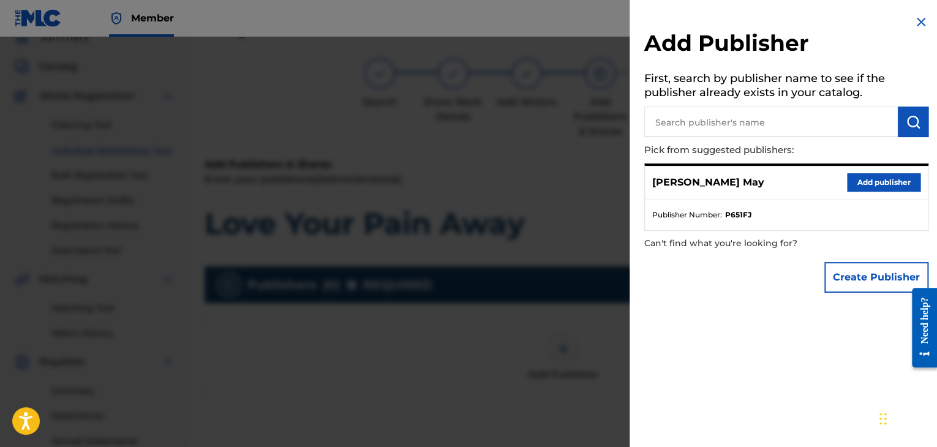
click at [884, 188] on button "Add publisher" at bounding box center [883, 182] width 73 height 18
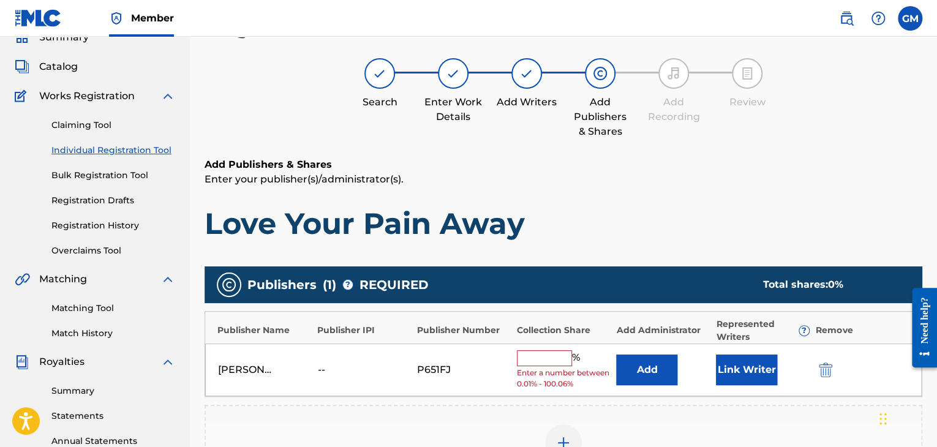
click at [551, 356] on input "text" at bounding box center [544, 358] width 55 height 16
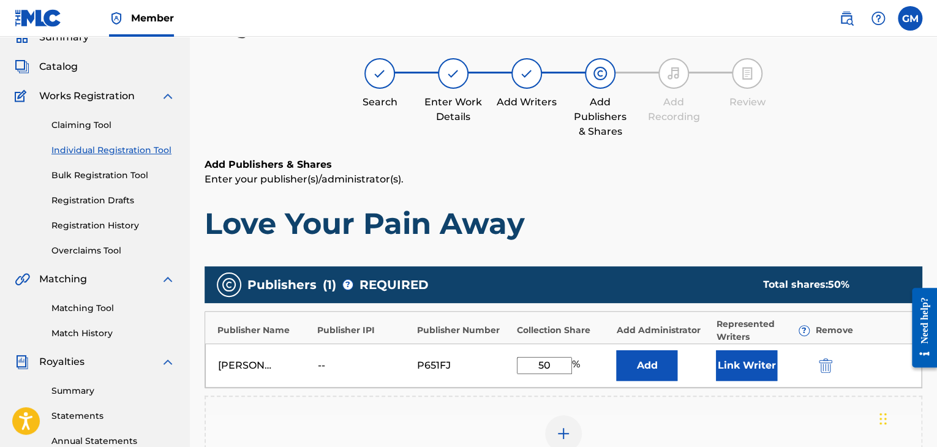
type input "50"
click at [765, 363] on button "Link Writer" at bounding box center [746, 365] width 61 height 31
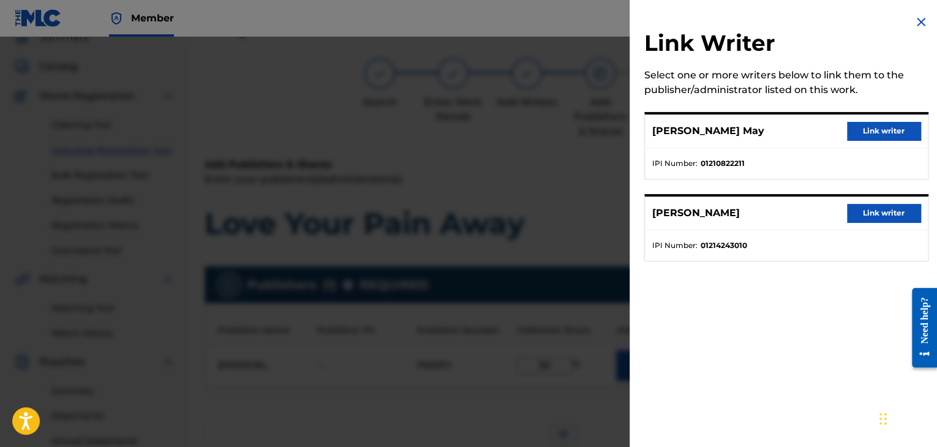
click at [882, 127] on button "Link writer" at bounding box center [883, 131] width 73 height 18
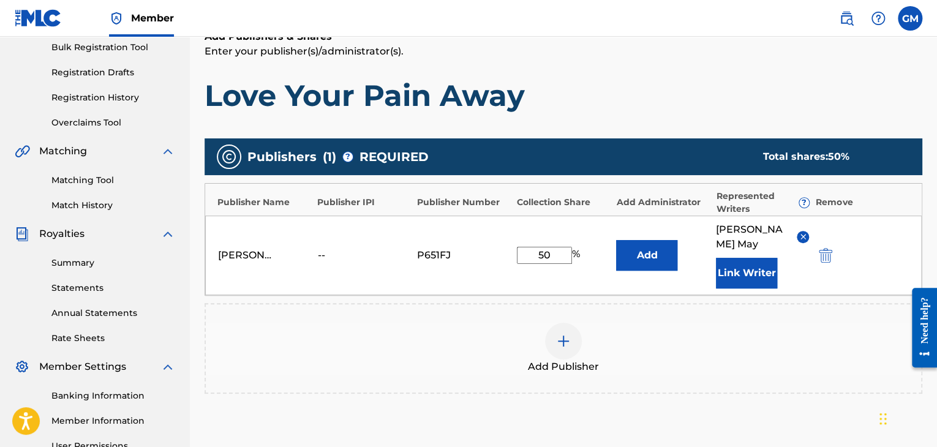
scroll to position [185, 0]
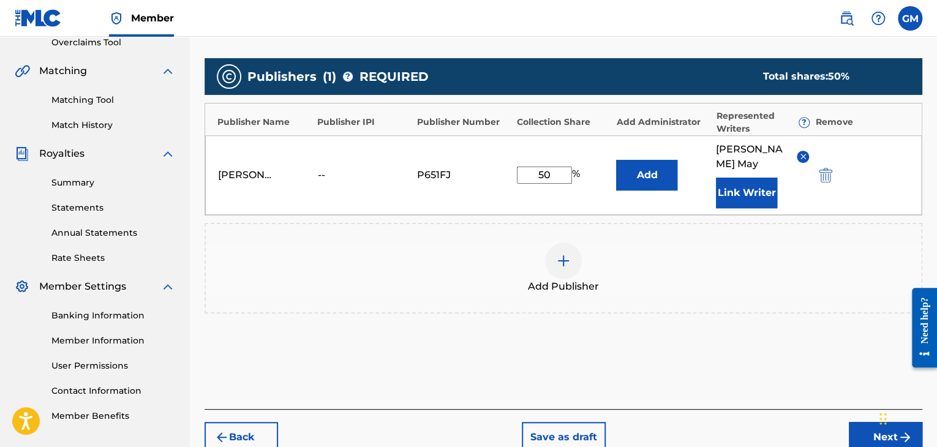
click at [853, 424] on button "Next" at bounding box center [885, 437] width 73 height 31
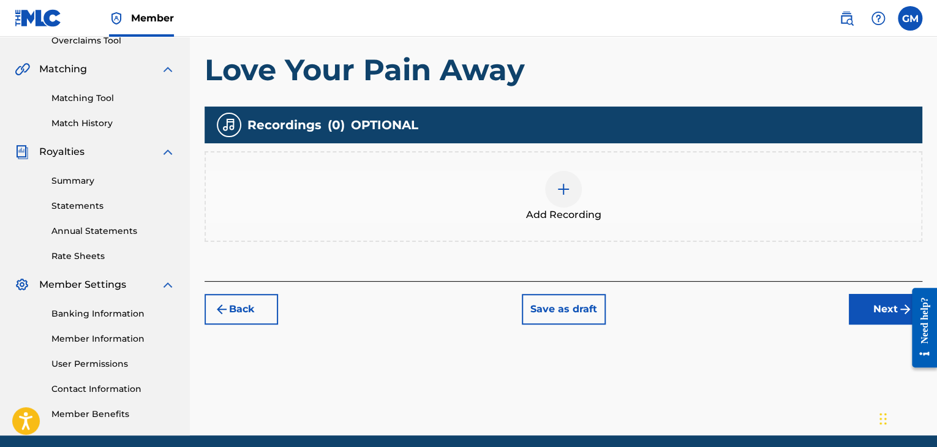
scroll to position [234, 0]
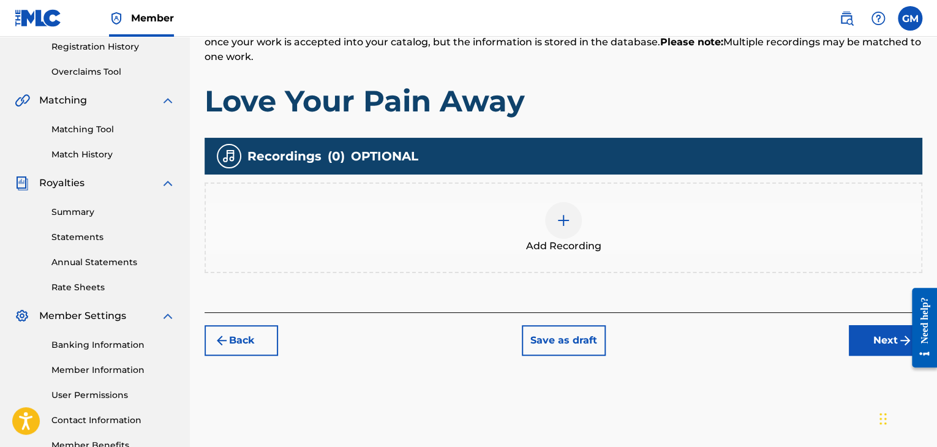
click at [563, 225] on img at bounding box center [563, 220] width 15 height 15
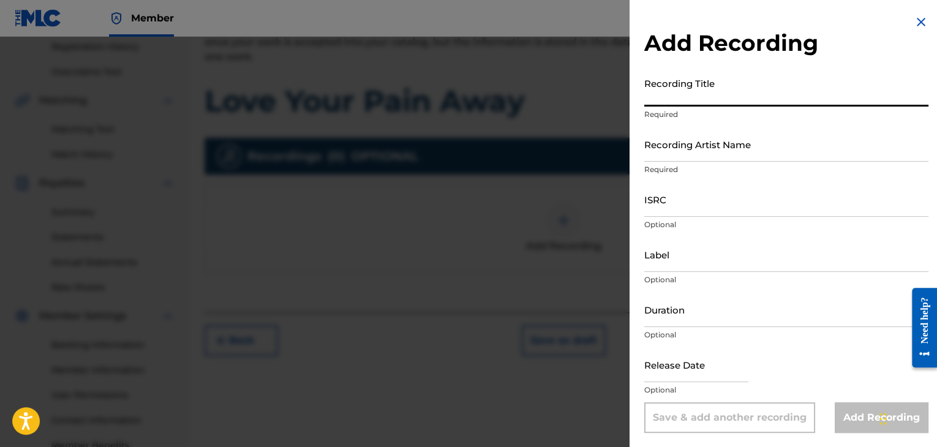
click at [775, 94] on input "Recording Title" at bounding box center [786, 89] width 284 height 35
type input "Love Your Pain Away"
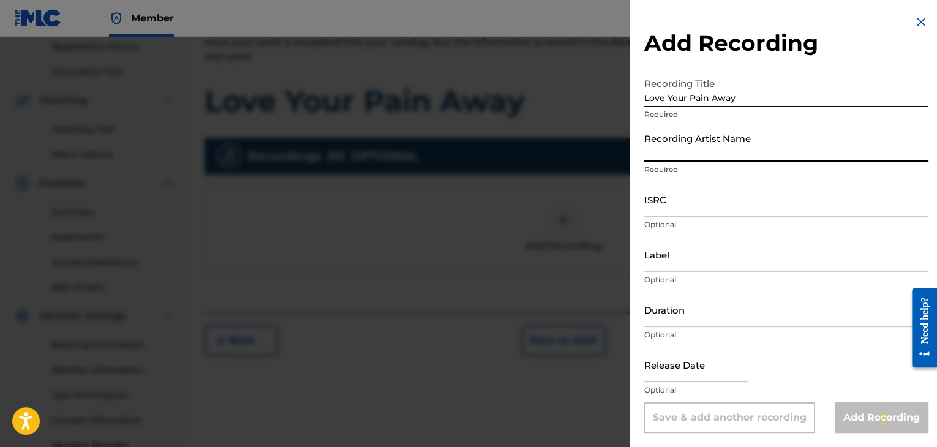
click at [743, 154] on input "Recording Artist Name" at bounding box center [786, 144] width 284 height 35
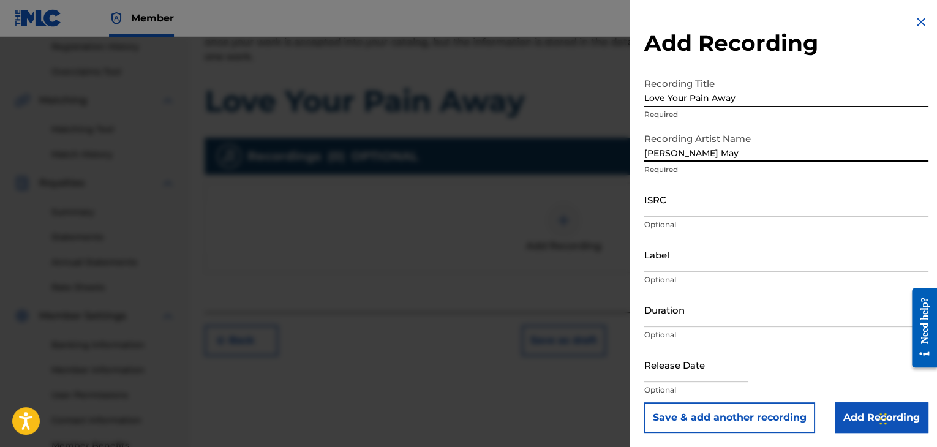
click at [743, 144] on input "[PERSON_NAME] May" at bounding box center [786, 144] width 284 height 35
type input "[PERSON_NAME] May & [PERSON_NAME]"
click at [706, 203] on input "ISRC" at bounding box center [786, 199] width 284 height 35
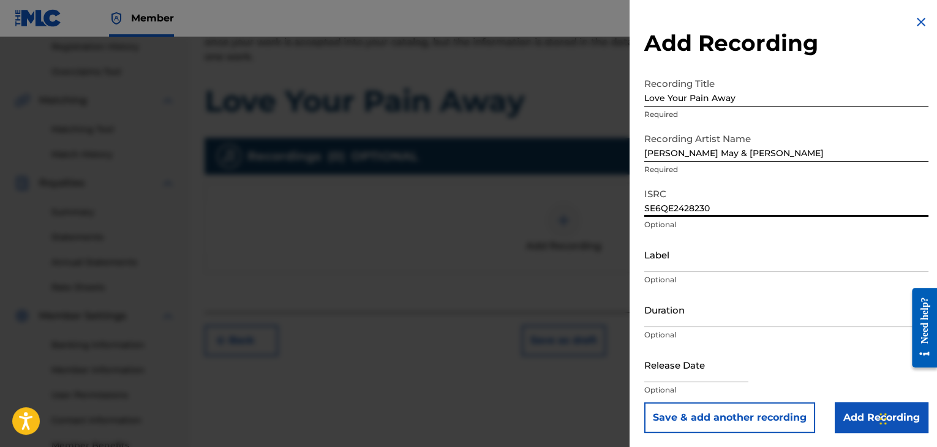
type input "SE6QE2428230"
select select "7"
select select "2025"
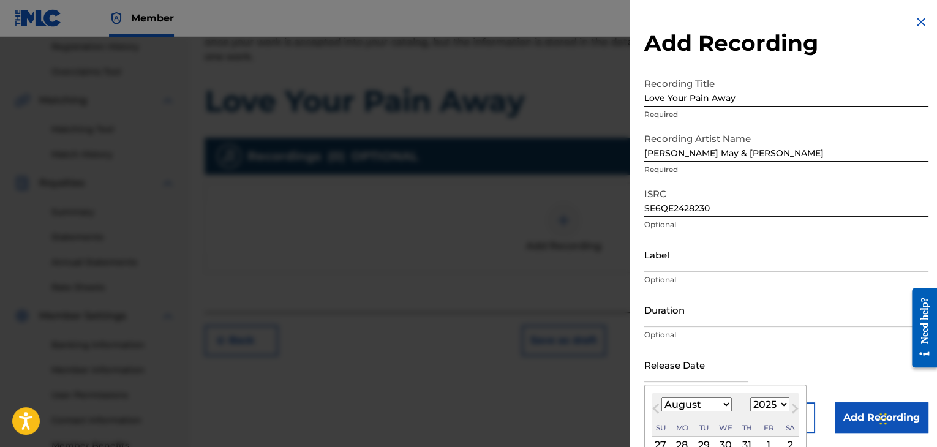
click at [692, 369] on input "text" at bounding box center [696, 364] width 104 height 35
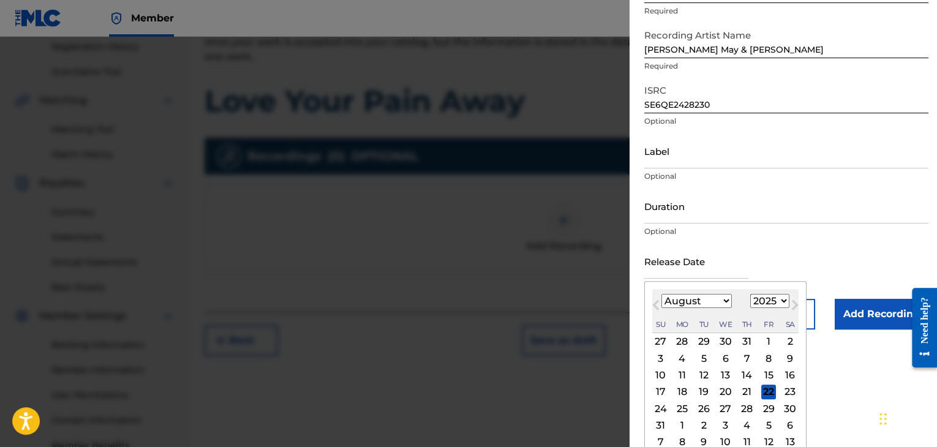
scroll to position [114, 0]
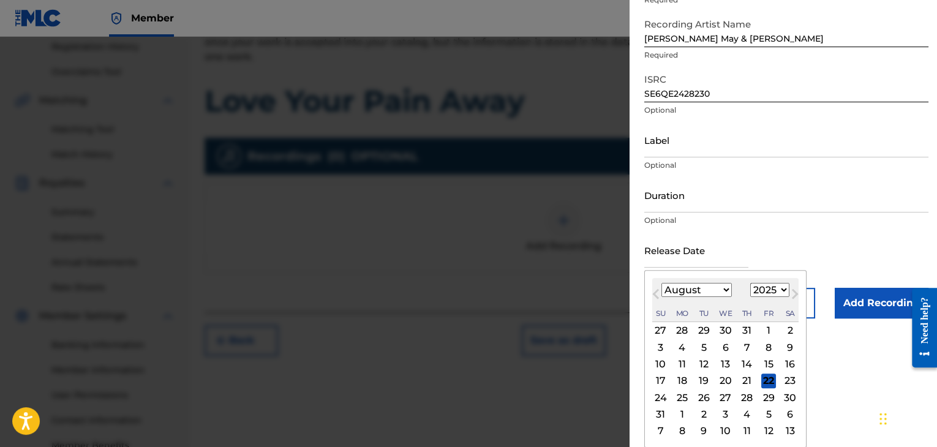
click at [669, 291] on select "January February March April May June July August September October November De…" at bounding box center [696, 290] width 70 height 14
select select "8"
click at [661, 297] on select "January February March April May June July August September October November De…" at bounding box center [696, 290] width 70 height 14
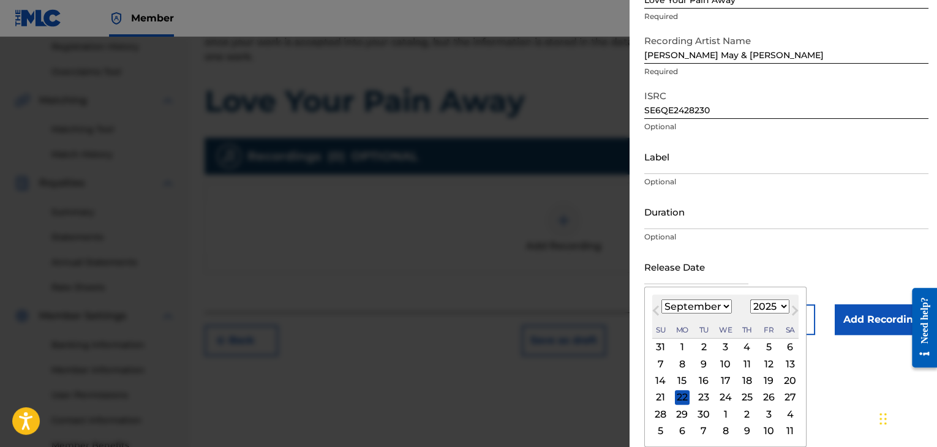
scroll to position [98, 0]
click at [786, 348] on div "6" at bounding box center [789, 347] width 15 height 15
type input "[DATE]"
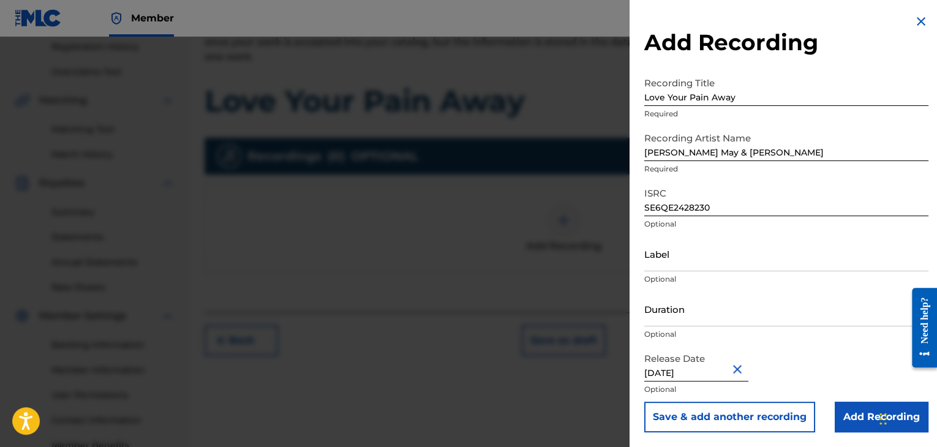
scroll to position [1, 0]
click at [732, 370] on input "[DATE]" at bounding box center [696, 364] width 104 height 35
select select "8"
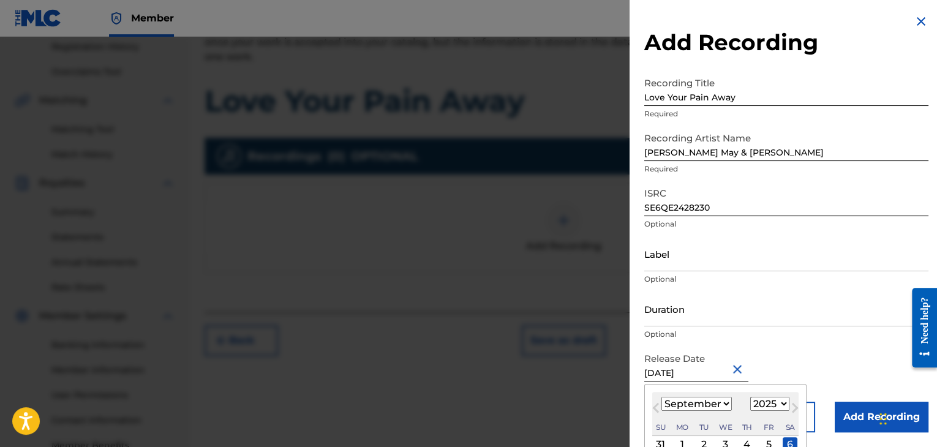
click at [766, 403] on select "1899 1900 1901 1902 1903 1904 1905 1906 1907 1908 1909 1910 1911 1912 1913 1914…" at bounding box center [769, 404] width 39 height 14
select select "2024"
click at [750, 397] on select "1899 1900 1901 1902 1903 1904 1905 1906 1907 1908 1909 1910 1911 1912 1913 1914…" at bounding box center [769, 404] width 39 height 14
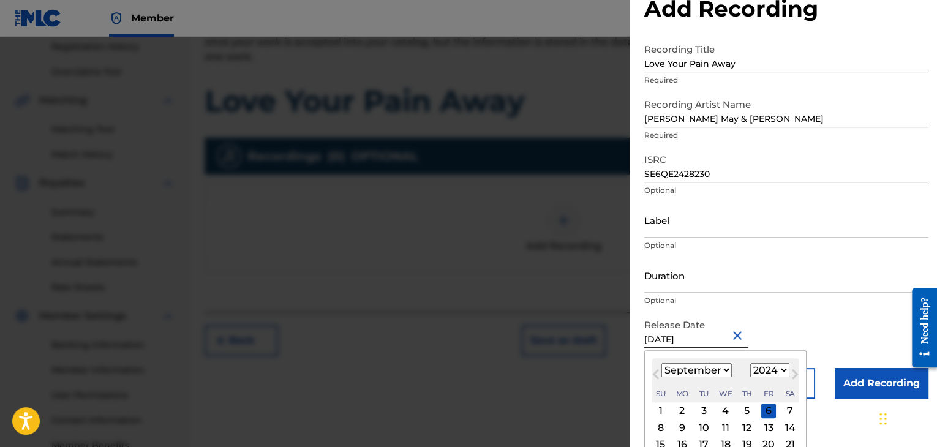
scroll to position [98, 0]
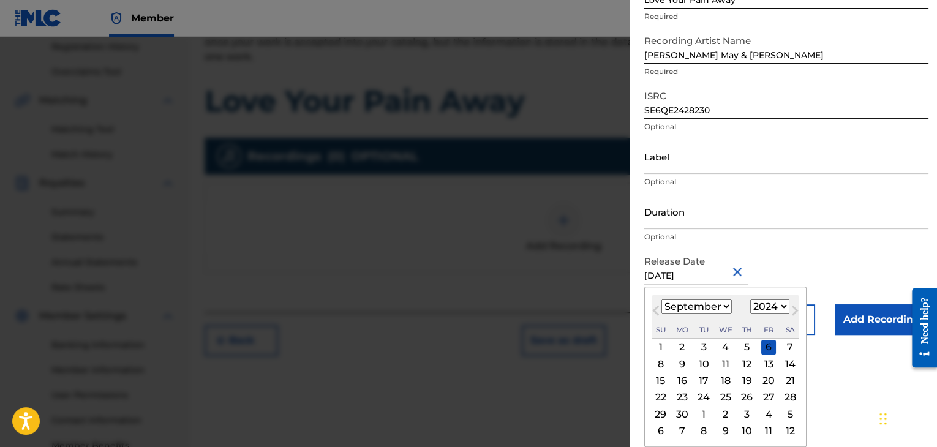
click at [768, 345] on div "6" at bounding box center [768, 347] width 15 height 15
type input "[DATE]"
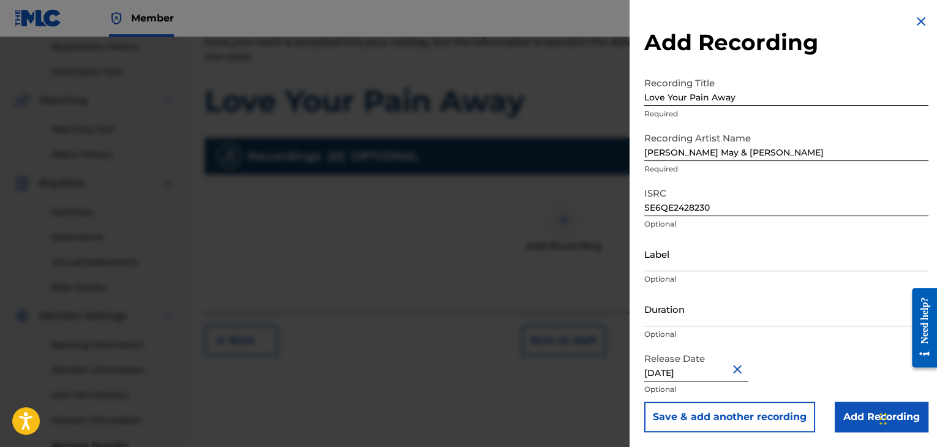
click at [842, 411] on input "Add Recording" at bounding box center [881, 417] width 94 height 31
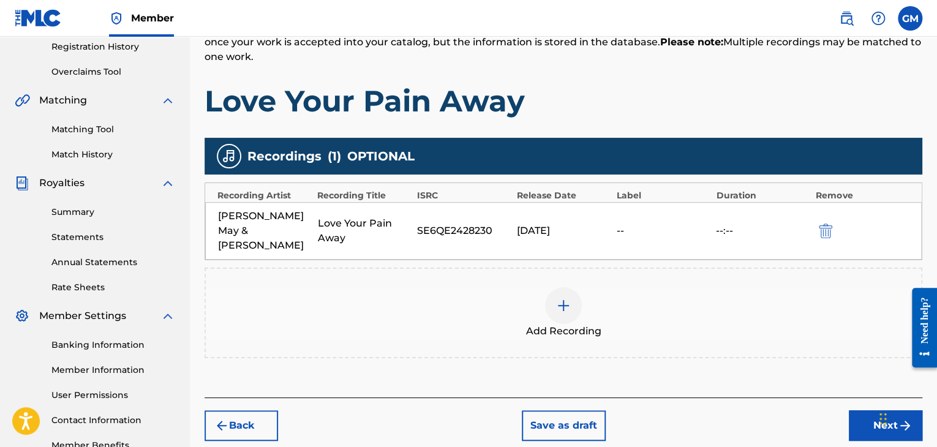
click at [870, 410] on button "Next" at bounding box center [885, 425] width 73 height 31
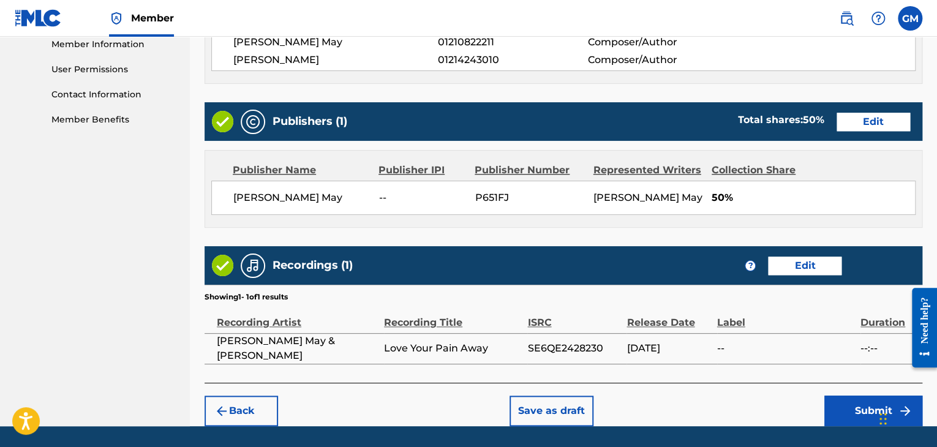
scroll to position [562, 0]
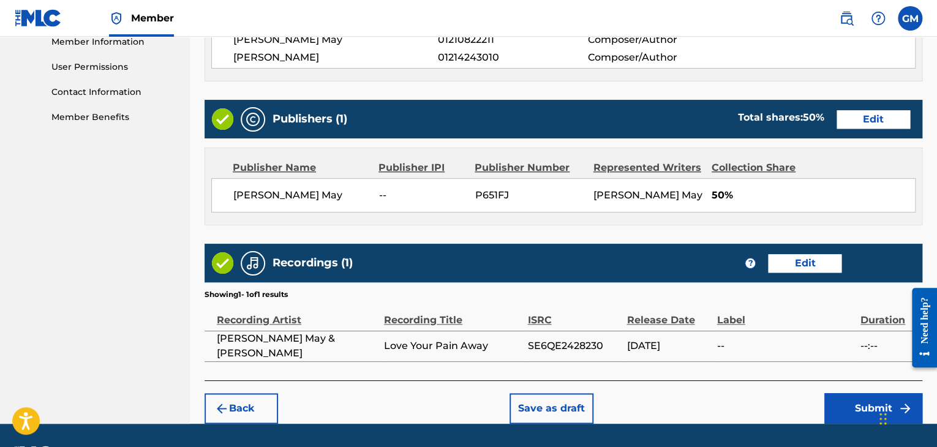
click at [847, 417] on button "Submit" at bounding box center [873, 408] width 98 height 31
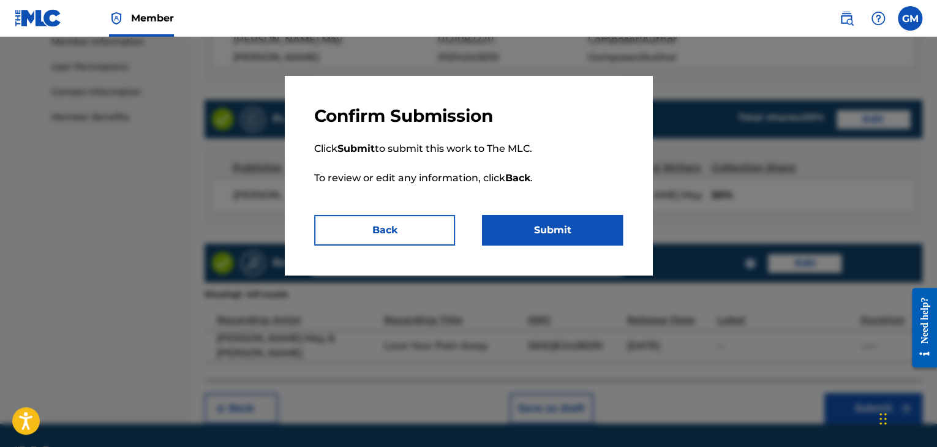
click at [596, 236] on button "Submit" at bounding box center [552, 230] width 141 height 31
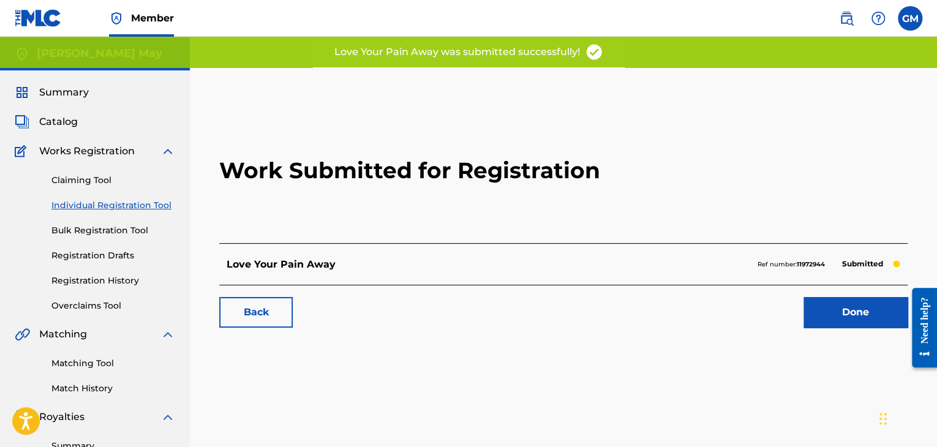
click at [850, 319] on link "Done" at bounding box center [855, 312] width 104 height 31
